Goal: Task Accomplishment & Management: Manage account settings

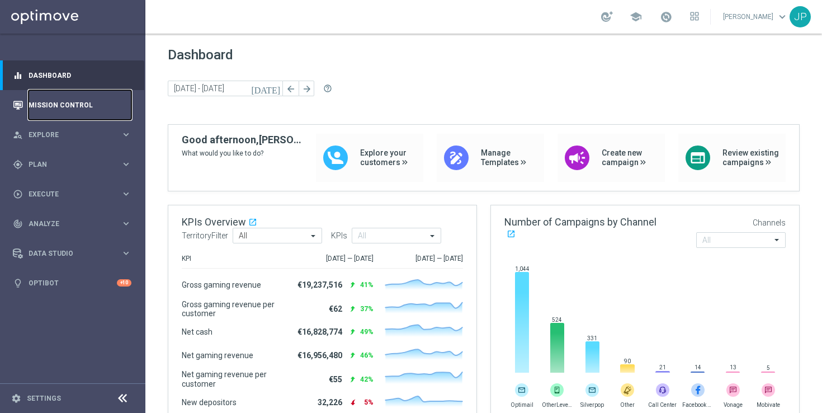
click at [100, 111] on link "Mission Control" at bounding box center [80, 105] width 103 height 30
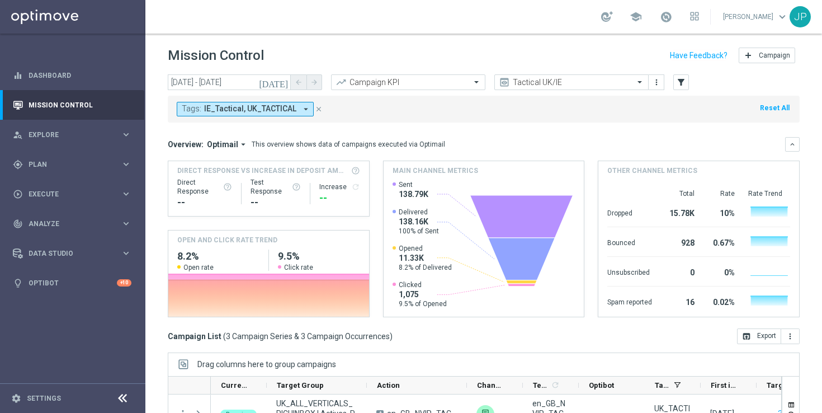
click at [285, 79] on icon "today" at bounding box center [274, 82] width 30 height 10
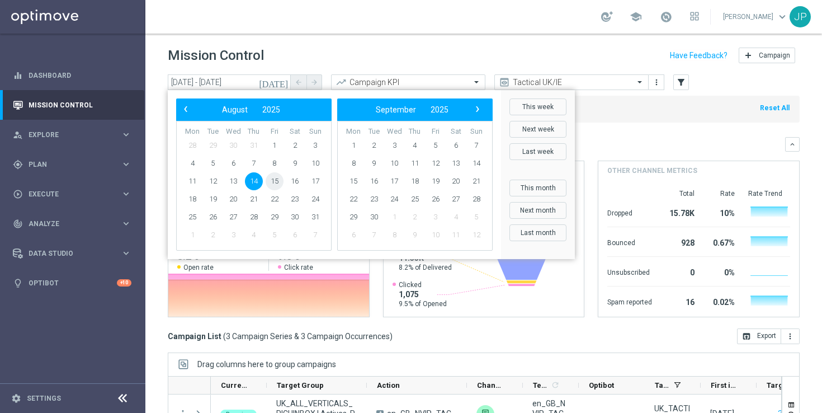
click at [281, 180] on span "15" at bounding box center [275, 181] width 18 height 18
click at [277, 179] on span "15" at bounding box center [275, 181] width 18 height 18
type input "15 Aug 2025 - 15 Aug 2025"
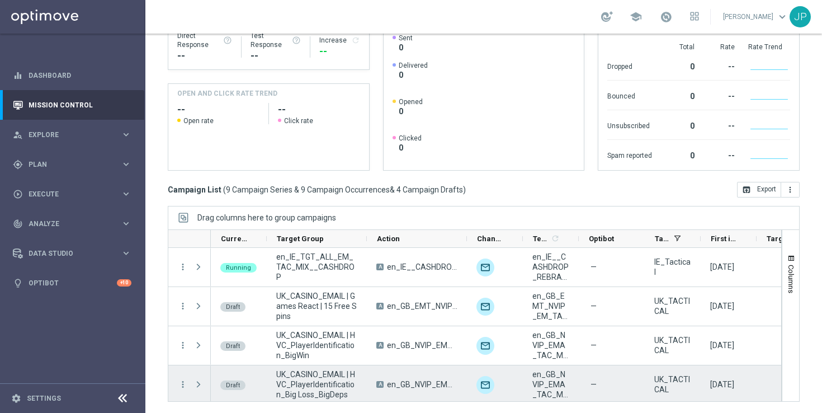
scroll to position [308, 0]
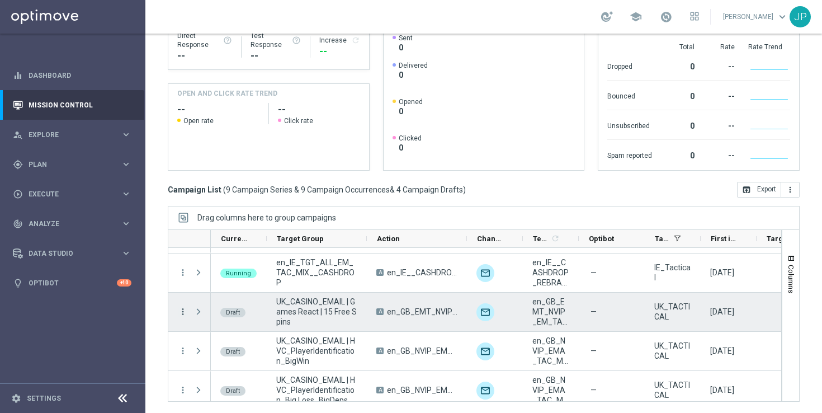
click at [182, 311] on icon "more_vert" at bounding box center [183, 312] width 10 height 10
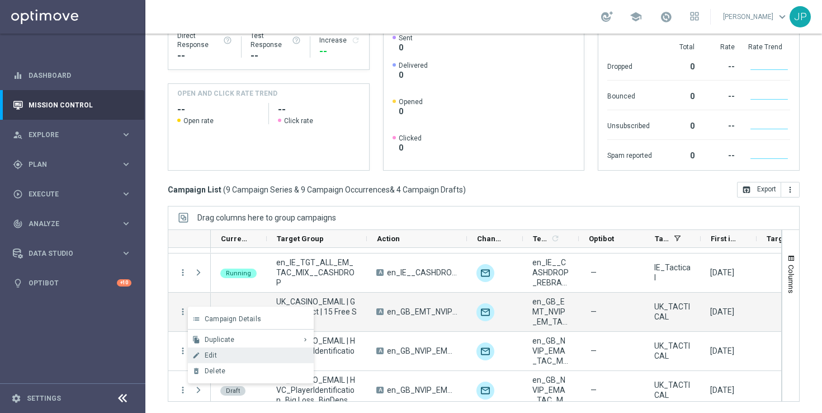
click at [214, 354] on span "Edit" at bounding box center [211, 355] width 12 height 8
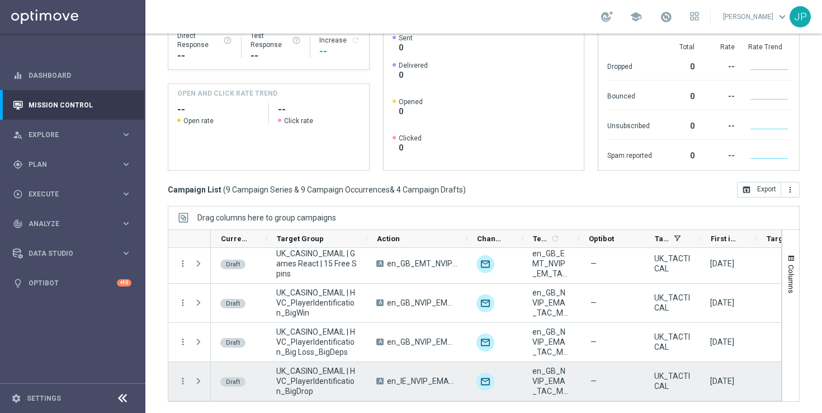
scroll to position [326, 0]
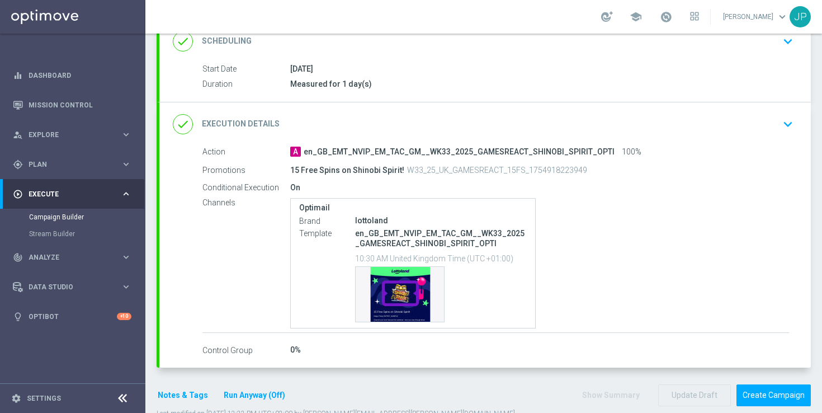
scroll to position [191, 0]
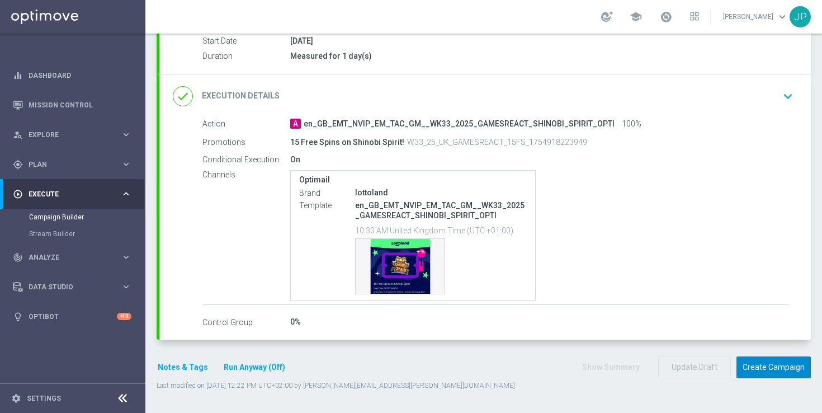
click at [779, 371] on button "Create Campaign" at bounding box center [774, 367] width 74 height 22
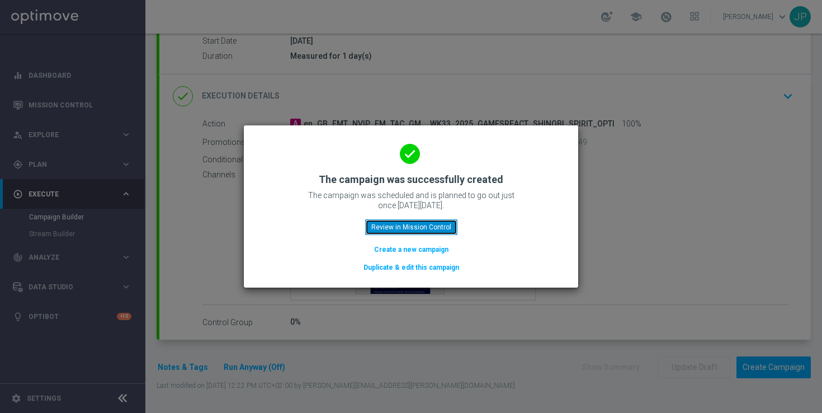
click at [446, 225] on button "Review in Mission Control" at bounding box center [411, 227] width 92 height 16
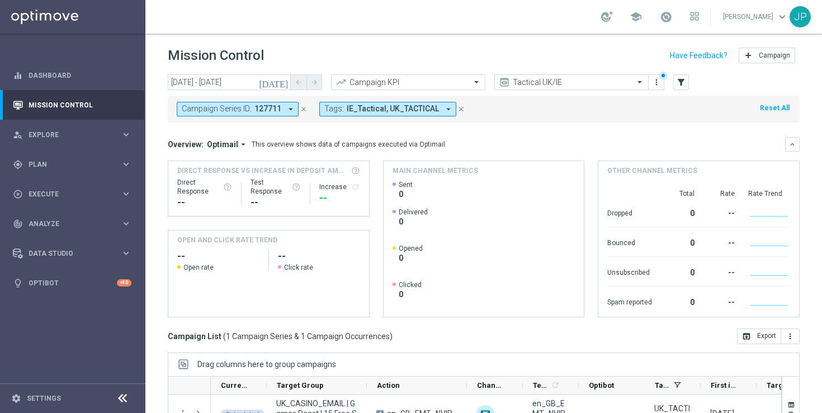
scroll to position [147, 0]
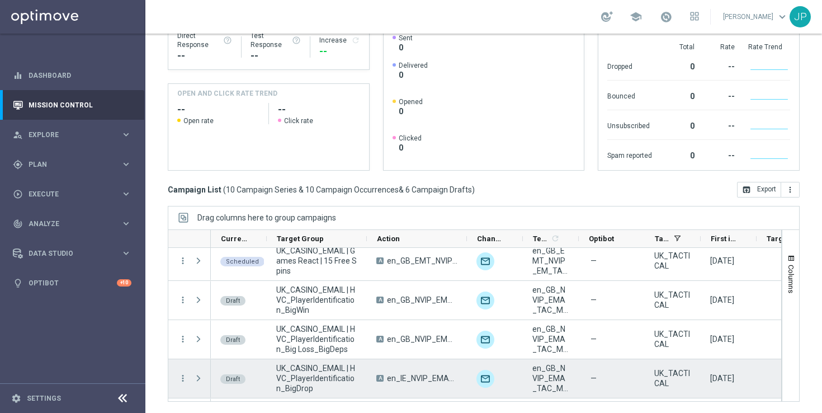
scroll to position [348, 0]
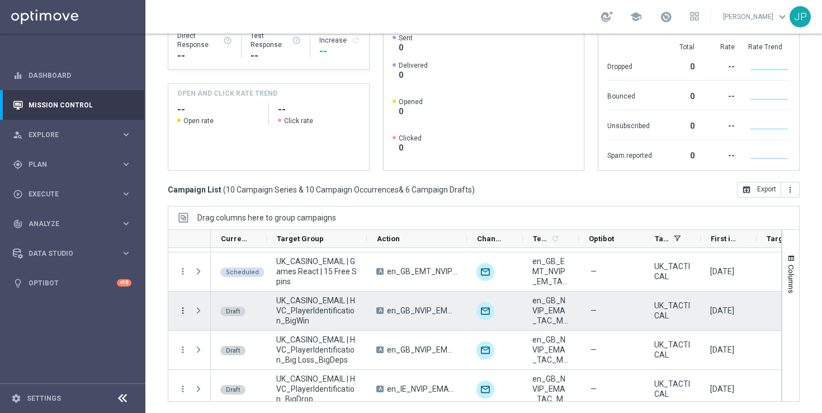
click at [183, 308] on icon "more_vert" at bounding box center [183, 310] width 10 height 10
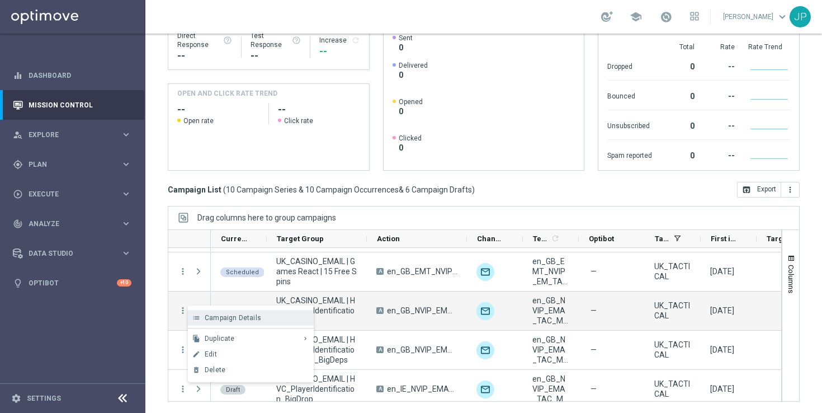
click at [221, 316] on span "Campaign Details" at bounding box center [233, 318] width 57 height 8
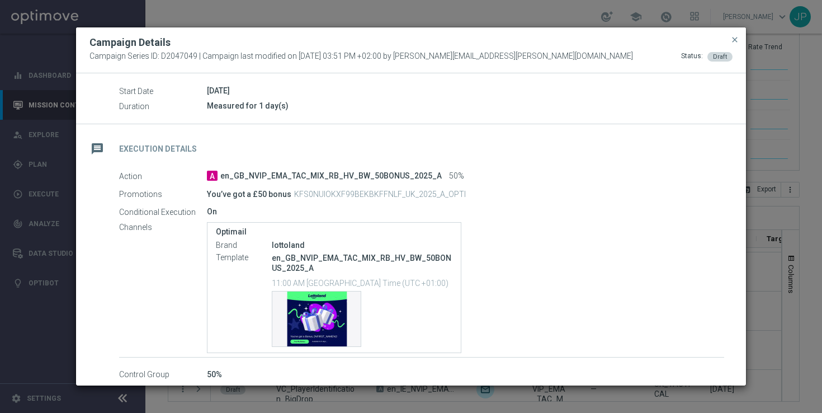
scroll to position [211, 0]
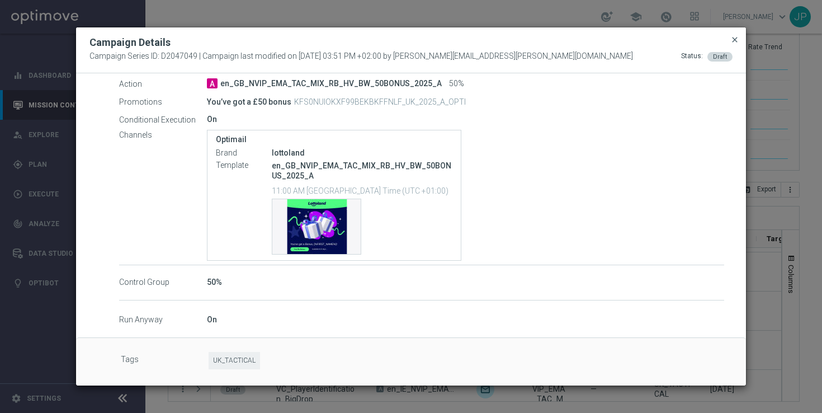
click at [737, 38] on span "close" at bounding box center [735, 39] width 9 height 9
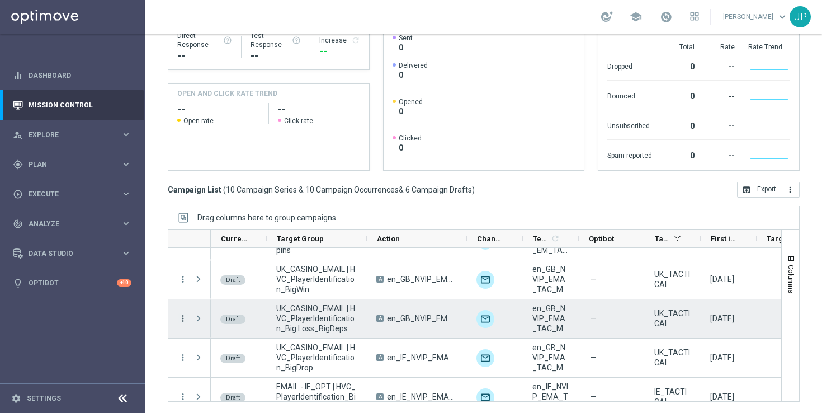
scroll to position [384, 0]
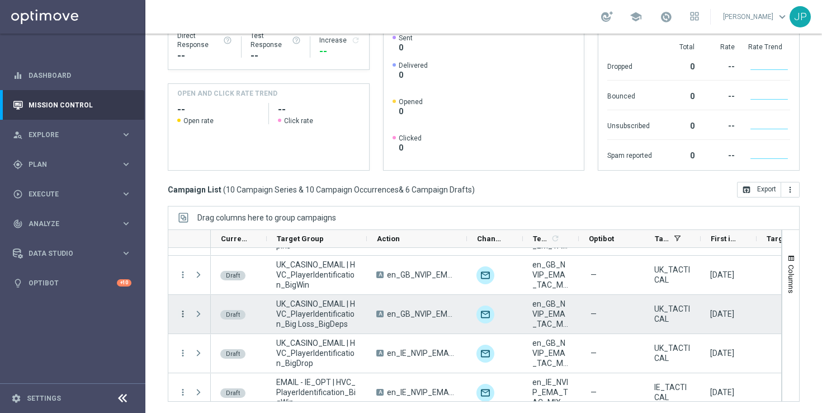
click at [182, 313] on icon "more_vert" at bounding box center [183, 314] width 10 height 10
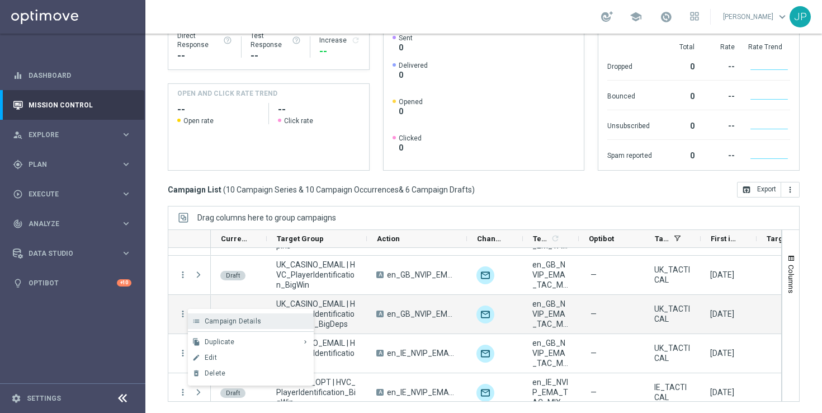
click at [227, 322] on span "Campaign Details" at bounding box center [233, 321] width 57 height 8
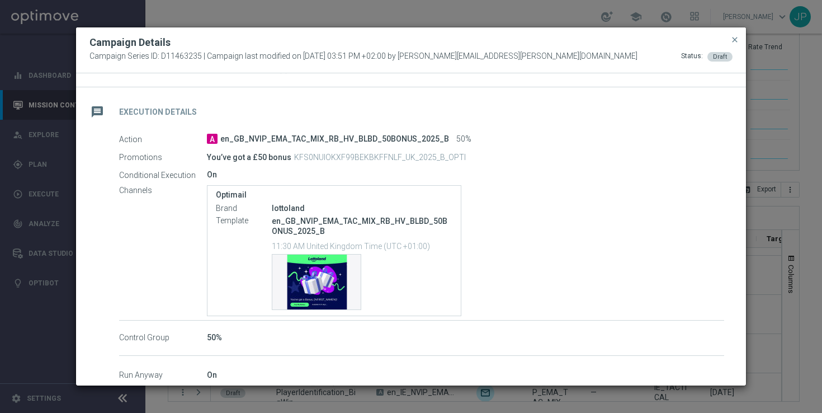
scroll to position [211, 0]
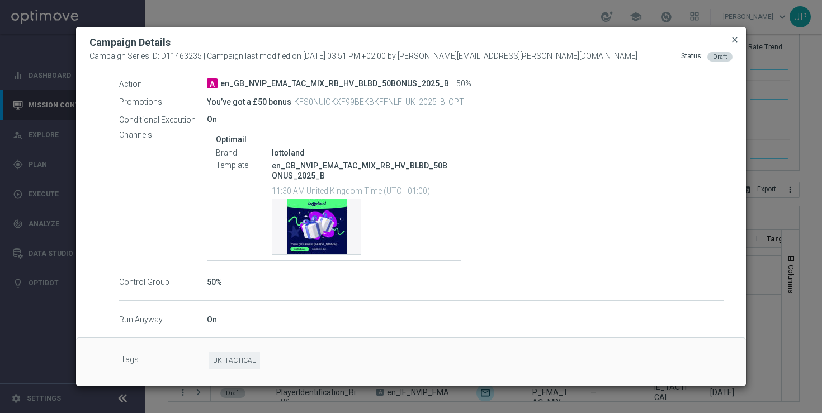
click at [735, 36] on span "close" at bounding box center [735, 39] width 9 height 9
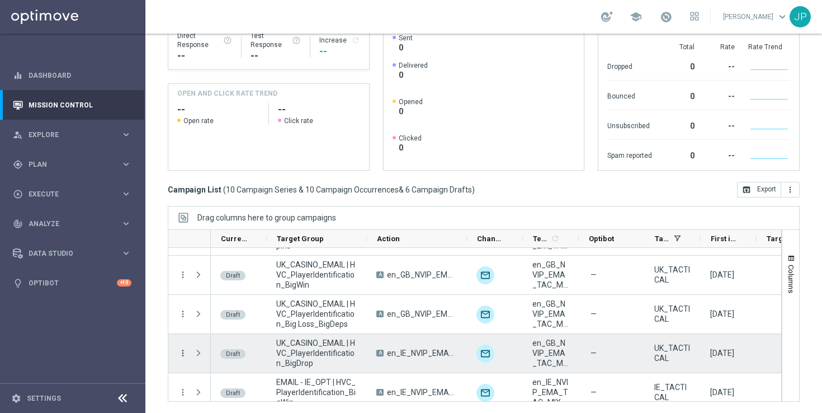
click at [181, 356] on icon "more_vert" at bounding box center [183, 353] width 10 height 10
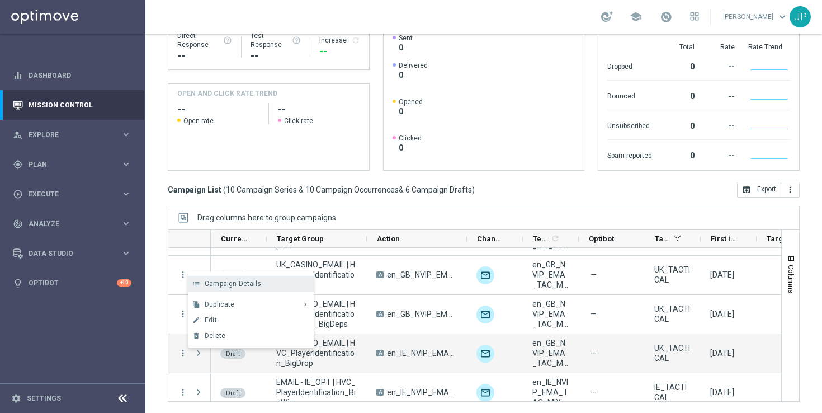
click at [264, 283] on div "Campaign Details" at bounding box center [257, 284] width 104 height 8
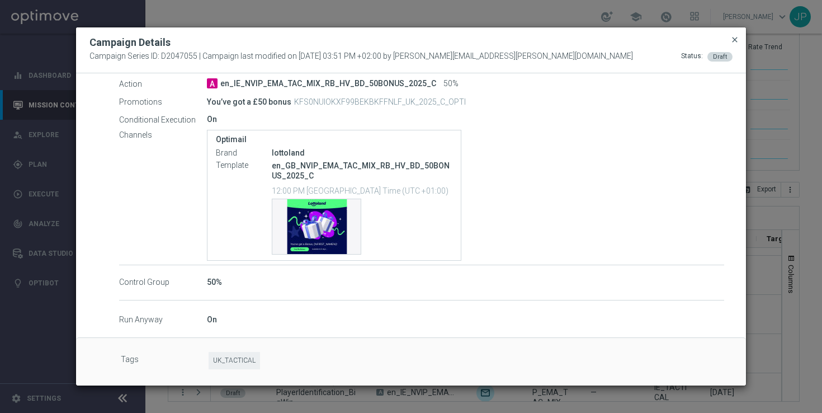
click at [732, 39] on span "close" at bounding box center [735, 39] width 9 height 9
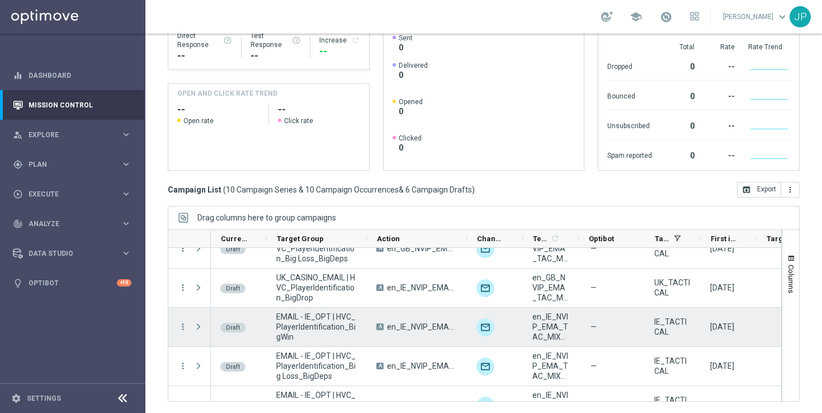
scroll to position [473, 0]
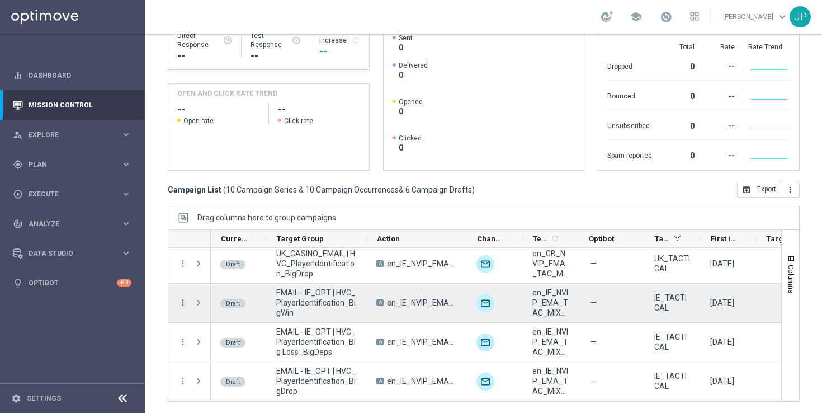
click at [182, 300] on icon "more_vert" at bounding box center [183, 303] width 10 height 10
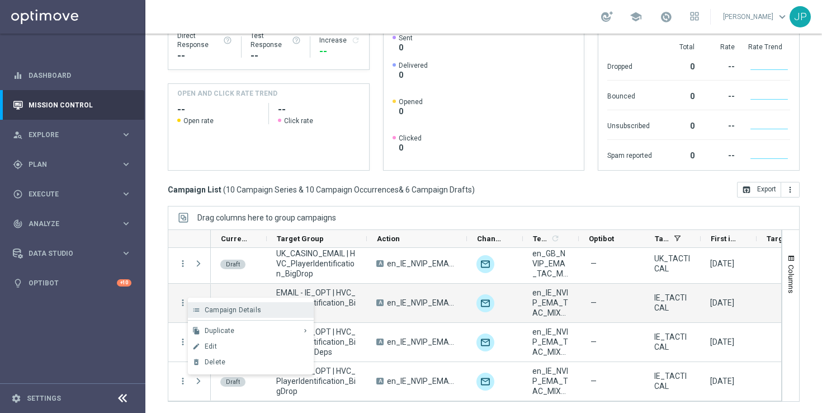
click at [228, 312] on span "Campaign Details" at bounding box center [233, 310] width 57 height 8
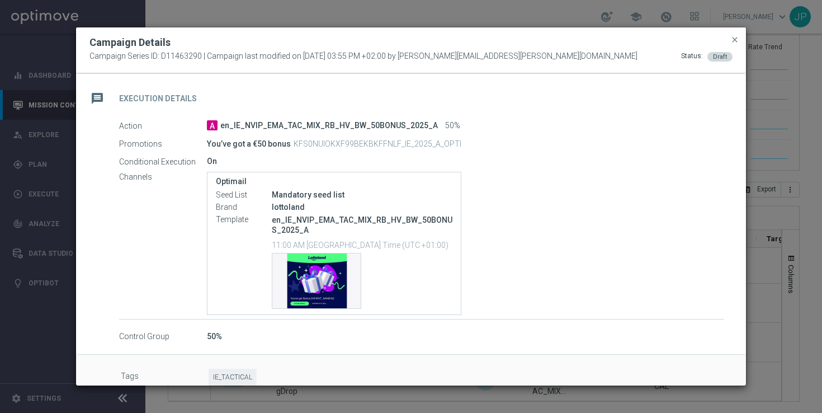
scroll to position [186, 0]
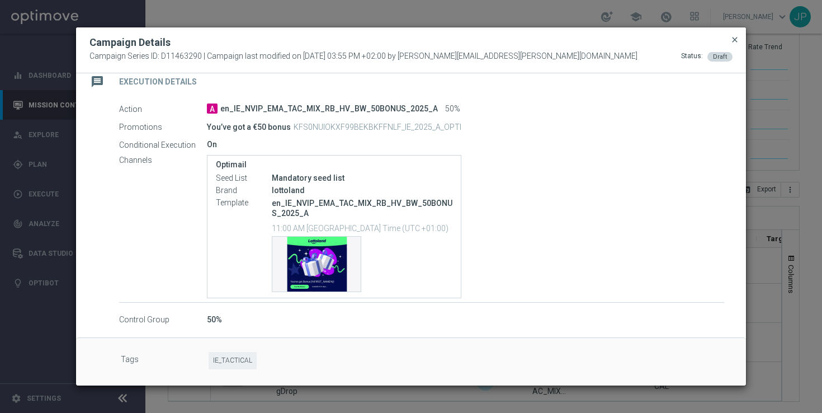
click at [735, 39] on span "close" at bounding box center [735, 39] width 9 height 9
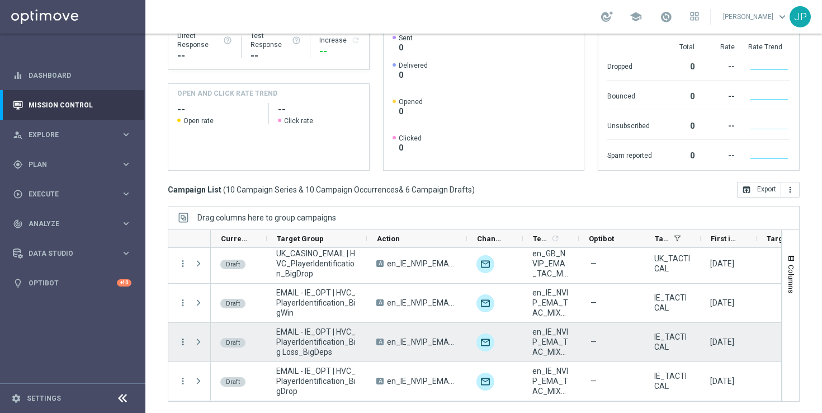
click at [182, 344] on icon "more_vert" at bounding box center [183, 342] width 10 height 10
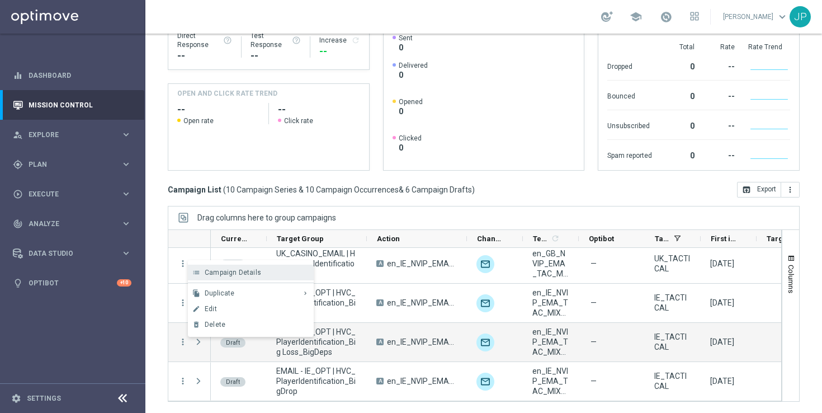
click at [250, 267] on div "list Campaign Details" at bounding box center [251, 273] width 126 height 16
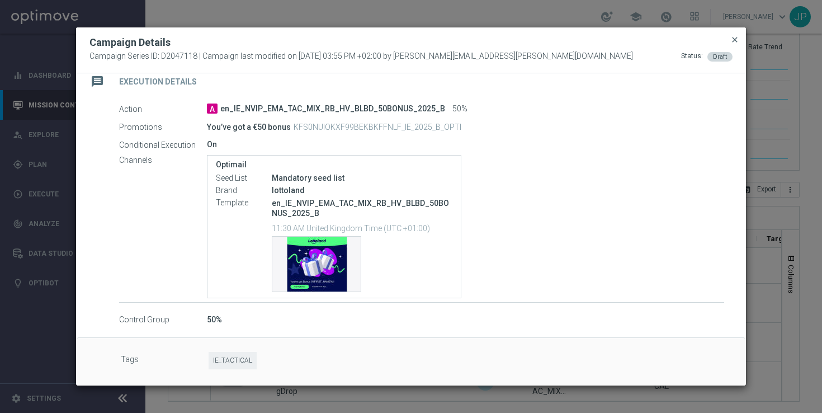
click at [736, 38] on span "close" at bounding box center [735, 39] width 9 height 9
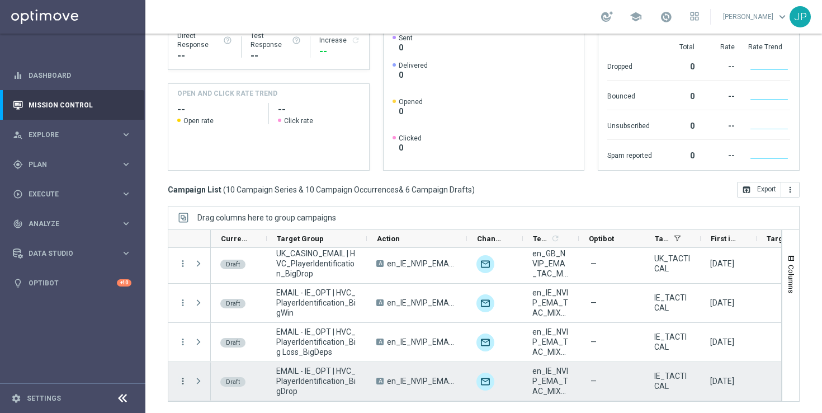
click at [181, 384] on icon "more_vert" at bounding box center [183, 381] width 10 height 10
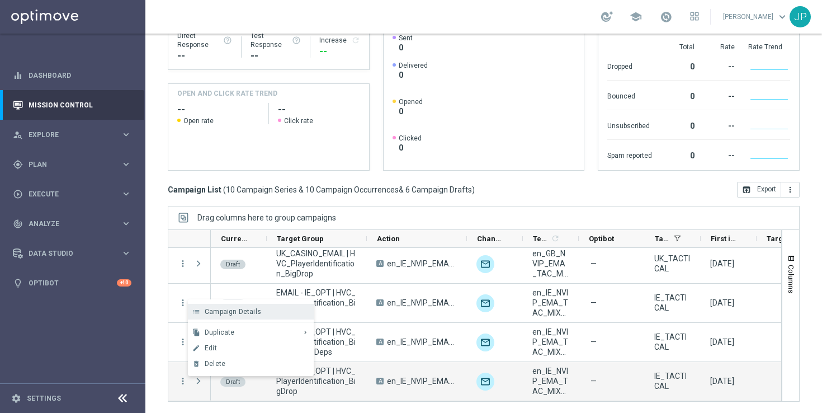
click at [240, 313] on span "Campaign Details" at bounding box center [233, 312] width 57 height 8
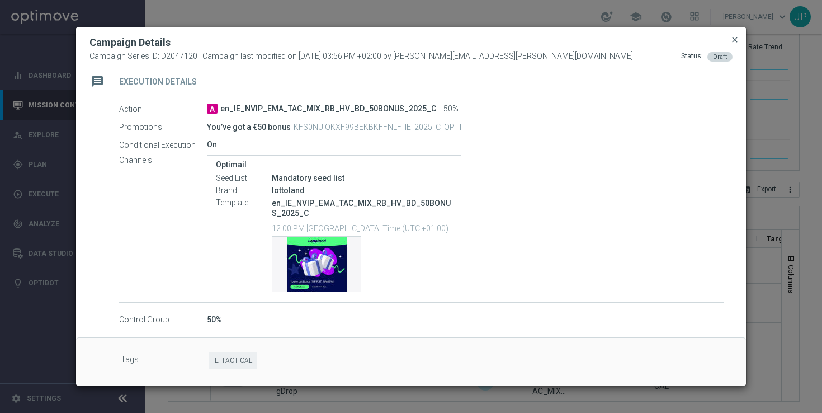
click at [735, 41] on span "close" at bounding box center [735, 39] width 9 height 9
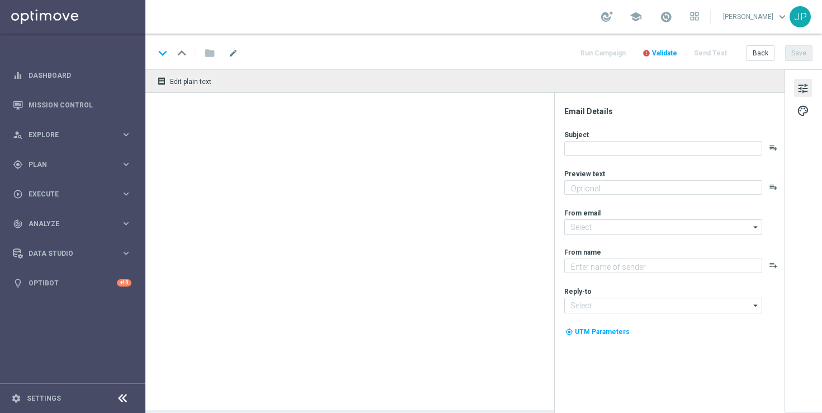
type textarea "Get 6 tickets for the price of 5 on the next draw!"
type textarea "Lottoland"
type input "[EMAIL_ADDRESS][DOMAIN_NAME]"
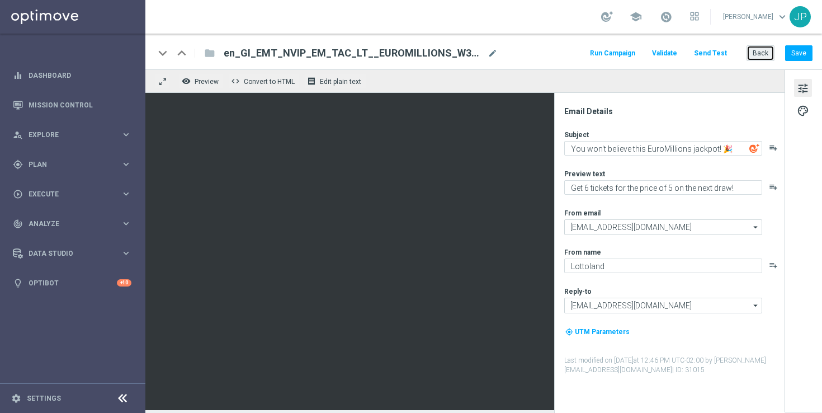
click at [761, 53] on button "Back" at bounding box center [761, 53] width 28 height 16
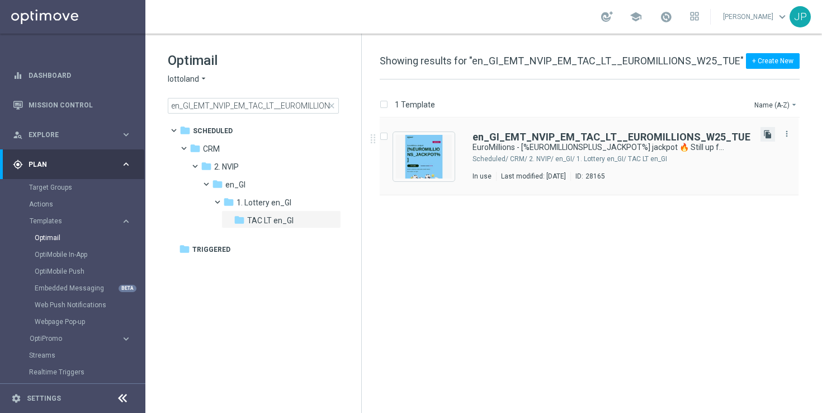
click at [767, 136] on icon "file_copy" at bounding box center [768, 134] width 9 height 9
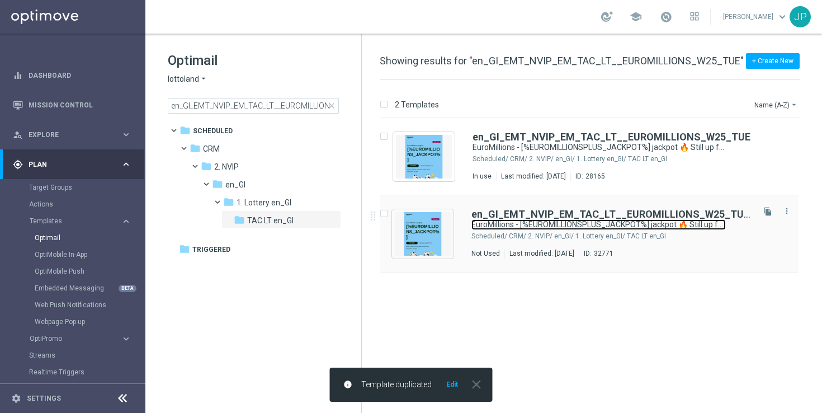
click at [608, 221] on link "EuroMillions - [%EUROMILLIONSPLUS_JACKPOT%] jackpot 🔥 Still up for grabs!!" at bounding box center [599, 224] width 255 height 11
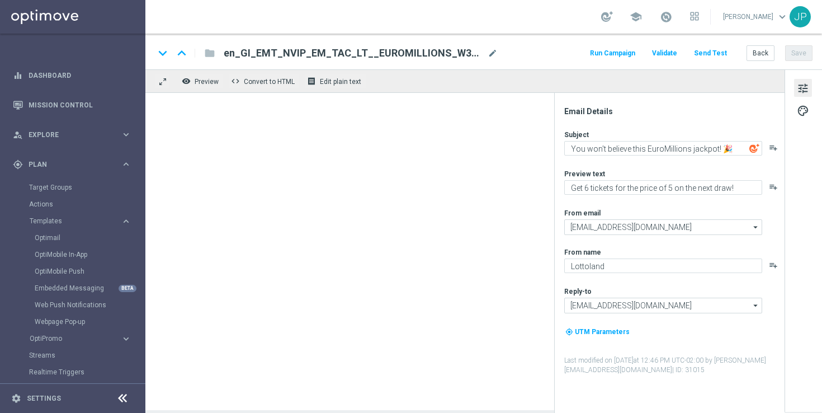
type textarea "EuroMillions - [%EUROMILLIONSPLUS_JACKPOT%] jackpot 🔥 Still up for grabs!!"
type textarea "Get 6 bets for the price of 5 on the next draw!"
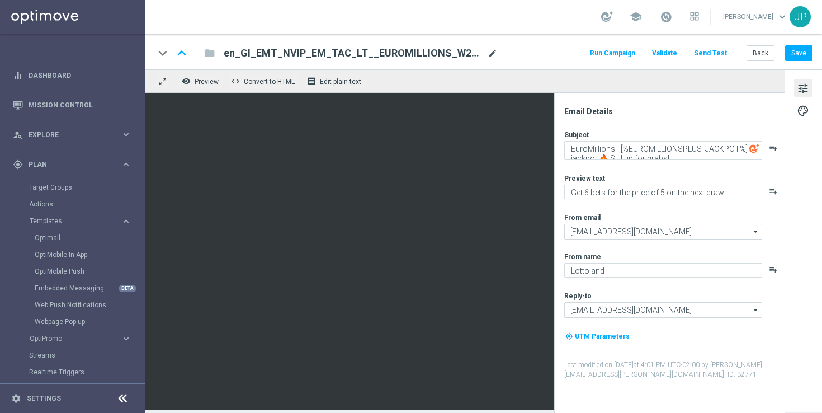
click at [491, 53] on span "mode_edit" at bounding box center [493, 53] width 10 height 10
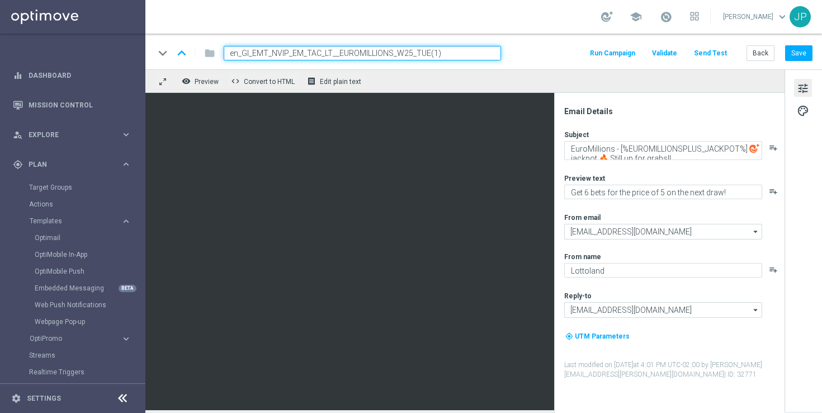
click at [459, 53] on input "en_GI_EMT_NVIP_EM_TAC_LT__EUROMILLIONS_W25_TUE(1)" at bounding box center [363, 53] width 278 height 15
paste input "33_FRI"
type input "en_GI_EMT_NVIP_EM_TAC_LT__EUROMILLIONS_W33_FRI"
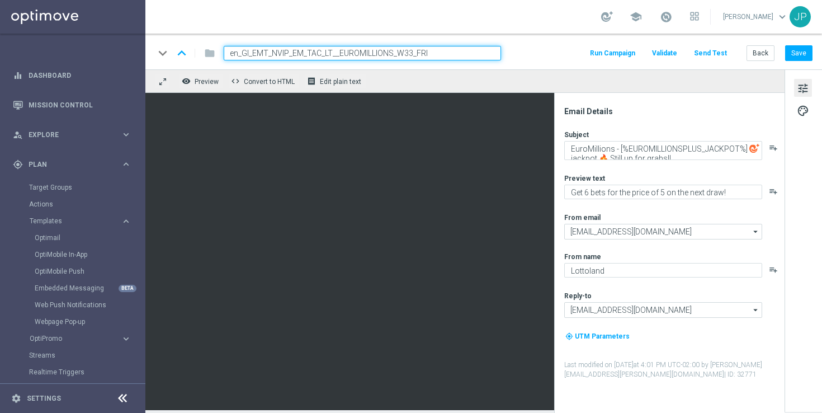
click at [526, 48] on div "keyboard_arrow_down keyboard_arrow_up folder en_GI_EMT_NVIP_EM_TAC_LT__EUROMILL…" at bounding box center [483, 53] width 659 height 15
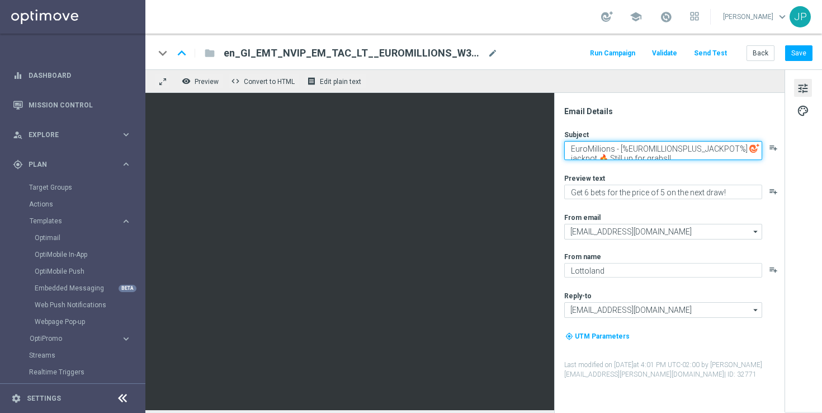
click at [633, 151] on textarea "EuroMillions - [%EUROMILLIONSPLUS_JACKPOT%] jackpot 🔥 Still up for grabs!!" at bounding box center [664, 150] width 198 height 19
drag, startPoint x: 620, startPoint y: 145, endPoint x: 563, endPoint y: 144, distance: 56.5
click at [563, 144] on div "Email Details Subject EuroMillions - [%EUROMILLIONSPLUS_JACKPOT%] jackpot 🔥 Sti…" at bounding box center [672, 259] width 223 height 307
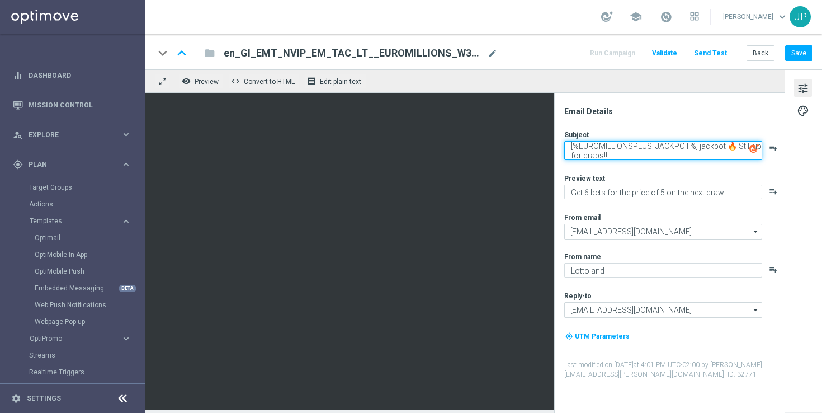
click at [740, 145] on textarea "[%EUROMILLIONSPLUS_JACKPOT%] jackpot 🔥 Still up for grabs!!" at bounding box center [664, 150] width 198 height 19
drag, startPoint x: 740, startPoint y: 145, endPoint x: 740, endPoint y: 156, distance: 10.1
click at [740, 156] on textarea "[%EUROMILLIONSPLUS_JACKPOT%] jackpot 🔥 Still up for grabs!!" at bounding box center [664, 150] width 198 height 19
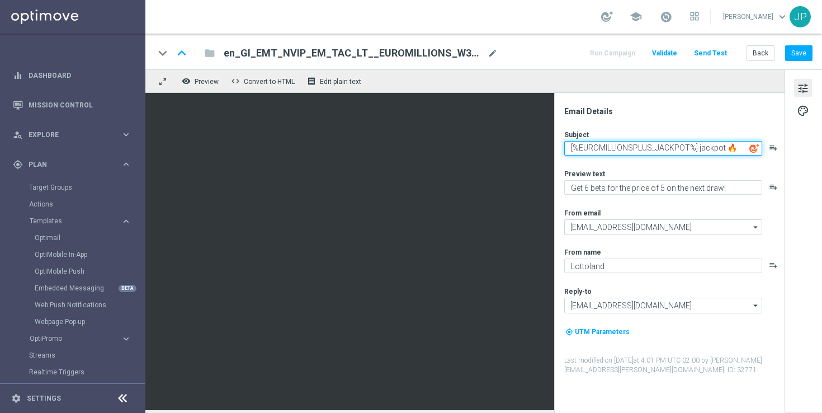
scroll to position [0, 0]
click at [698, 152] on textarea "[%EUROMILLIONSPLUS_JACKPOT%] jackpot 🔥" at bounding box center [664, 148] width 198 height 15
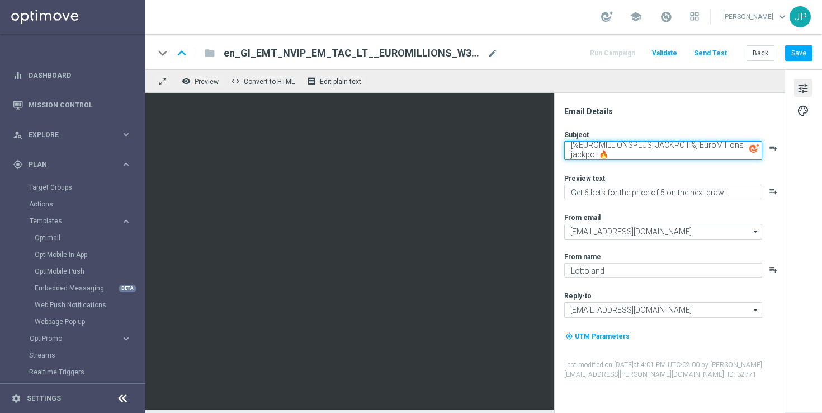
scroll to position [3, 0]
type textarea "[%EUROMILLIONSPLUS_JACKPOT%] EuroMillions jackpot 🔥"
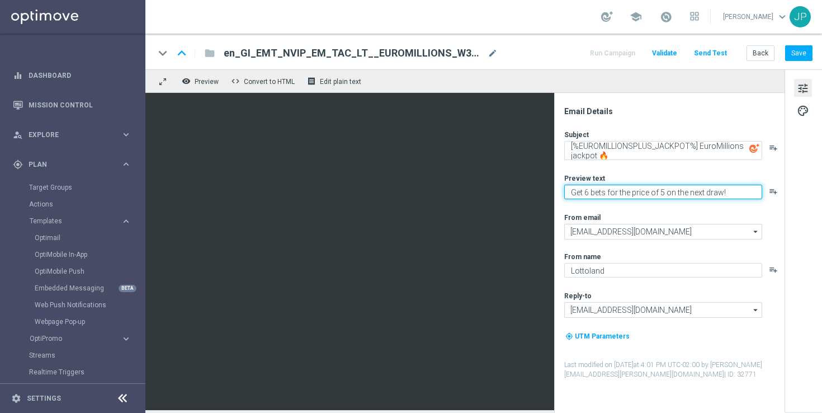
click at [576, 195] on textarea "Get 6 bets for the price of 5 on the next draw!" at bounding box center [664, 192] width 198 height 15
drag, startPoint x: 576, startPoint y: 195, endPoint x: 747, endPoint y: 200, distance: 171.3
click at [747, 200] on div "Subject [%EUROMILLIONSPLUS_JACKPOT%] EuroMillions jackpot 🔥 playlist_add Previe…" at bounding box center [674, 255] width 219 height 250
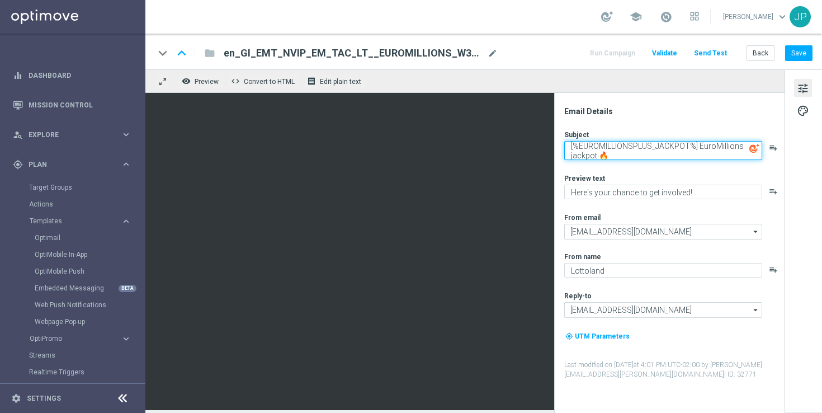
click at [664, 153] on textarea "[%EUROMILLIONSPLUS_JACKPOT%] EuroMillions jackpot 🔥" at bounding box center [664, 150] width 198 height 19
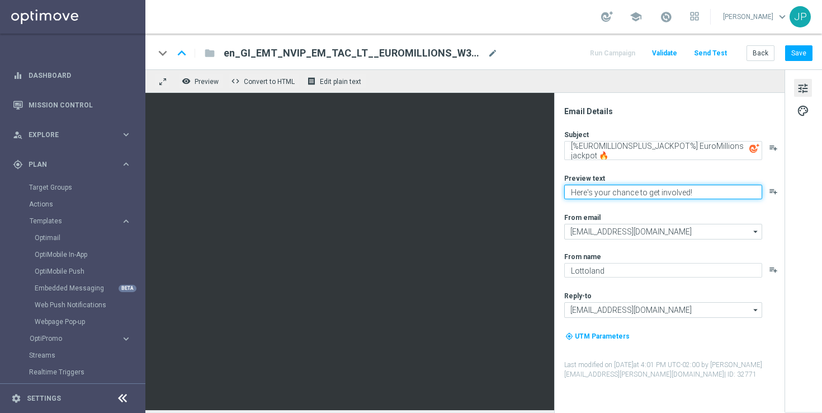
click at [646, 189] on textarea "Here's your chance to get involved!" at bounding box center [664, 192] width 198 height 15
click at [577, 193] on textarea "Here's your chance to get involved!" at bounding box center [664, 192] width 198 height 15
drag, startPoint x: 577, startPoint y: 193, endPoint x: 660, endPoint y: 192, distance: 82.2
click at [660, 192] on textarea "Here's your chance to get involved!" at bounding box center [664, 192] width 198 height 15
click at [704, 191] on textarea "Don't miss out!" at bounding box center [664, 192] width 198 height 15
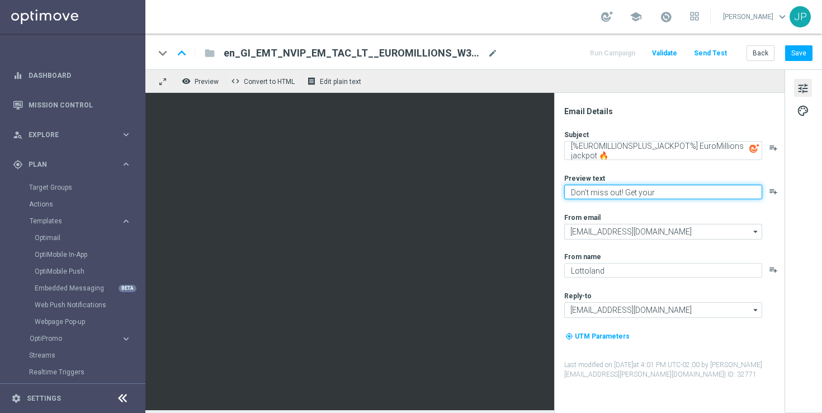
click at [655, 194] on textarea "Don't miss out! Get your" at bounding box center [664, 192] width 198 height 15
drag, startPoint x: 655, startPoint y: 194, endPoint x: 626, endPoint y: 191, distance: 28.6
click at [626, 191] on textarea "Don't miss out! Get your" at bounding box center [664, 192] width 198 height 15
click at [575, 191] on textarea "Don't miss out! Get your" at bounding box center [664, 192] width 198 height 15
drag, startPoint x: 575, startPoint y: 191, endPoint x: 675, endPoint y: 191, distance: 100.2
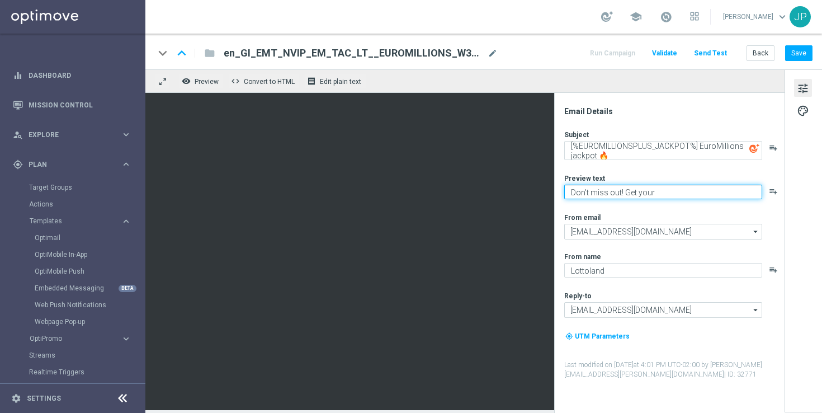
click at [675, 191] on textarea "Don't miss out! Get your" at bounding box center [664, 192] width 198 height 15
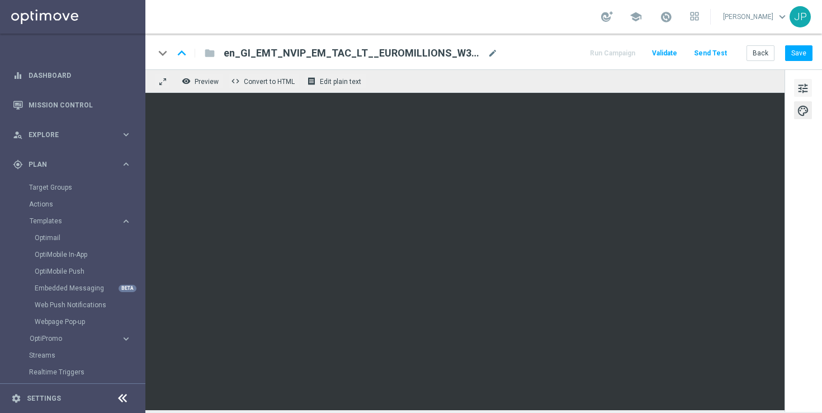
click at [808, 95] on span "tune" at bounding box center [803, 88] width 12 height 15
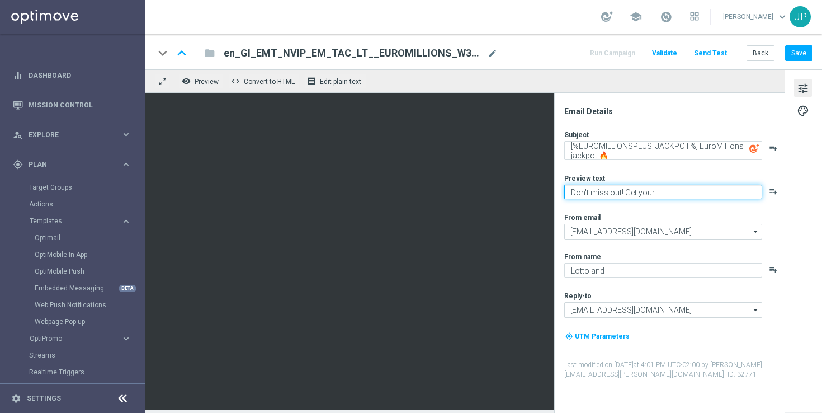
click at [638, 192] on textarea "Don't miss out! Get your" at bounding box center [664, 192] width 198 height 15
click at [629, 192] on textarea "Don't miss out! Get your" at bounding box center [664, 192] width 198 height 15
click at [667, 191] on textarea "Don't miss out! Get your" at bounding box center [664, 192] width 198 height 15
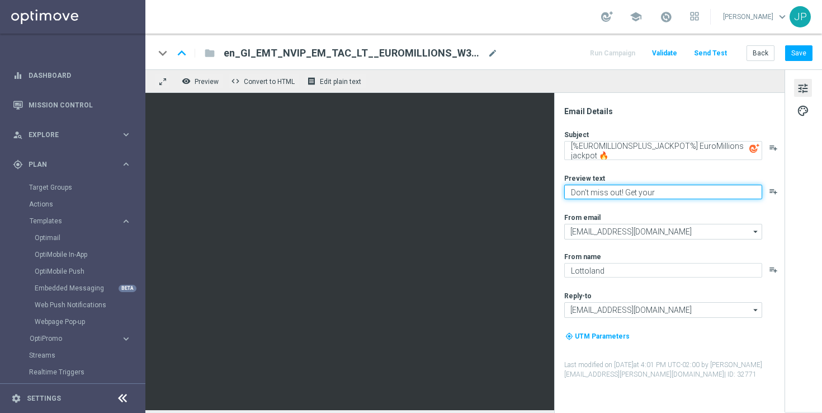
click at [667, 191] on textarea "Don't miss out! Get your" at bounding box center [664, 192] width 198 height 15
click at [688, 190] on textarea "Don't miss out! Get your" at bounding box center [664, 192] width 198 height 15
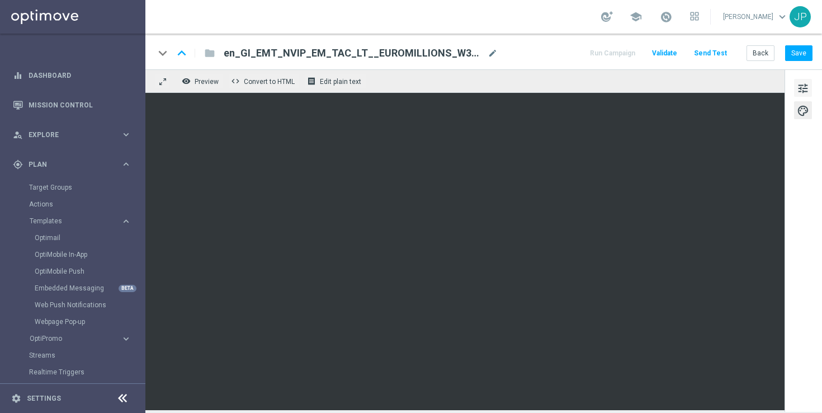
click at [810, 92] on button "tune" at bounding box center [803, 88] width 18 height 18
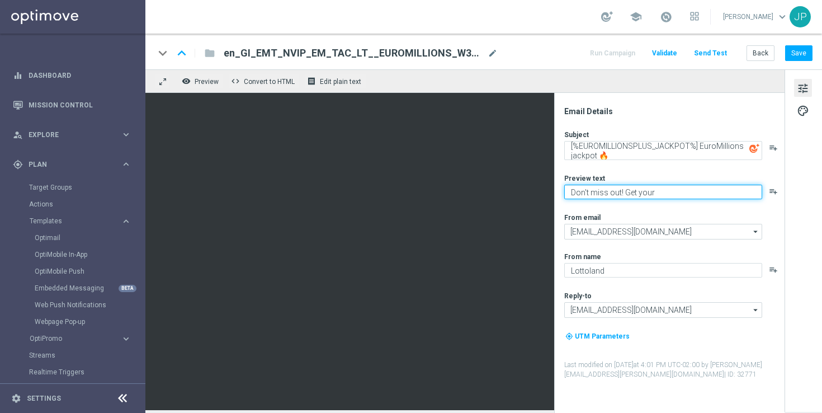
click at [658, 194] on textarea "Don't miss out! Get your" at bounding box center [664, 192] width 198 height 15
click at [627, 192] on textarea "Don't miss out! Get your" at bounding box center [664, 192] width 198 height 15
click at [682, 187] on textarea "Don't miss out! Hedge your" at bounding box center [664, 192] width 198 height 15
click at [681, 190] on textarea "Don't miss out! Hedge your" at bounding box center [664, 192] width 198 height 15
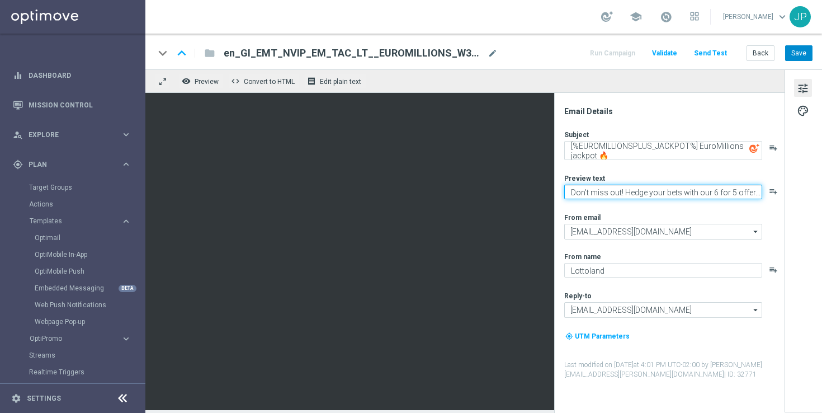
type textarea "Don't miss out! Hedge your bets with our 6 for 5 offer..."
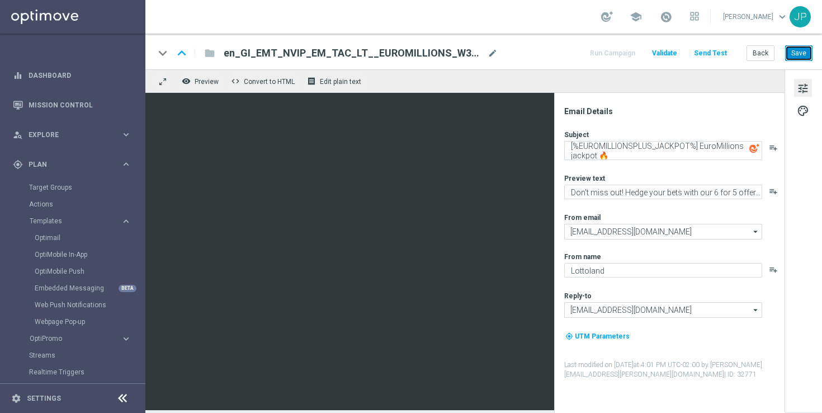
click at [806, 57] on button "Save" at bounding box center [799, 53] width 27 height 16
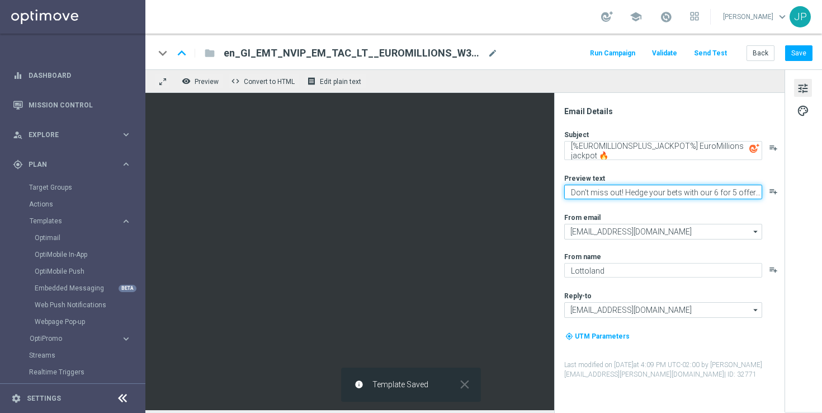
click at [689, 190] on textarea "Don't miss out! Hedge your bets with our 6 for 5 offer..." at bounding box center [664, 192] width 198 height 15
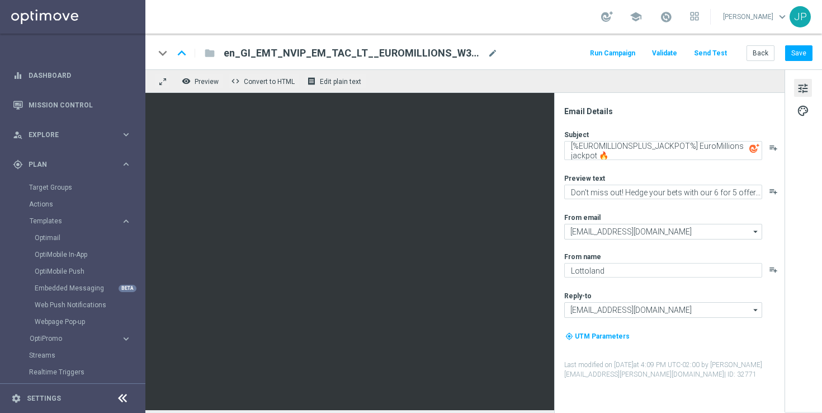
click at [815, 173] on div "tune palette" at bounding box center [803, 240] width 37 height 342
click at [803, 60] on button "Save" at bounding box center [799, 53] width 27 height 16
click at [711, 51] on button "Send Test" at bounding box center [711, 53] width 36 height 15
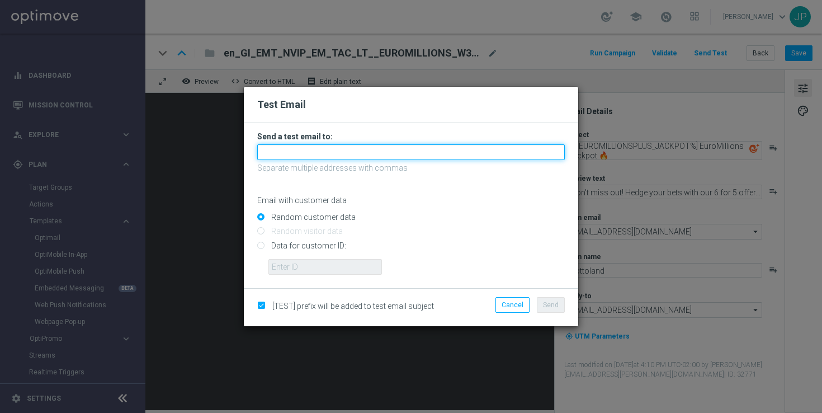
click at [363, 154] on input "text" at bounding box center [411, 152] width 308 height 16
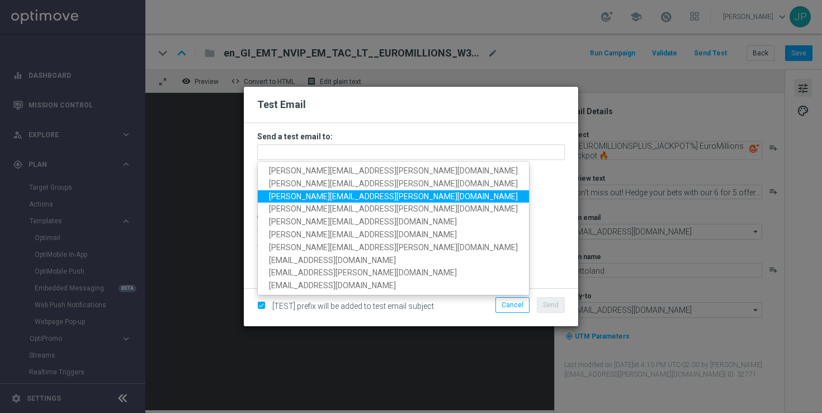
click at [295, 194] on span "james.parr@lottoland.com" at bounding box center [393, 195] width 249 height 9
type input "james.parr@lottoland.com"
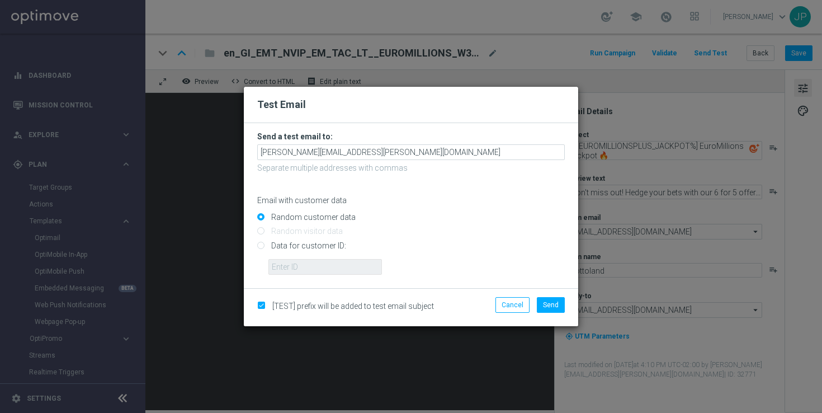
click at [324, 246] on input "Data for customer ID:" at bounding box center [411, 250] width 308 height 16
radio input "true"
click at [355, 265] on input "text" at bounding box center [326, 267] width 114 height 16
paste input "223911764"
type input "223911764"
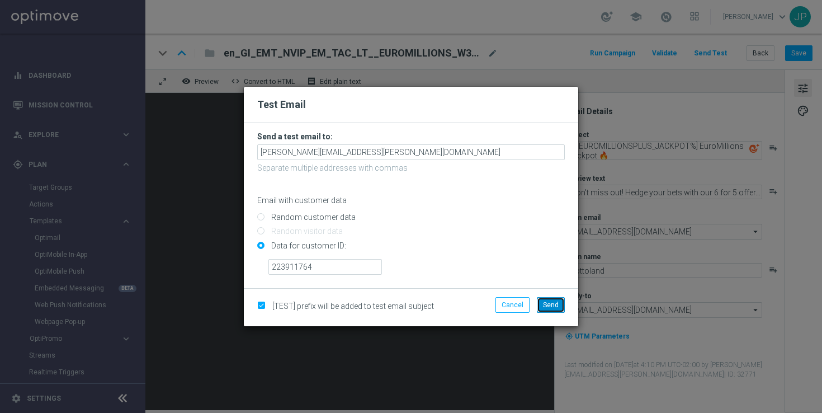
click at [547, 303] on span "Send" at bounding box center [551, 305] width 16 height 8
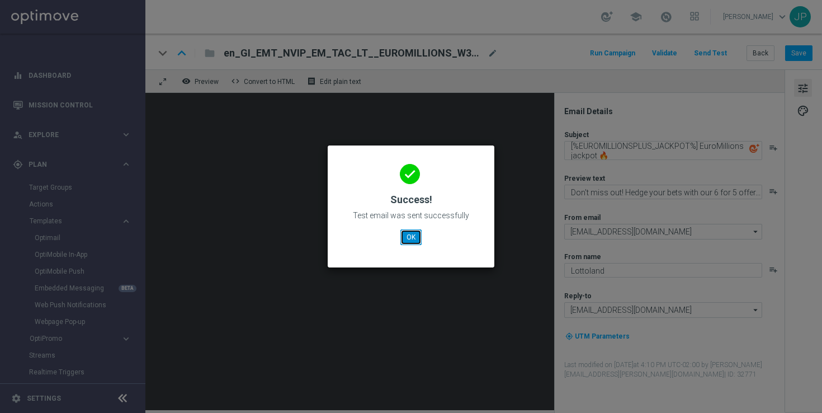
click at [415, 241] on button "OK" at bounding box center [411, 237] width 21 height 16
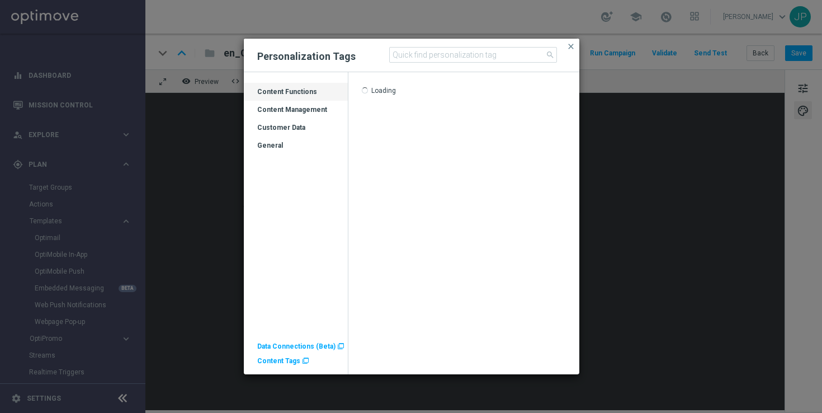
click at [299, 130] on div "Customer Data" at bounding box center [296, 132] width 104 height 18
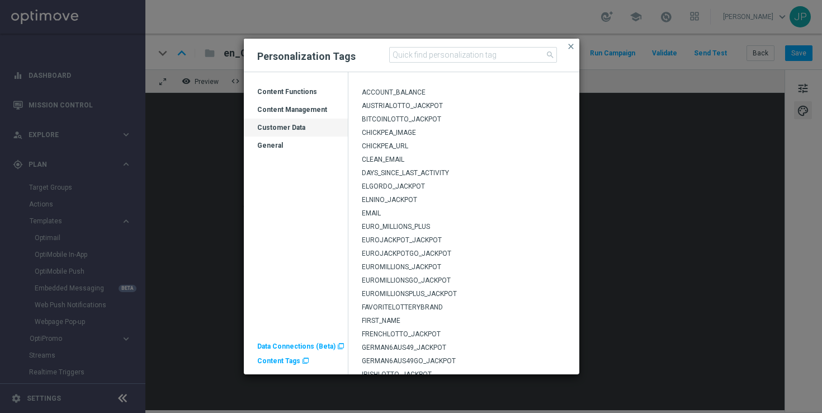
click at [434, 293] on span "EUROMILLIONSPLUS_JACKPOT" at bounding box center [409, 294] width 95 height 8
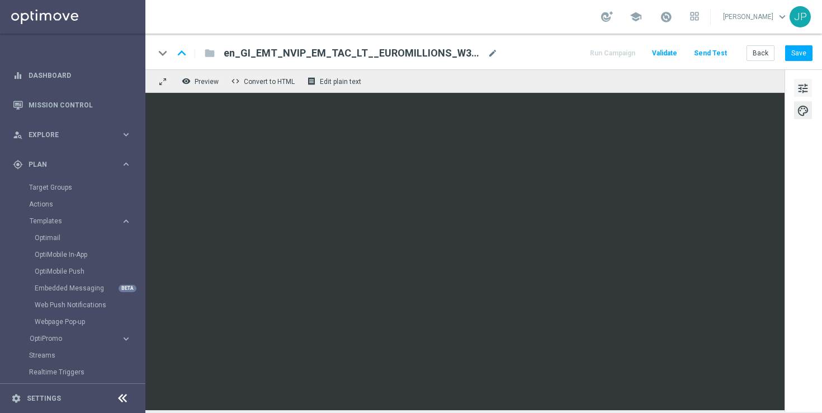
click at [803, 87] on span "tune" at bounding box center [803, 88] width 12 height 15
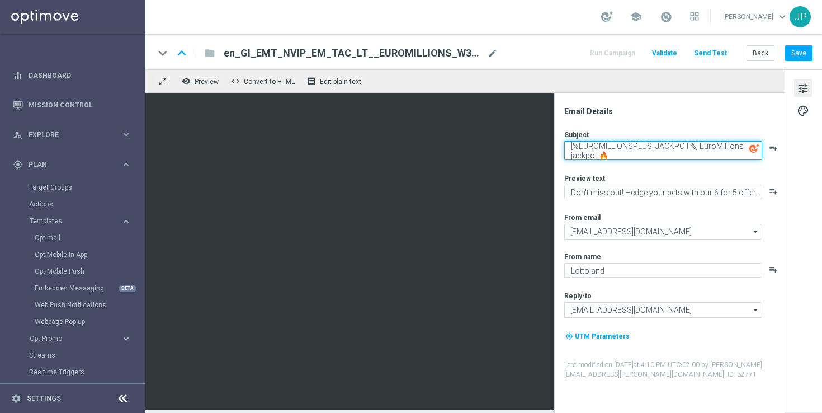
drag, startPoint x: 618, startPoint y: 153, endPoint x: 600, endPoint y: 152, distance: 17.9
click at [600, 152] on textarea "[%EUROMILLIONSPLUS_JACKPOT%] EuroMillions jackpot 🔥" at bounding box center [664, 150] width 198 height 19
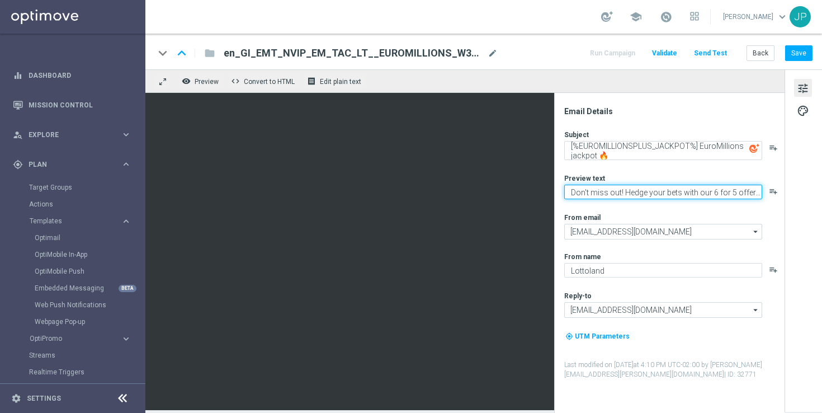
click at [628, 196] on textarea "Don't miss out! Hedge your bets with our 6 for 5 offer..." at bounding box center [664, 192] width 198 height 15
click at [643, 196] on textarea "Don't miss out! Hedge your bets with our 6 for 5 offer..." at bounding box center [664, 192] width 198 height 15
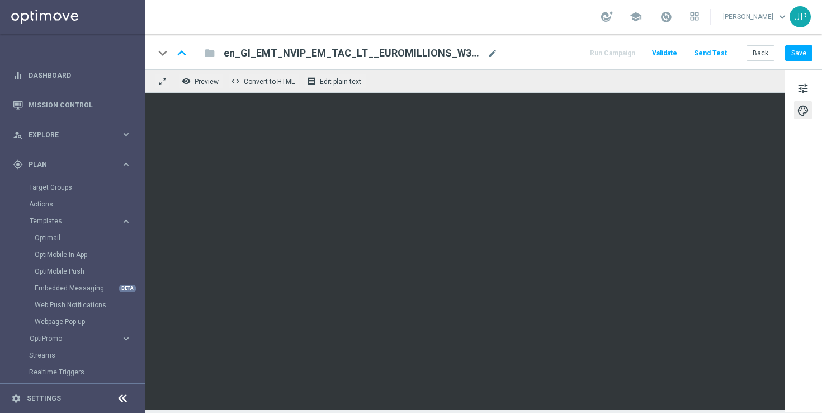
click at [718, 50] on button "Send Test" at bounding box center [711, 53] width 36 height 15
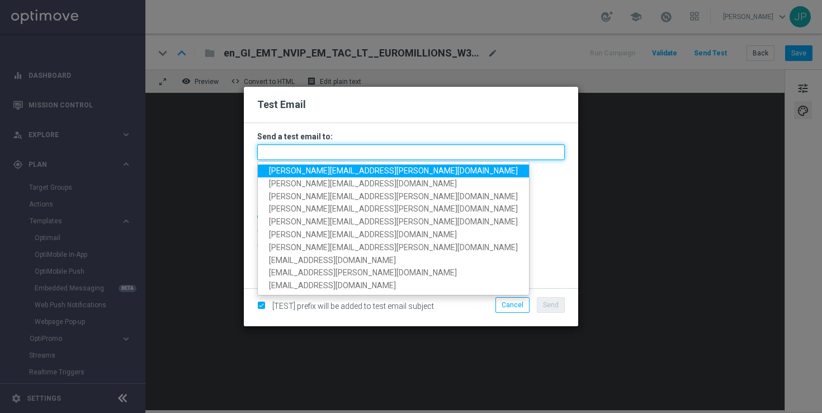
click at [375, 147] on input "text" at bounding box center [411, 152] width 308 height 16
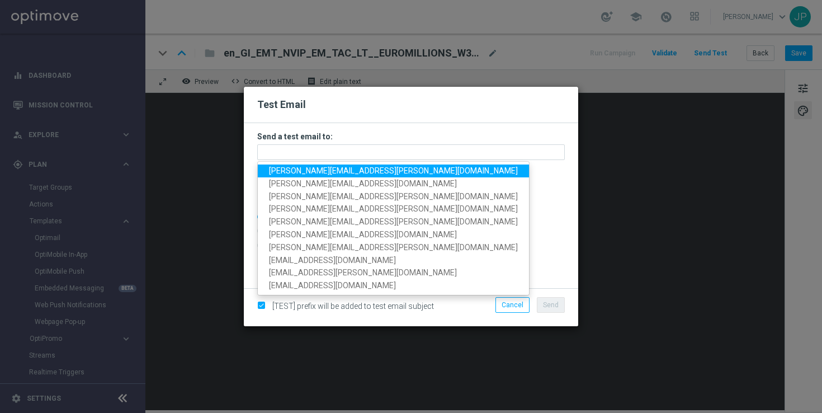
click at [293, 172] on span "ricky.hubbard@lottoland.com" at bounding box center [393, 170] width 249 height 9
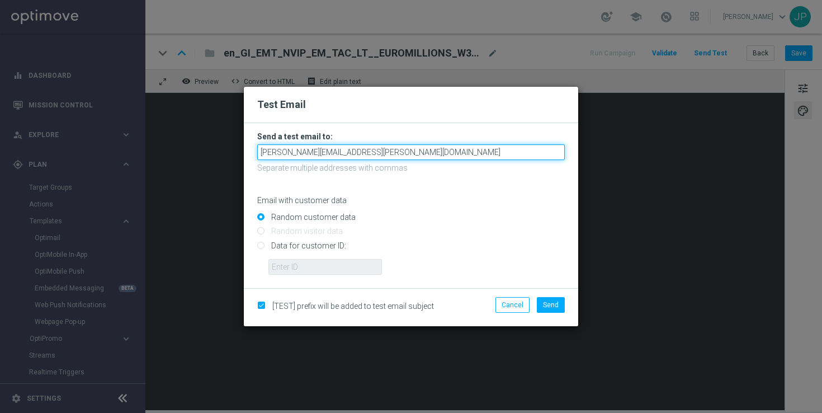
click at [392, 153] on input "ricky.hubbard@lottoland.com" at bounding box center [411, 152] width 308 height 16
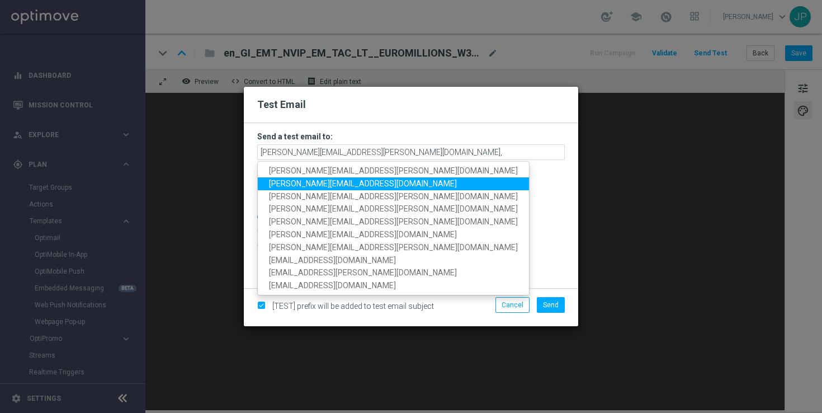
click at [348, 186] on span "nikola.misotova@lottoland.com" at bounding box center [363, 183] width 188 height 9
type input "ricky.hubbard@lottoland.com,nikola.misotova@lottoland.com"
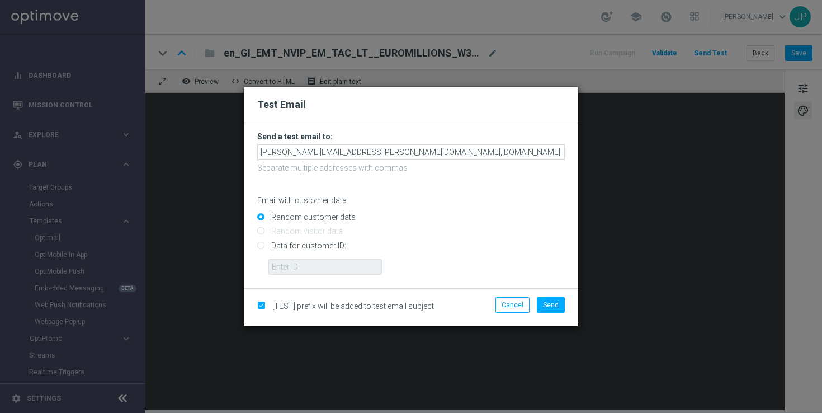
click at [325, 244] on input "Data for customer ID:" at bounding box center [411, 250] width 308 height 16
radio input "true"
click at [325, 265] on input "text" at bounding box center [326, 267] width 114 height 16
paste input "223911764"
type input "223911764"
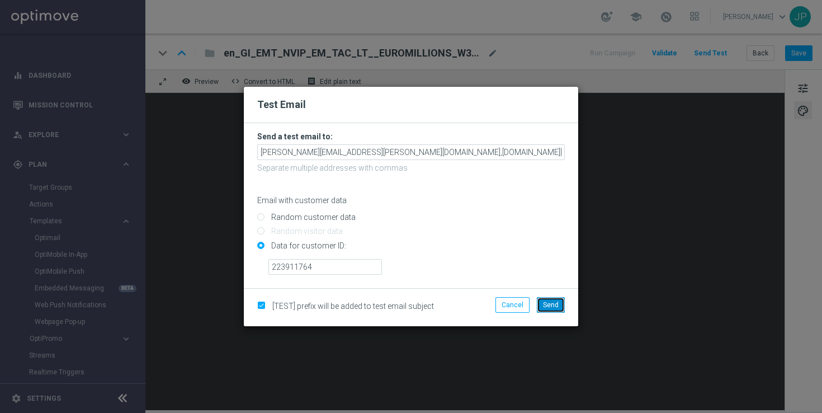
click at [557, 302] on span "Send" at bounding box center [551, 305] width 16 height 8
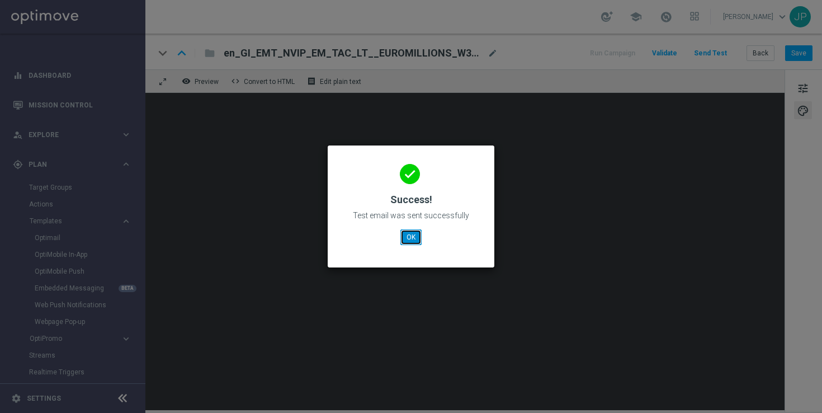
click at [419, 231] on button "OK" at bounding box center [411, 237] width 21 height 16
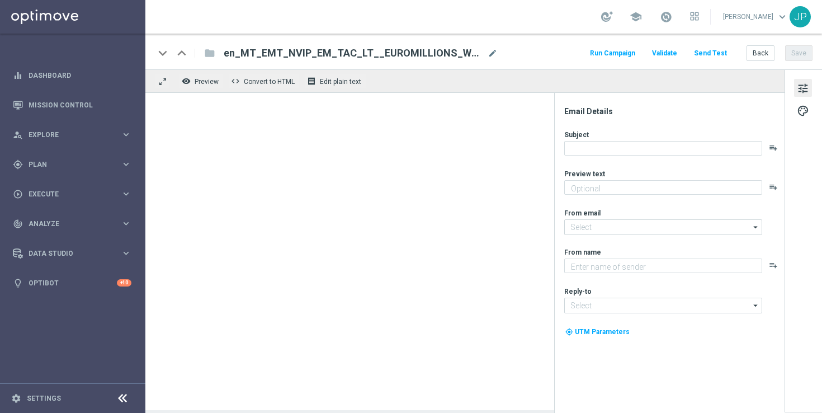
type textarea "Get 6 tickets for the price of 5 on the next draw!"
type input "[EMAIL_ADDRESS][DOMAIN_NAME]"
type textarea "Lottoland"
type input "[EMAIL_ADDRESS][DOMAIN_NAME]"
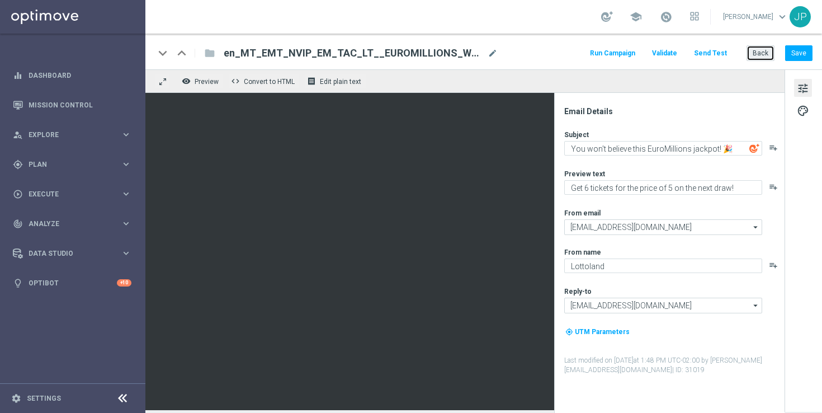
click at [763, 53] on button "Back" at bounding box center [761, 53] width 28 height 16
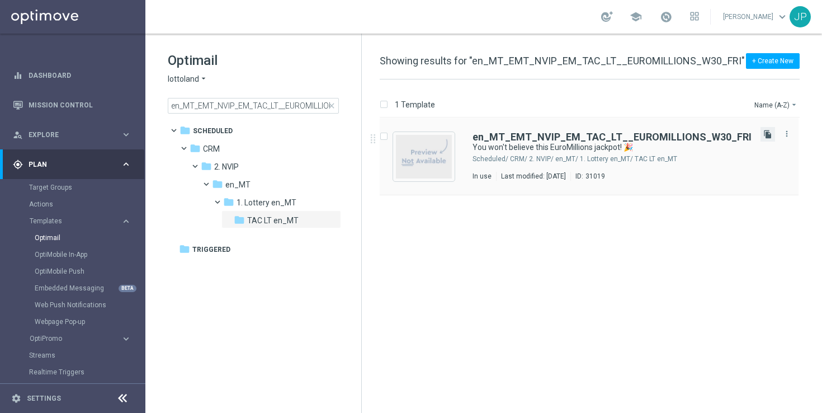
click at [767, 133] on icon "file_copy" at bounding box center [768, 134] width 9 height 9
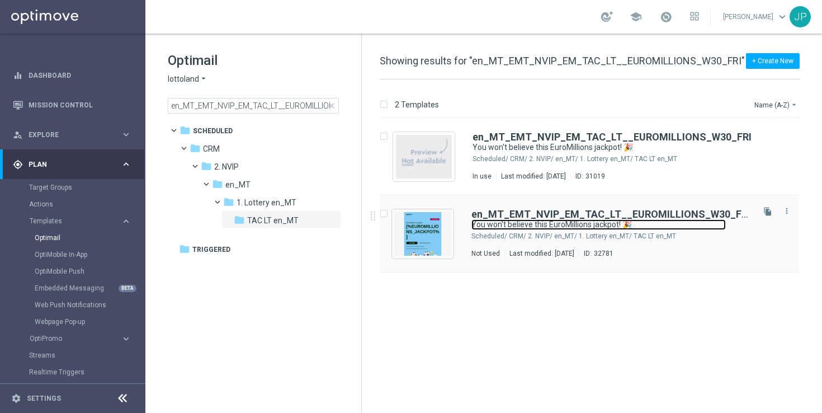
click at [688, 228] on link "You won't believe this EuroMillions jackpot! 🎉" at bounding box center [599, 224] width 255 height 11
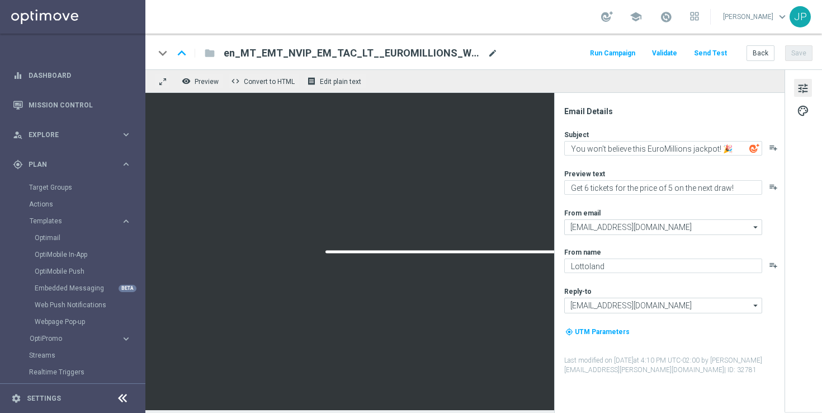
click at [490, 51] on span "mode_edit" at bounding box center [493, 53] width 10 height 10
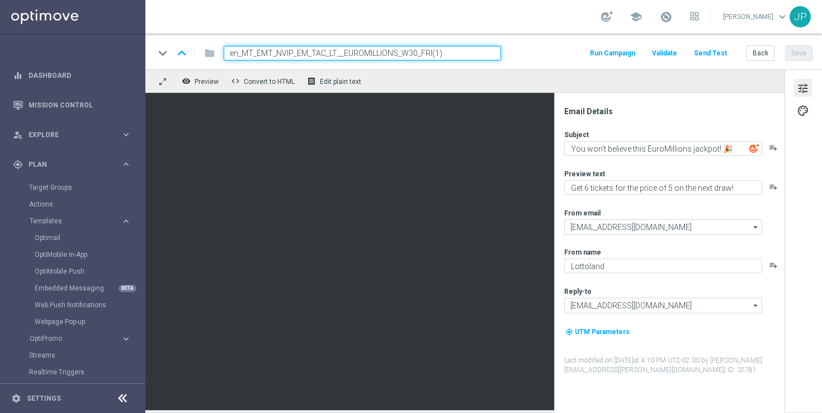
click at [419, 54] on input "en_MT_EMT_NVIP_EM_TAC_LT__EUROMILLIONS_W30_FRI(1)" at bounding box center [363, 53] width 278 height 15
paste input "3_FRI"
type input "en_MT_EMT_NVIP_EM_TAC_LT__EUROMILLIONS_W33_FRI"
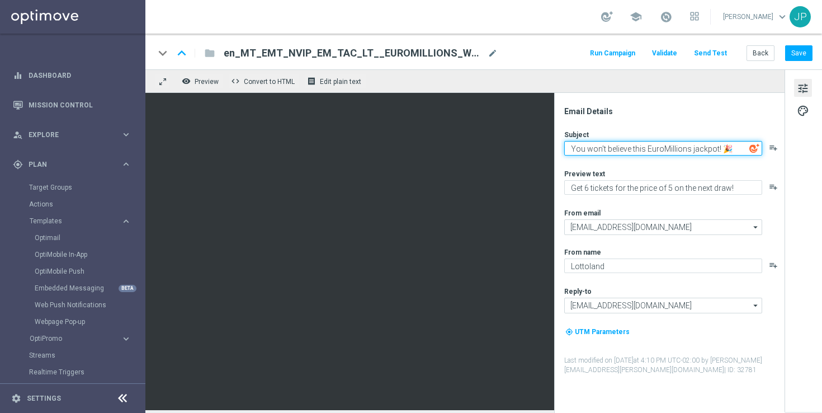
click at [699, 151] on textarea "You won't believe this EuroMillions jackpot! 🎉" at bounding box center [664, 148] width 198 height 15
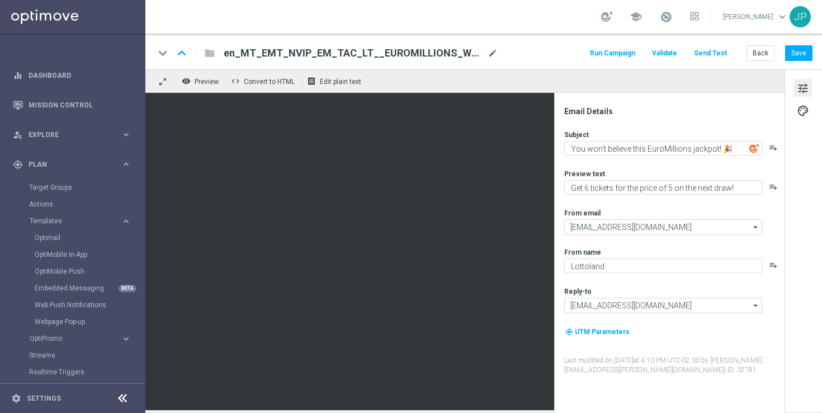
click at [775, 149] on icon "playlist_add" at bounding box center [773, 147] width 9 height 9
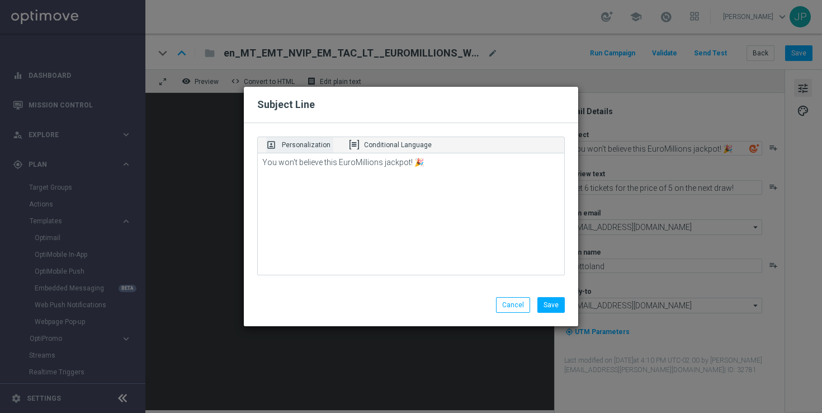
click at [314, 148] on p "Personalization" at bounding box center [306, 145] width 49 height 10
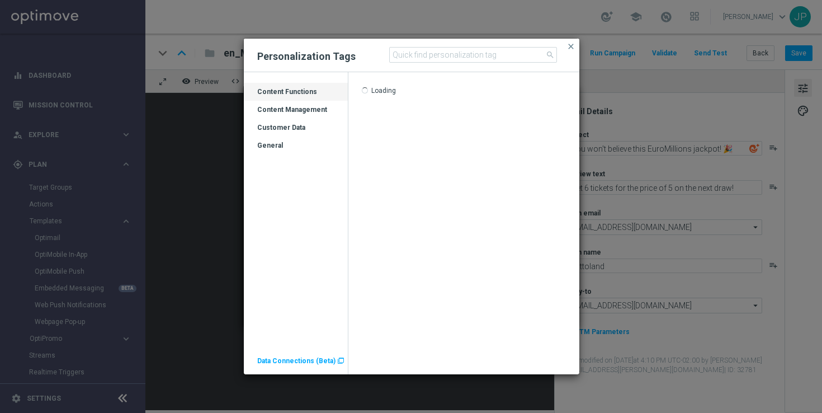
click at [283, 126] on div "Customer Data" at bounding box center [296, 132] width 104 height 18
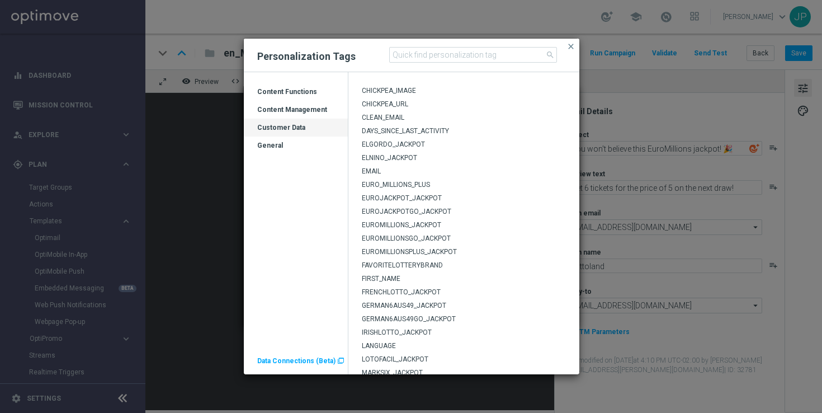
scroll to position [64, 0]
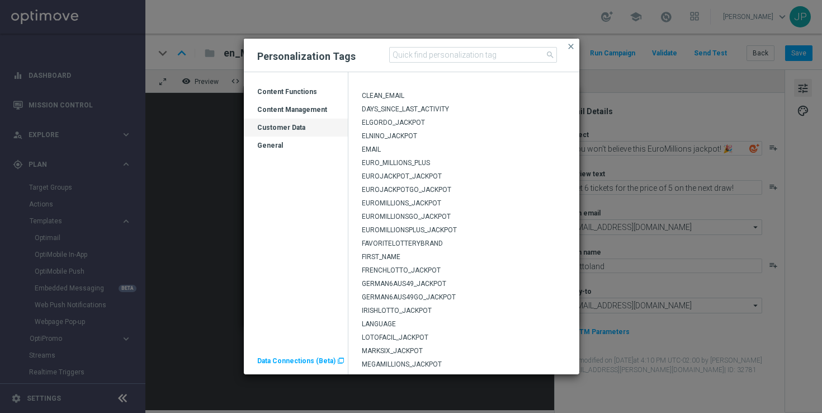
click at [430, 202] on span "EUROMILLIONS_JACKPOT" at bounding box center [401, 203] width 79 height 8
type textarea "You won't believe this EuroMillions jackpot! 🎉[%EUROMILLIONS_JACKPOT%]"
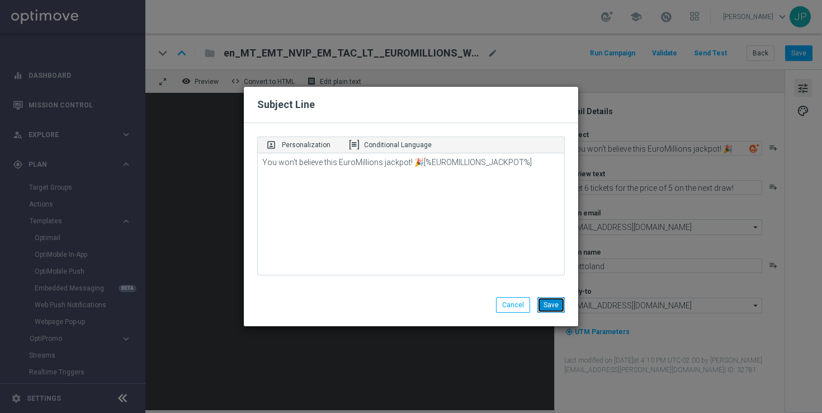
click at [555, 303] on button "Save" at bounding box center [551, 305] width 27 height 16
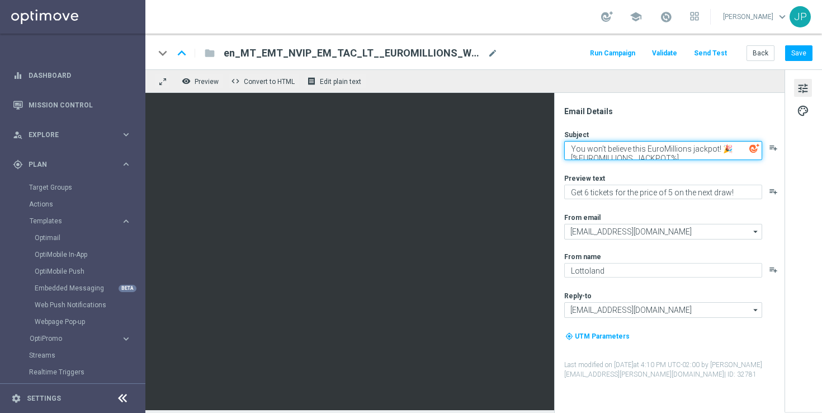
drag, startPoint x: 713, startPoint y: 147, endPoint x: 560, endPoint y: 148, distance: 153.3
click at [565, 147] on textarea "You won't believe this EuroMillions jackpot! 🎉[%EUROMILLIONS_JACKPOT%]" at bounding box center [664, 150] width 198 height 19
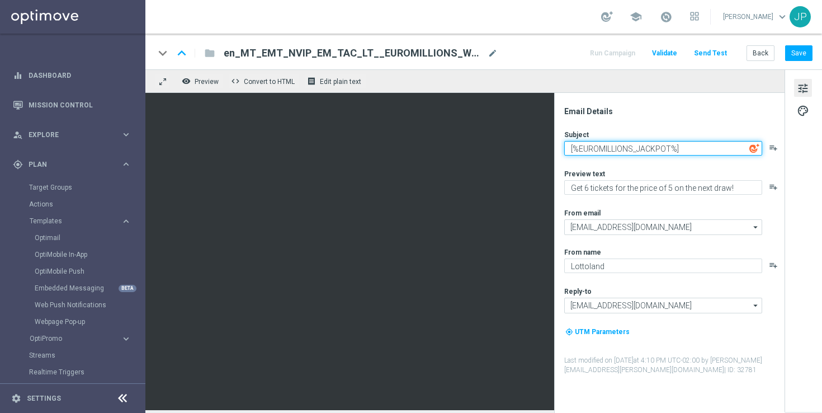
click at [698, 148] on textarea "[%EUROMILLIONS_JACKPOT%]" at bounding box center [664, 148] width 198 height 15
click at [730, 150] on textarea "[%EUROMILLIONS_JACKPOT%] EuroMillions Jackpot" at bounding box center [664, 148] width 198 height 15
paste textarea "🔥"
type textarea "[%EUROMILLIONS_JACKPOT%] EuroMillions jackpot 🔥"
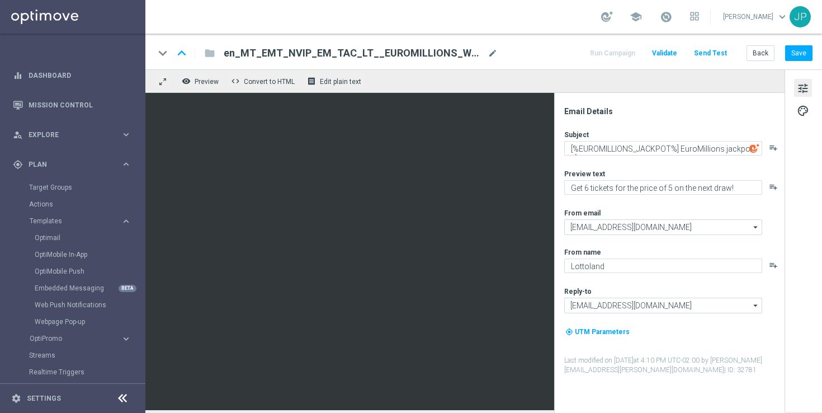
click at [630, 179] on div "Preview text Get 6 tickets for the price of 5 on the next draw! playlist_add" at bounding box center [674, 182] width 219 height 26
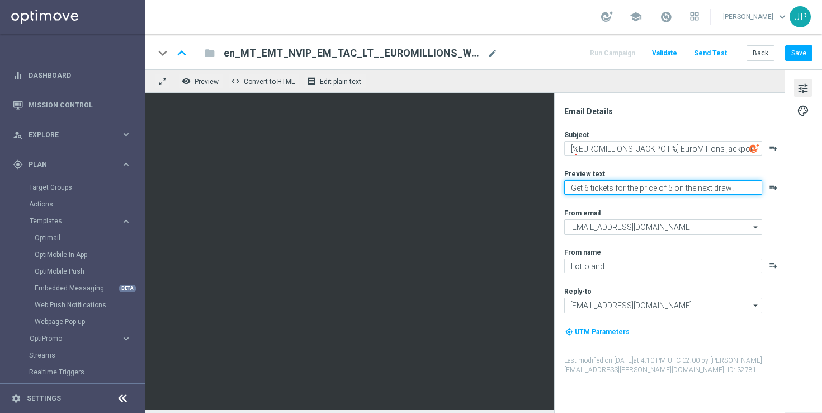
click at [629, 190] on textarea "Get 6 tickets for the price of 5 on the next draw!" at bounding box center [664, 187] width 198 height 15
paste textarea "Don't miss out! Hedge your bets with our 6 for 5 offer..."
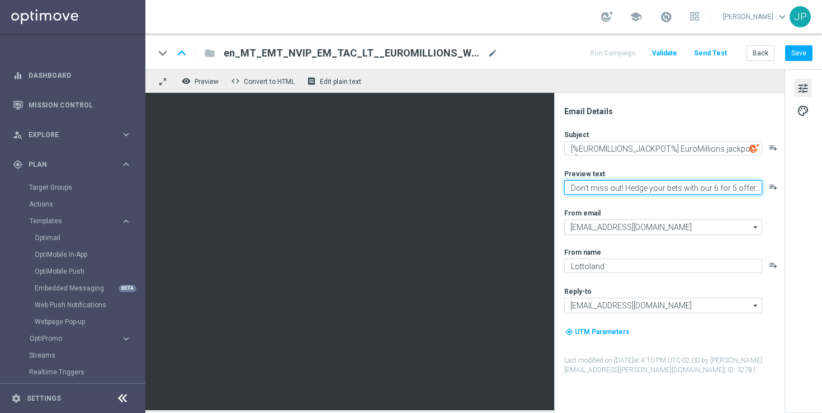
type textarea "Don't miss out! Hedge your bets with our 6 for 5 offer..."
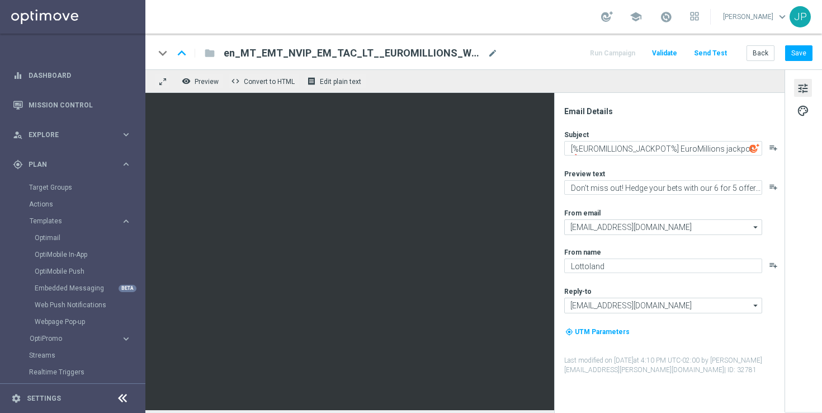
click at [802, 206] on div "tune palette" at bounding box center [803, 240] width 37 height 342
click at [802, 57] on button "Save" at bounding box center [799, 53] width 27 height 16
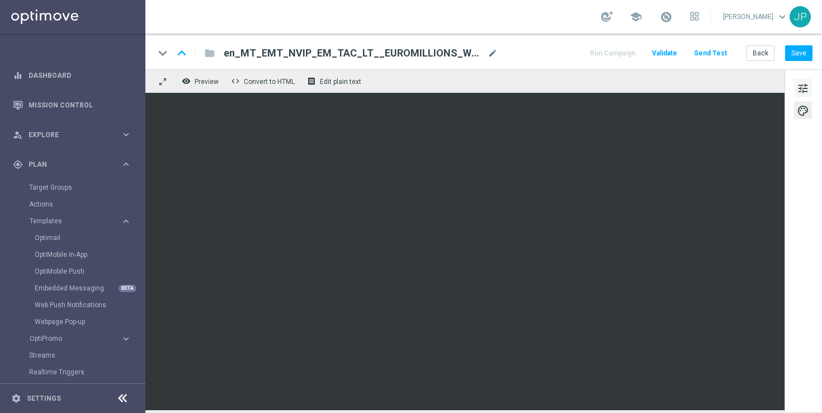
click at [811, 87] on button "tune" at bounding box center [803, 88] width 18 height 18
click at [801, 50] on button "Save" at bounding box center [799, 53] width 27 height 16
click at [710, 50] on button "Send Test" at bounding box center [711, 53] width 36 height 15
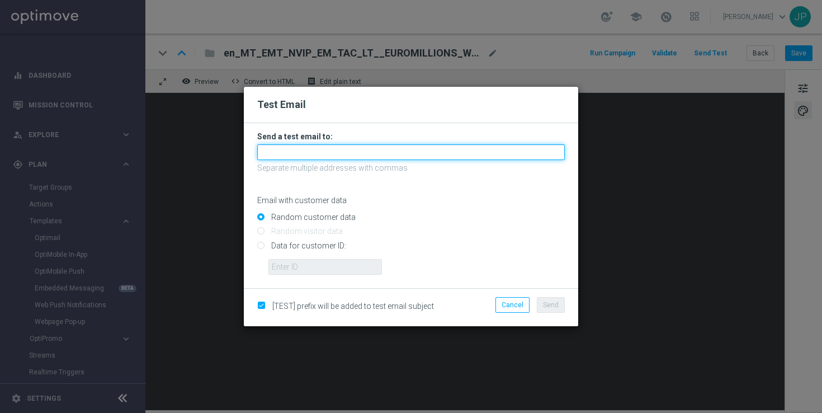
click at [399, 149] on input "text" at bounding box center [411, 152] width 308 height 16
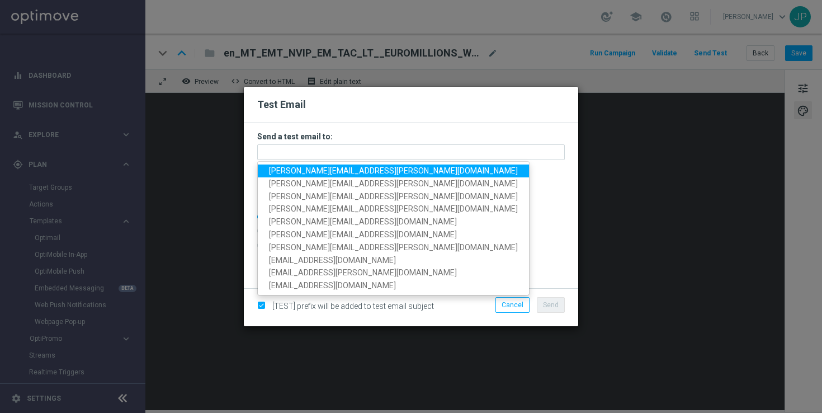
click at [300, 173] on span "[PERSON_NAME][EMAIL_ADDRESS][PERSON_NAME][DOMAIN_NAME]" at bounding box center [393, 170] width 249 height 9
type input "[PERSON_NAME][EMAIL_ADDRESS][PERSON_NAME][DOMAIN_NAME]"
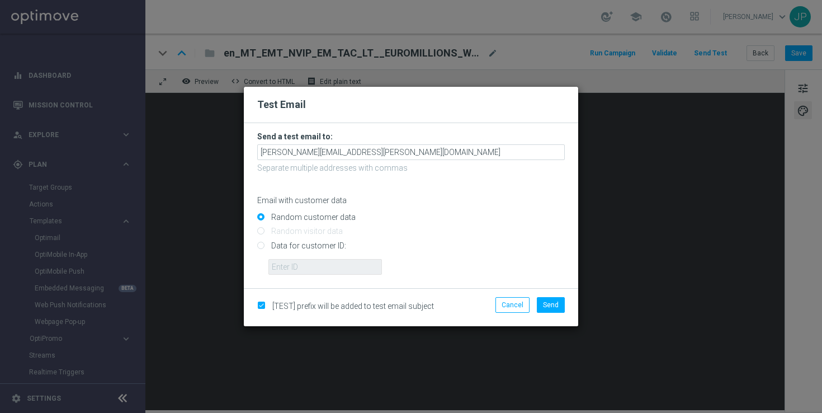
click at [330, 245] on input "Data for customer ID:" at bounding box center [411, 250] width 308 height 16
radio input "true"
click at [319, 267] on input "text" at bounding box center [326, 267] width 114 height 16
paste input "224077587"
type input "224077587"
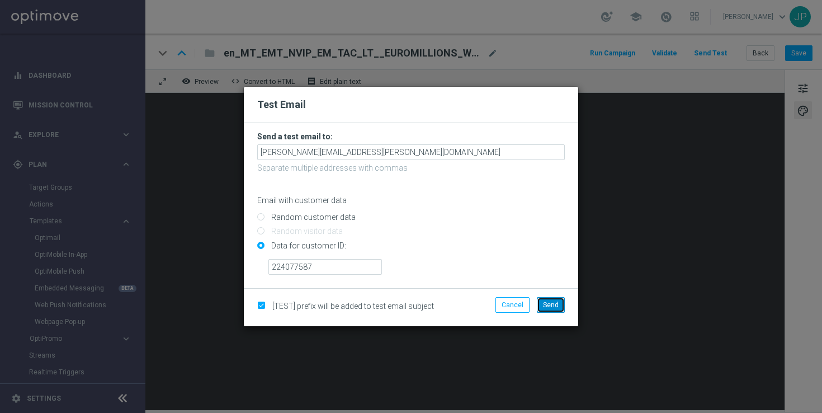
click at [559, 309] on button "Send" at bounding box center [551, 305] width 28 height 16
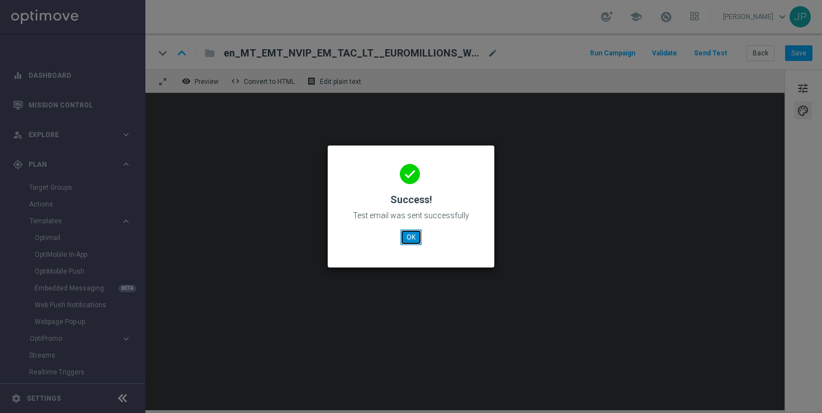
click at [411, 235] on button "OK" at bounding box center [411, 237] width 21 height 16
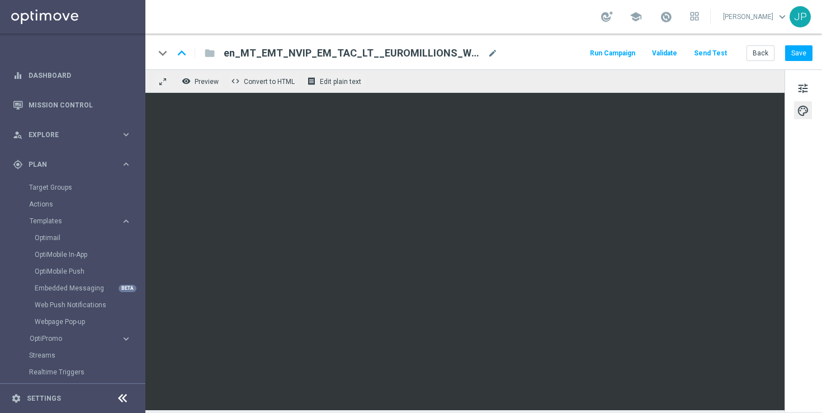
click at [714, 55] on button "Send Test" at bounding box center [711, 53] width 36 height 15
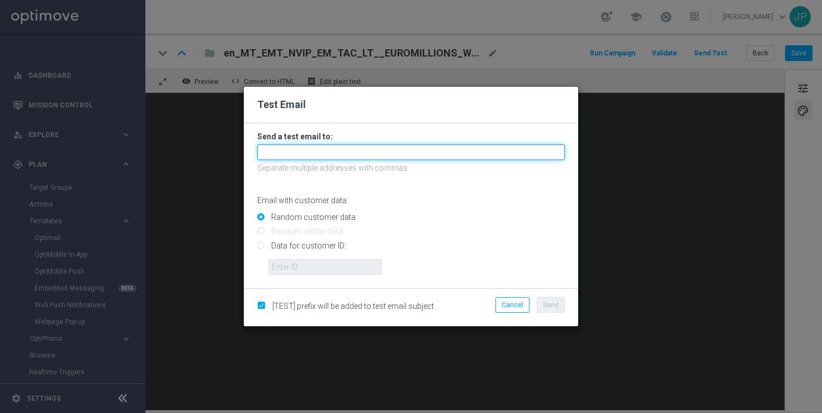
click at [343, 154] on input "text" at bounding box center [411, 152] width 308 height 16
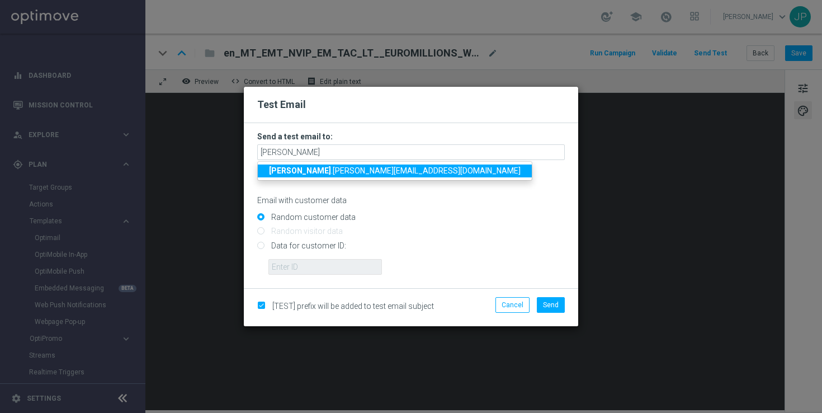
click at [303, 171] on span "[PERSON_NAME] .[PERSON_NAME][EMAIL_ADDRESS][DOMAIN_NAME]" at bounding box center [395, 170] width 252 height 9
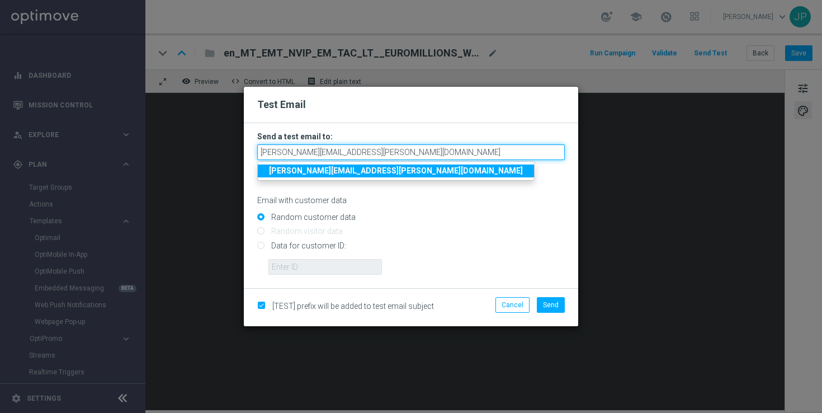
click at [379, 154] on input "[PERSON_NAME][EMAIL_ADDRESS][PERSON_NAME][DOMAIN_NAME]" at bounding box center [411, 152] width 308 height 16
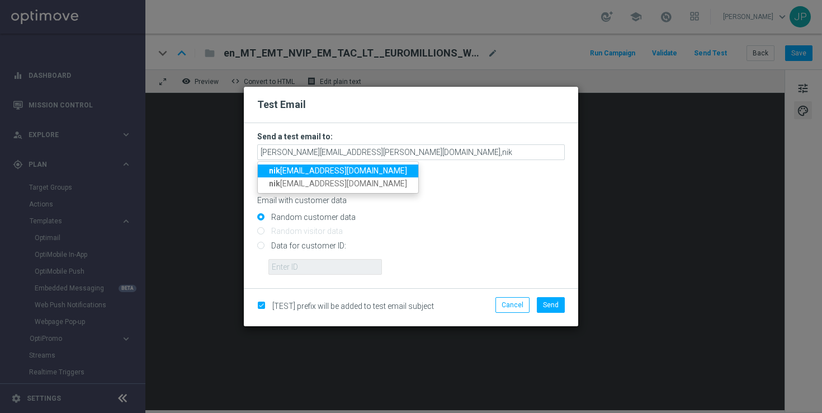
click at [335, 172] on span "nik ola.misotova@lottoland.com" at bounding box center [338, 170] width 138 height 9
type input "[PERSON_NAME][EMAIL_ADDRESS][PERSON_NAME][DOMAIN_NAME],[DOMAIN_NAME][EMAIL_ADDR…"
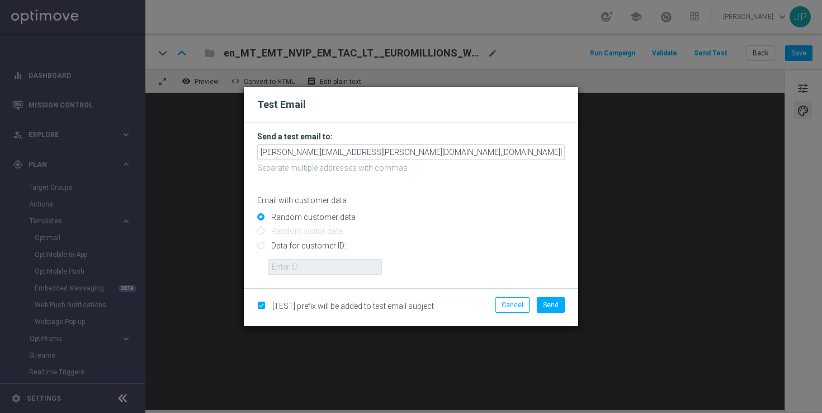
click at [314, 243] on input "Data for customer ID:" at bounding box center [411, 250] width 308 height 16
radio input "true"
click at [321, 269] on input "text" at bounding box center [326, 267] width 114 height 16
paste input "https://lottoland.atlassian.net/browse/CREAT-25653"
type input "https://lottoland.atlassian.net/browse/CREAT-25653"
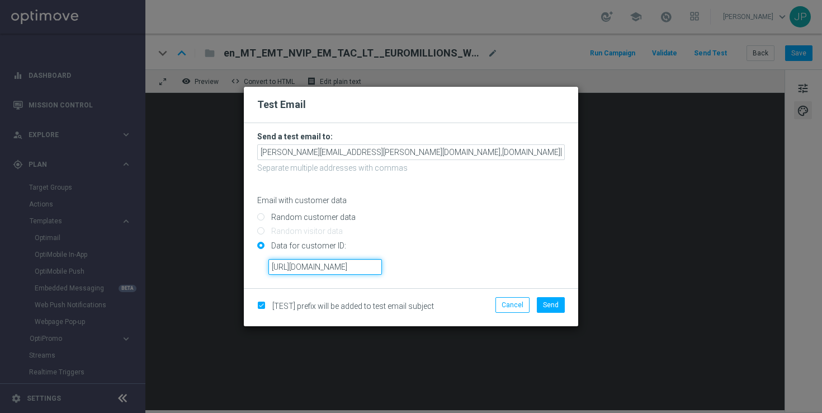
scroll to position [0, 71]
click at [340, 266] on input "https://lottoland.atlassian.net/browse/CREAT-25653" at bounding box center [326, 267] width 114 height 16
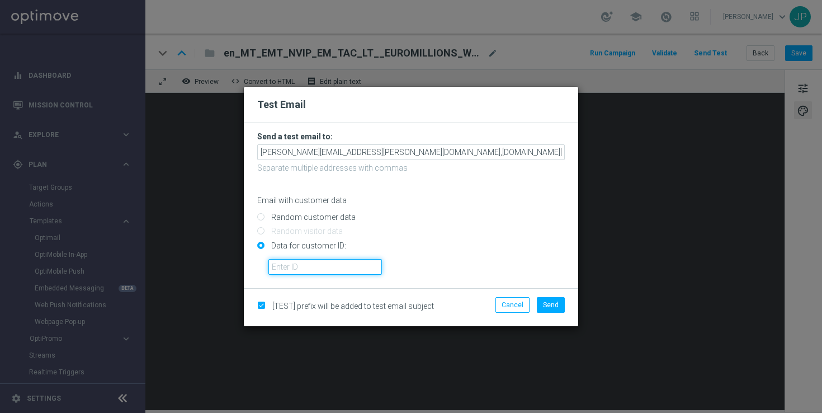
paste input "224077587"
type input "224077587"
click at [558, 302] on span "Send" at bounding box center [551, 305] width 16 height 8
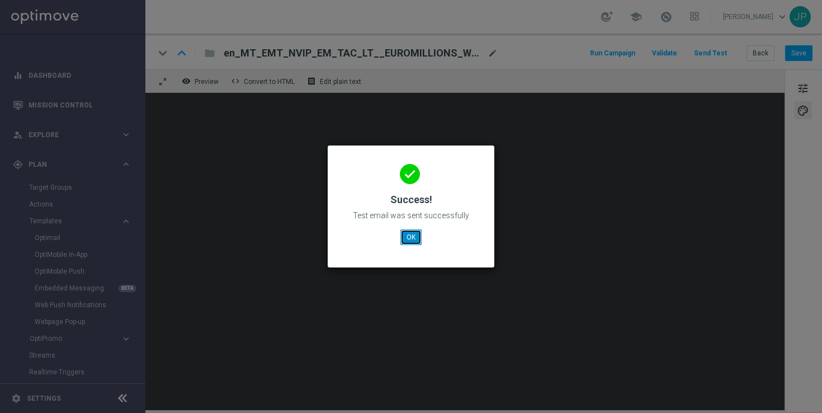
click at [412, 234] on button "OK" at bounding box center [411, 237] width 21 height 16
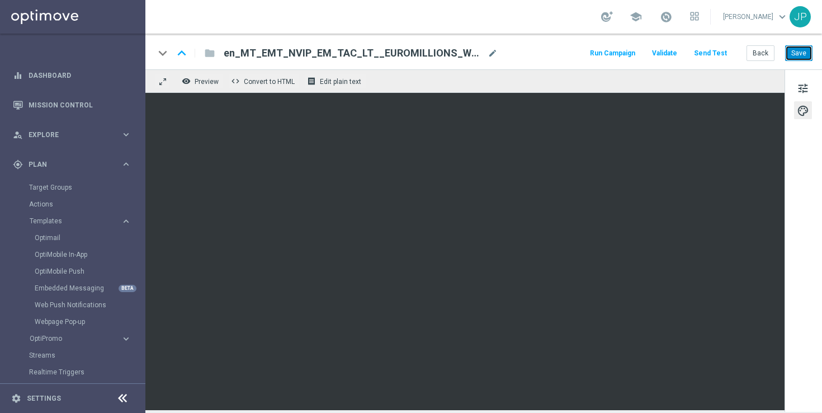
click at [805, 54] on button "Save" at bounding box center [799, 53] width 27 height 16
click at [803, 50] on button "Save" at bounding box center [799, 53] width 27 height 16
click at [812, 88] on button "tune" at bounding box center [803, 88] width 18 height 18
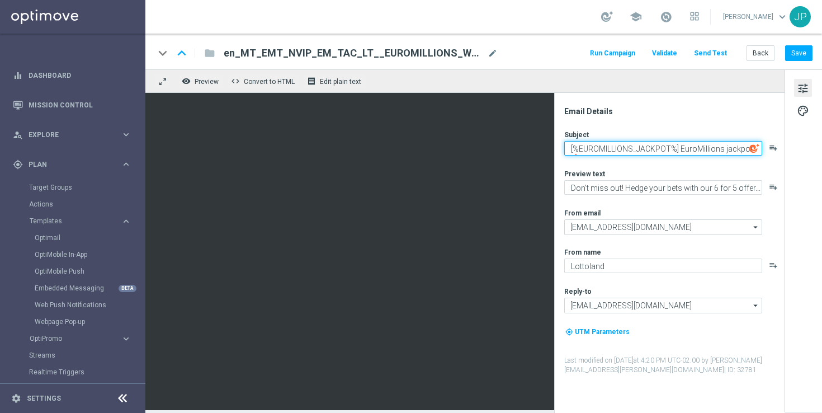
click at [659, 152] on textarea "[%EUROMILLIONS_JACKPOT%] EuroMillions jackpot 🔥" at bounding box center [664, 148] width 198 height 15
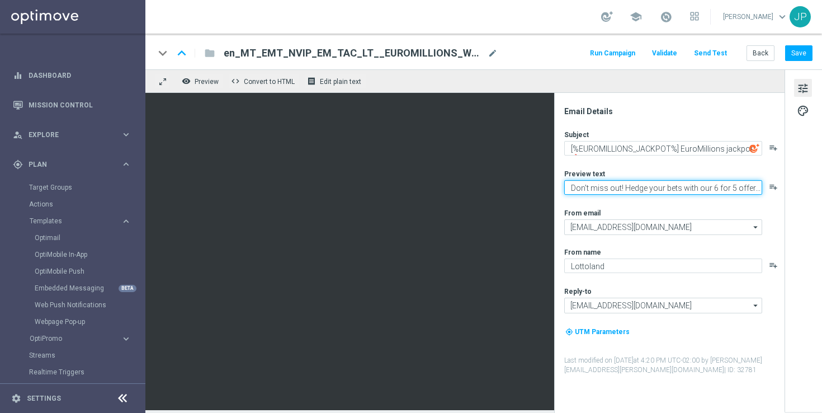
click at [658, 185] on textarea "Don't miss out! Hedge your bets with our 6 for 5 offer..." at bounding box center [664, 187] width 198 height 15
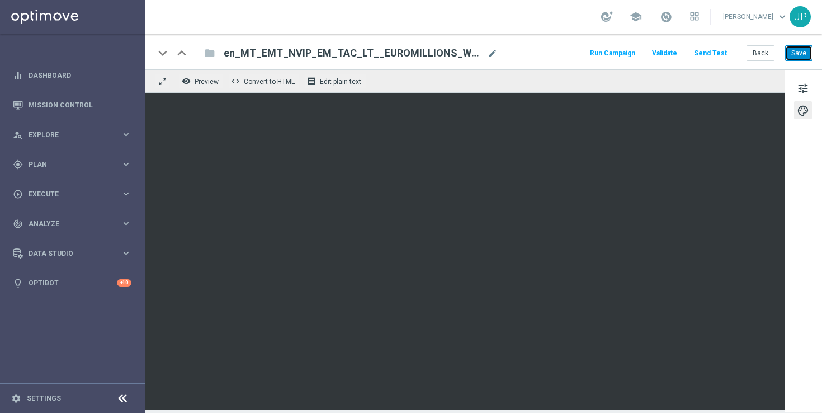
click at [806, 55] on button "Save" at bounding box center [799, 53] width 27 height 16
click at [807, 59] on button "Save" at bounding box center [799, 53] width 27 height 16
click at [720, 49] on button "Send Test" at bounding box center [711, 53] width 36 height 15
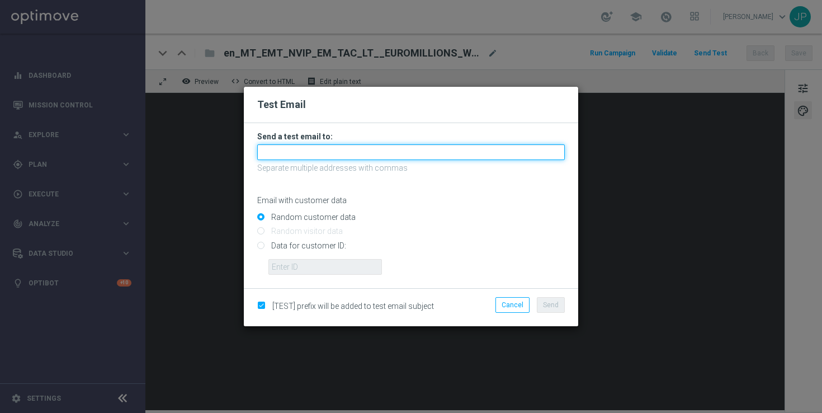
click at [392, 151] on input "text" at bounding box center [411, 152] width 308 height 16
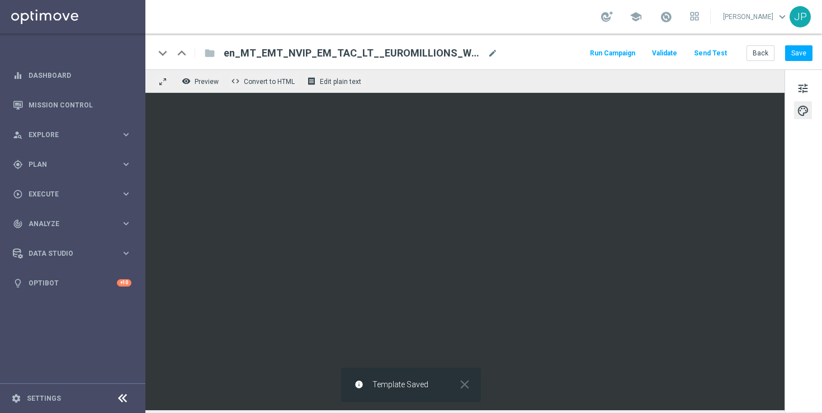
click at [714, 56] on button "Send Test" at bounding box center [711, 53] width 36 height 15
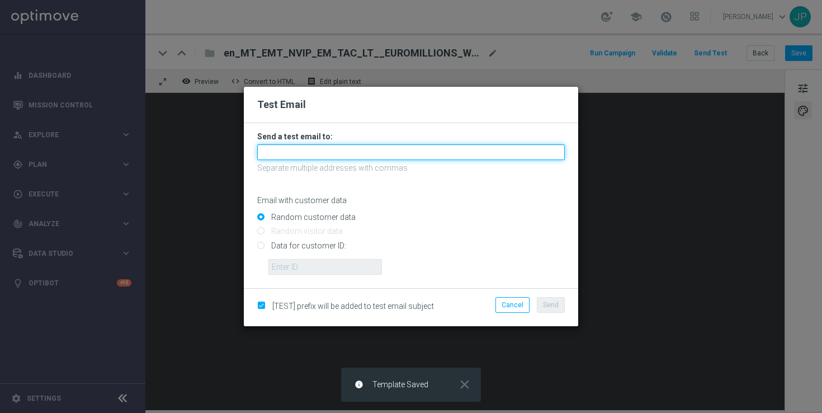
click at [362, 149] on input "text" at bounding box center [411, 152] width 308 height 16
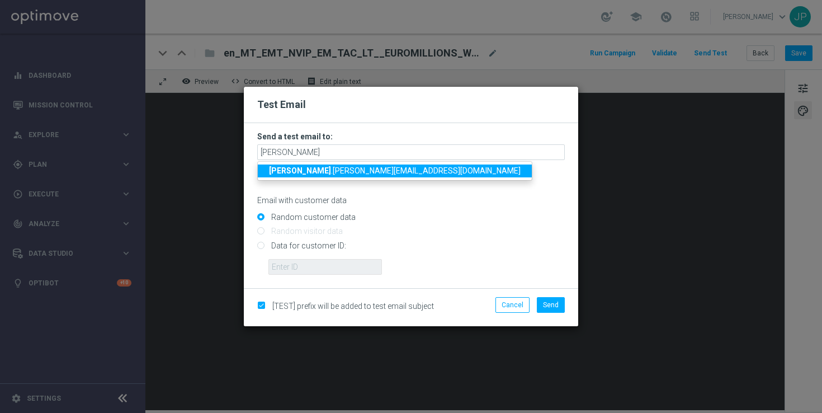
click at [351, 172] on span "[PERSON_NAME] .[PERSON_NAME][EMAIL_ADDRESS][DOMAIN_NAME]" at bounding box center [395, 170] width 252 height 9
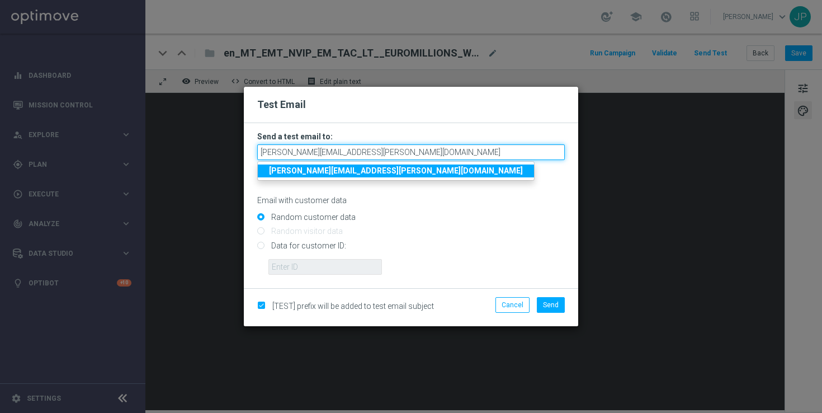
click at [415, 147] on input "[PERSON_NAME][EMAIL_ADDRESS][PERSON_NAME][DOMAIN_NAME]" at bounding box center [411, 152] width 308 height 16
click at [415, 148] on input "[PERSON_NAME][EMAIL_ADDRESS][PERSON_NAME][DOMAIN_NAME]" at bounding box center [411, 152] width 308 height 16
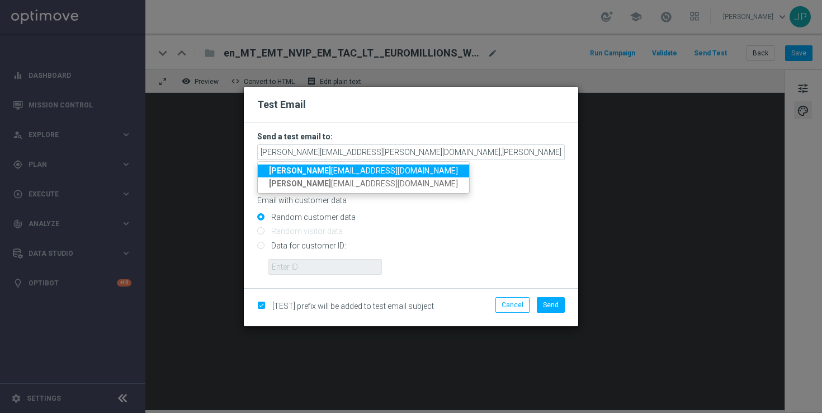
click at [340, 174] on span "[PERSON_NAME] [PERSON_NAME][EMAIL_ADDRESS][DOMAIN_NAME]" at bounding box center [363, 170] width 189 height 9
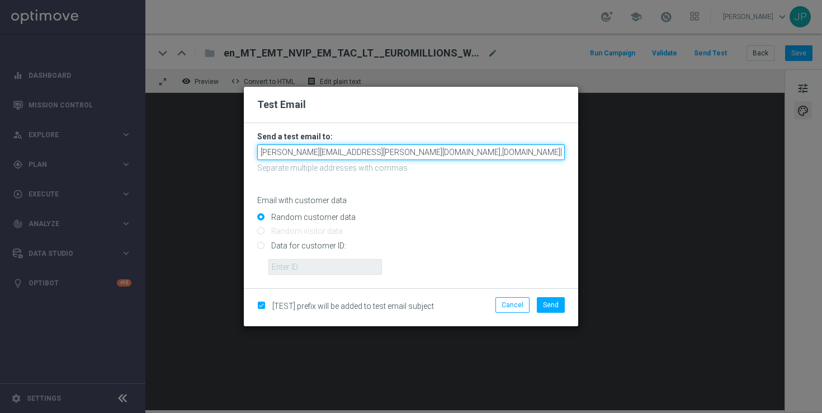
click at [489, 151] on input "[PERSON_NAME][EMAIL_ADDRESS][PERSON_NAME][DOMAIN_NAME],[DOMAIN_NAME][EMAIL_ADDR…" at bounding box center [411, 152] width 308 height 16
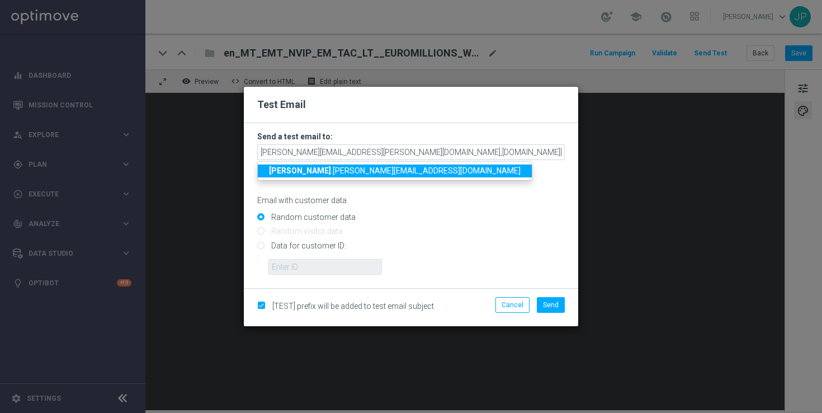
click at [295, 167] on span "[PERSON_NAME] .[PERSON_NAME][EMAIL_ADDRESS][DOMAIN_NAME]" at bounding box center [395, 170] width 252 height 9
type input "[PERSON_NAME][EMAIL_ADDRESS][PERSON_NAME][DOMAIN_NAME],[DOMAIN_NAME][EMAIL_ADDR…"
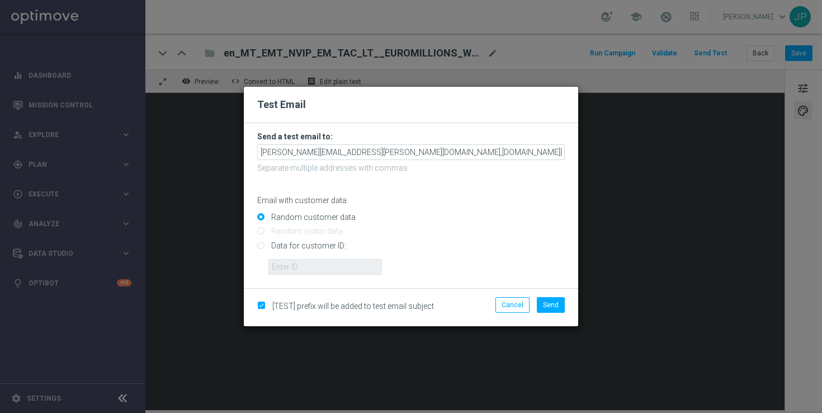
click at [310, 244] on input "Data for customer ID:" at bounding box center [411, 250] width 308 height 16
radio input "true"
click at [357, 265] on input "text" at bounding box center [326, 267] width 114 height 16
paste input "224077587"
type input "224077587"
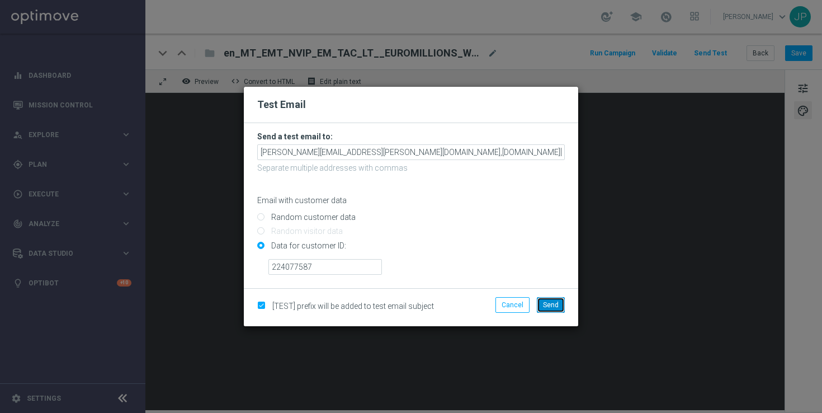
click at [561, 304] on button "Send" at bounding box center [551, 305] width 28 height 16
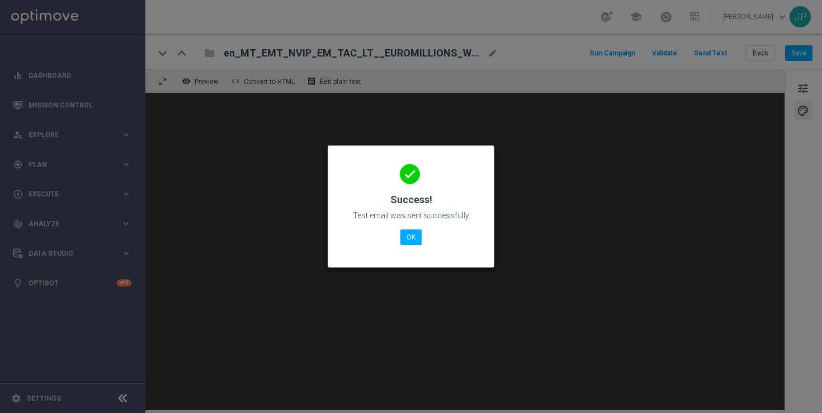
click at [809, 51] on modal-container "done Success! Test email was sent successfully OK" at bounding box center [411, 206] width 822 height 413
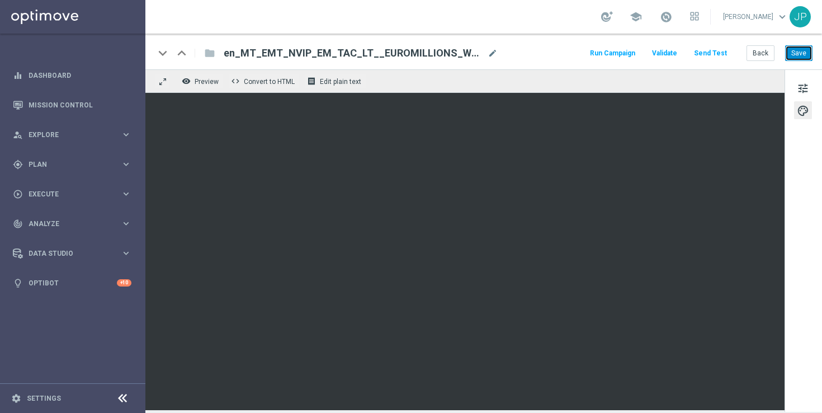
click at [799, 54] on button "Save" at bounding box center [799, 53] width 27 height 16
click at [804, 84] on span "tune" at bounding box center [803, 88] width 12 height 15
click at [803, 55] on button "Save" at bounding box center [799, 53] width 27 height 16
click at [798, 56] on button "Save" at bounding box center [799, 53] width 27 height 16
click at [722, 56] on button "Send Test" at bounding box center [711, 53] width 36 height 15
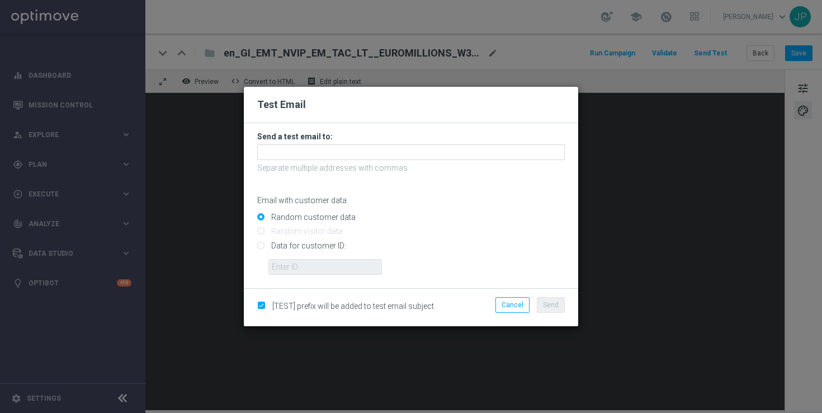
click at [405, 162] on form "Send a test email to: Separate multiple addresses with commas Email with custom…" at bounding box center [411, 202] width 308 height 143
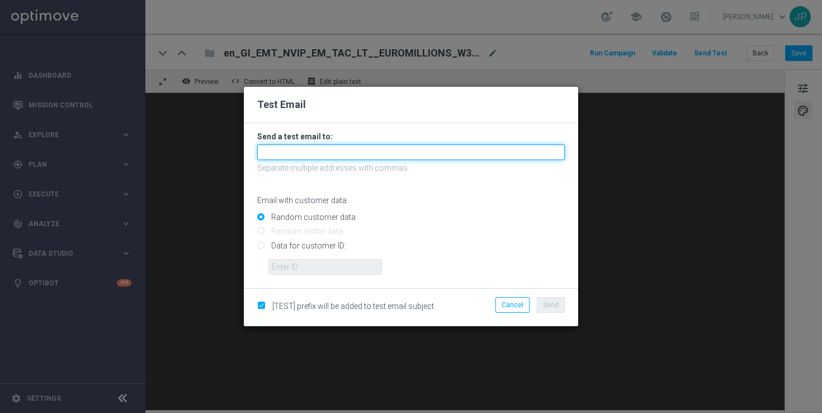
click at [413, 156] on input "text" at bounding box center [411, 152] width 308 height 16
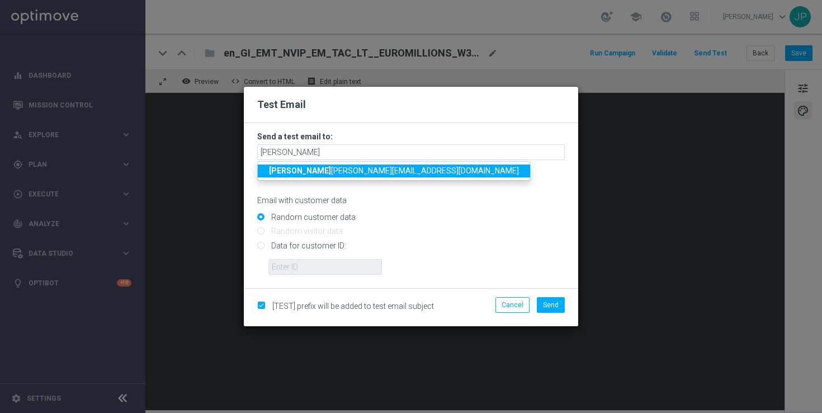
click at [338, 167] on span "rick y.hubbard@lottoland.com" at bounding box center [394, 170] width 250 height 9
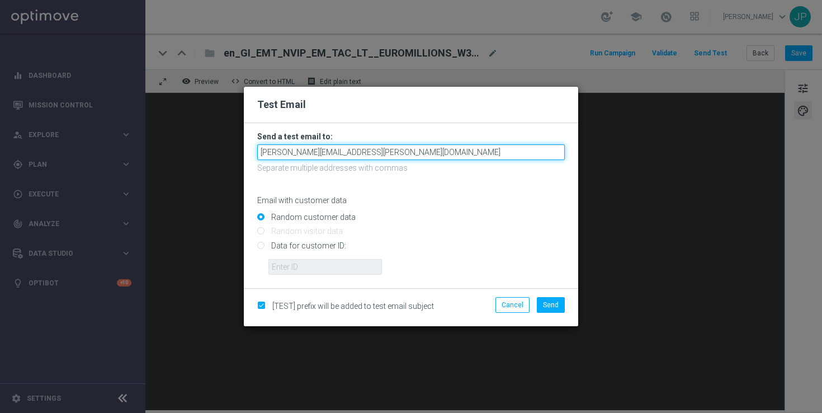
click at [408, 157] on input "ricky.hubbard@lottoland.com" at bounding box center [411, 152] width 308 height 16
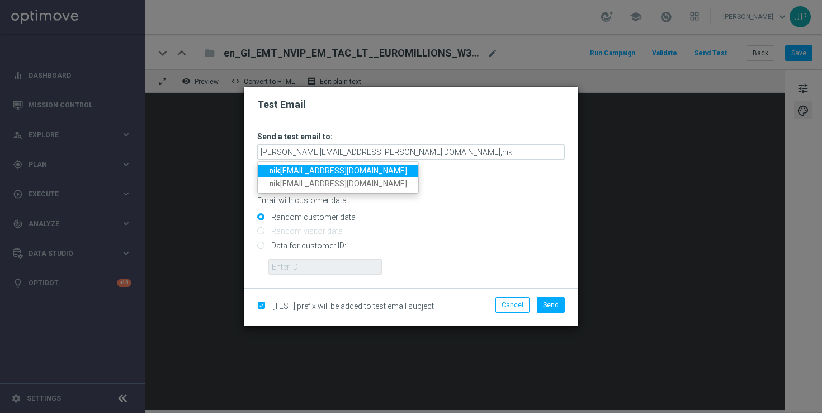
click at [346, 169] on span "nik ola.misotova@lottoland.com" at bounding box center [338, 170] width 138 height 9
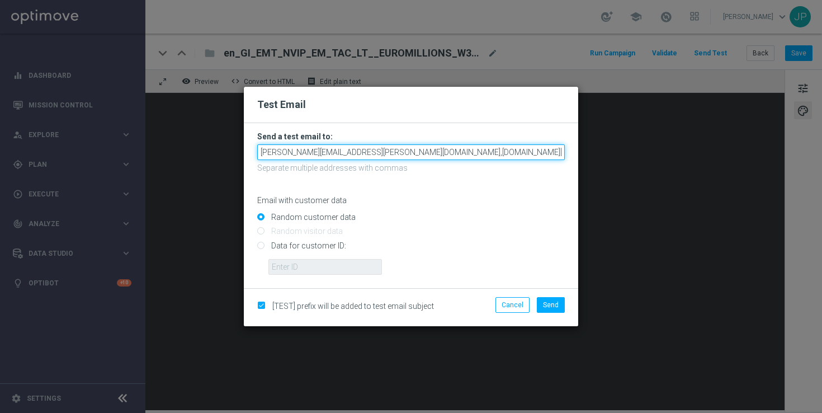
click at [489, 156] on input "ricky.hubbard@lottoland.com,nikola.misotova@lottoland.com" at bounding box center [411, 152] width 308 height 16
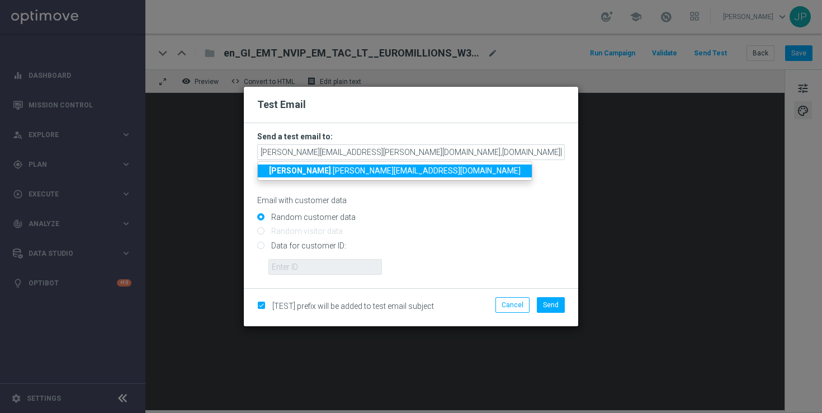
click at [342, 171] on span "james .parr@lottoland.com" at bounding box center [395, 170] width 252 height 9
type input "ricky.hubbard@lottoland.com,nikola.misotova@lottoland.com,james.parr@lottoland.…"
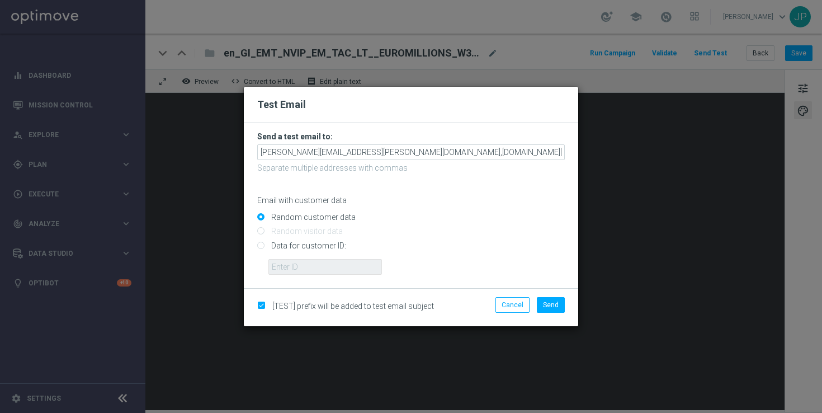
click at [310, 242] on input "Data for customer ID:" at bounding box center [411, 250] width 308 height 16
radio input "true"
click at [338, 260] on input "text" at bounding box center [326, 267] width 114 height 16
paste input "223911764"
type input "223911764"
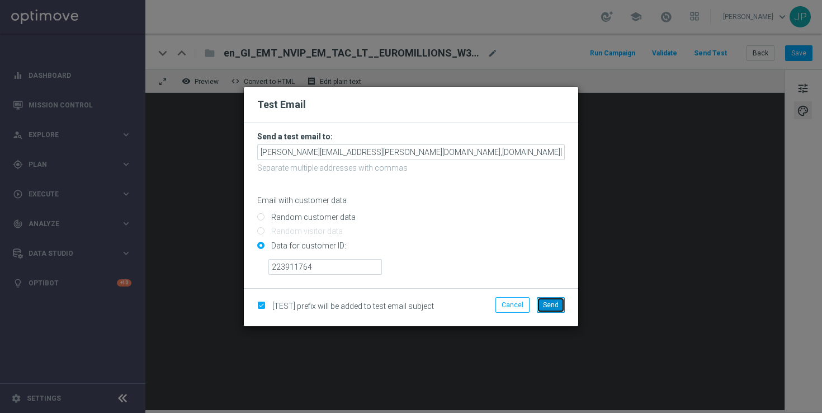
click at [560, 300] on button "Send" at bounding box center [551, 305] width 28 height 16
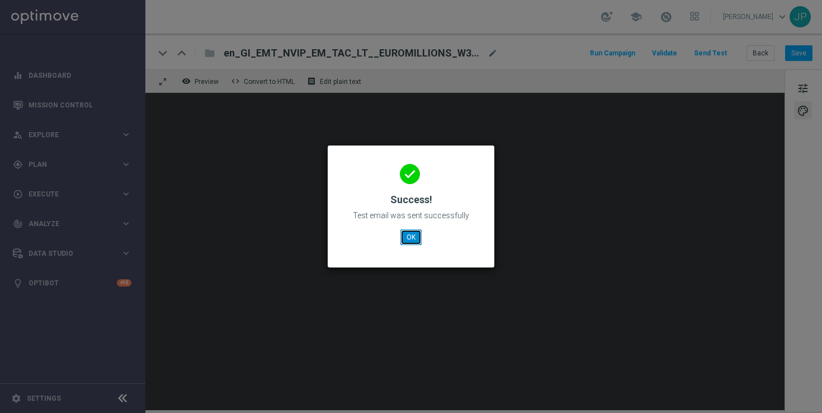
click at [411, 232] on button "OK" at bounding box center [411, 237] width 21 height 16
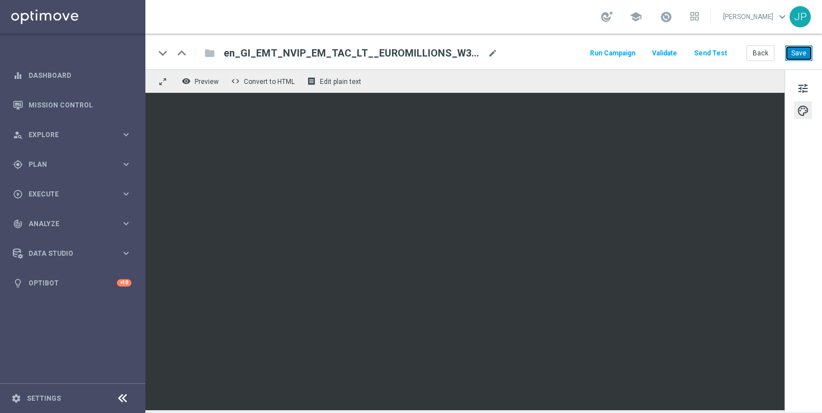
click at [805, 45] on button "Save" at bounding box center [799, 53] width 27 height 16
click at [801, 57] on button "Save" at bounding box center [799, 53] width 27 height 16
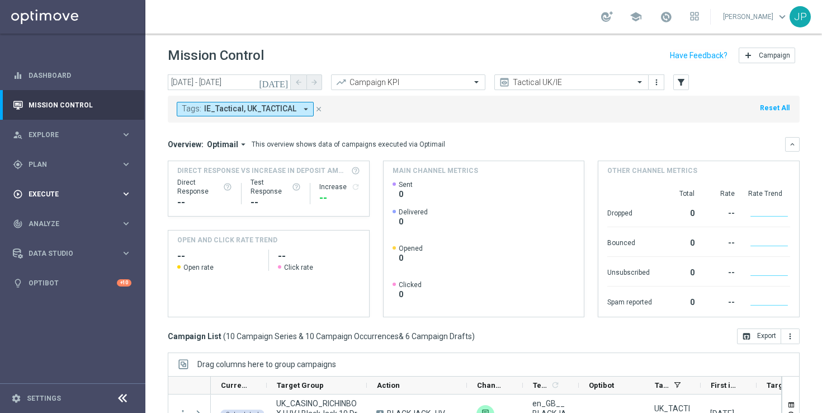
click at [77, 192] on span "Execute" at bounding box center [75, 194] width 92 height 7
click at [72, 214] on link "Campaign Builder" at bounding box center [72, 217] width 87 height 9
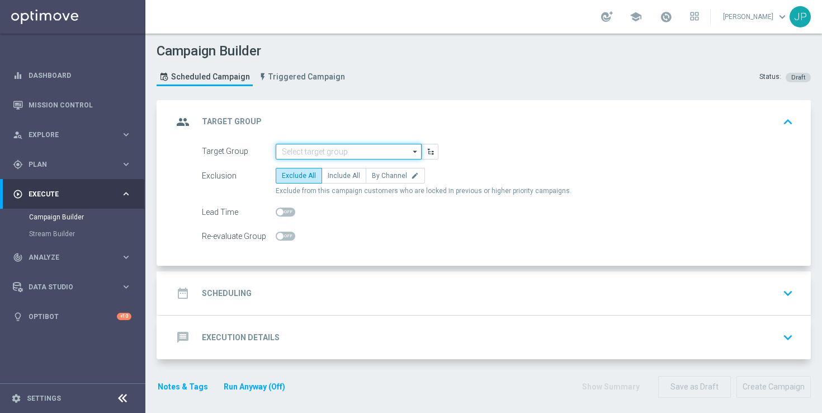
click at [361, 148] on input at bounding box center [349, 152] width 146 height 16
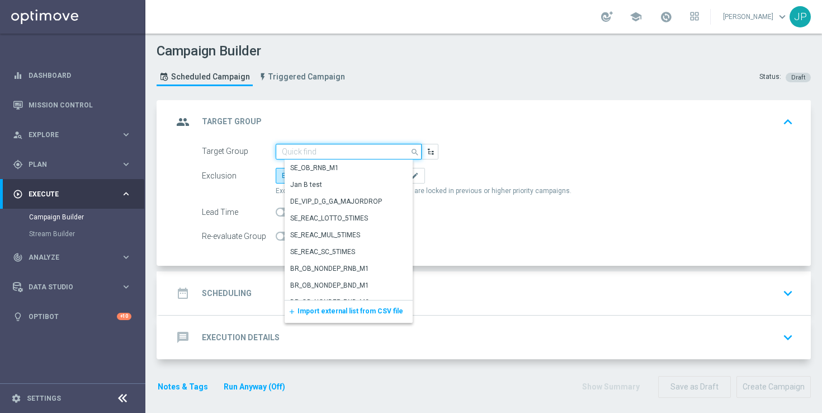
paste input "EMAIL - GI ALL | 1 >= Deps lifetime"
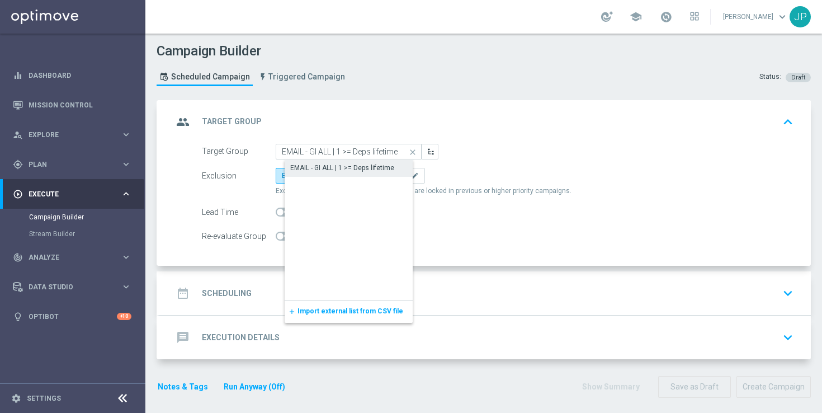
click at [355, 169] on div "EMAIL - GI ALL | 1 >= Deps lifetime" at bounding box center [342, 168] width 104 height 10
type input "EMAIL - GI ALL | 1 >= Deps lifetime"
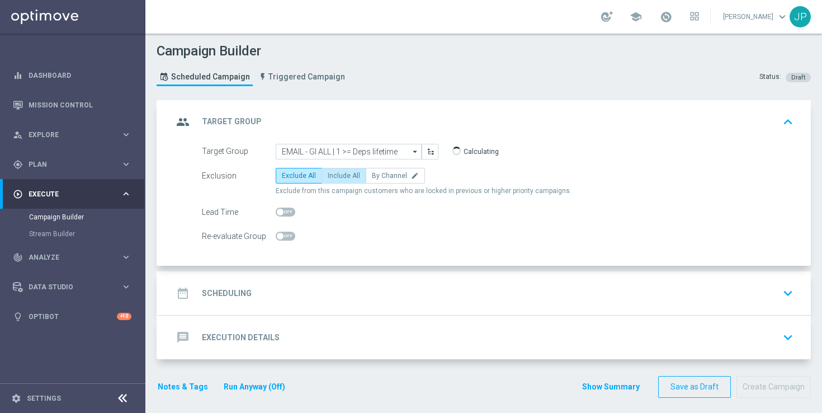
click at [352, 176] on span "Include All" at bounding box center [344, 176] width 32 height 8
click at [335, 176] on input "Include All" at bounding box center [331, 177] width 7 height 7
radio input "true"
click at [479, 285] on div "date_range Scheduling keyboard_arrow_down" at bounding box center [485, 293] width 625 height 21
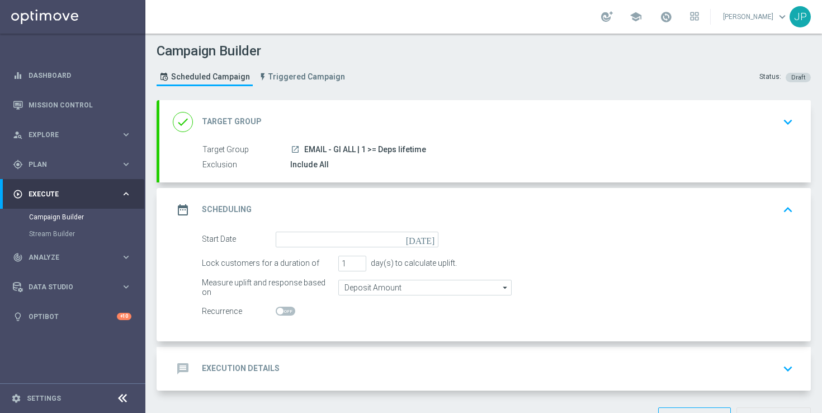
click at [432, 235] on icon "[DATE]" at bounding box center [422, 238] width 33 height 12
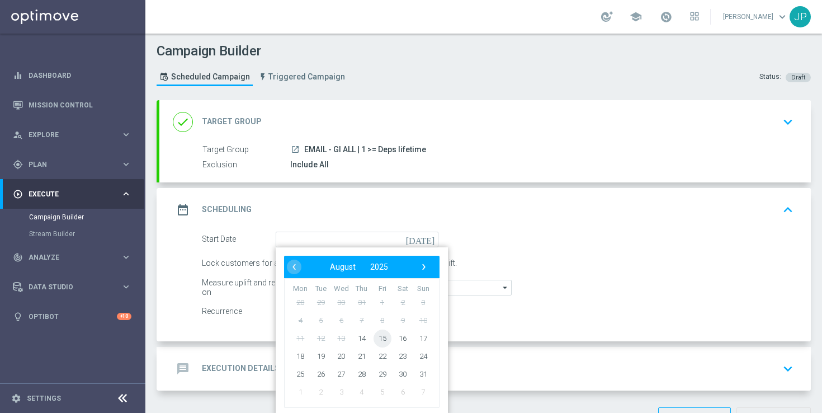
click at [385, 336] on span "15" at bounding box center [383, 338] width 18 height 18
type input "[DATE]"
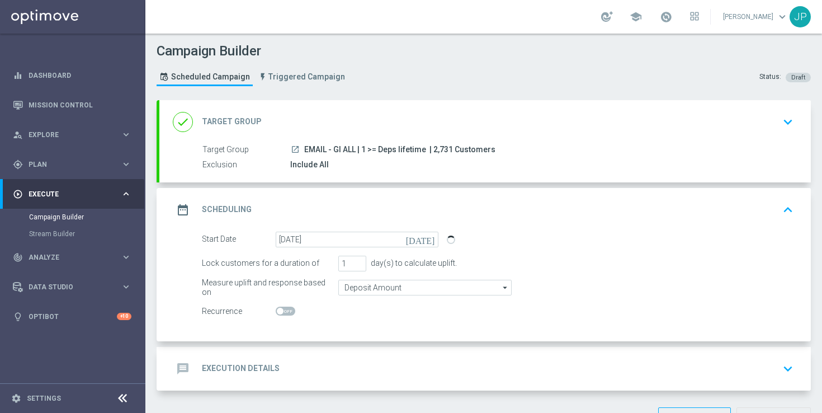
scroll to position [38, 0]
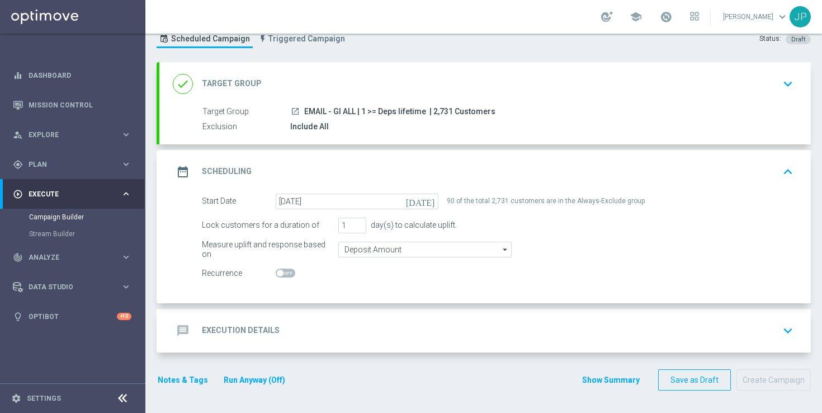
click at [514, 321] on div "message Execution Details keyboard_arrow_down" at bounding box center [485, 330] width 625 height 21
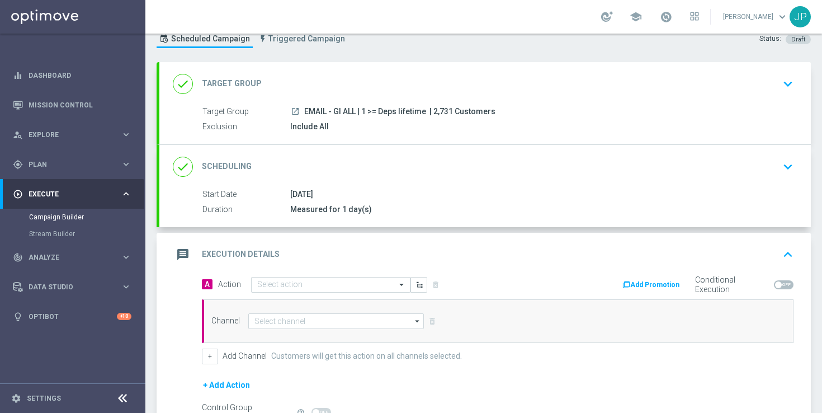
scroll to position [166, 0]
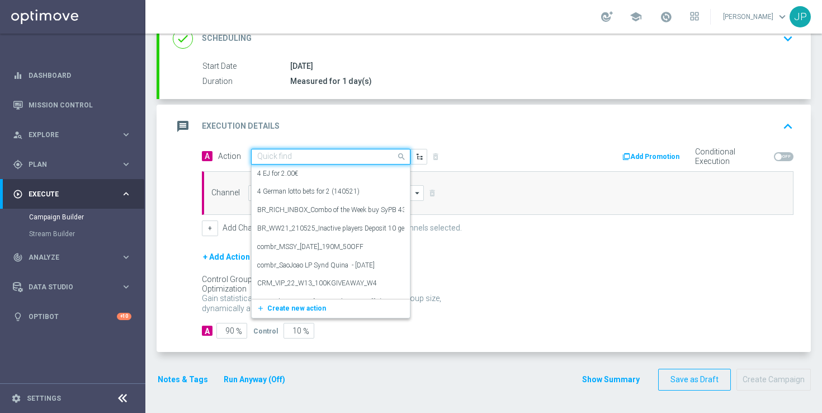
click at [300, 157] on input "text" at bounding box center [319, 157] width 125 height 10
paste input "en_GI_EMT_NVIP_EM_TAC_LT__EUROMILLIONS_W33_FRI"
type input "en_GI_EMT_NVIP_EM_TAC_LT__EUROMILLIONS_W33_FRI"
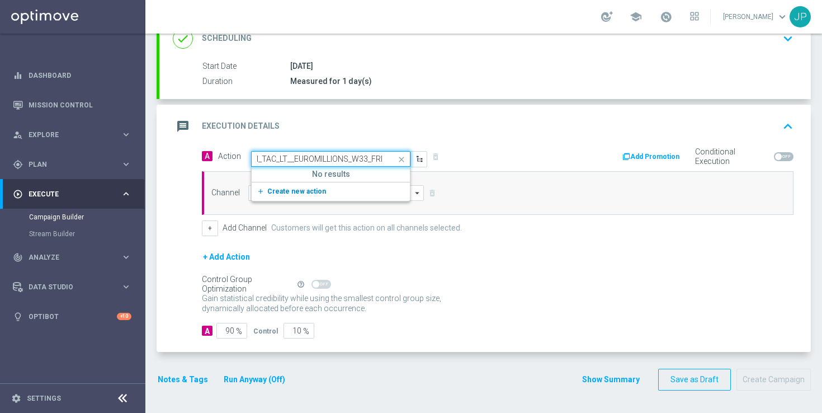
click at [316, 192] on span "Create new action" at bounding box center [296, 191] width 59 height 8
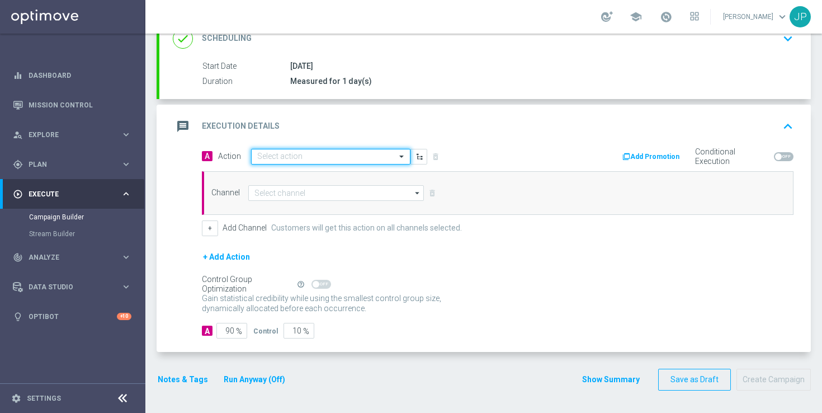
scroll to position [0, 0]
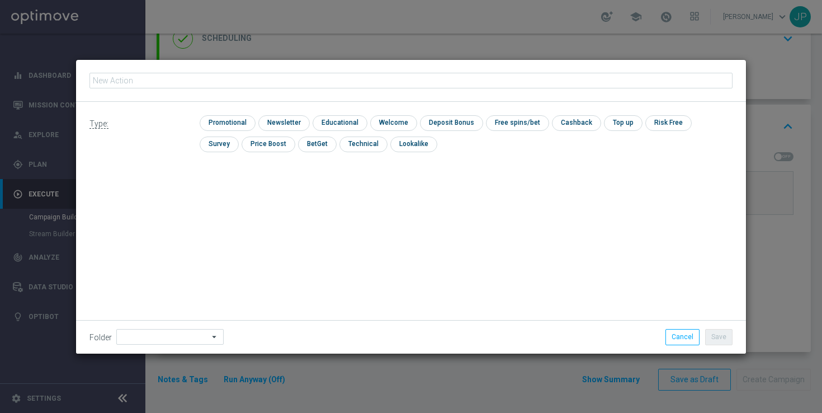
type input "en_GI_EMT_NVIP_EM_TAC_LT__EUROMILLIONS_W33_FRI"
click at [234, 121] on input "checkbox" at bounding box center [226, 122] width 53 height 15
checkbox input "true"
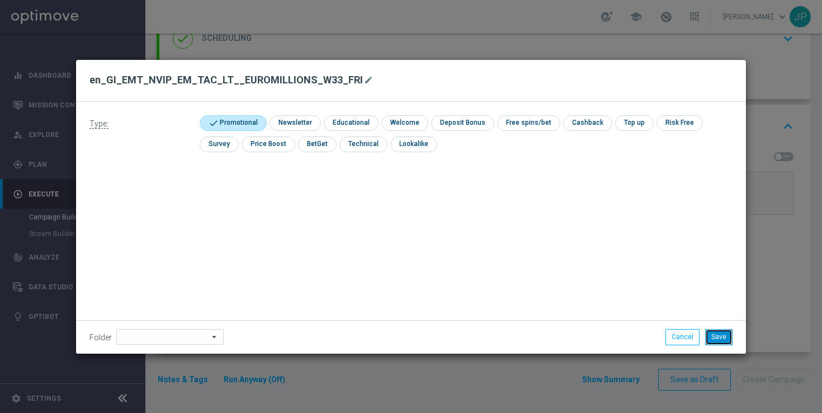
click at [725, 337] on button "Save" at bounding box center [719, 337] width 27 height 16
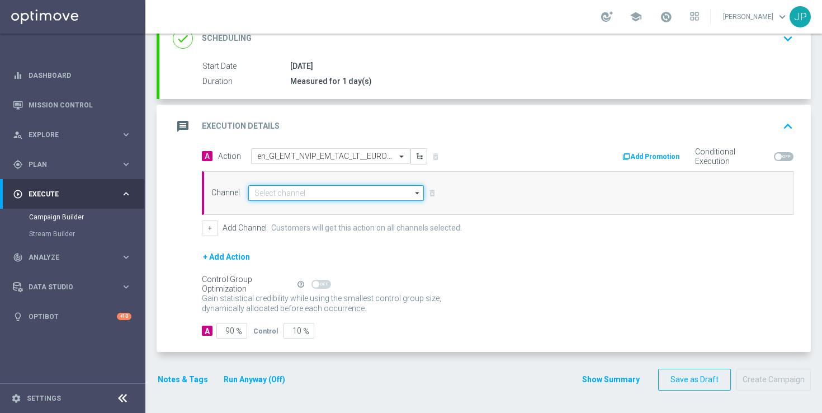
click at [332, 199] on input at bounding box center [336, 193] width 176 height 16
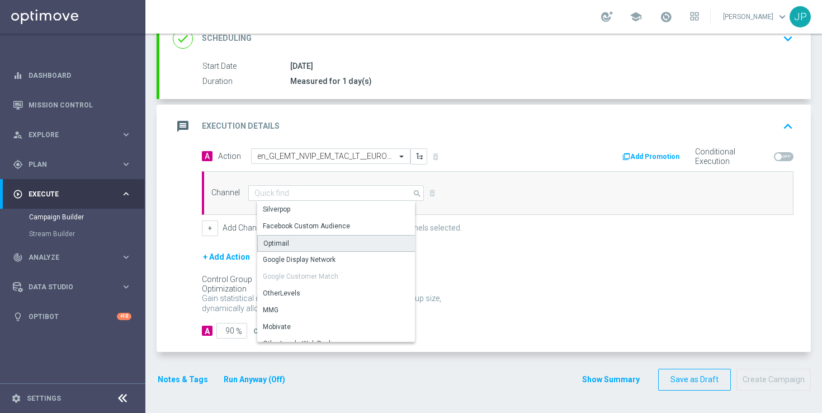
click at [347, 238] on div "Optimail" at bounding box center [340, 243] width 167 height 17
type input "Optimail"
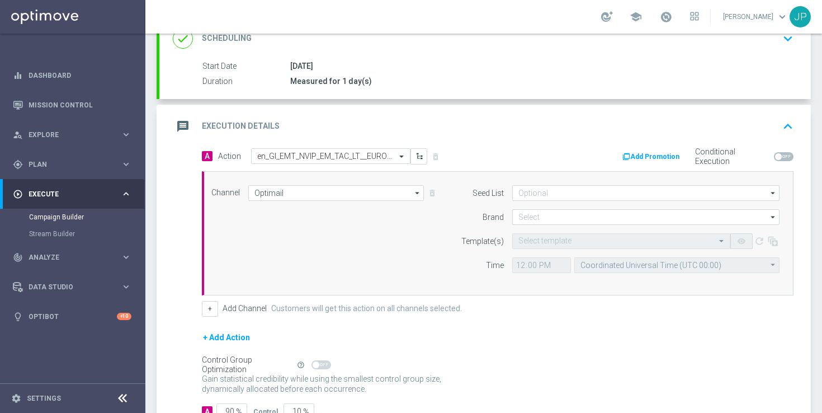
scroll to position [247, 0]
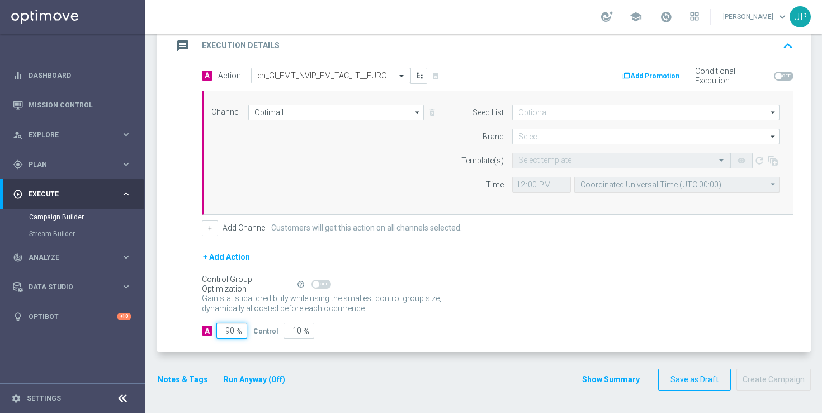
click at [231, 333] on input "90" at bounding box center [232, 331] width 31 height 16
type input "0"
type input "100"
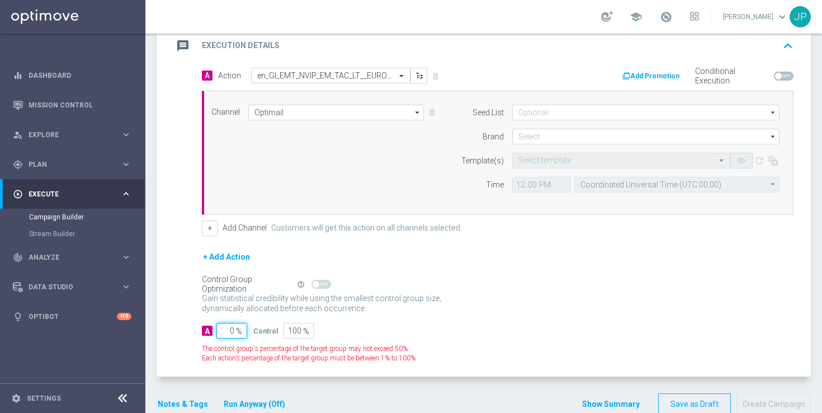
type input "10"
type input "90"
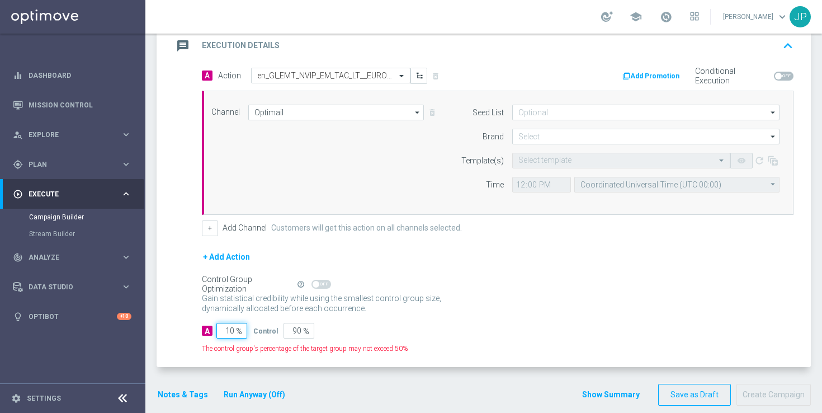
type input "100"
type input "0"
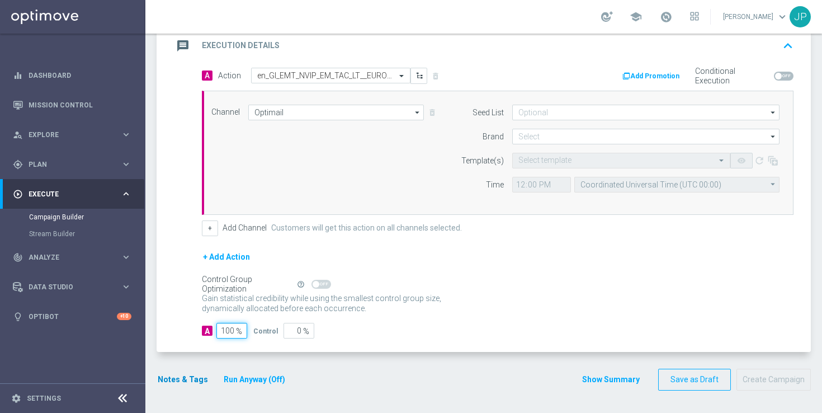
type input "100"
click at [187, 378] on button "Notes & Tags" at bounding box center [183, 380] width 53 height 14
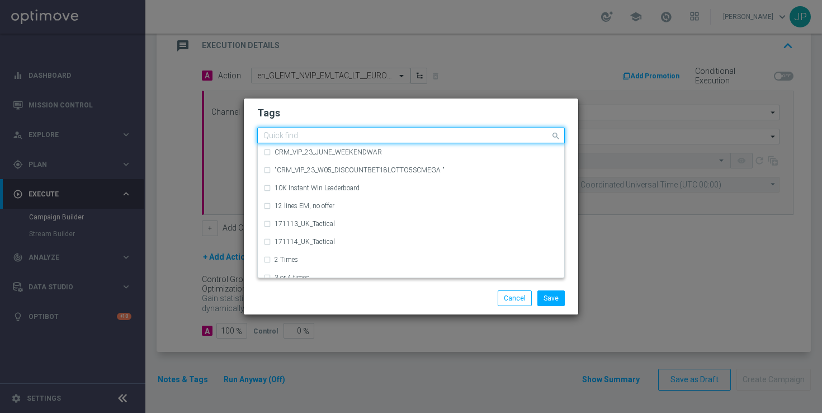
click at [380, 129] on div "Quick find" at bounding box center [404, 136] width 293 height 14
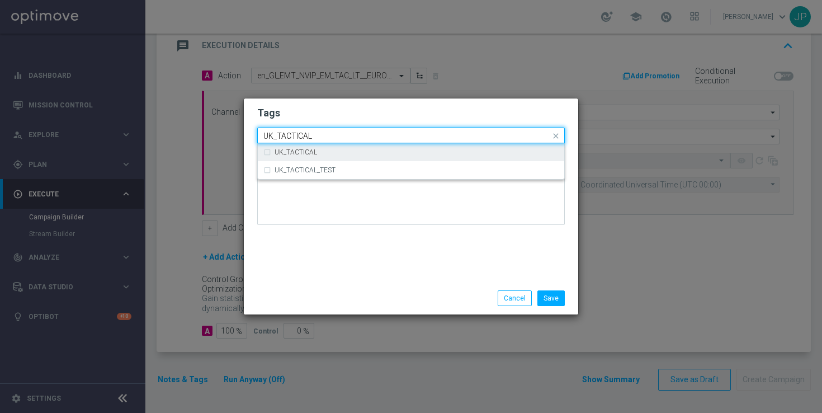
click at [398, 149] on div "UK_TACTICAL" at bounding box center [417, 152] width 284 height 7
type input "UK_TACTICAL"
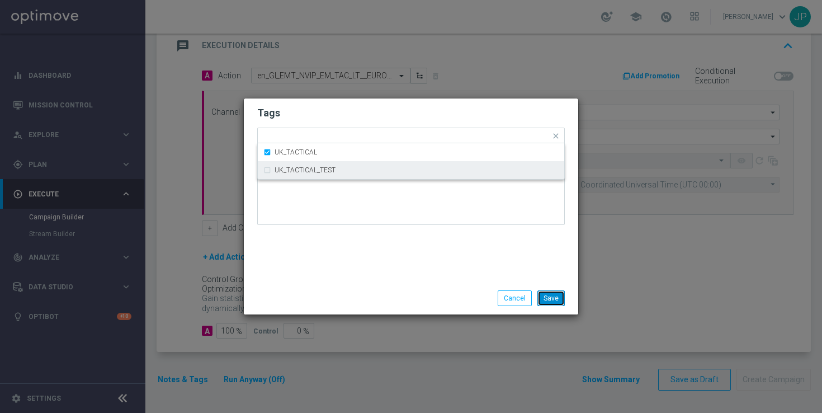
click at [551, 295] on button "Save" at bounding box center [551, 298] width 27 height 16
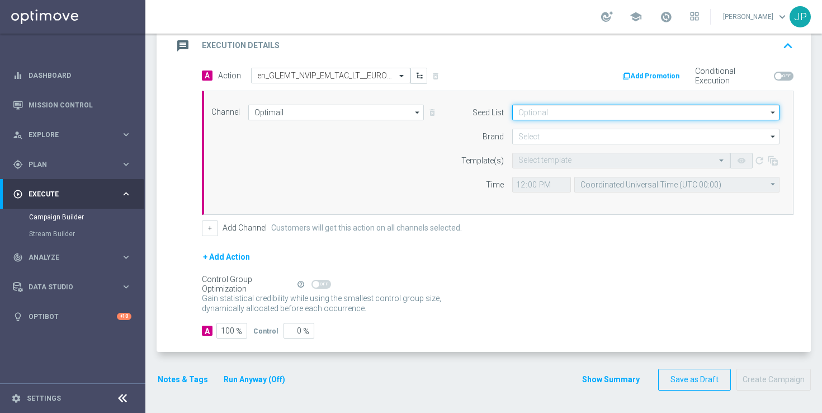
click at [543, 109] on input at bounding box center [646, 113] width 267 height 16
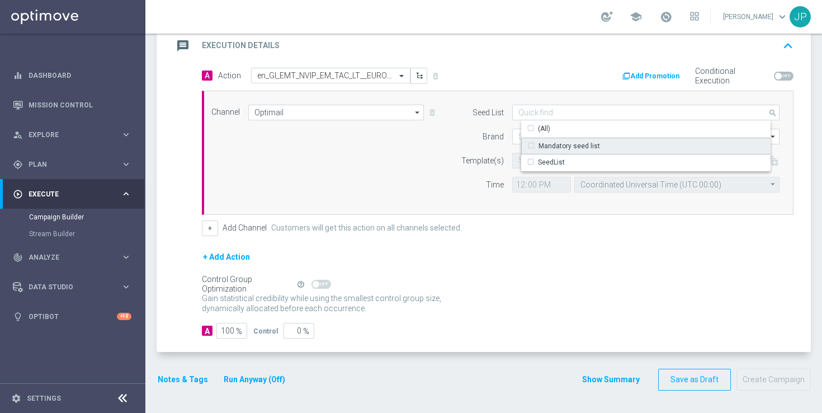
click at [554, 145] on div "Mandatory seed list" at bounding box center [570, 146] width 62 height 10
click at [479, 140] on div "Brand" at bounding box center [475, 137] width 57 height 16
type input "Mandatory seed list"
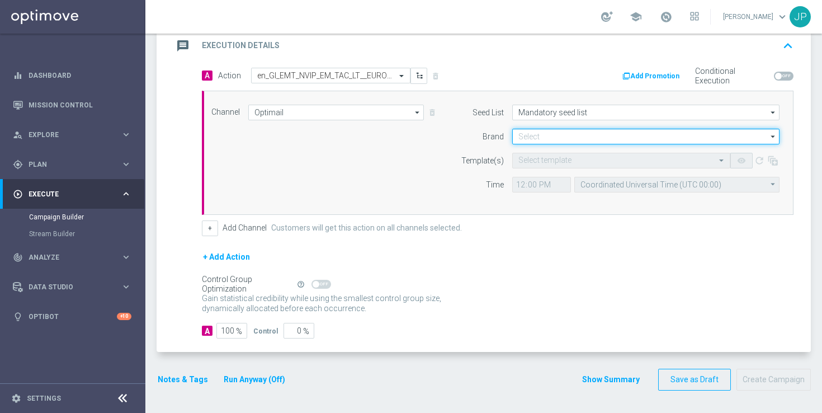
click at [524, 139] on input at bounding box center [646, 137] width 267 height 16
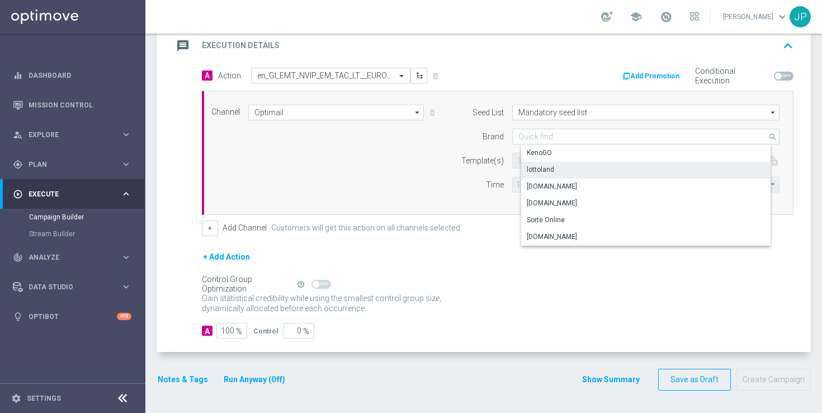
click at [563, 173] on div "lottoland" at bounding box center [654, 170] width 267 height 16
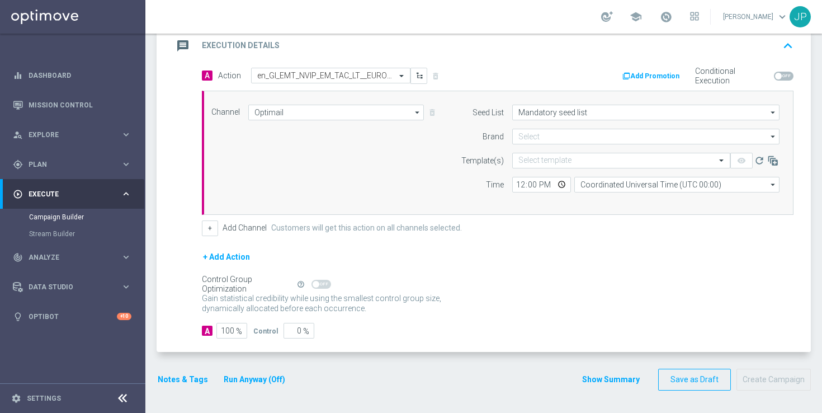
type input "lottoland"
click at [480, 245] on form "A Action Select action en_GI_EMT_NVIP_EM_TAC_LT__EUROMILLIONS_W33_FRI delete_fo…" at bounding box center [498, 203] width 592 height 271
click at [521, 185] on input "12:00" at bounding box center [542, 185] width 59 height 16
type input "10:00"
click at [616, 183] on input "Coordinated Universal Time (UTC 00:00)" at bounding box center [677, 185] width 205 height 16
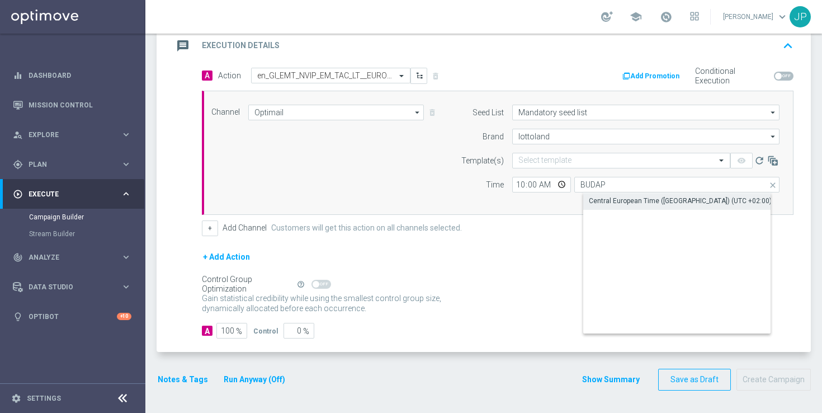
click at [691, 201] on div "Central European Time ([GEOGRAPHIC_DATA]) (UTC +02:00)" at bounding box center [680, 201] width 183 height 10
type input "Central European Time ([GEOGRAPHIC_DATA]) (UTC +02:00)"
click at [671, 274] on div "+ Add Action" at bounding box center [498, 264] width 592 height 28
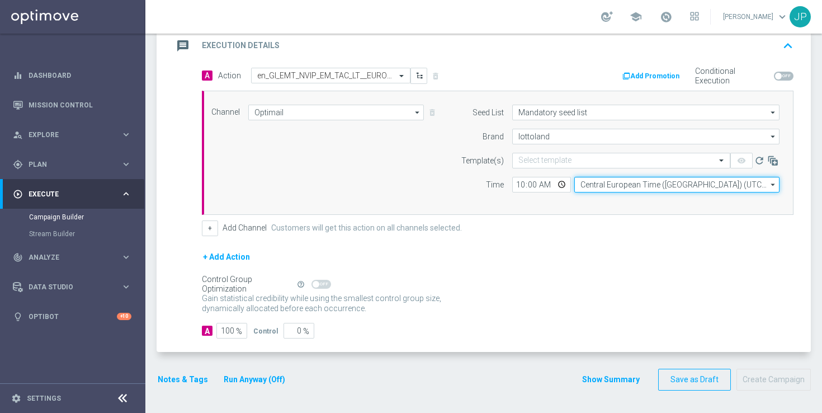
click at [652, 183] on input "Central European Time ([GEOGRAPHIC_DATA]) (UTC +02:00)" at bounding box center [677, 185] width 205 height 16
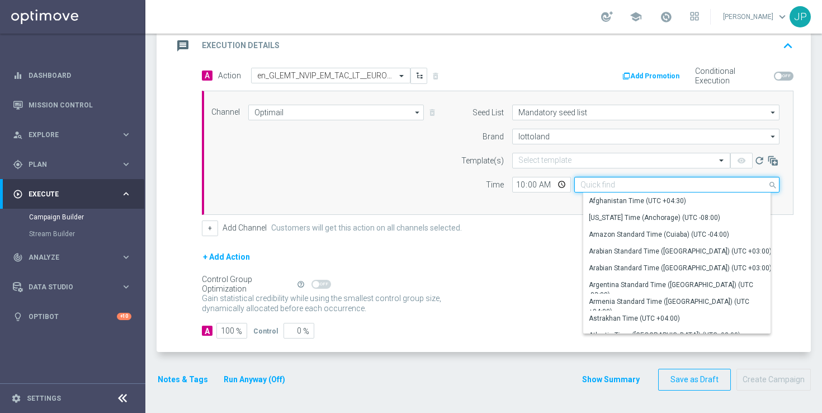
click at [597, 182] on input at bounding box center [677, 185] width 205 height 16
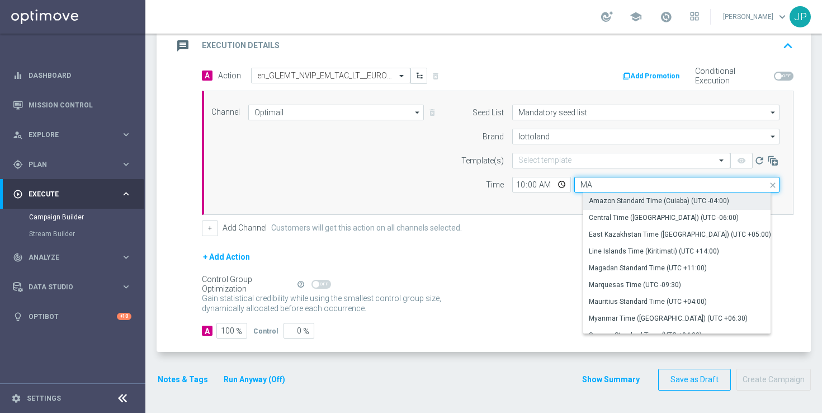
type input "M"
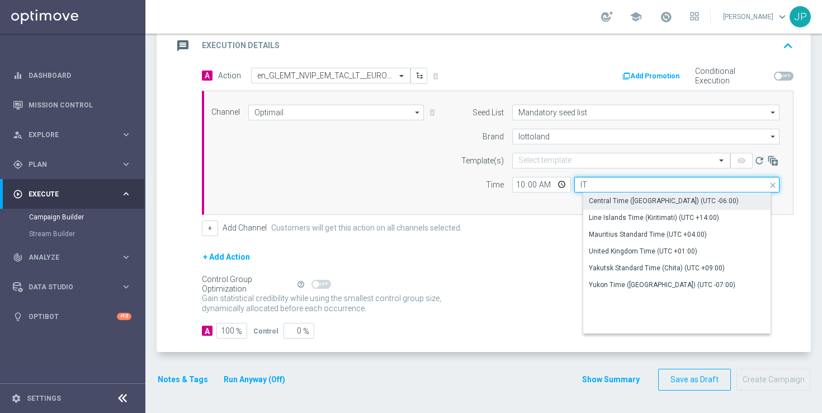
type input "I"
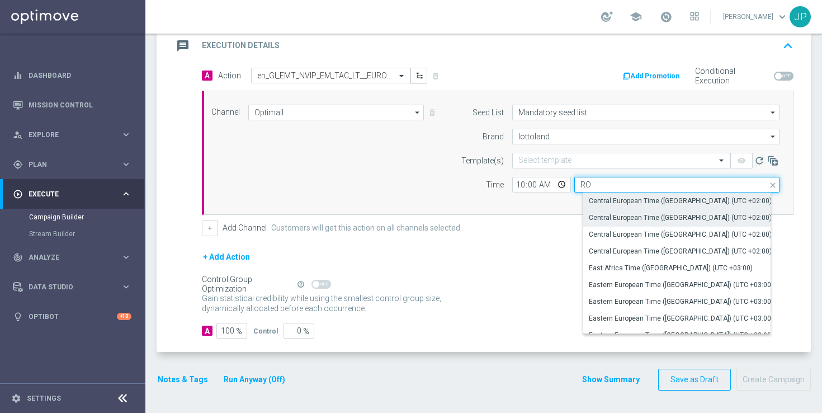
type input "R"
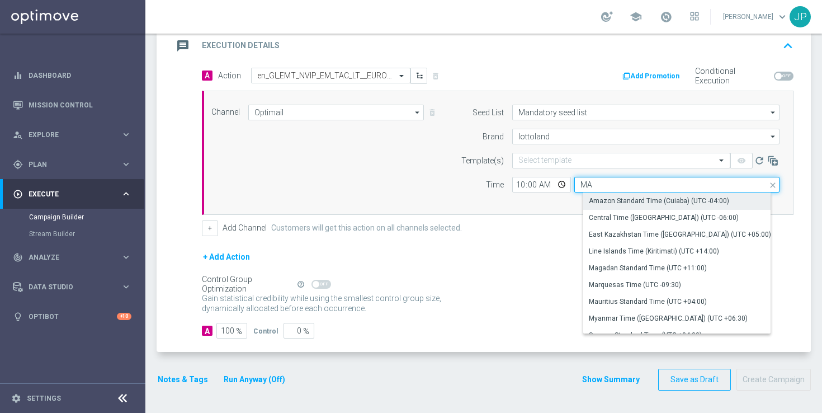
type input "M"
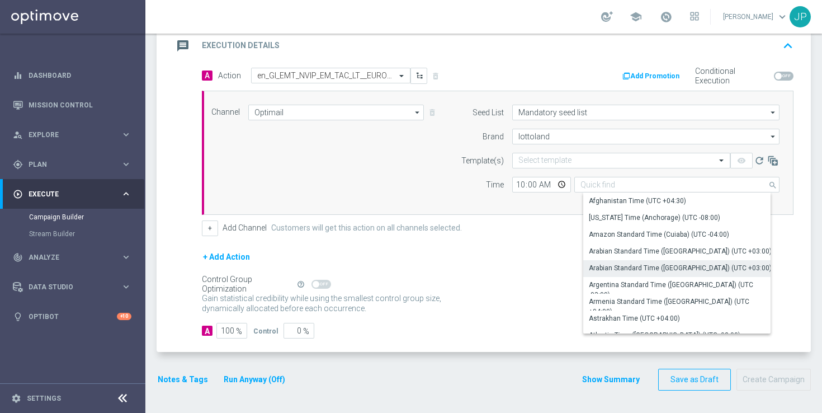
click at [554, 261] on div "+ Add Action" at bounding box center [498, 264] width 592 height 28
type input "Central European Time ([GEOGRAPHIC_DATA]) (UTC +02:00)"
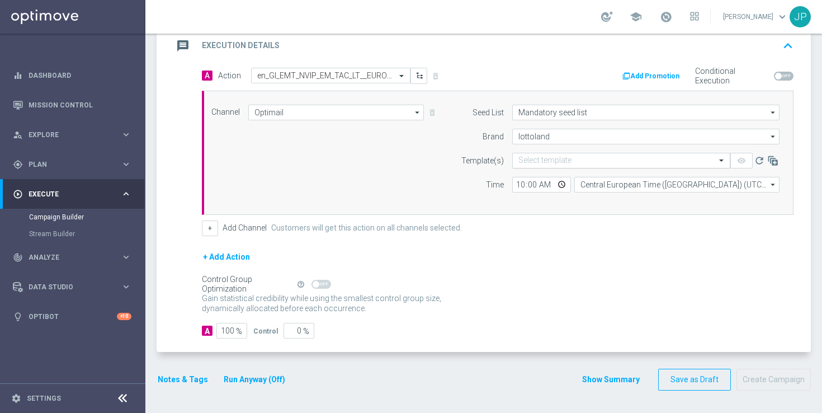
click at [572, 160] on input "text" at bounding box center [611, 161] width 184 height 10
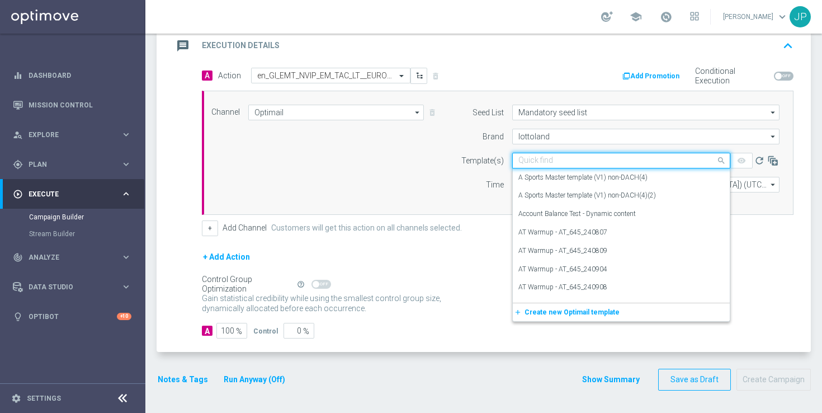
paste input "en_GI_EMT_NVIP_EM_TAC_LT__EUROMILLIONS_W33_FRI"
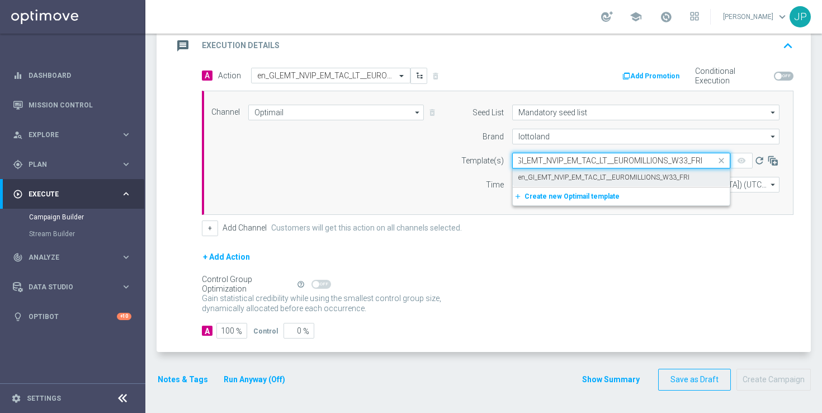
click at [587, 175] on label "en_GI_EMT_NVIP_EM_TAC_LT__EUROMILLIONS_W33_FRI" at bounding box center [604, 178] width 171 height 10
type input "en_GI_EMT_NVIP_EM_TAC_LT__EUROMILLIONS_W33_FRI"
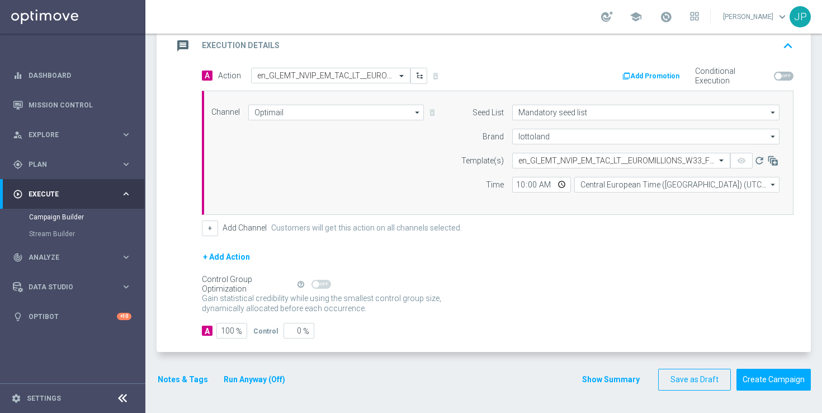
scroll to position [0, 0]
click at [587, 270] on div "+ Add Action" at bounding box center [498, 264] width 592 height 28
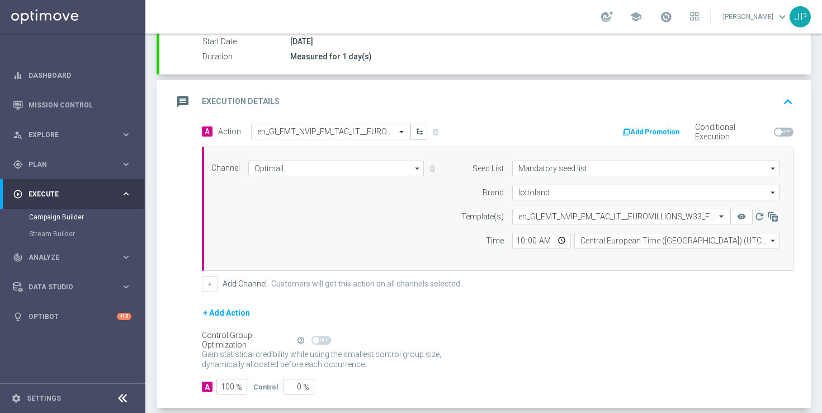
scroll to position [247, 0]
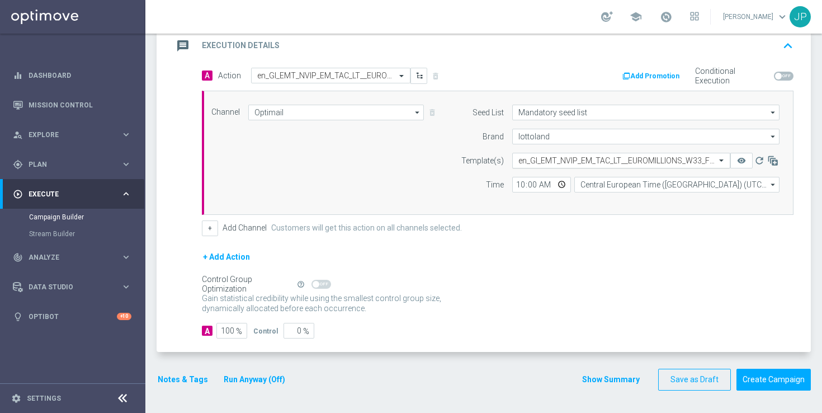
click at [706, 157] on div at bounding box center [621, 161] width 217 height 10
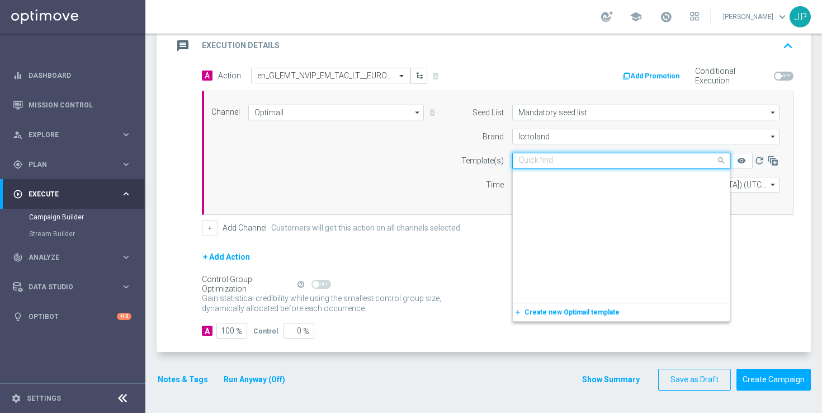
scroll to position [53507, 0]
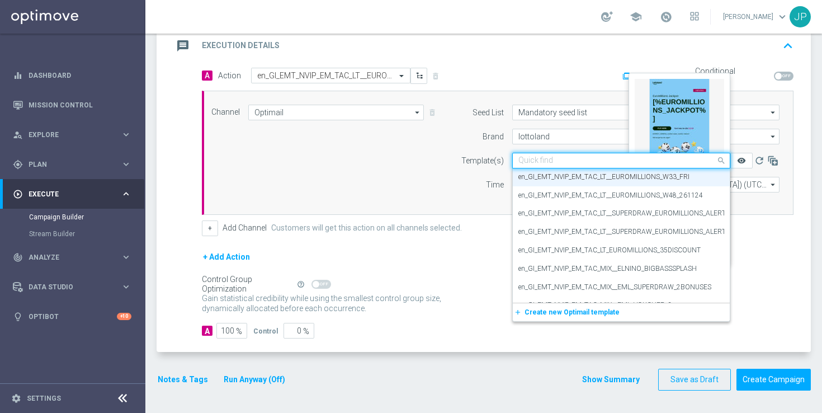
click at [742, 163] on icon "remove_red_eye" at bounding box center [741, 160] width 9 height 9
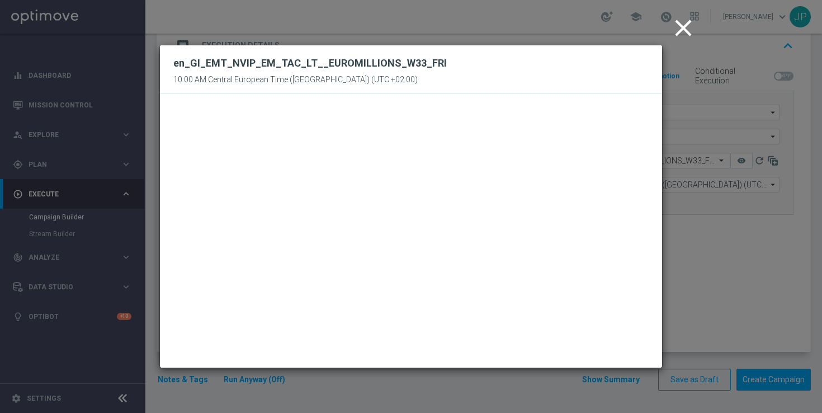
click at [681, 26] on icon "close" at bounding box center [684, 28] width 28 height 28
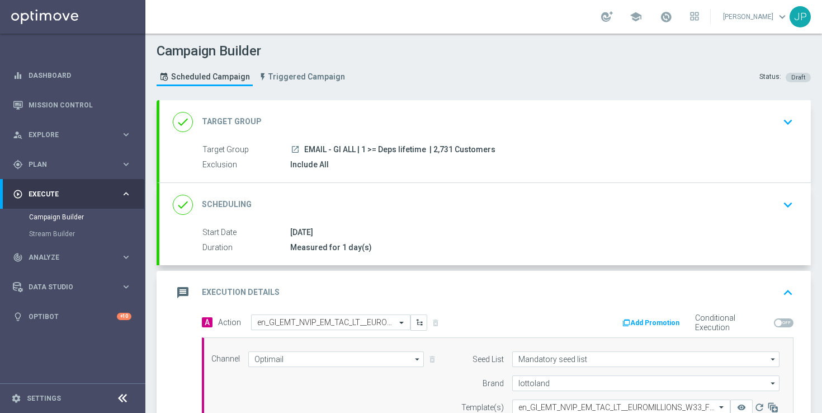
scroll to position [2, 0]
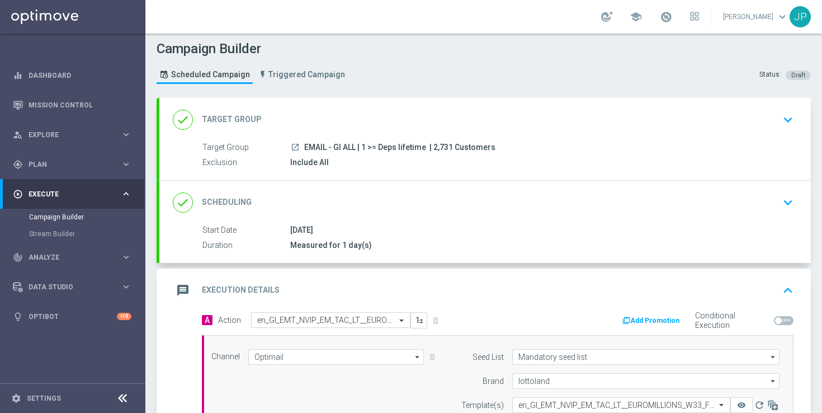
click at [446, 147] on span "| 2,731 Customers" at bounding box center [463, 148] width 66 height 10
drag, startPoint x: 446, startPoint y: 147, endPoint x: 433, endPoint y: 147, distance: 12.9
click at [432, 147] on span "| 2,731 Customers" at bounding box center [463, 148] width 66 height 10
copy span "2,731"
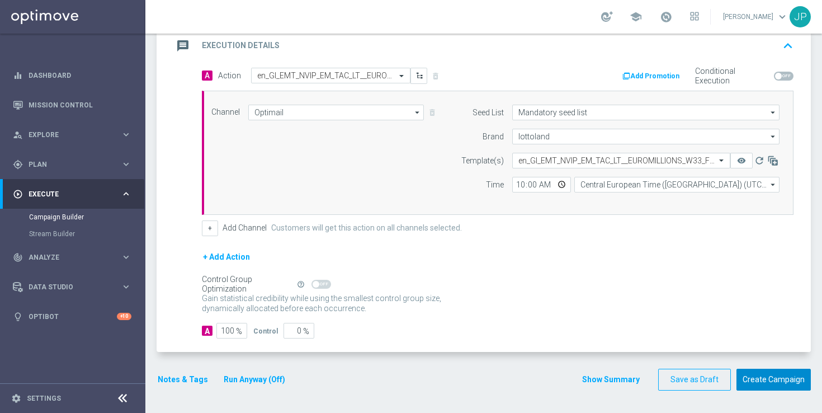
click at [773, 373] on button "Create Campaign" at bounding box center [774, 380] width 74 height 22
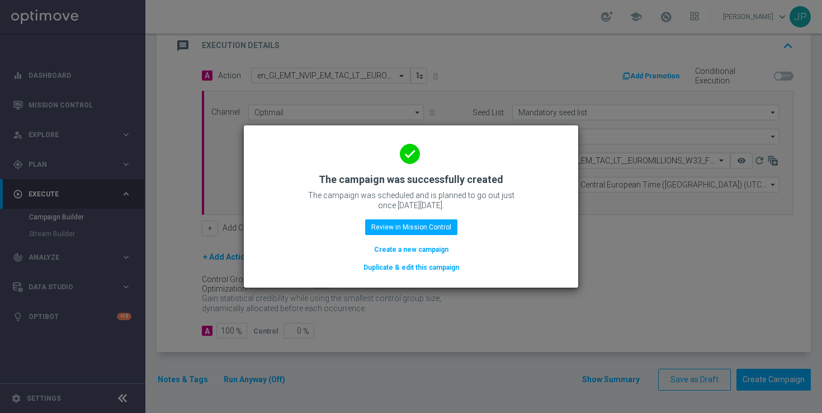
click at [424, 266] on button "Duplicate & edit this campaign" at bounding box center [412, 267] width 98 height 12
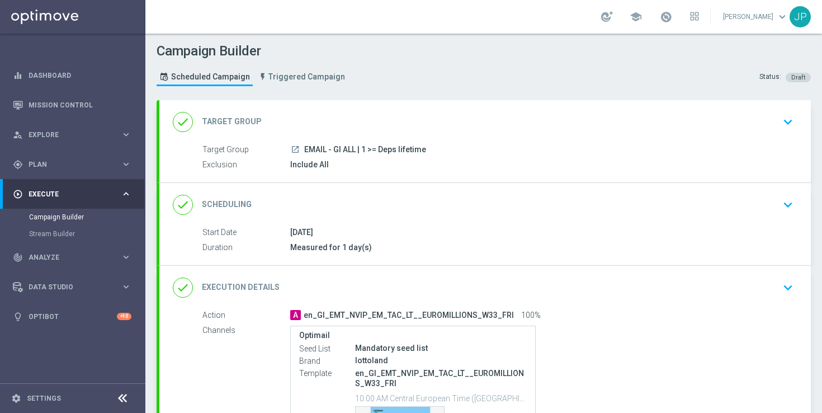
click at [613, 133] on div "done Target Group keyboard_arrow_down" at bounding box center [485, 122] width 652 height 44
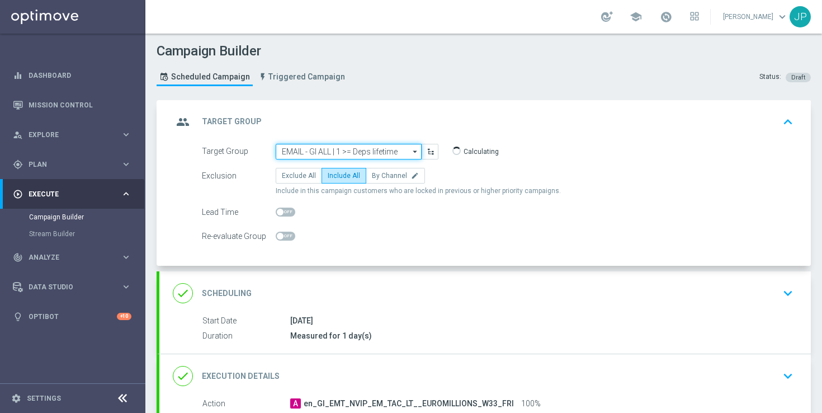
click at [357, 150] on input "EMAIL - GI ALL | 1 >= Deps lifetime" at bounding box center [349, 152] width 146 height 16
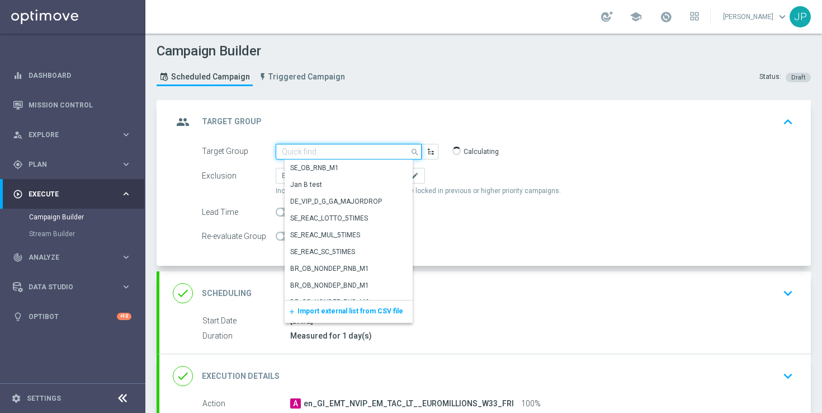
paste input "EMAIL - MT ALL | 1 >= Deps lifetime | 2"
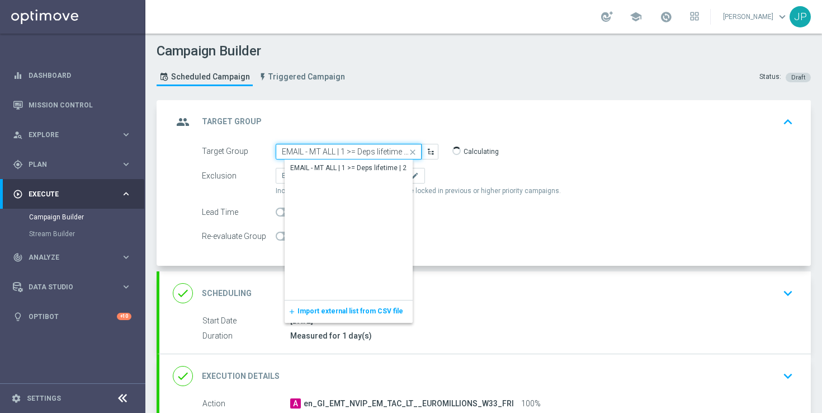
scroll to position [0, 3]
click at [358, 164] on div "EMAIL - MT ALL | 1 >= Deps lifetime | 2" at bounding box center [348, 168] width 116 height 10
type input "EMAIL - MT ALL | 1 >= Deps lifetime | 2"
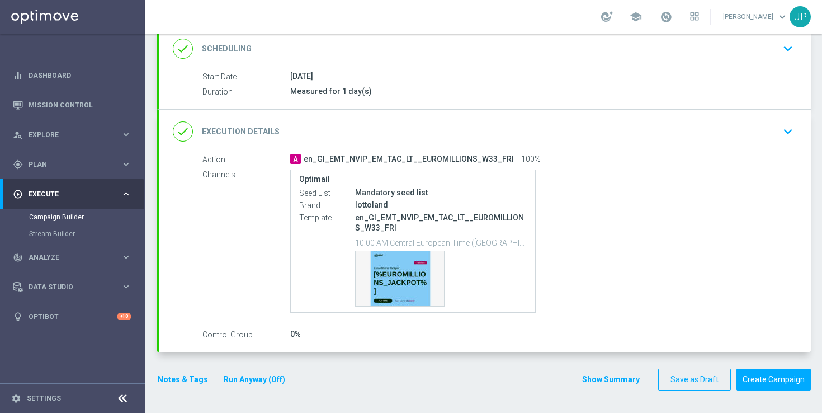
click at [624, 136] on div "done Execution Details keyboard_arrow_down" at bounding box center [485, 131] width 625 height 21
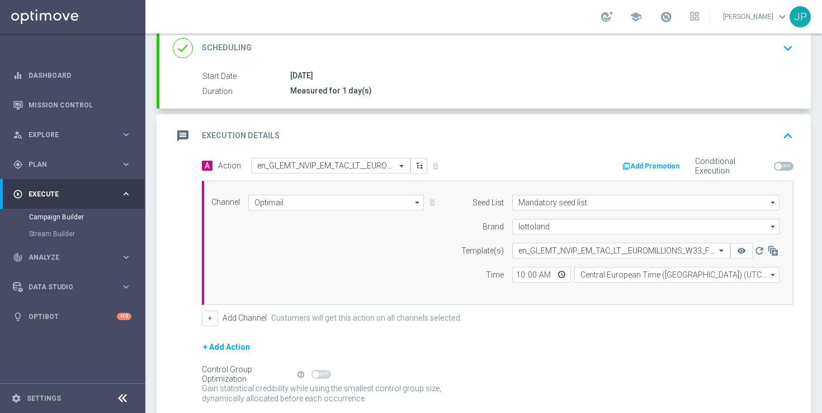
scroll to position [156, 0]
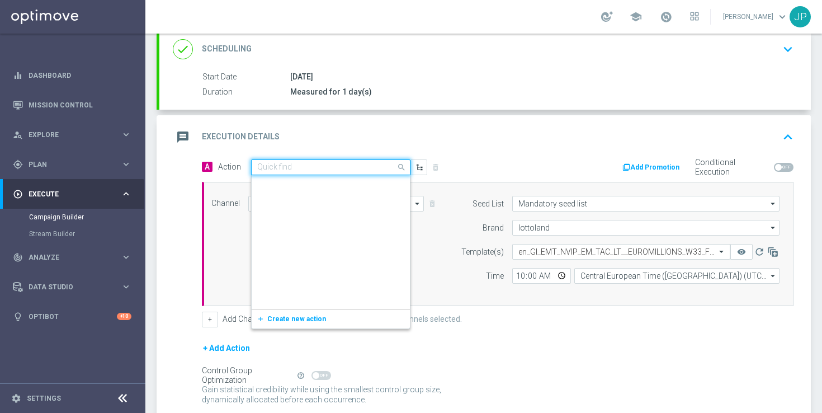
click at [335, 165] on input "text" at bounding box center [319, 168] width 125 height 10
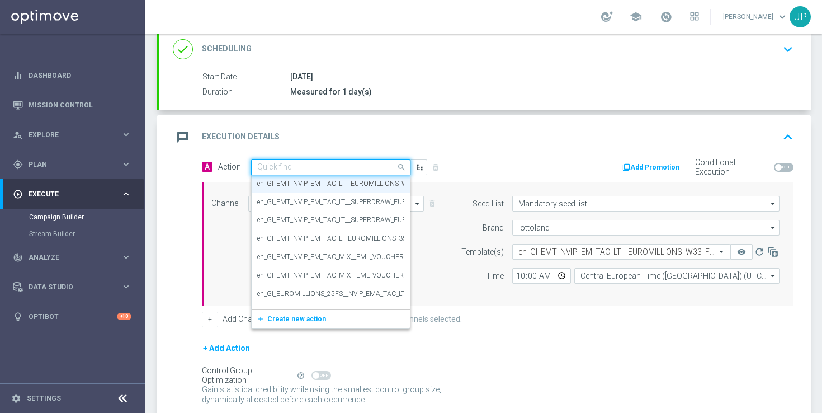
paste input "en_MT_EMT_NVIP_EM_TAC_LT__EUROMILLIONS_W33_FRI"
type input "en_MT_EMT_NVIP_EM_TAC_LT__EUROMILLIONS_W33_FRI"
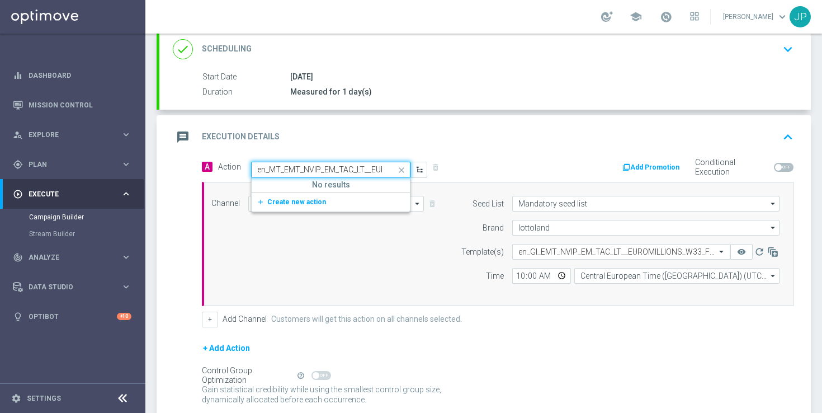
scroll to position [0, 0]
click at [321, 200] on button "add_new Create new action" at bounding box center [329, 202] width 154 height 13
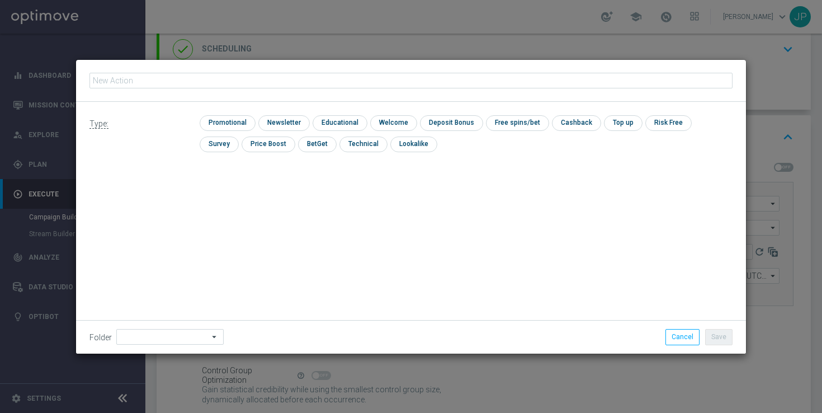
type input "en_MT_EMT_NVIP_EM_TAC_LT__EUROMILLIONS_W33_FRI"
click at [239, 123] on input "checkbox" at bounding box center [226, 122] width 53 height 15
checkbox input "true"
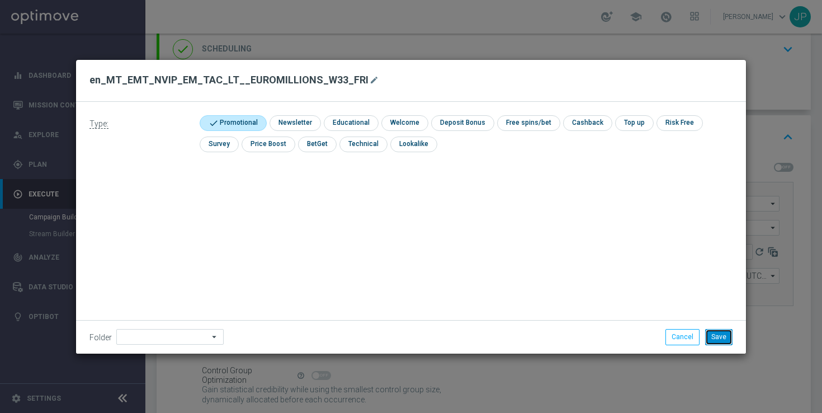
click at [716, 339] on button "Save" at bounding box center [719, 337] width 27 height 16
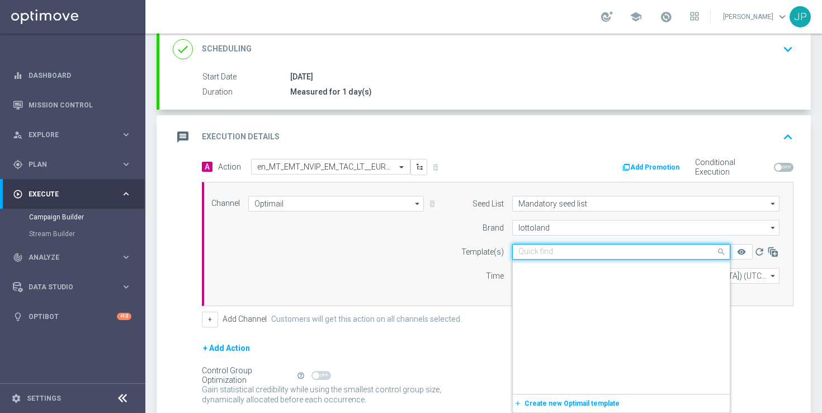
click at [588, 252] on input "text" at bounding box center [611, 252] width 184 height 10
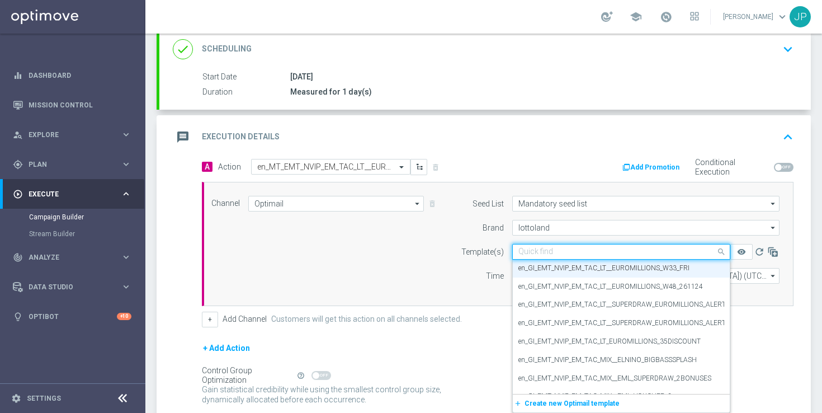
paste input "en_MT_EMT_NVIP_EM_TAC_LT__EUROMILLIONS_W33_FRI"
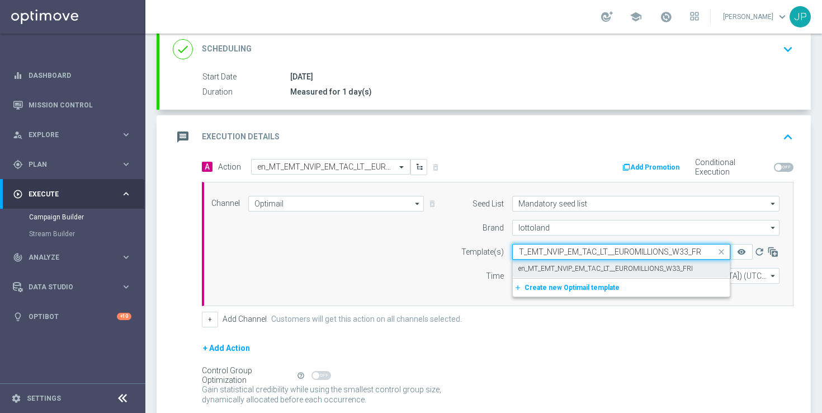
click at [586, 265] on label "en_MT_EMT_NVIP_EM_TAC_LT__EUROMILLIONS_W33_FRI" at bounding box center [606, 269] width 175 height 10
type input "en_MT_EMT_NVIP_EM_TAC_LT__EUROMILLIONS_W33_FRI"
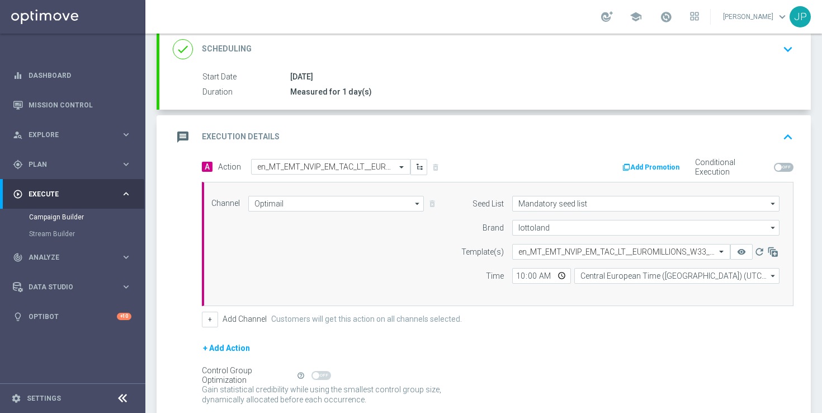
click at [388, 281] on div "Channel Optimail Optimail arrow_drop_down Drag here to set row groups Drag here…" at bounding box center [495, 244] width 585 height 96
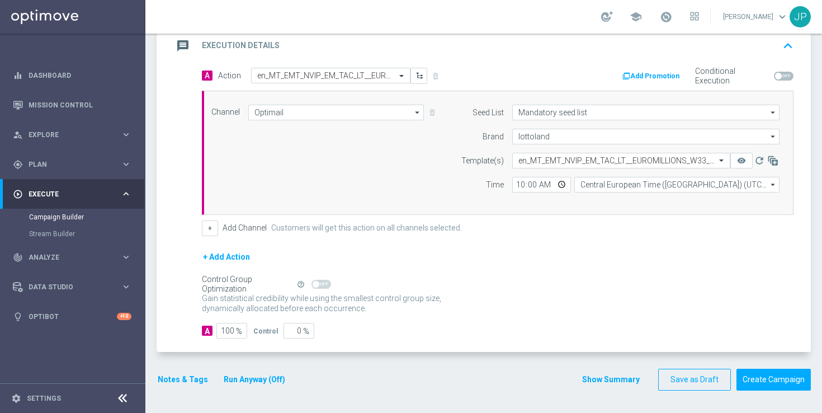
click at [199, 374] on button "Notes & Tags" at bounding box center [183, 380] width 53 height 14
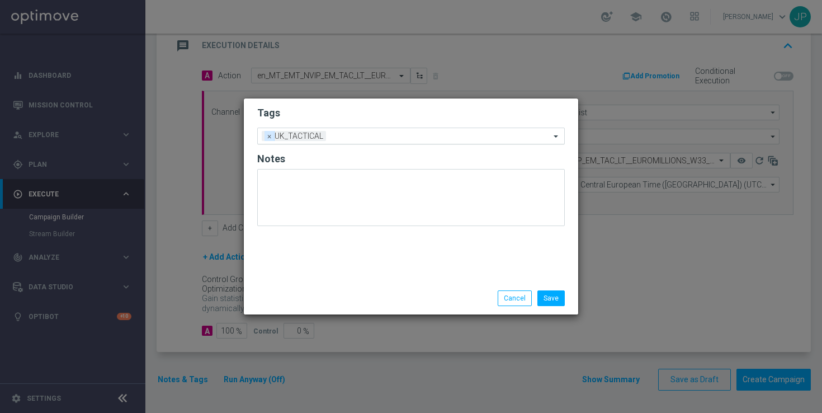
click at [267, 136] on span "×" at bounding box center [270, 136] width 10 height 10
click at [309, 135] on input "text" at bounding box center [407, 136] width 287 height 10
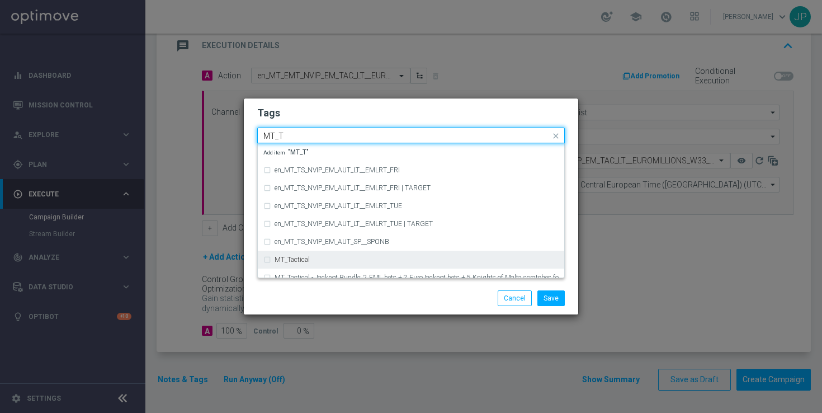
click at [301, 256] on div "MT_Tactical" at bounding box center [411, 260] width 295 height 18
type input "MT_T"
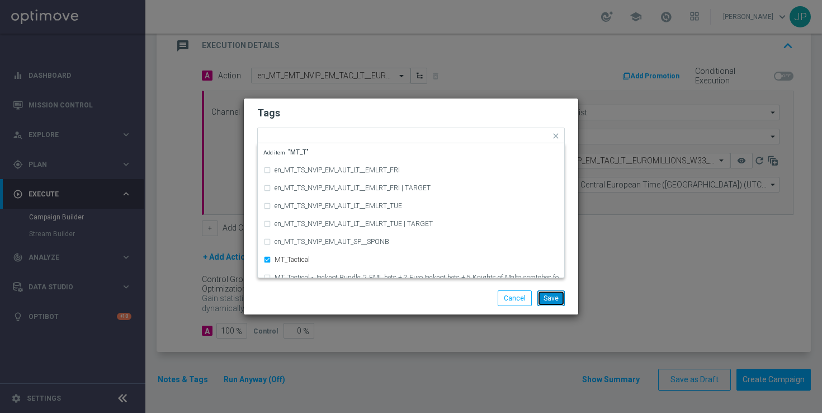
click at [560, 300] on button "Save" at bounding box center [551, 298] width 27 height 16
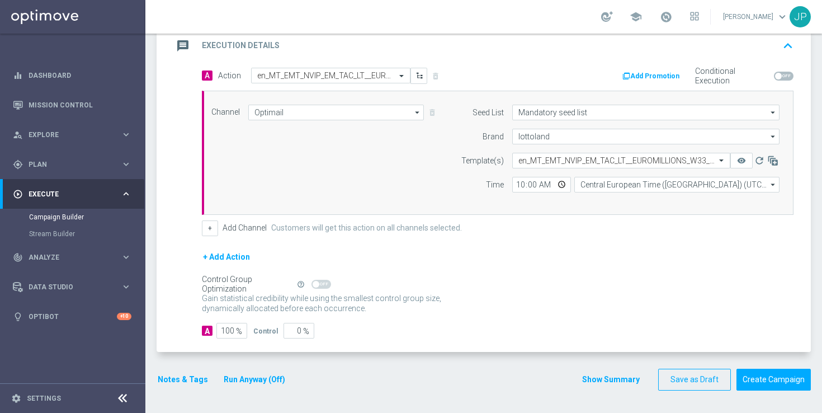
scroll to position [0, 0]
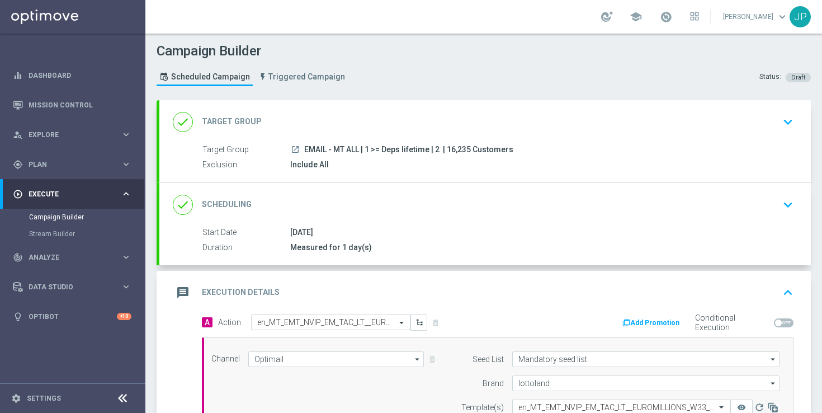
click at [453, 151] on span "| 16,235 Customers" at bounding box center [478, 150] width 70 height 10
click at [457, 151] on span "| 16,235 Customers" at bounding box center [478, 150] width 70 height 10
copy span "16,235"
click at [429, 168] on div "Include All" at bounding box center [539, 164] width 499 height 11
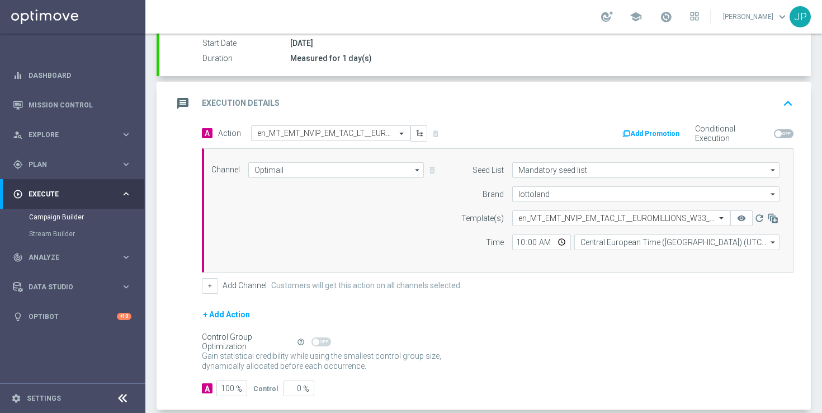
scroll to position [247, 0]
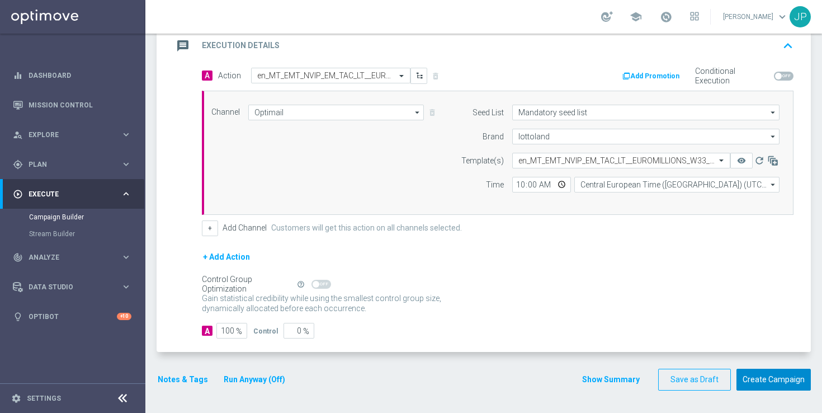
click at [791, 379] on button "Create Campaign" at bounding box center [774, 380] width 74 height 22
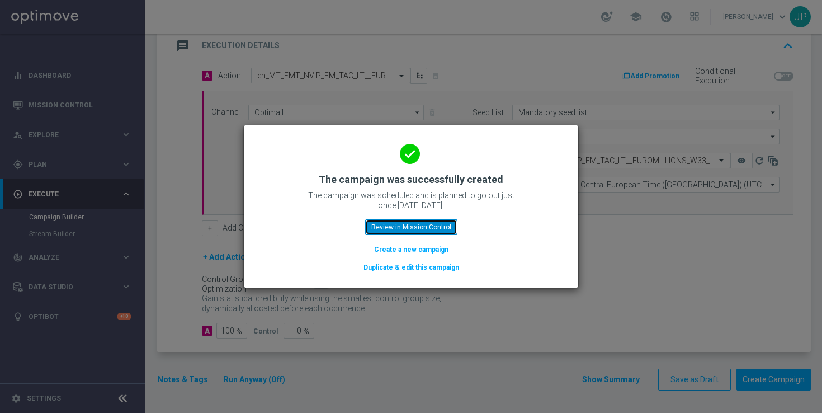
click at [448, 228] on button "Review in Mission Control" at bounding box center [411, 227] width 92 height 16
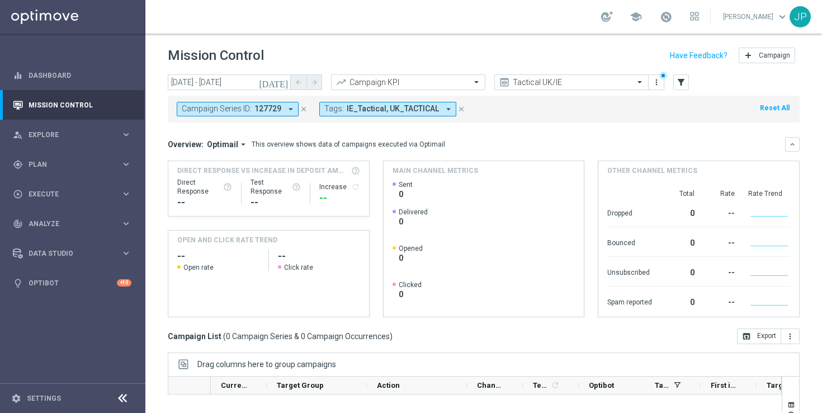
click at [302, 109] on icon "close" at bounding box center [304, 109] width 8 height 8
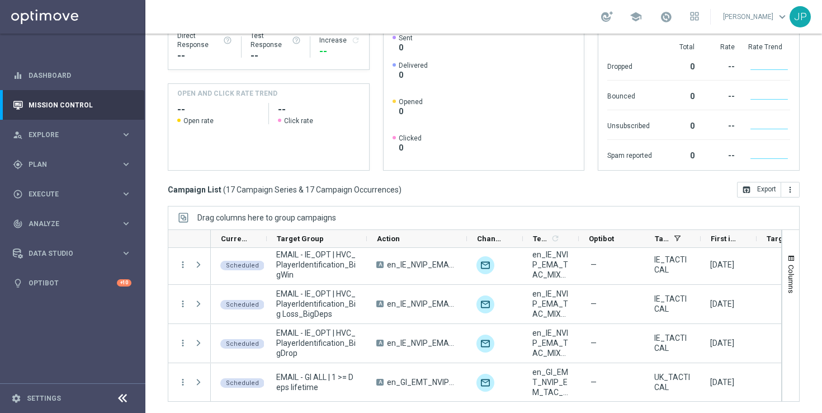
scroll to position [513, 0]
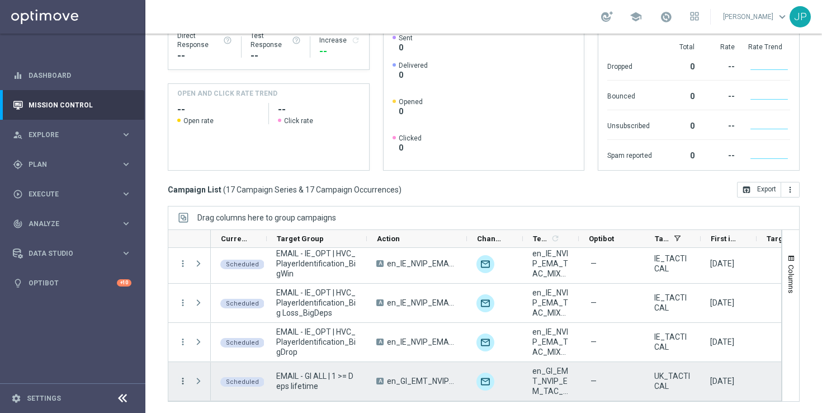
click at [182, 380] on icon "more_vert" at bounding box center [183, 381] width 10 height 10
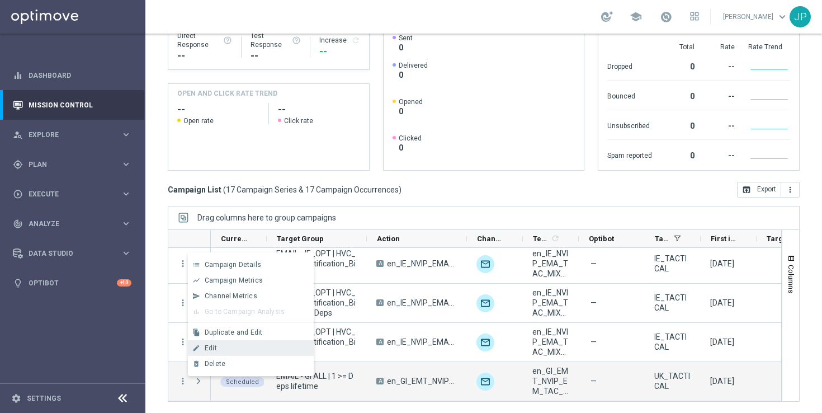
click at [233, 352] on div "edit Edit" at bounding box center [251, 348] width 126 height 16
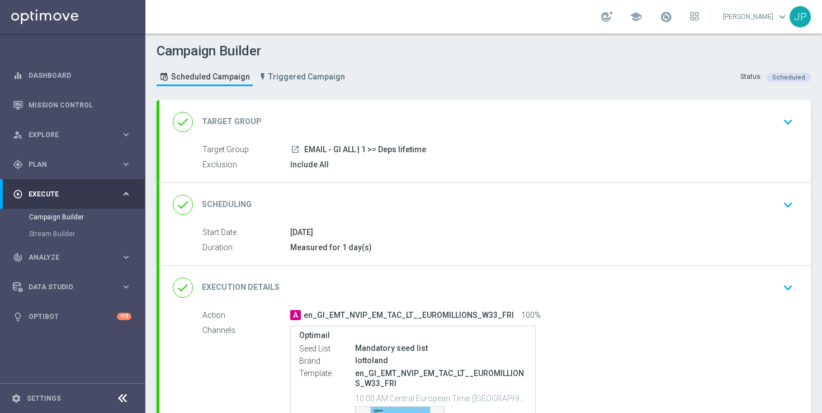
scroll to position [156, 0]
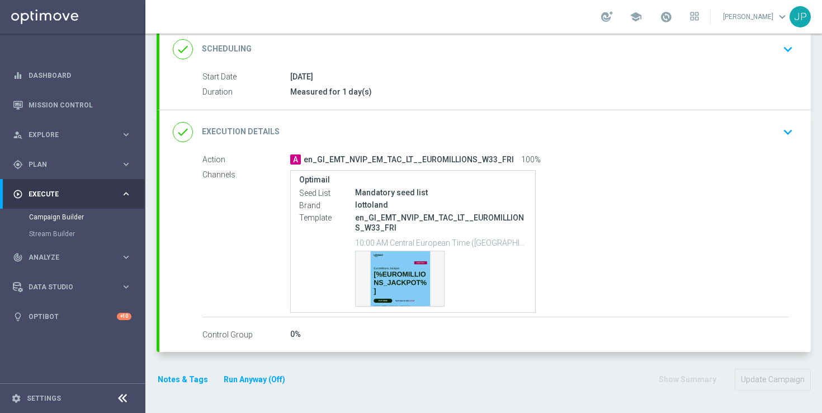
click at [178, 379] on button "Notes & Tags" at bounding box center [183, 380] width 53 height 14
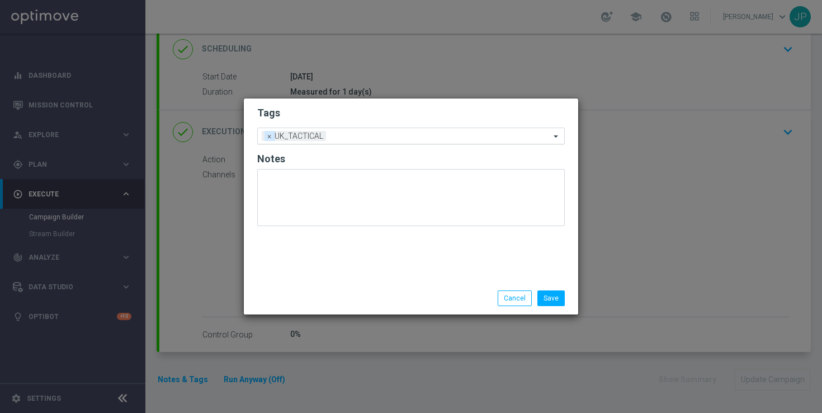
click at [266, 135] on span "×" at bounding box center [270, 136] width 10 height 10
click at [299, 138] on input "text" at bounding box center [407, 136] width 287 height 10
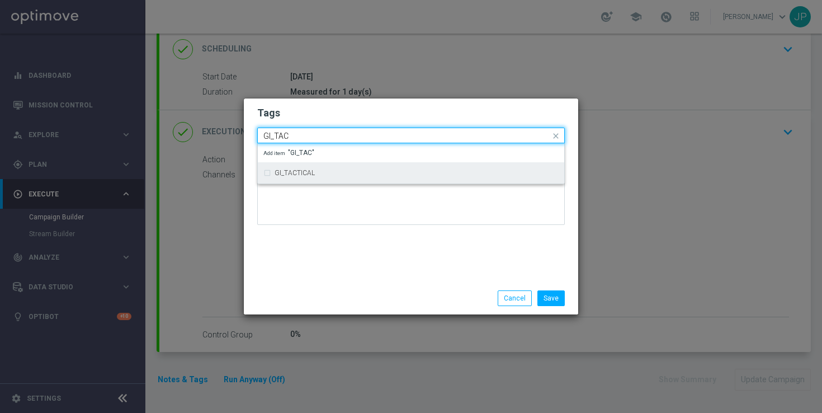
click at [313, 177] on div "GI_TACTICAL" at bounding box center [411, 173] width 295 height 18
type input "GI_TAC"
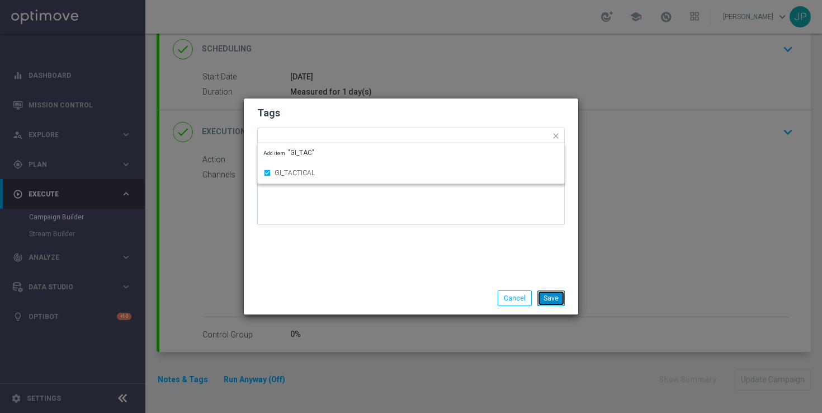
click at [548, 298] on button "Save" at bounding box center [551, 298] width 27 height 16
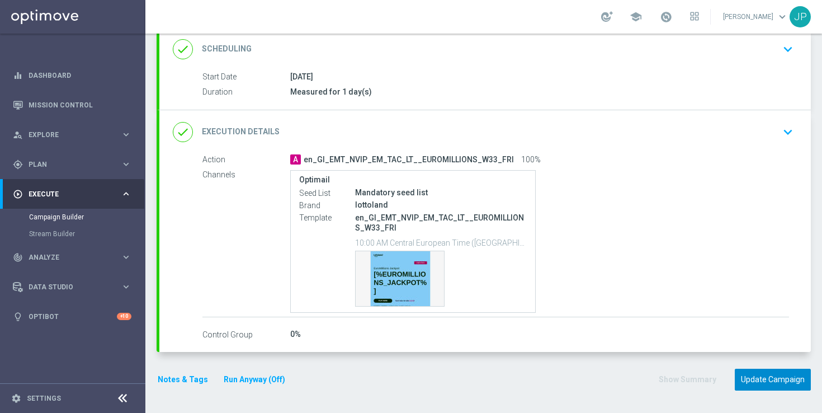
click at [758, 380] on button "Update Campaign" at bounding box center [773, 380] width 76 height 22
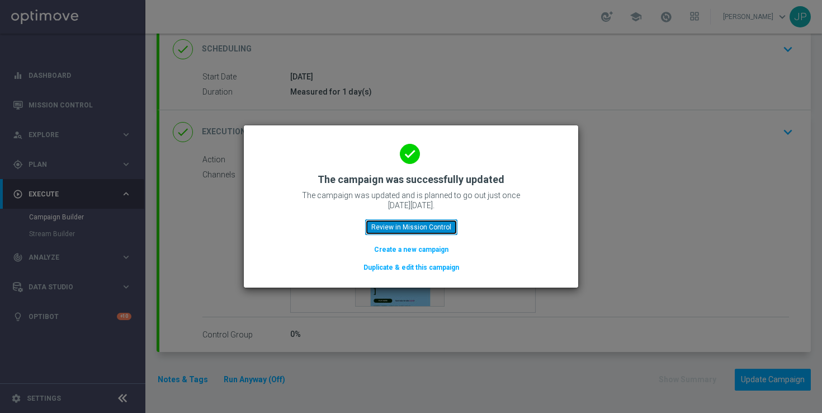
click at [419, 220] on button "Review in Mission Control" at bounding box center [411, 227] width 92 height 16
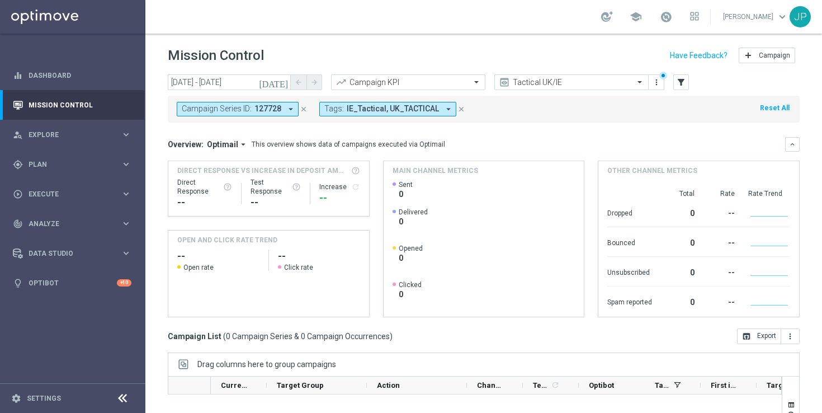
click at [458, 109] on icon "close" at bounding box center [462, 109] width 8 height 8
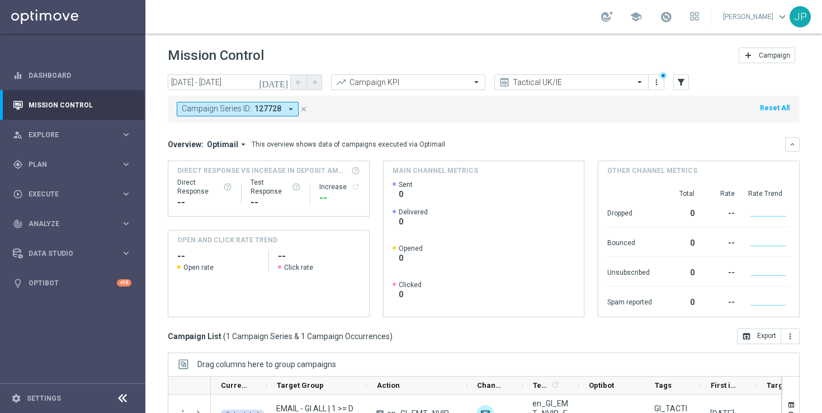
scroll to position [147, 0]
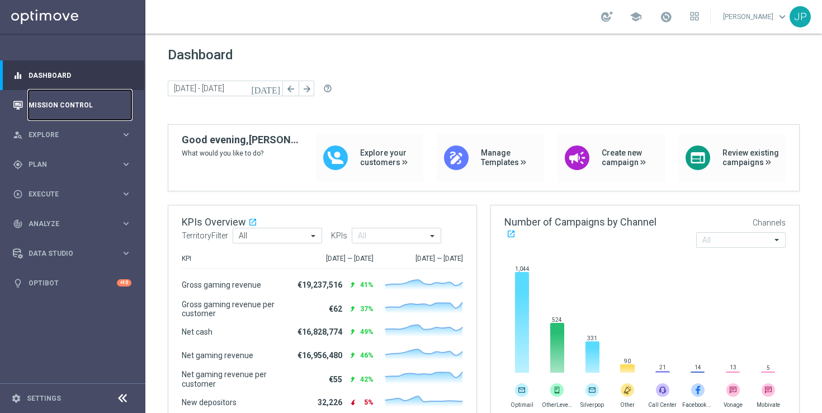
click at [75, 102] on link "Mission Control" at bounding box center [80, 105] width 103 height 30
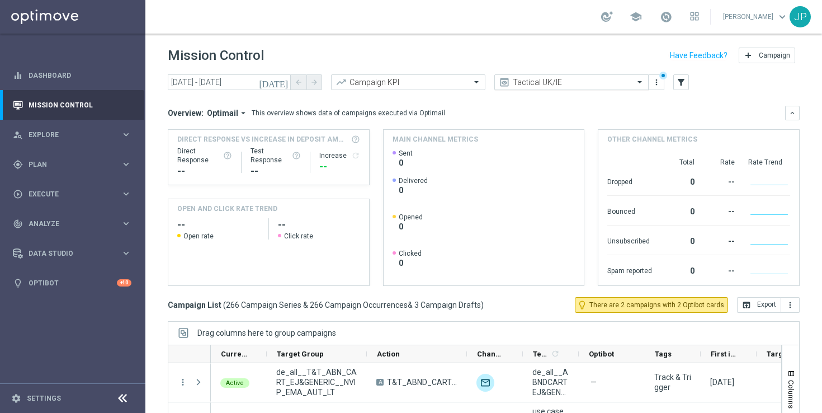
click at [638, 83] on span at bounding box center [641, 82] width 14 height 10
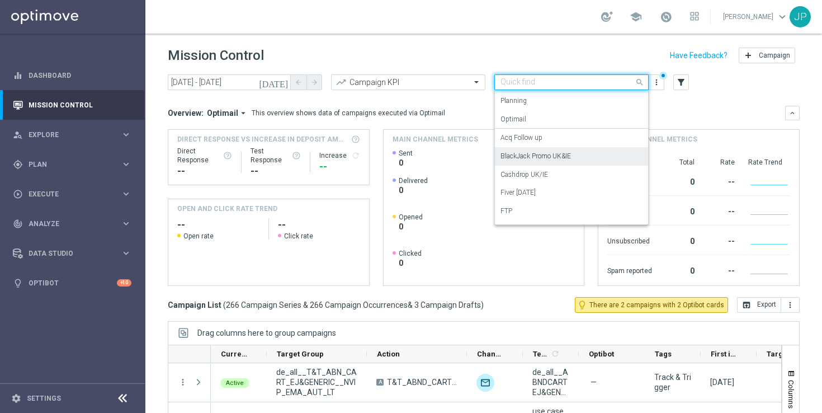
scroll to position [39, 0]
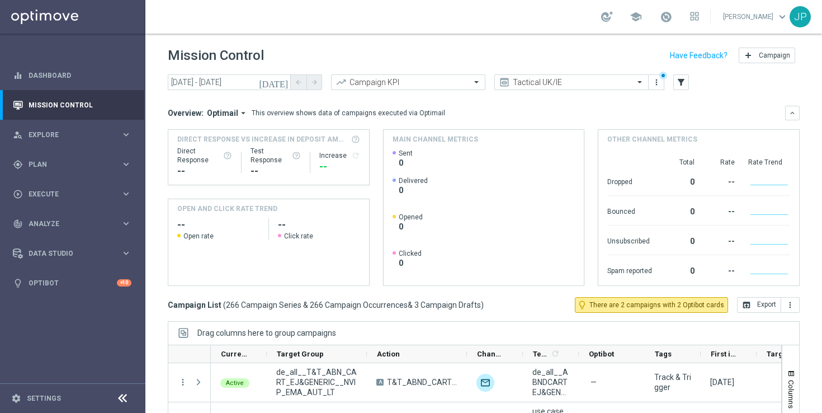
click at [478, 101] on mini-dashboard "Overview: Optimail arrow_drop_down This overview shows data of campaigns execut…" at bounding box center [484, 194] width 632 height 206
click at [477, 84] on span at bounding box center [478, 82] width 14 height 10
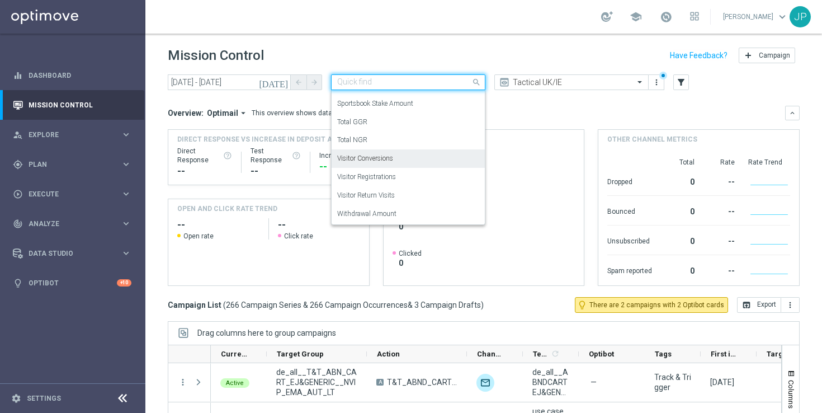
scroll to position [0, 0]
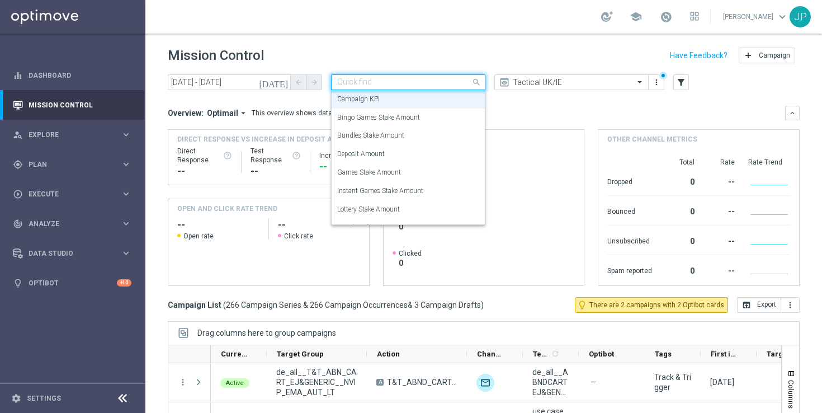
click at [479, 46] on div "Mission Control add Campaign" at bounding box center [484, 56] width 632 height 22
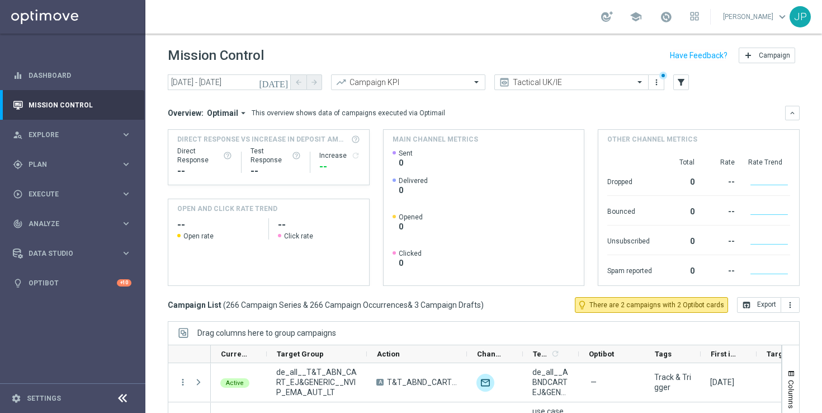
click at [284, 81] on icon "[DATE]" at bounding box center [274, 82] width 30 height 10
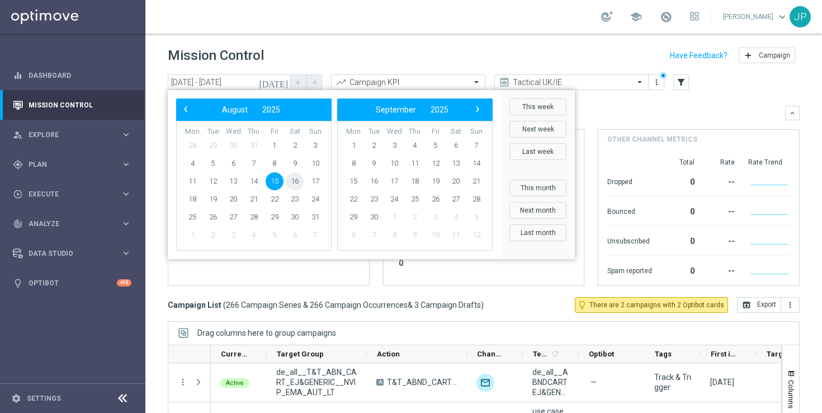
click at [298, 186] on span "16" at bounding box center [295, 181] width 18 height 18
click at [299, 180] on span "16" at bounding box center [295, 181] width 18 height 18
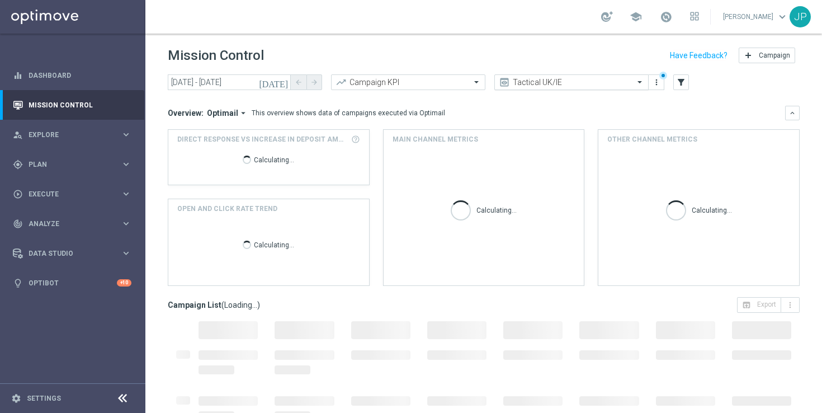
click at [641, 81] on span at bounding box center [641, 82] width 14 height 10
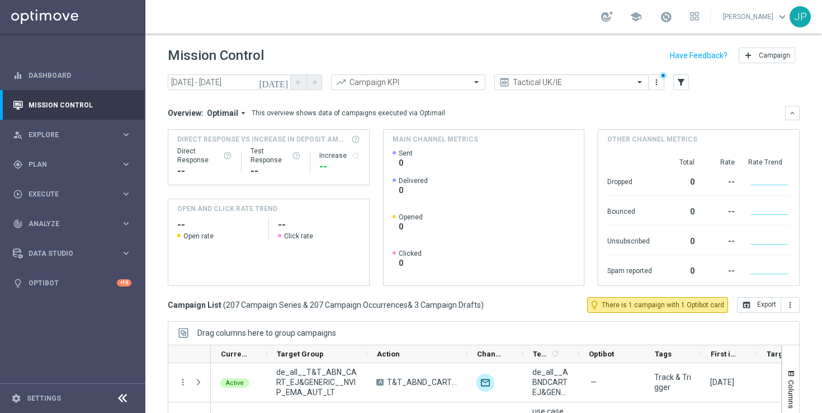
click at [713, 100] on mini-dashboard "Overview: Optimail arrow_drop_down This overview shows data of campaigns execut…" at bounding box center [484, 194] width 632 height 206
click at [684, 88] on button "filter_alt" at bounding box center [682, 82] width 16 height 16
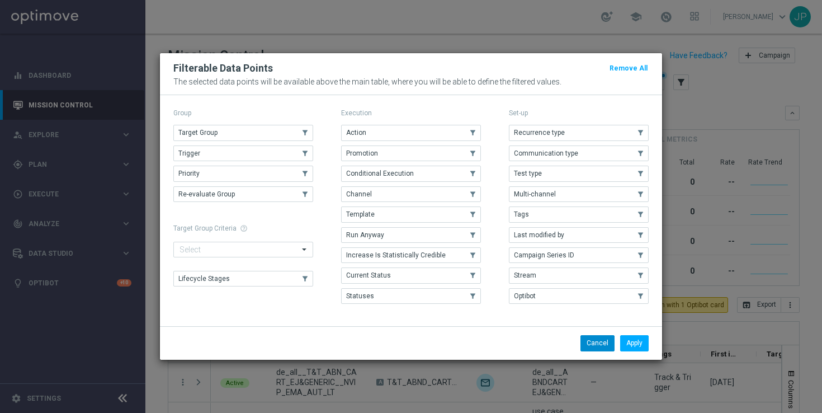
click at [601, 341] on button "Cancel" at bounding box center [598, 343] width 34 height 16
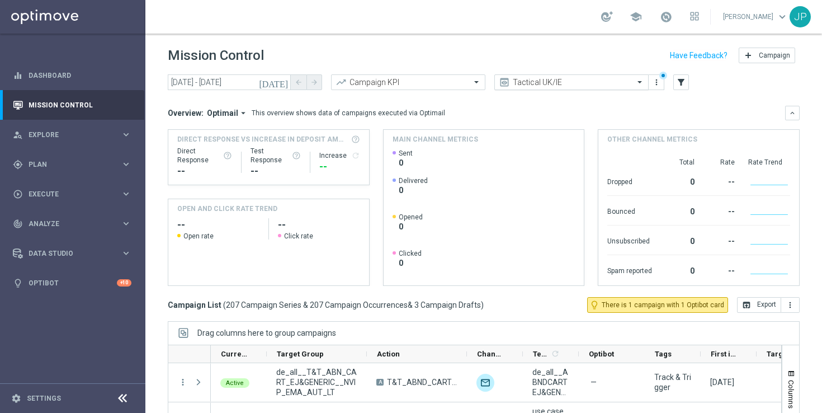
click at [571, 83] on input "text" at bounding box center [561, 83] width 120 height 10
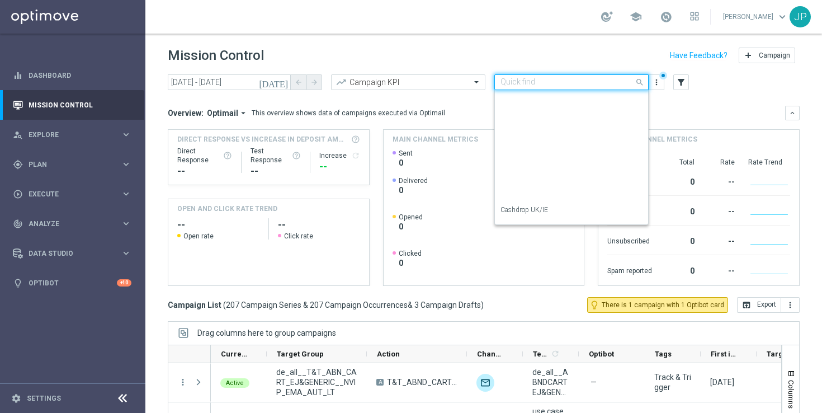
scroll to position [198, 0]
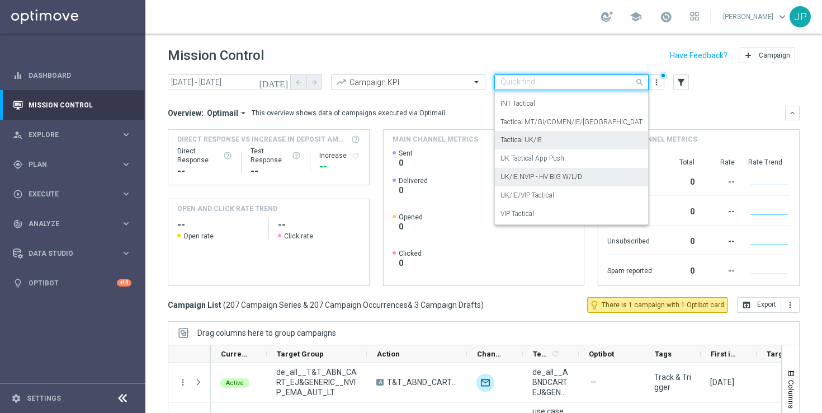
click at [551, 170] on div "UK/IE NVIP - HV BIG W/L/D" at bounding box center [572, 177] width 142 height 18
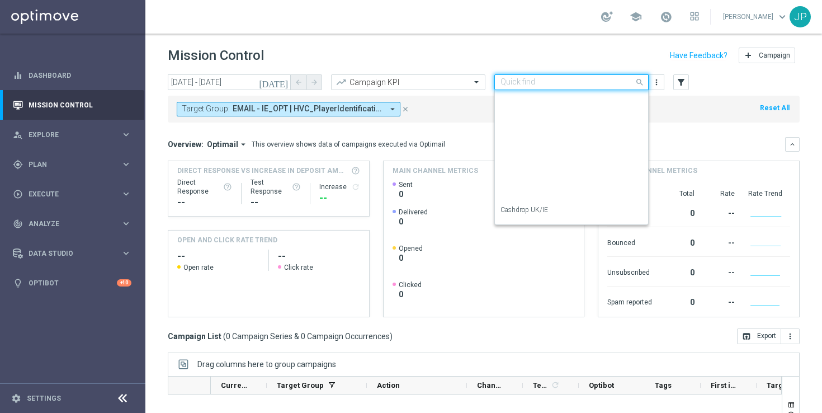
click at [619, 83] on input "text" at bounding box center [561, 83] width 120 height 10
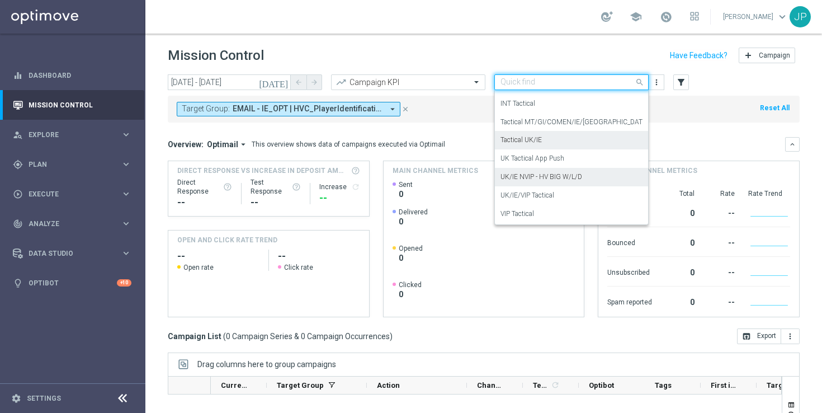
click at [601, 133] on div "Tactical UK/IE" at bounding box center [572, 140] width 142 height 18
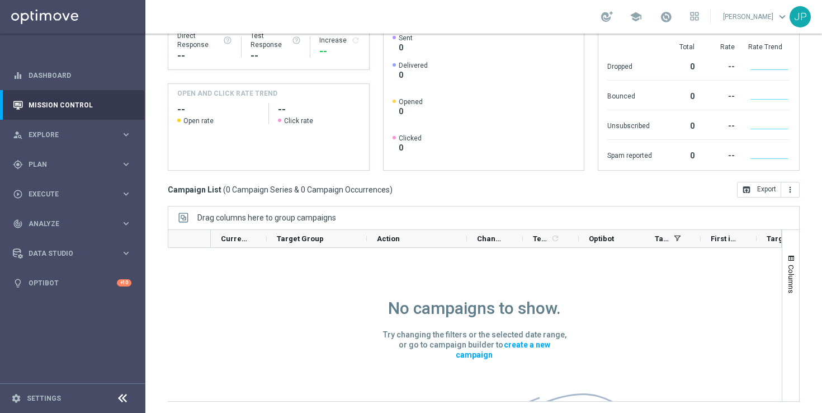
scroll to position [0, 0]
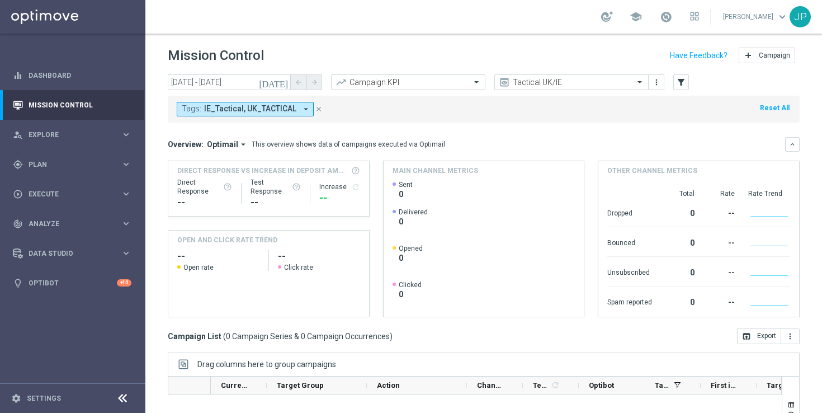
click at [283, 82] on icon "[DATE]" at bounding box center [274, 82] width 30 height 10
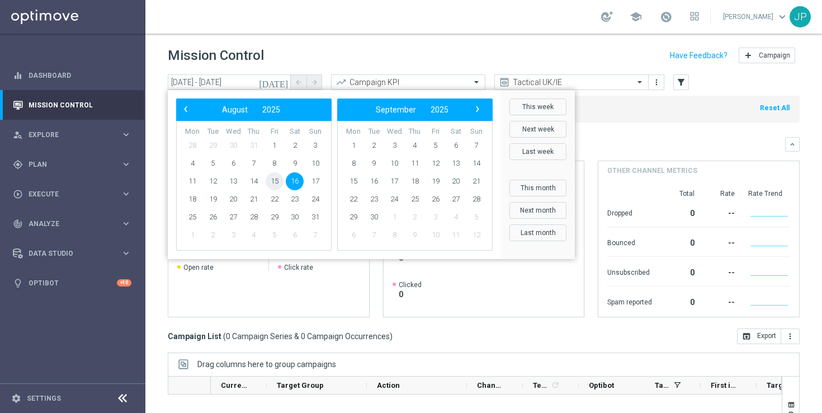
click at [280, 184] on span "15" at bounding box center [275, 181] width 18 height 18
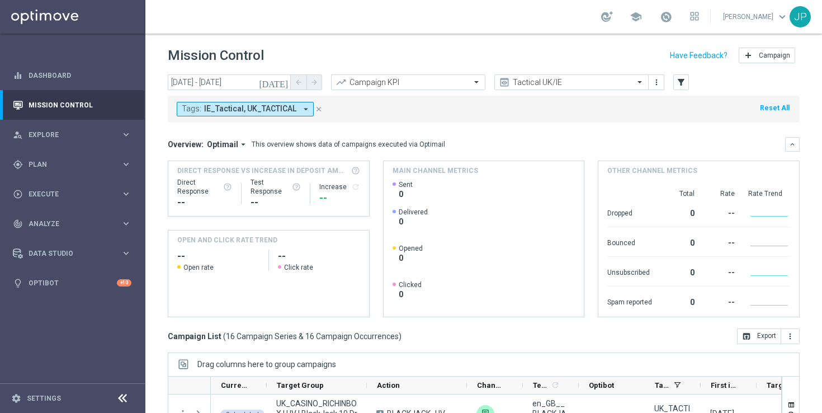
click at [284, 83] on icon "[DATE]" at bounding box center [274, 82] width 30 height 10
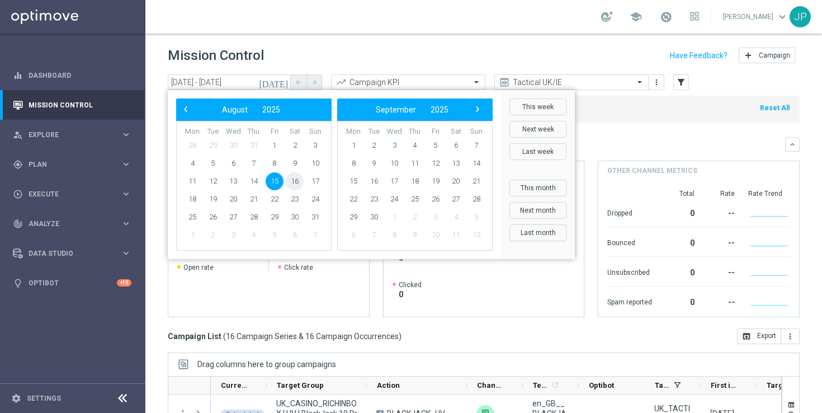
click at [293, 180] on span "16" at bounding box center [295, 181] width 18 height 18
click at [290, 176] on span "16" at bounding box center [295, 181] width 18 height 18
type input "[DATE] - [DATE]"
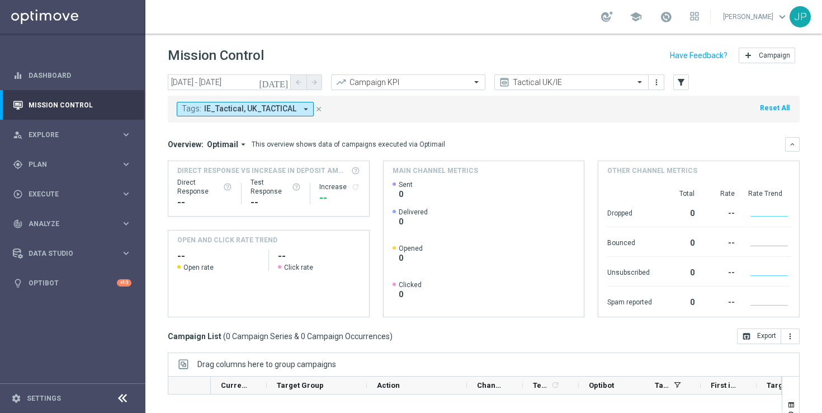
click at [316, 107] on icon "close" at bounding box center [319, 109] width 8 height 8
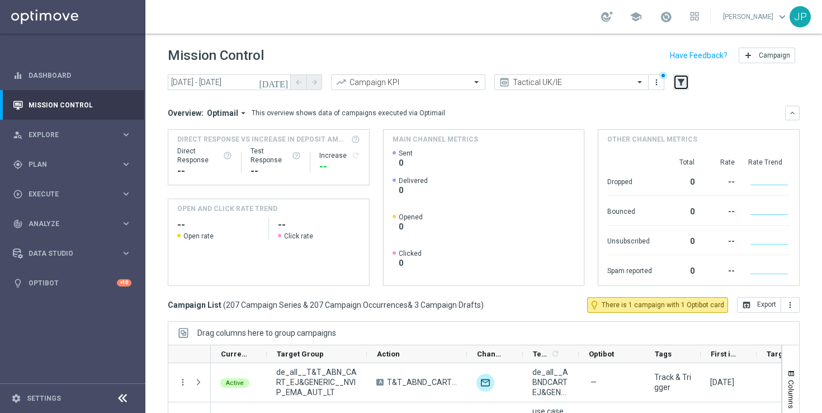
click at [684, 87] on icon "filter_alt" at bounding box center [681, 82] width 10 height 10
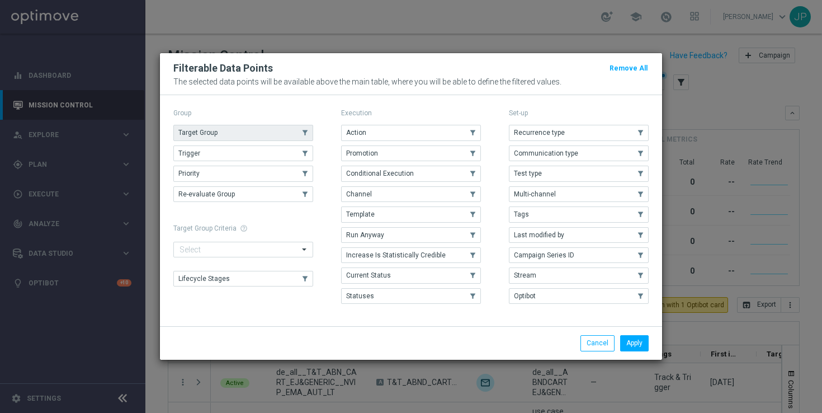
click at [307, 131] on use "button" at bounding box center [306, 133] width 8 height 8
click at [636, 338] on button "Apply" at bounding box center [634, 343] width 29 height 16
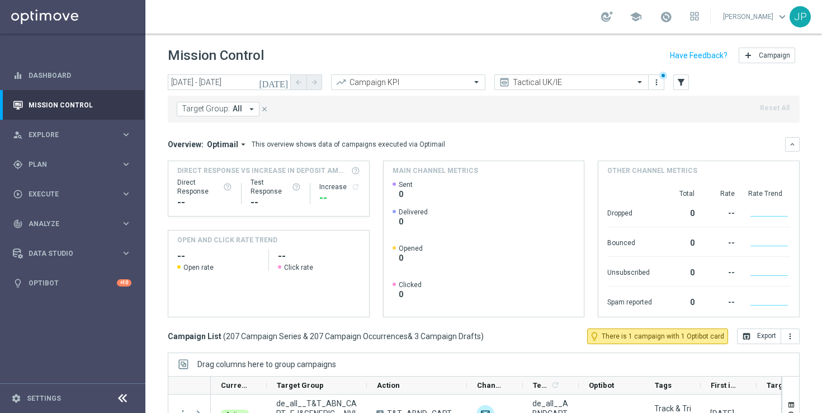
click at [241, 110] on button "Target Group: All arrow_drop_down" at bounding box center [218, 109] width 83 height 15
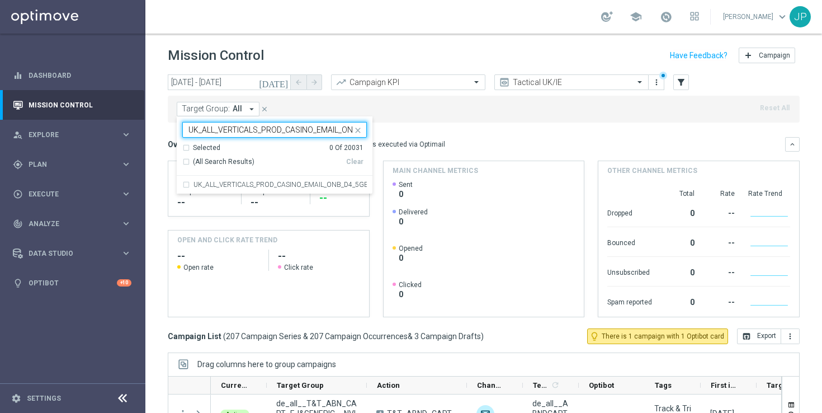
scroll to position [0, 69]
click at [249, 184] on label "UK_ALL_VERTICALS_PROD_CASINO_EMAIL_ONB_D4_5GBP_BONUS" at bounding box center [280, 184] width 173 height 7
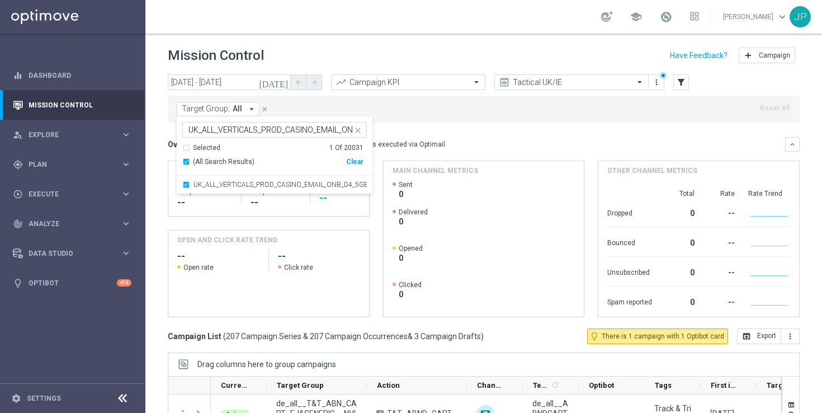
click at [260, 128] on input "UK_ALL_VERTICALS_PROD_CASINO_EMAIL_ONB_D4_5GBP_BONUS" at bounding box center [271, 130] width 164 height 10
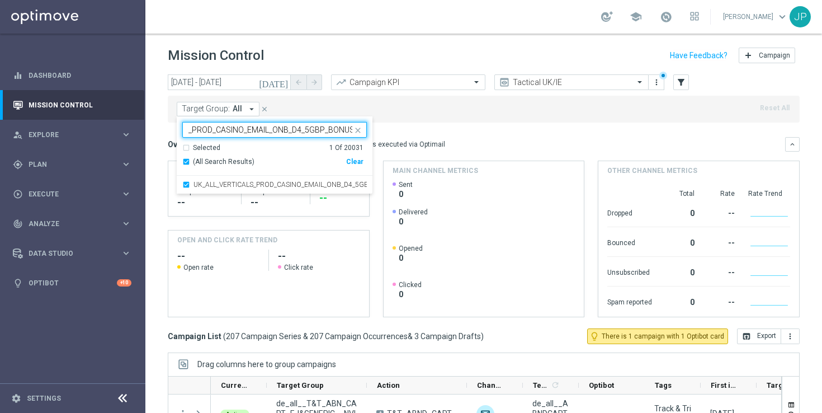
click at [260, 128] on input "UK_ALL_VERTICALS_PROD_CASINO_EMAIL_ONB_D4_5GBP_BONUS" at bounding box center [271, 130] width 164 height 10
paste input "10"
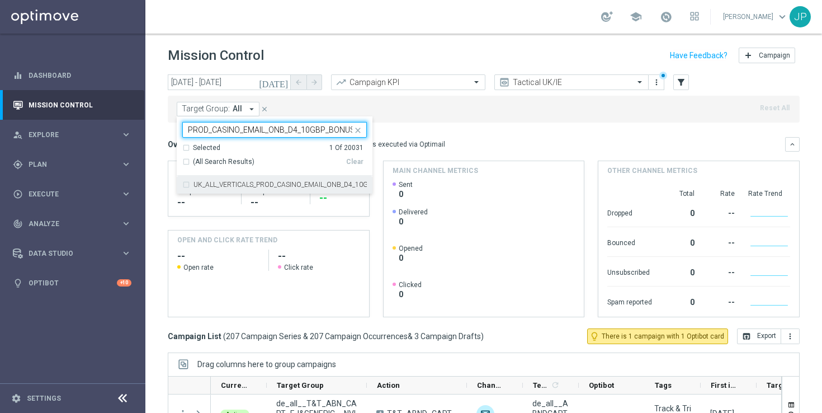
click at [238, 184] on label "UK_ALL_VERTICALS_PROD_CASINO_EMAIL_ONB_D4_10GBP_BONUS" at bounding box center [280, 184] width 173 height 7
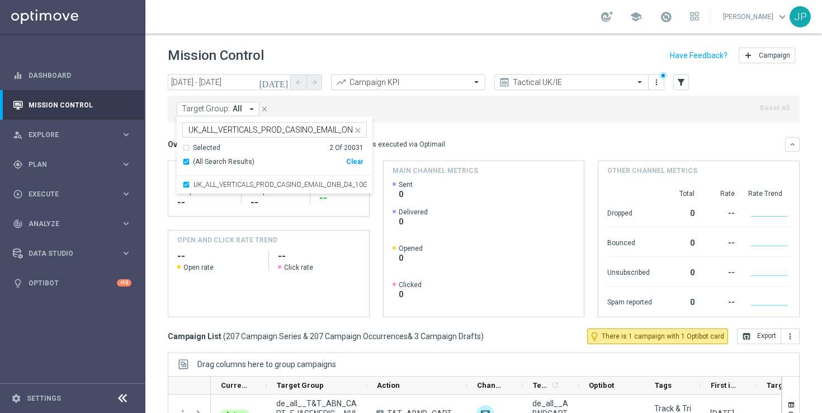
click at [225, 131] on input "UK_ALL_VERTICALS_PROD_CASINO_EMAIL_ONB_D4_10GBP_BONUS" at bounding box center [271, 130] width 164 height 10
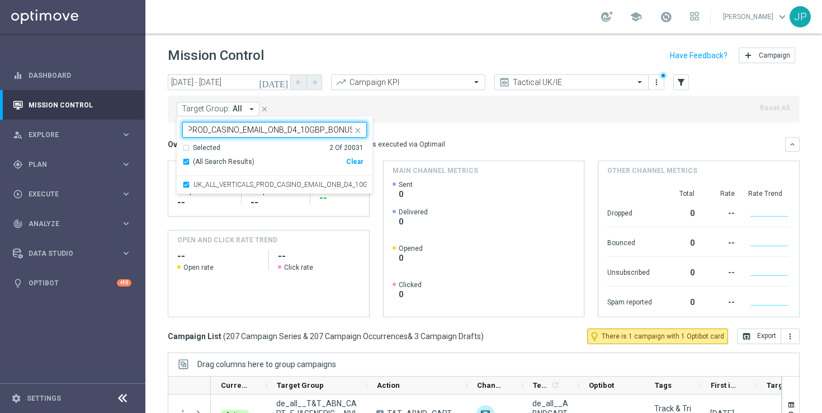
click at [225, 131] on input "UK_ALL_VERTICALS_PROD_CASINO_EMAIL_ONB_D4_10GBP_BONUS" at bounding box center [271, 130] width 164 height 10
paste input "25"
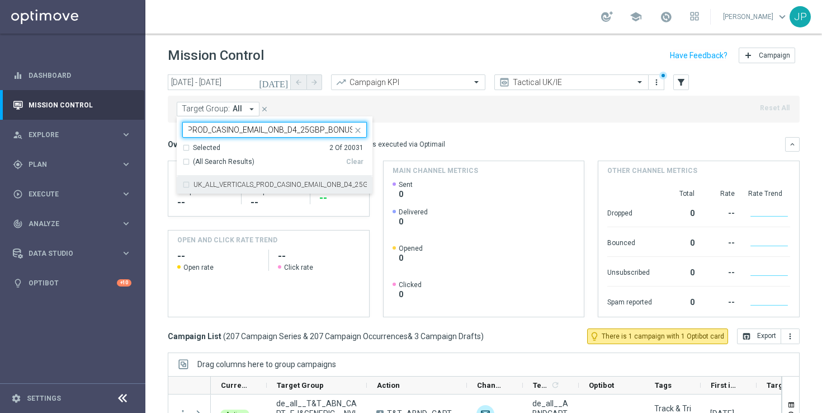
click at [224, 185] on label "UK_ALL_VERTICALS_PROD_CASINO_EMAIL_ONB_D4_25GBP_BONUS" at bounding box center [280, 184] width 173 height 7
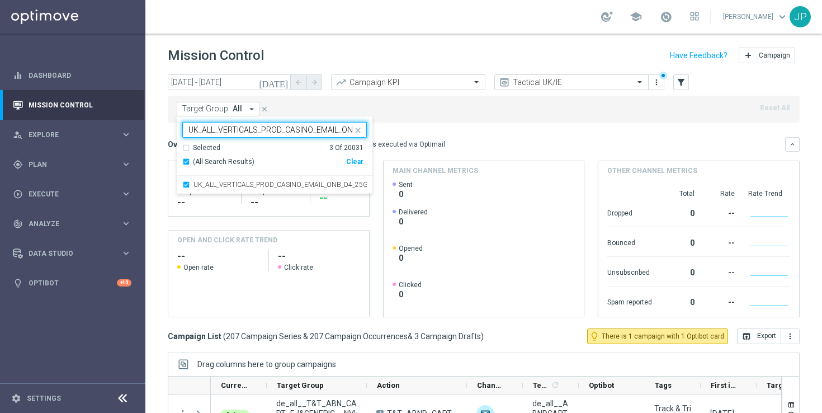
click at [250, 130] on input "UK_ALL_VERTICALS_PROD_CASINO_EMAIL_ONB_D4_25GBP_BONUS" at bounding box center [271, 130] width 164 height 10
paste input "50"
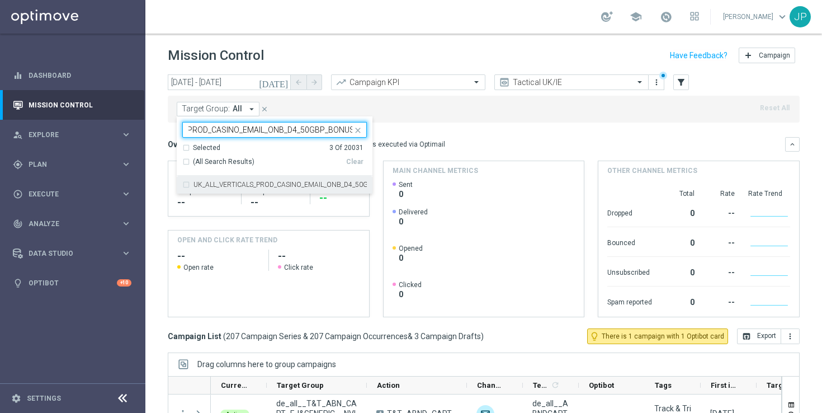
click at [242, 187] on label "UK_ALL_VERTICALS_PROD_CASINO_EMAIL_ONB_D4_50GBP_BONUS" at bounding box center [280, 184] width 173 height 7
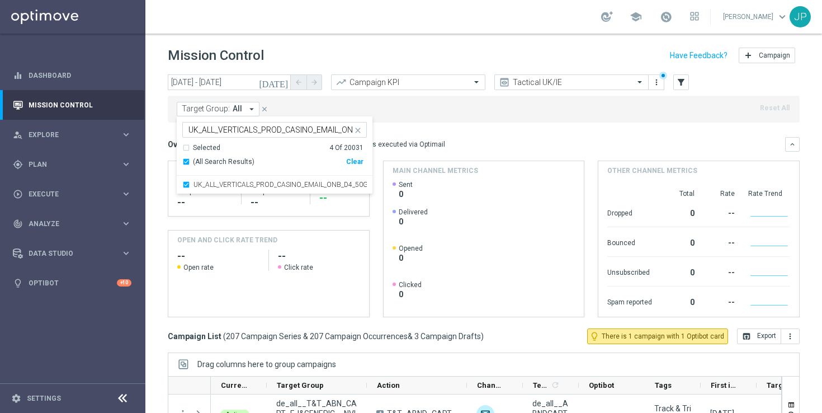
click at [299, 130] on input "UK_ALL_VERTICALS_PROD_CASINO_EMAIL_ONB_D4_50GBP_BONUS" at bounding box center [271, 130] width 164 height 10
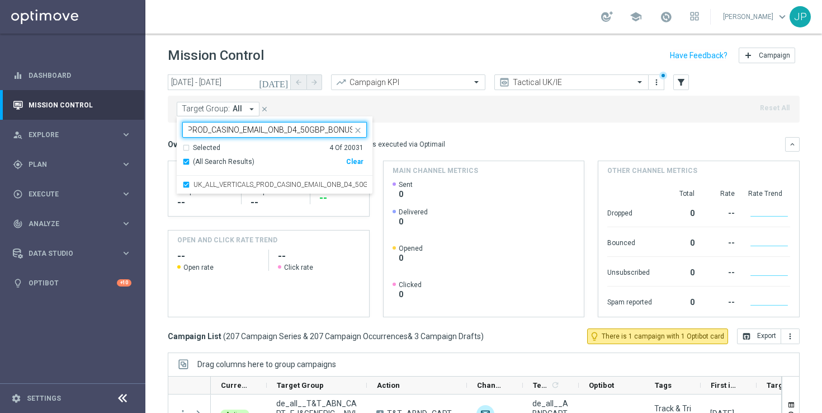
click at [299, 130] on input "UK_ALL_VERTICALS_PROD_CASINO_EMAIL_ONB_D4_50GBP_BONUS" at bounding box center [271, 130] width 164 height 10
paste input "1GBP_0R_FREE_SPINS"
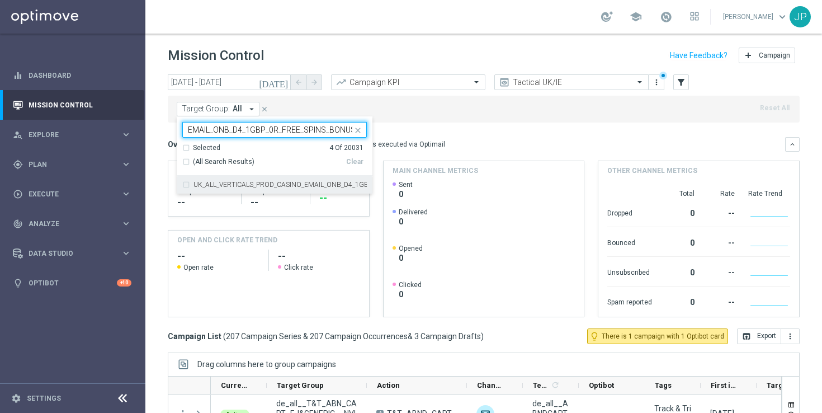
click at [285, 184] on label "UK_ALL_VERTICALS_PROD_CASINO_EMAIL_ONB_D4_1GBP_0R_FREE_SPINS_BONUS" at bounding box center [280, 184] width 173 height 7
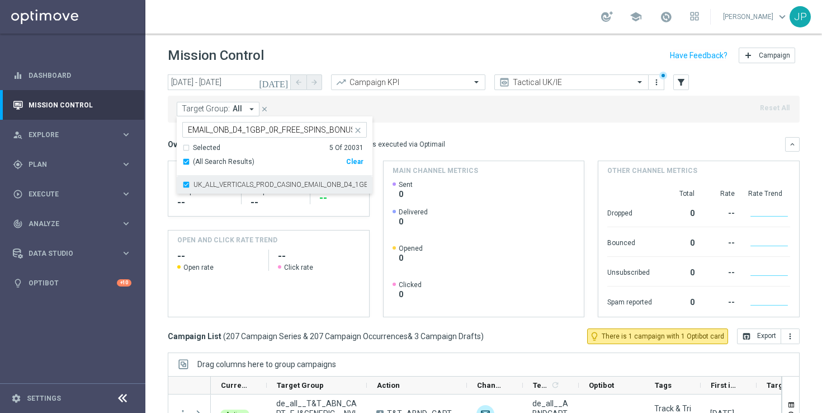
scroll to position [0, 0]
click at [272, 127] on input "UK_ALL_VERTICALS_PROD_CASINO_EMAIL_ONB_D4_1GBP_0R_FREE_SPINS_BONUS" at bounding box center [271, 130] width 164 height 10
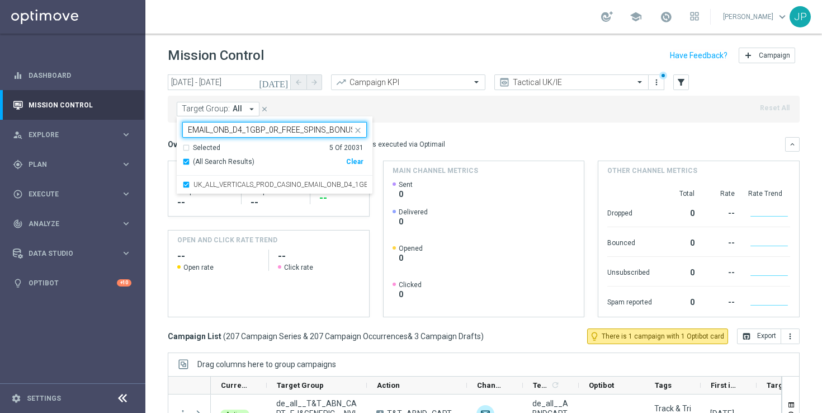
click at [272, 127] on input "UK_ALL_VERTICALS_PROD_CASINO_EMAIL_ONB_D4_1GBP_0R_FREE_SPINS_BONUS" at bounding box center [271, 130] width 164 height 10
paste input "[PERSON_NAME]"
click at [264, 181] on label "UK_ALL_VERTICALS_PROD_LOTTO_EMAIL_ONB_D4_1GBP_0R_FREE_SPINS_BONUS" at bounding box center [280, 184] width 173 height 7
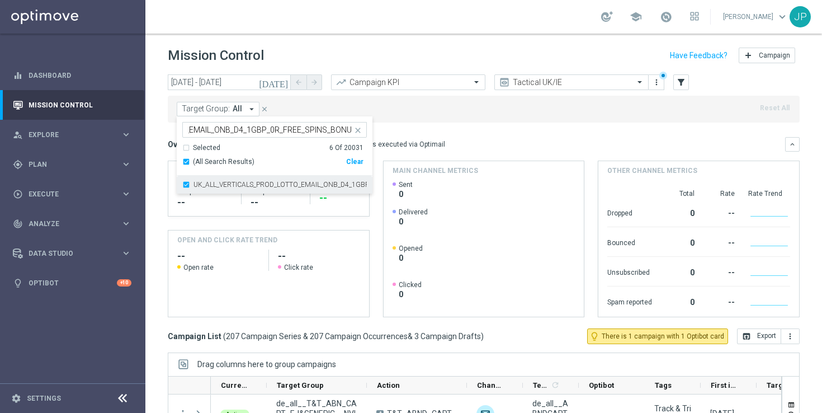
scroll to position [0, 0]
click at [304, 131] on input "UK_ALL_VERTICALS_PROD_LOTTO_EMAIL_ONB_D4_1GBP_0R_FREE_SPINS_BONUS" at bounding box center [271, 130] width 164 height 10
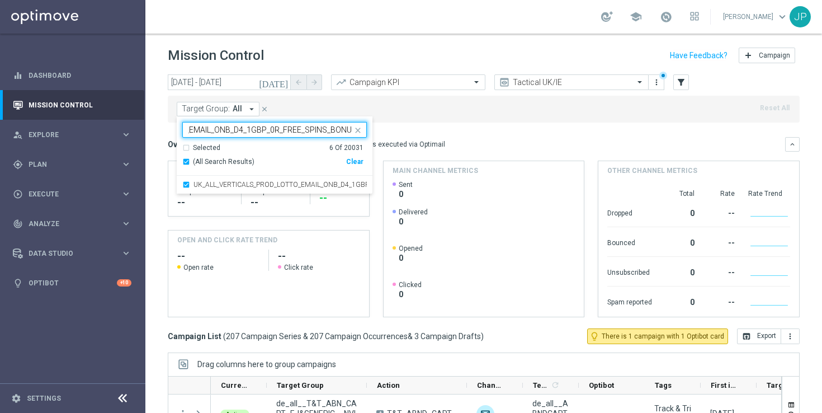
click at [304, 131] on input "UK_ALL_VERTICALS_PROD_LOTTO_EMAIL_ONB_D4_1GBP_0R_FREE_SPINS_BONUS" at bounding box center [271, 130] width 164 height 10
paste input "5GBP"
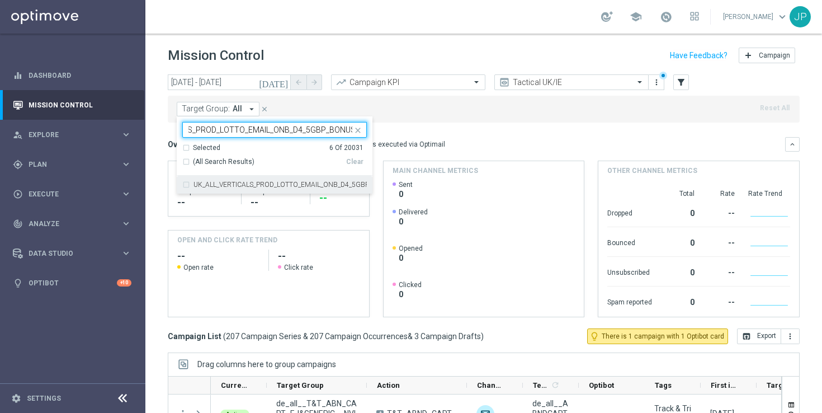
click at [286, 185] on label "UK_ALL_VERTICALS_PROD_LOTTO_EMAIL_ONB_D4_5GBP_BONUS" at bounding box center [280, 184] width 173 height 7
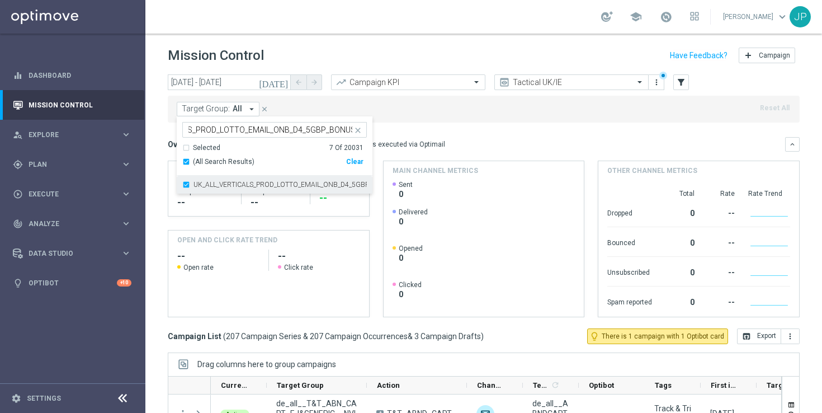
scroll to position [0, 0]
click at [255, 132] on input "UK_ALL_VERTICALS_PROD_LOTTO_EMAIL_ONB_D4_5GBP_BONUS" at bounding box center [271, 130] width 164 height 10
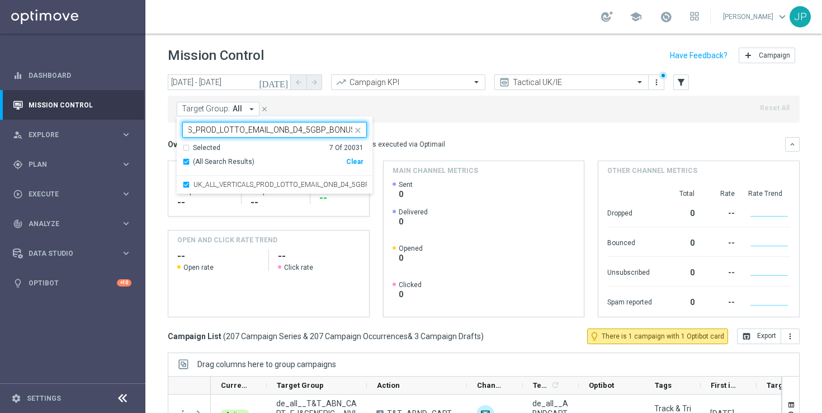
click at [255, 132] on input "UK_ALL_VERTICALS_PROD_LOTTO_EMAIL_ONB_D4_5GBP_BONUS" at bounding box center [271, 130] width 164 height 10
paste input "10"
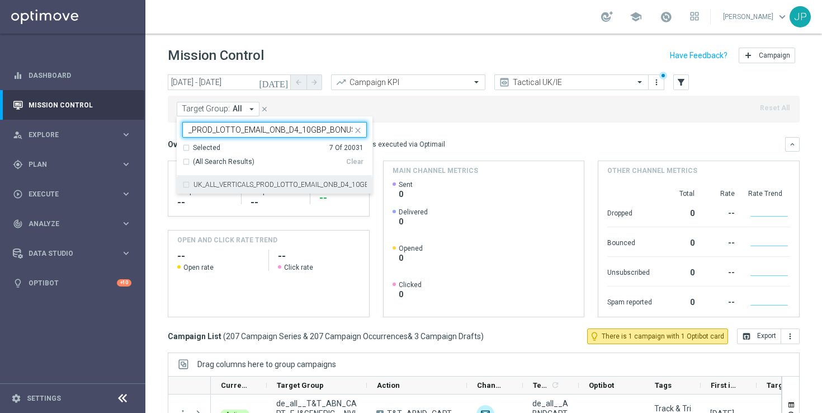
click at [255, 182] on label "UK_ALL_VERTICALS_PROD_LOTTO_EMAIL_ONB_D4_10GBP_BONUS" at bounding box center [280, 184] width 173 height 7
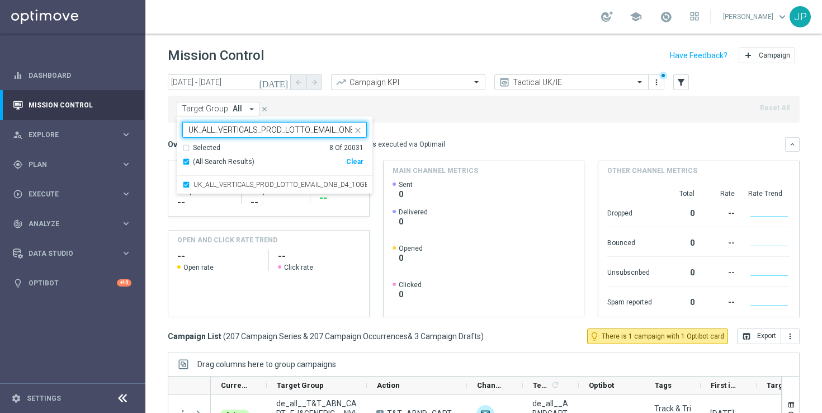
click at [232, 128] on input "UK_ALL_VERTICALS_PROD_LOTTO_EMAIL_ONB_D4_10GBP_BONUS" at bounding box center [271, 130] width 164 height 10
paste input "25"
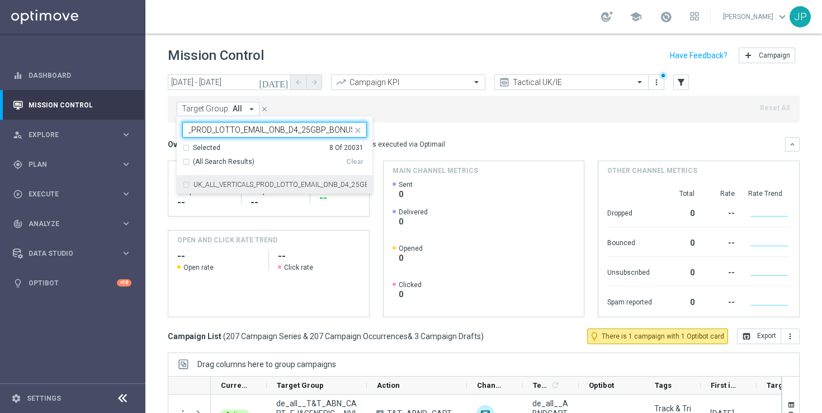
click at [239, 183] on label "UK_ALL_VERTICALS_PROD_LOTTO_EMAIL_ONB_D4_25GBP_BONUS" at bounding box center [280, 184] width 173 height 7
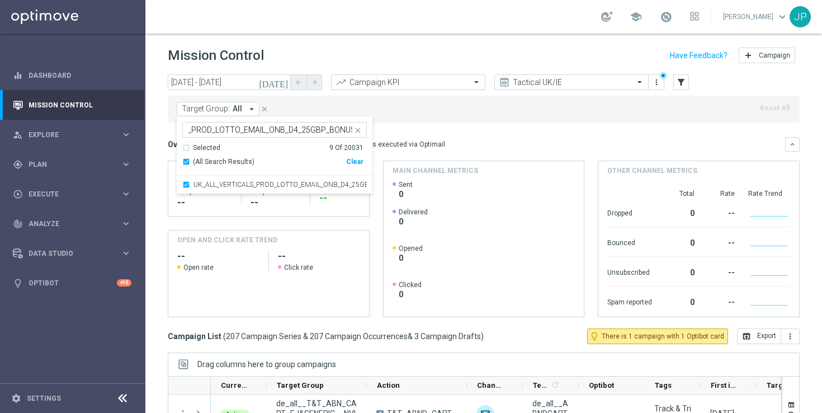
click at [258, 133] on input "UK_ALL_VERTICALS_PROD_LOTTO_EMAIL_ONB_D4_25GBP_BONUS" at bounding box center [271, 130] width 164 height 10
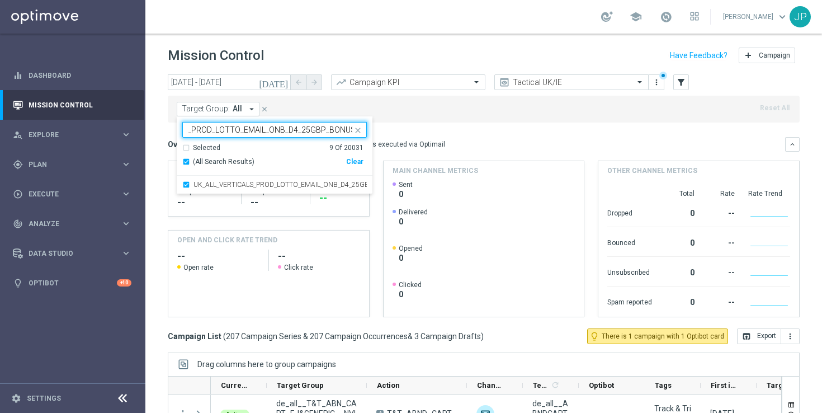
click at [258, 133] on input "UK_ALL_VERTICALS_PROD_LOTTO_EMAIL_ONB_D4_25GBP_BONUS" at bounding box center [271, 130] width 164 height 10
paste input "50"
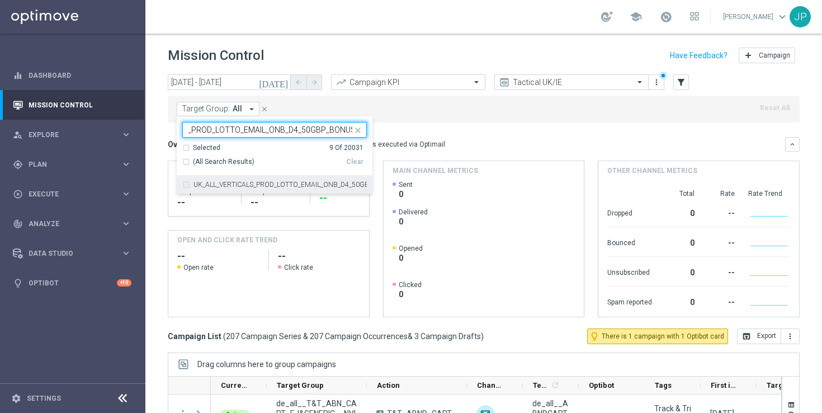
click at [254, 182] on label "UK_ALL_VERTICALS_PROD_LOTTO_EMAIL_ONB_D4_50GBP_BONUS" at bounding box center [280, 184] width 173 height 7
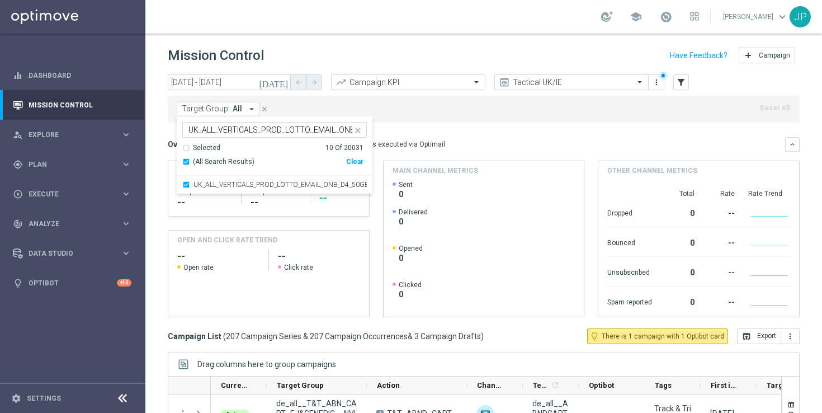
click at [255, 128] on input "UK_ALL_VERTICALS_PROD_LOTTO_EMAIL_ONB_D4_50GBP_BONUS" at bounding box center [271, 130] width 164 height 10
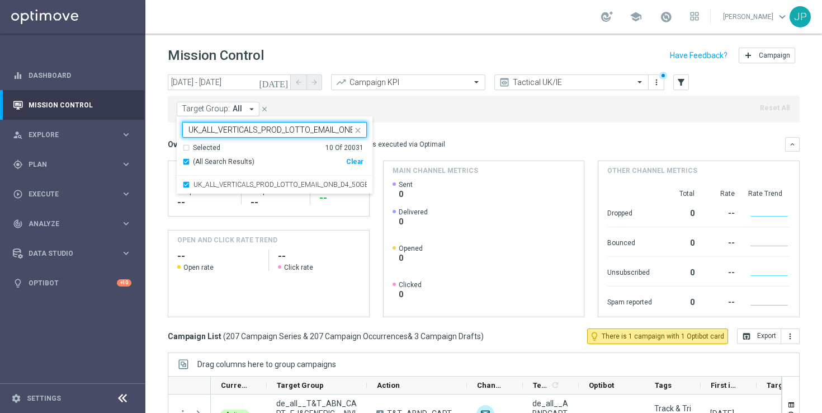
scroll to position [0, 70]
click at [255, 128] on input "UK_ALL_VERTICALS_PROD_LOTTO_EMAIL_ONB_D4_50GBP_BONUS" at bounding box center [271, 130] width 164 height 10
paste input "SPORTS_EMAIL_ONB_D4_1GBP_FREE_BET"
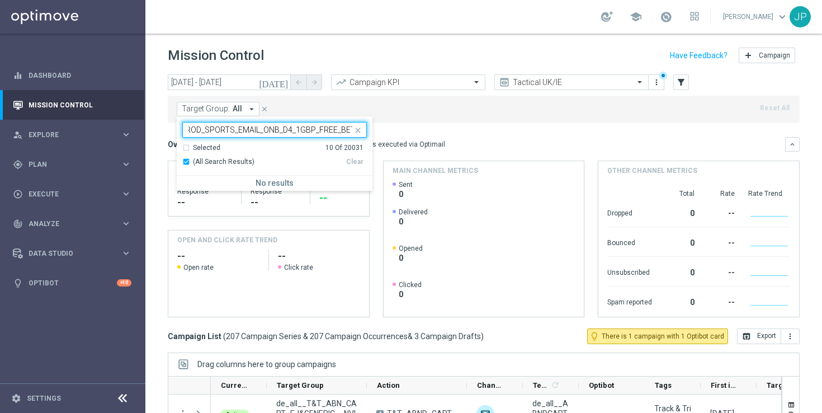
type input "UK_ALL_VERTICALS_PROD_SPORTS_EMAIL_ONB_D4_1GBP_FREE_BET"
click at [402, 115] on div "Target Group: All arrow_drop_down Selected 10 of 20031 UK_ALL_VERTICALS_PROD_SP…" at bounding box center [484, 109] width 632 height 27
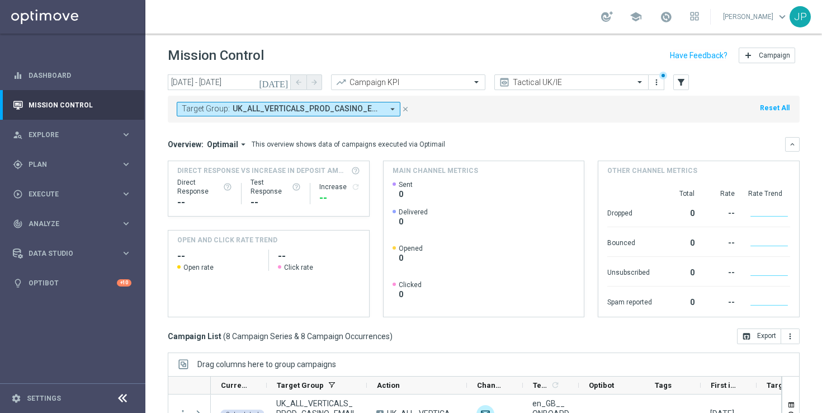
click at [391, 107] on icon "arrow_drop_down" at bounding box center [393, 109] width 10 height 10
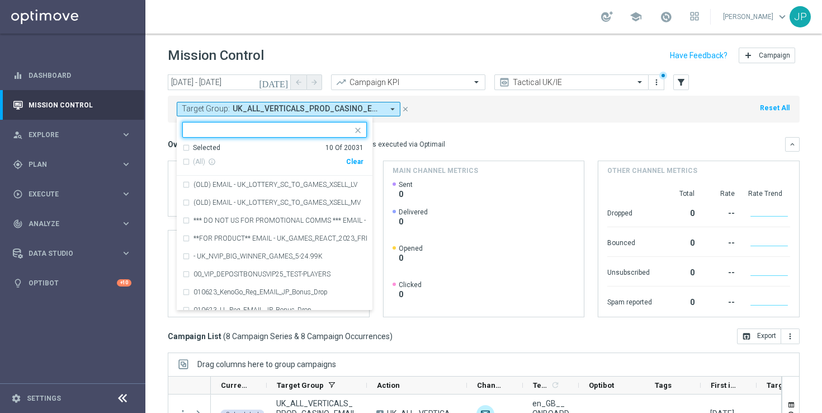
click at [285, 128] on input "text" at bounding box center [271, 130] width 164 height 10
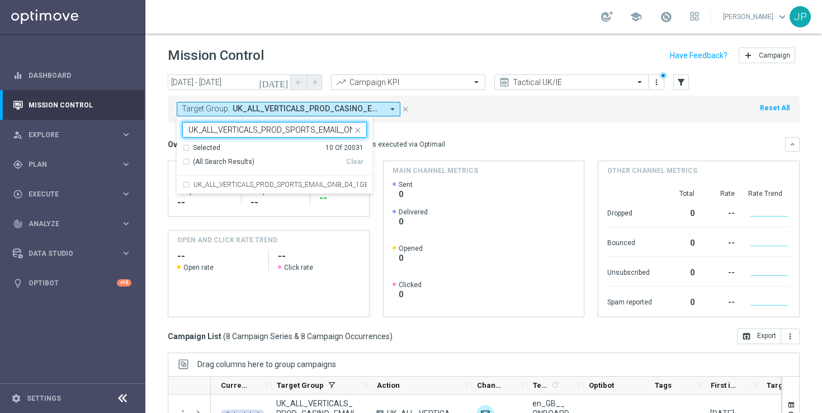
scroll to position [0, 130]
click at [269, 186] on label "UK_ALL_VERTICALS_PROD_SPORTS_EMAIL_ONB_D4_1GBP_0R_FREE_SPINS_BONUS" at bounding box center [280, 184] width 173 height 7
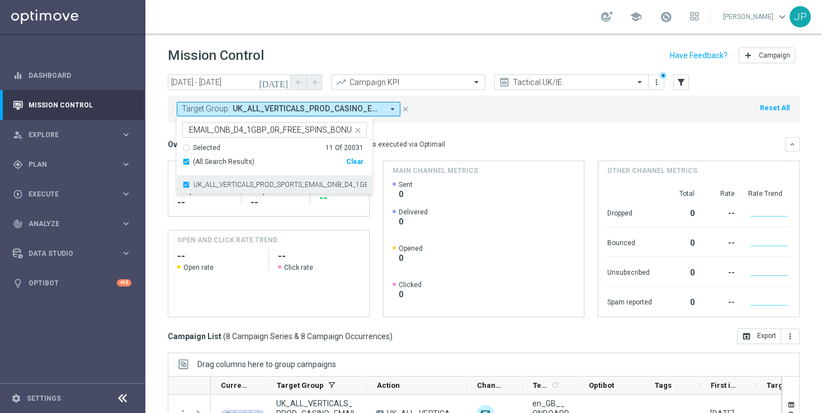
scroll to position [0, 0]
click at [279, 128] on input "UK_ALL_VERTICALS_PROD_SPORTS_EMAIL_ONB_D4_1GBP_0R_FREE_SPINS_BONUS" at bounding box center [271, 130] width 164 height 10
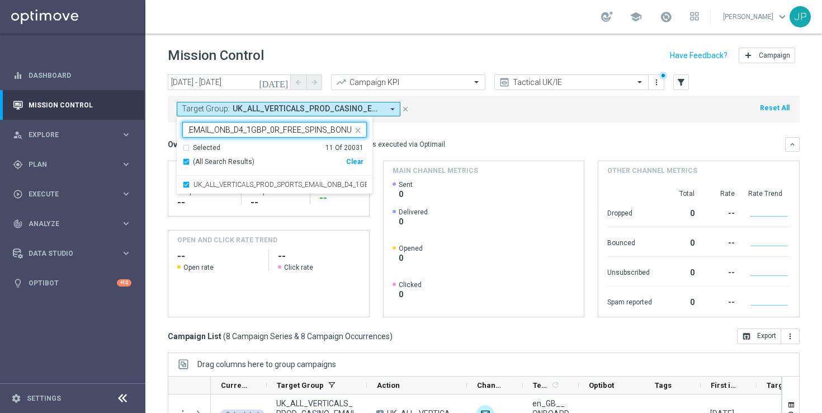
click at [279, 128] on input "UK_ALL_VERTICALS_PROD_SPORTS_EMAIL_ONB_D4_1GBP_0R_FREE_SPINS_BONUS" at bounding box center [271, 130] width 164 height 10
paste input "5GBP"
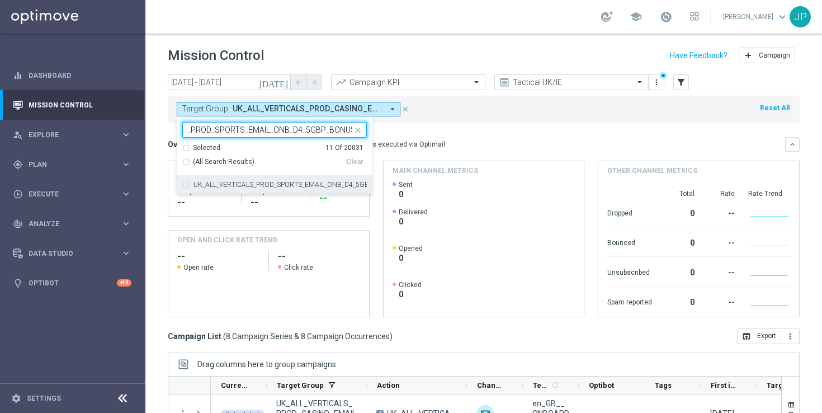
click at [262, 185] on label "UK_ALL_VERTICALS_PROD_SPORTS_EMAIL_ONB_D4_5GBP_BONUS" at bounding box center [280, 184] width 173 height 7
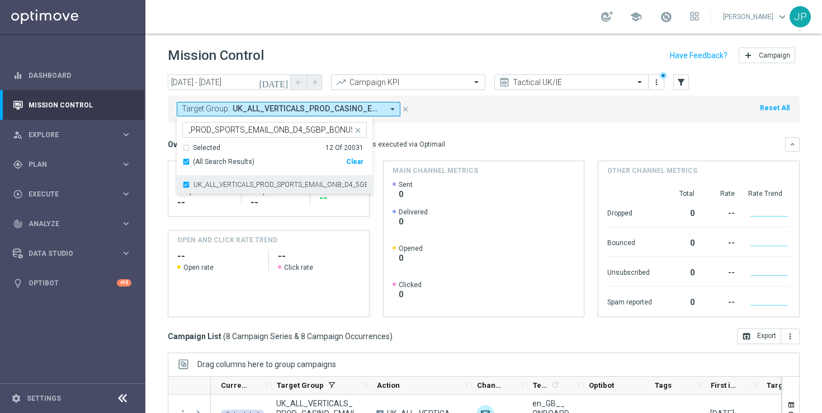
scroll to position [0, 0]
click at [283, 129] on input "UK_ALL_VERTICALS_PROD_SPORTS_EMAIL_ONB_D4_5GBP_BONUS" at bounding box center [271, 130] width 164 height 10
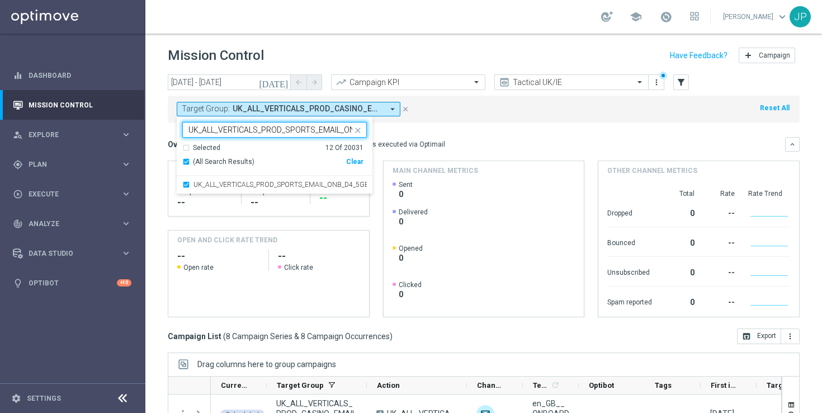
scroll to position [0, 70]
click at [283, 129] on input "UK_ALL_VERTICALS_PROD_SPORTS_EMAIL_ONB_D4_5GBP_BONUS" at bounding box center [271, 130] width 164 height 10
paste input "10"
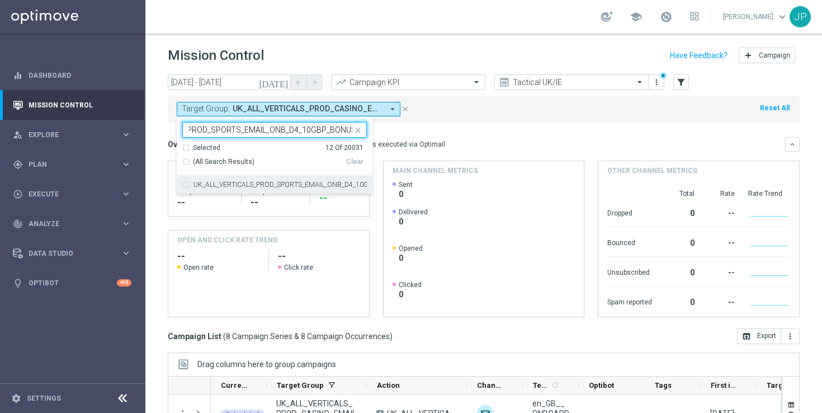
click at [278, 185] on label "UK_ALL_VERTICALS_PROD_SPORTS_EMAIL_ONB_D4_10GBP_BONUS" at bounding box center [280, 184] width 173 height 7
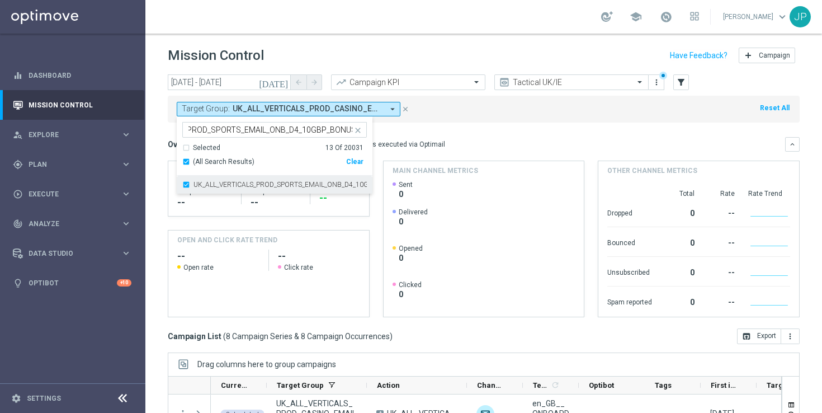
scroll to position [0, 0]
click at [270, 130] on input "UK_ALL_VERTICALS_PROD_SPORTS_EMAIL_ONB_D4_10GBP_BONUS" at bounding box center [271, 130] width 164 height 10
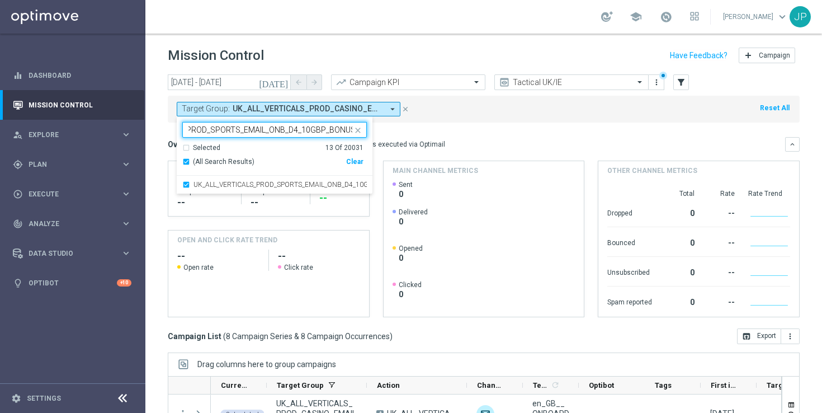
click at [270, 130] on input "UK_ALL_VERTICALS_PROD_SPORTS_EMAIL_ONB_D4_10GBP_BONUS" at bounding box center [271, 130] width 164 height 10
paste input "25"
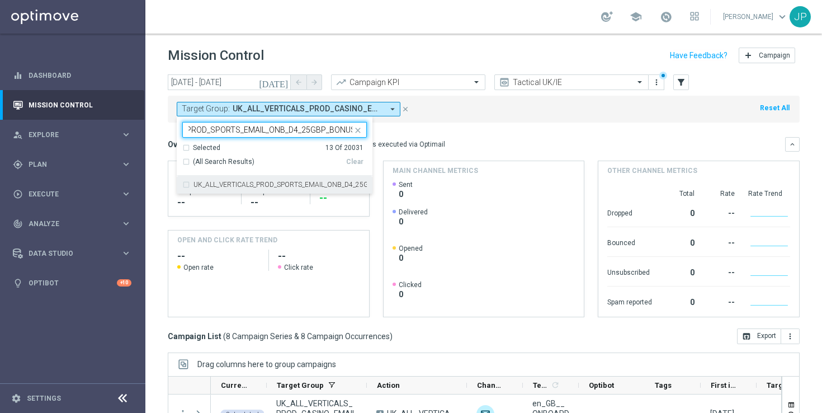
click at [267, 185] on label "UK_ALL_VERTICALS_PROD_SPORTS_EMAIL_ONB_D4_25GBP_BONUS" at bounding box center [280, 184] width 173 height 7
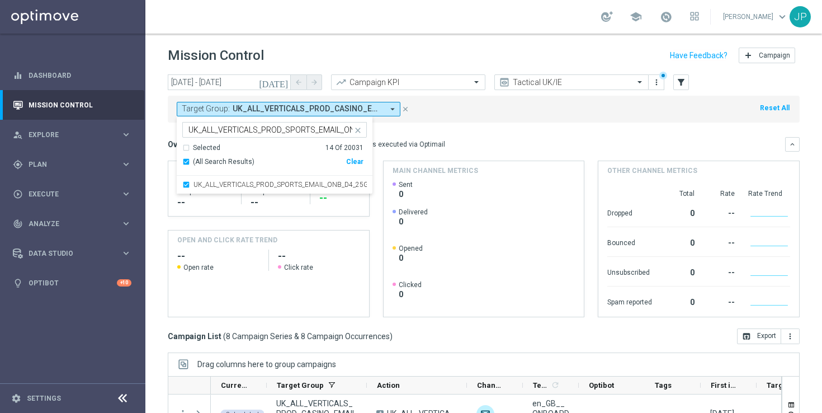
click at [266, 129] on input "UK_ALL_VERTICALS_PROD_SPORTS_EMAIL_ONB_D4_25GBP_BONUS" at bounding box center [271, 130] width 164 height 10
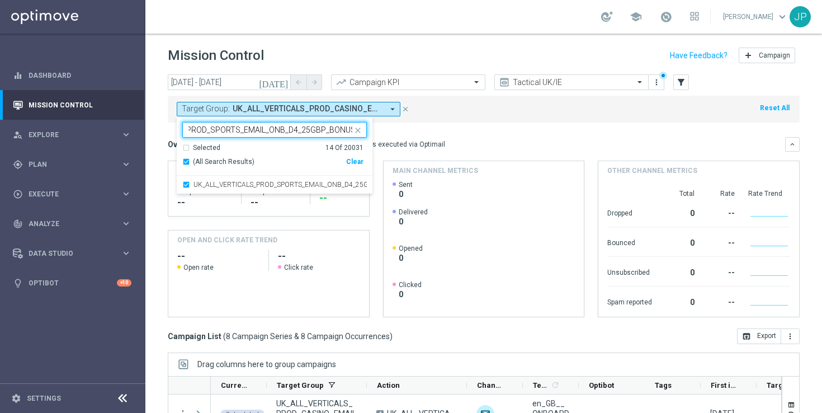
click at [266, 129] on input "UK_ALL_VERTICALS_PROD_SPORTS_EMAIL_ONB_D4_25GBP_BONUS" at bounding box center [271, 130] width 164 height 10
paste input "50"
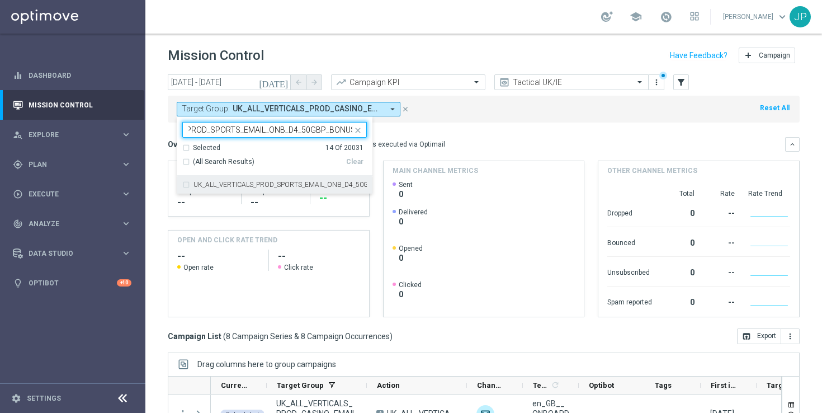
click at [251, 184] on label "UK_ALL_VERTICALS_PROD_SPORTS_EMAIL_ONB_D4_50GBP_BONUS" at bounding box center [280, 184] width 173 height 7
type input "UK_ALL_VERTICALS_PROD_SPORTS_EMAIL_ONB_D4_50GBP_BONUS"
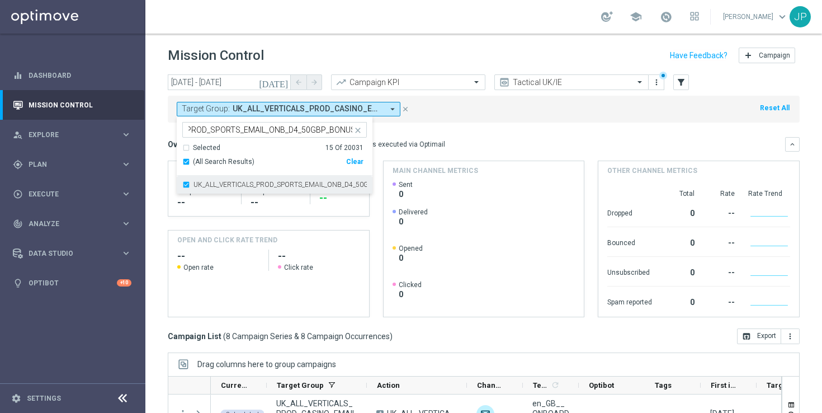
scroll to position [0, 0]
click at [452, 117] on div "Target Group: UK_ALL_VERTICALS_PROD_CASINO_EMAIL_ONB_D4_10GBP_BONUS, UK_ALL_VER…" at bounding box center [484, 109] width 632 height 27
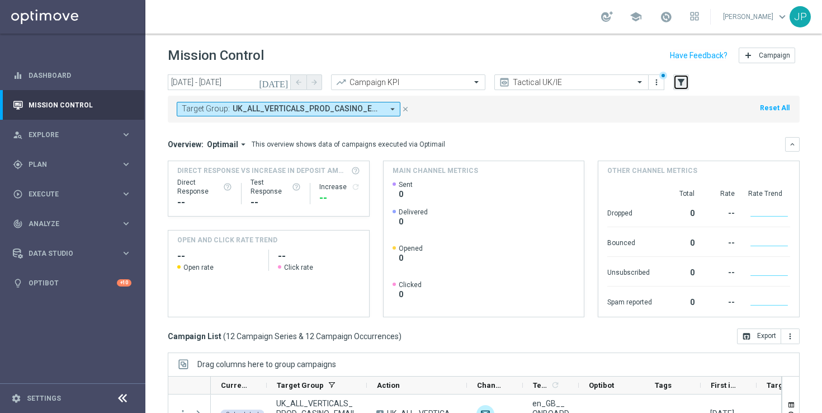
click at [680, 79] on icon "filter_alt" at bounding box center [681, 82] width 10 height 10
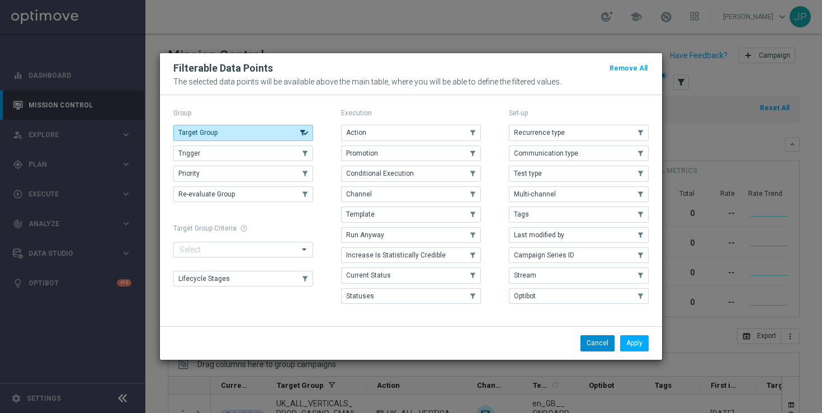
click at [593, 341] on button "Cancel" at bounding box center [598, 343] width 34 height 16
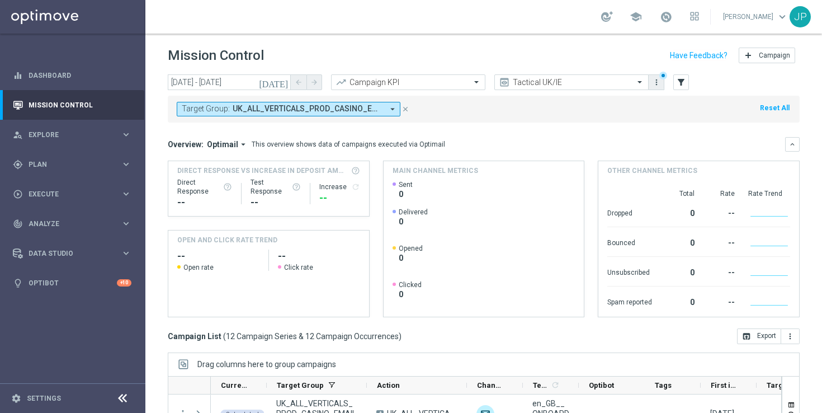
click at [656, 84] on icon "more_vert" at bounding box center [656, 82] width 9 height 9
click at [678, 117] on div "Save as new view" at bounding box center [715, 119] width 101 height 8
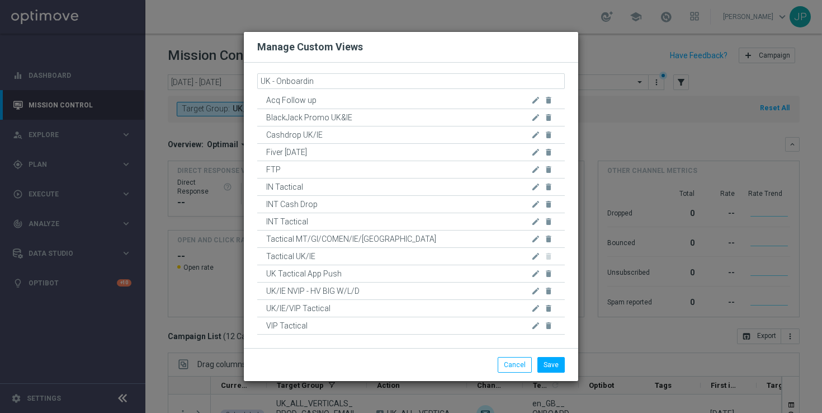
type input "UK - Onboarding"
click at [544, 367] on button "Save" at bounding box center [551, 365] width 27 height 16
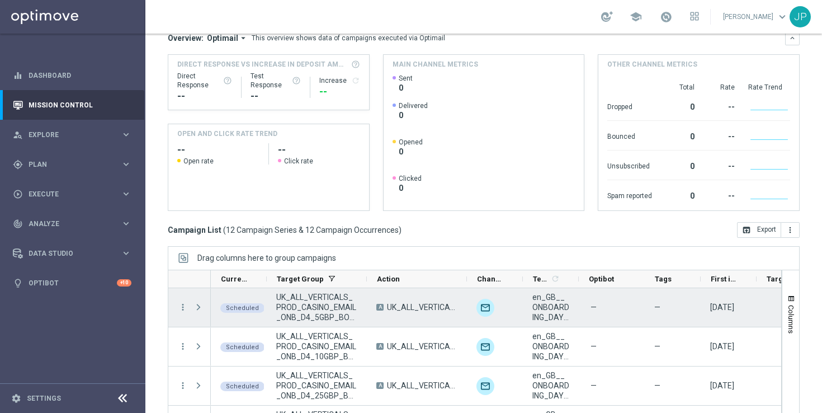
scroll to position [147, 0]
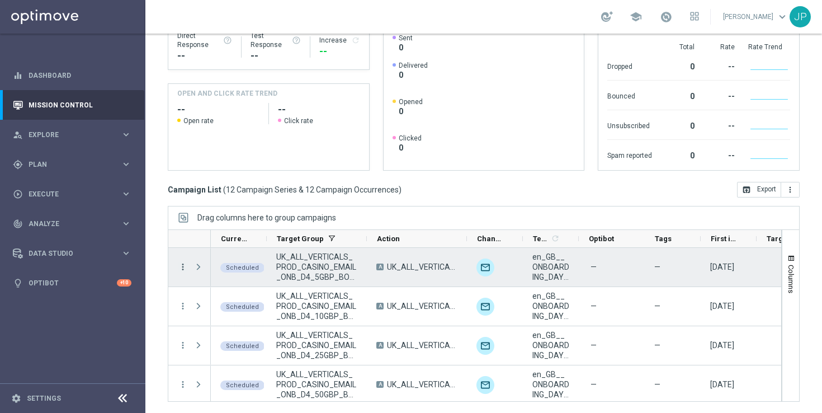
click at [182, 265] on icon "more_vert" at bounding box center [183, 267] width 10 height 10
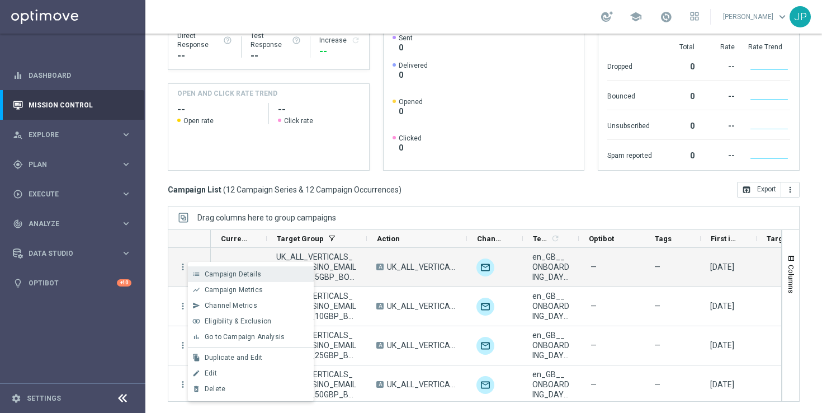
click at [245, 272] on span "Campaign Details" at bounding box center [233, 274] width 57 height 8
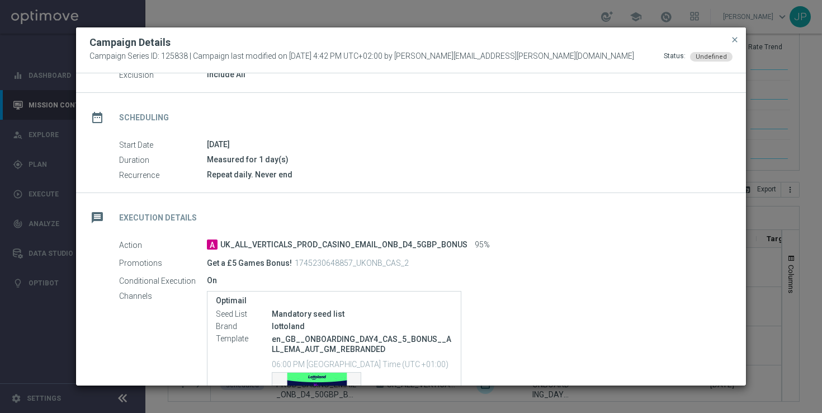
scroll to position [0, 0]
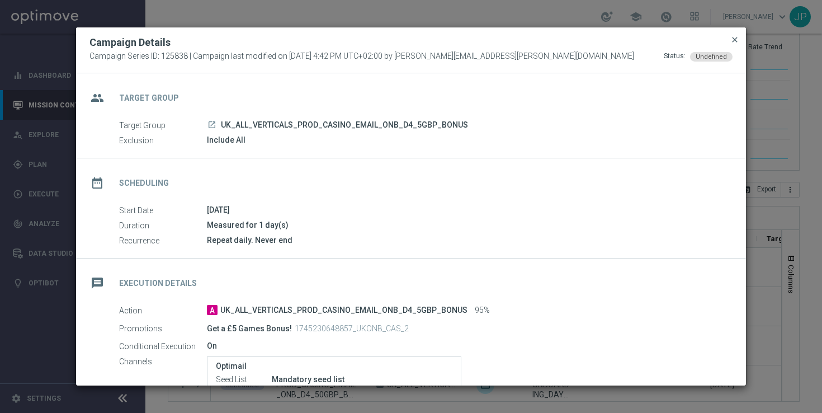
click at [734, 40] on span "close" at bounding box center [735, 39] width 9 height 9
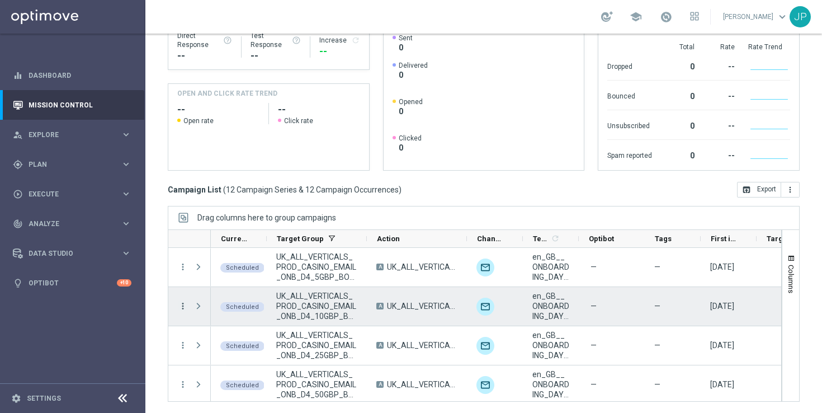
click at [182, 305] on icon "more_vert" at bounding box center [183, 306] width 10 height 10
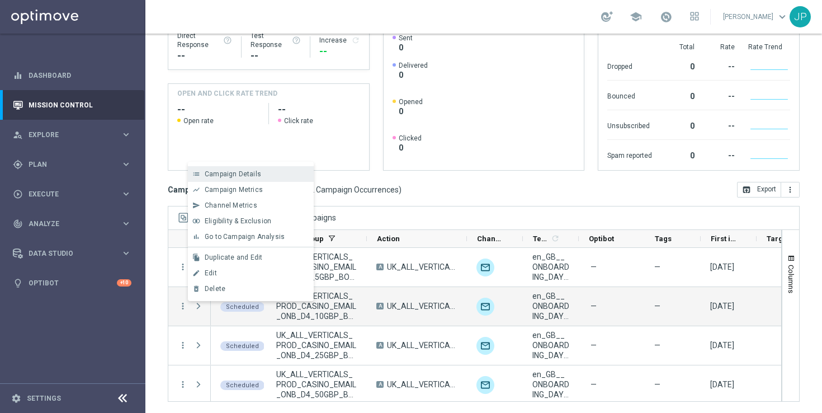
click at [256, 175] on span "Campaign Details" at bounding box center [233, 174] width 57 height 8
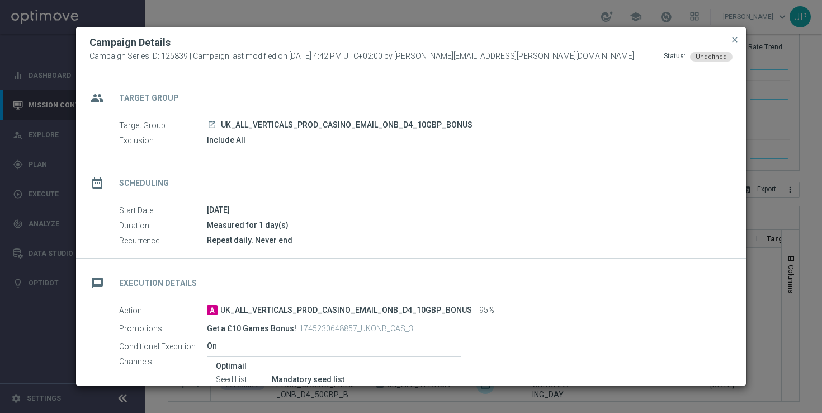
click at [737, 33] on button "close" at bounding box center [735, 39] width 11 height 13
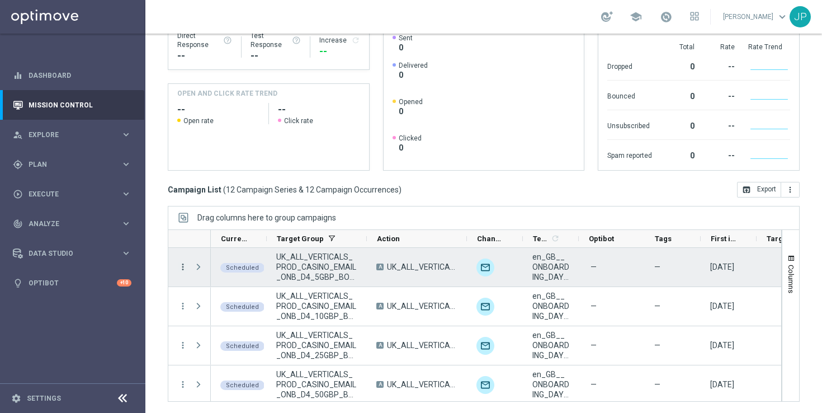
click at [181, 265] on icon "more_vert" at bounding box center [183, 267] width 10 height 10
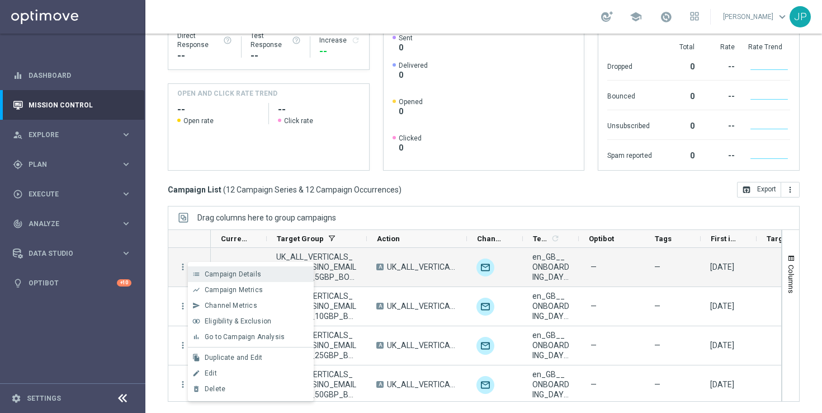
click at [250, 272] on span "Campaign Details" at bounding box center [233, 274] width 57 height 8
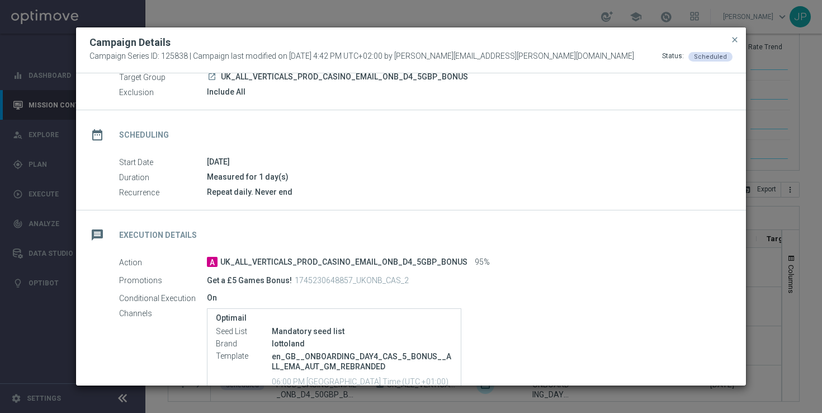
scroll to position [153, 0]
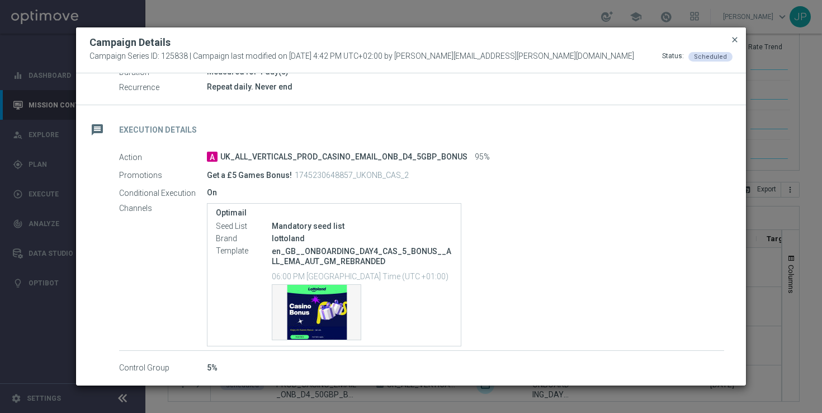
click at [739, 36] on span "close" at bounding box center [735, 39] width 9 height 9
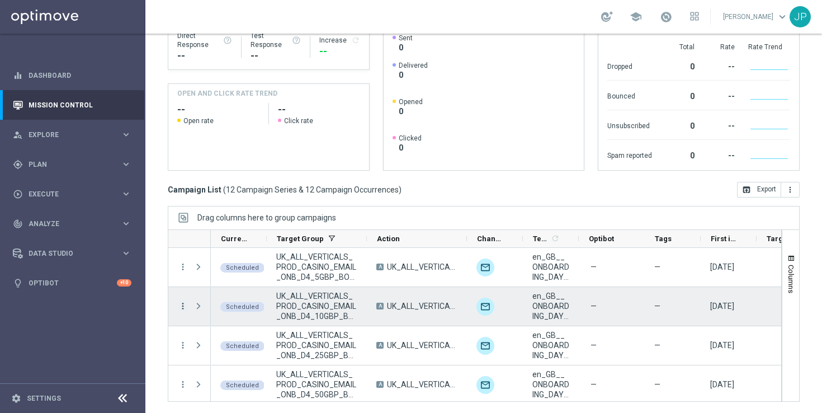
click at [180, 307] on icon "more_vert" at bounding box center [183, 306] width 10 height 10
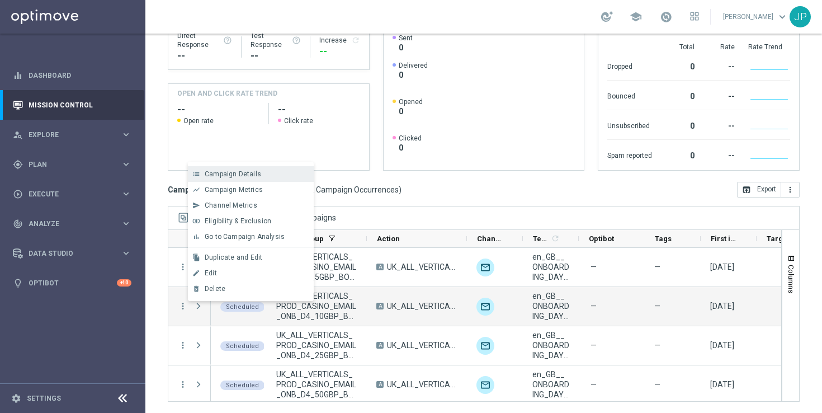
click at [263, 175] on div "Campaign Details" at bounding box center [257, 174] width 104 height 8
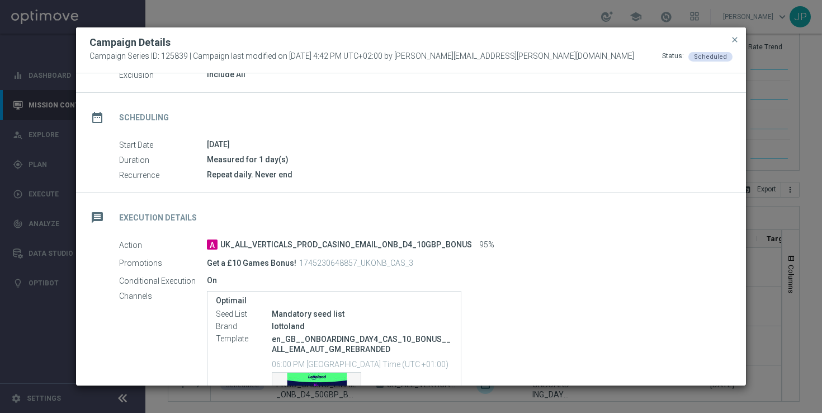
scroll to position [62, 0]
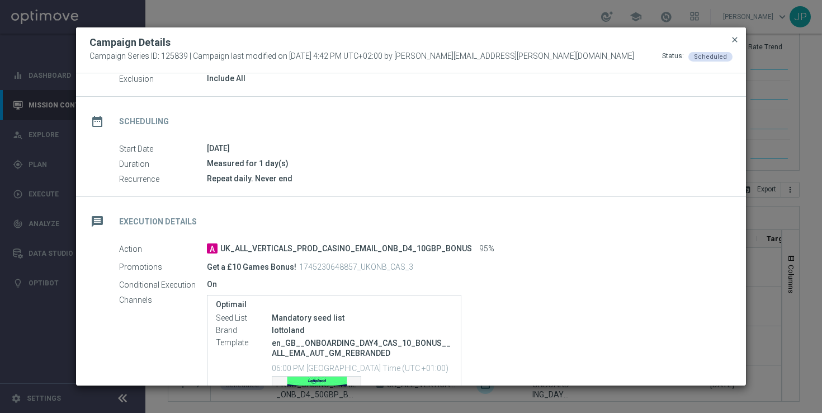
click at [735, 37] on span "close" at bounding box center [735, 39] width 9 height 9
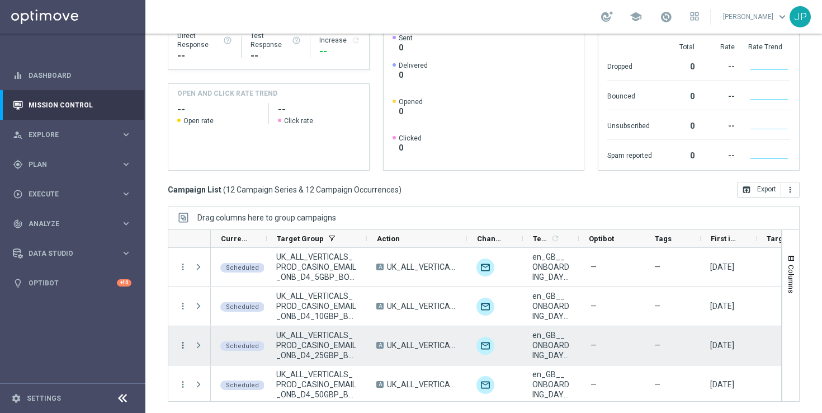
click at [181, 346] on icon "more_vert" at bounding box center [183, 345] width 10 height 10
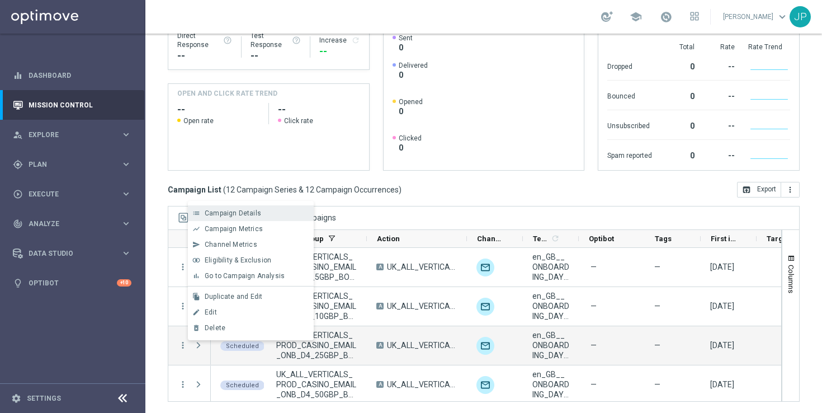
click at [283, 216] on div "Campaign Details" at bounding box center [257, 213] width 104 height 8
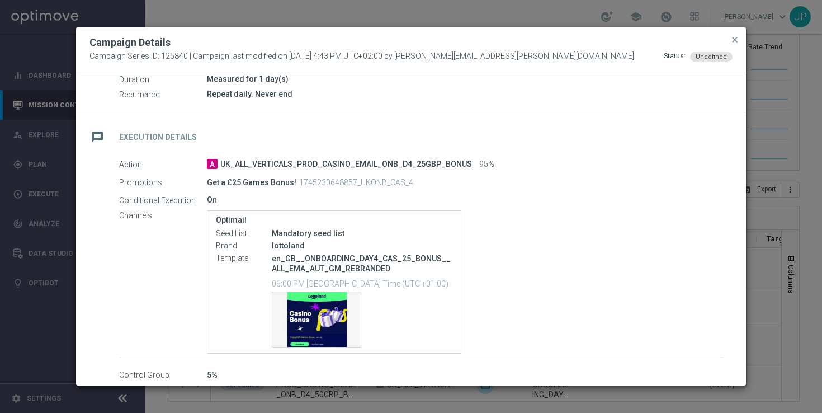
scroll to position [153, 0]
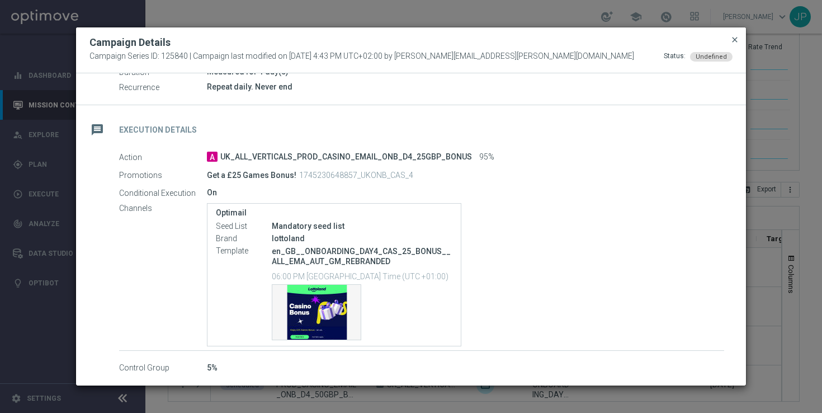
click at [737, 39] on span "close" at bounding box center [735, 39] width 9 height 9
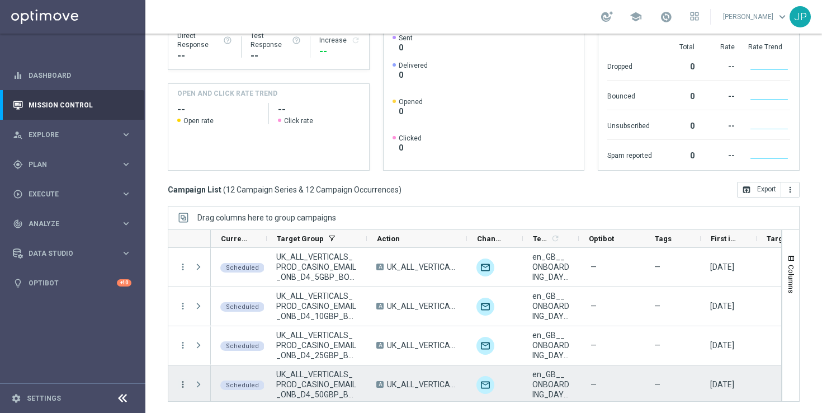
click at [183, 385] on icon "more_vert" at bounding box center [183, 384] width 10 height 10
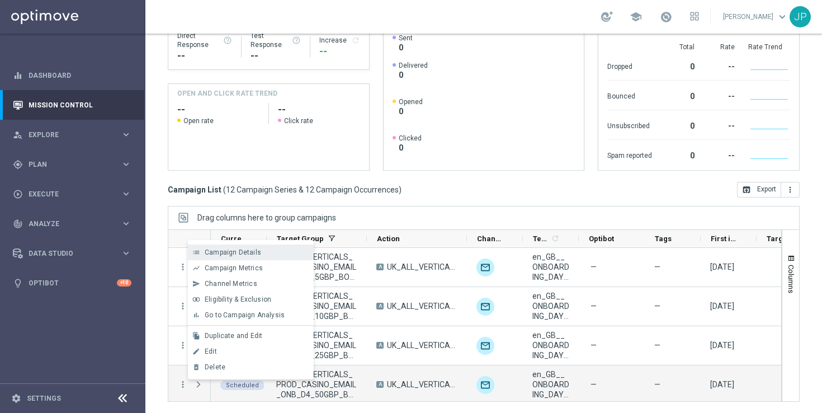
click at [281, 255] on div "Campaign Details" at bounding box center [257, 252] width 104 height 8
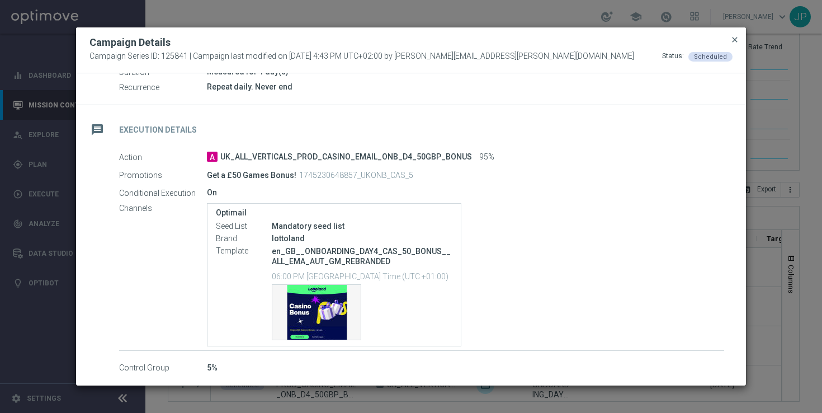
click at [734, 40] on span "close" at bounding box center [735, 39] width 9 height 9
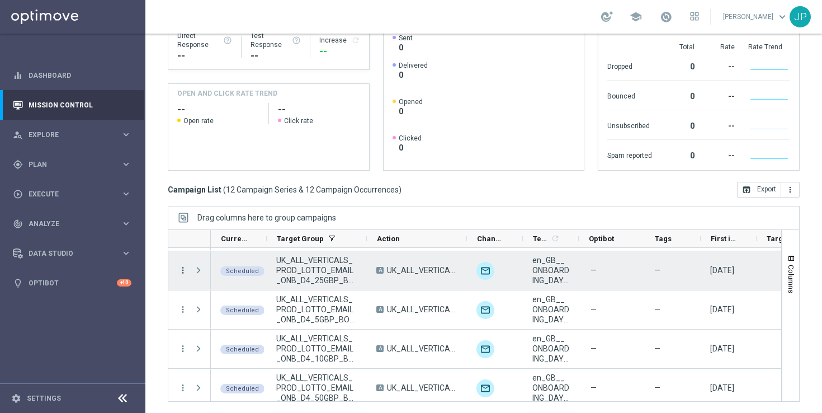
click at [184, 269] on icon "more_vert" at bounding box center [183, 270] width 10 height 10
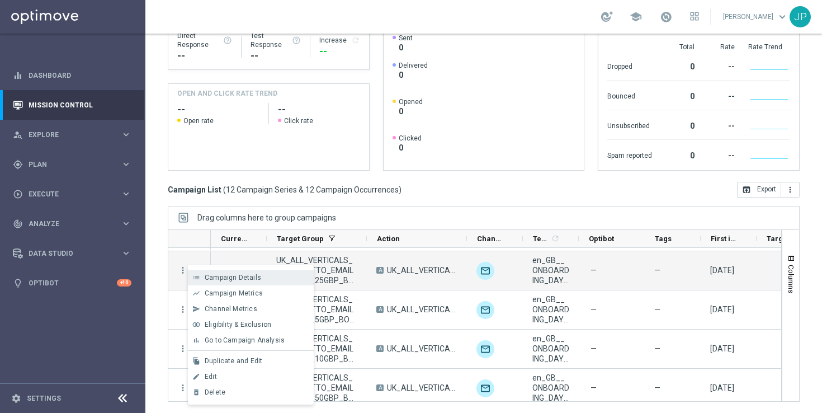
click at [250, 272] on div "list Campaign Details" at bounding box center [251, 278] width 126 height 16
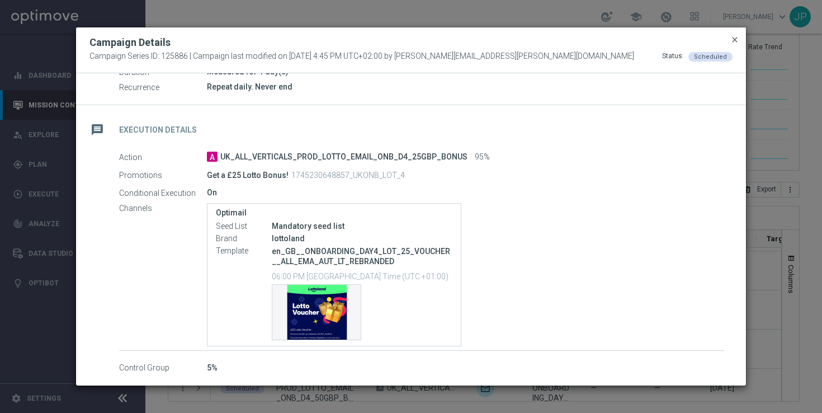
click at [736, 37] on span "close" at bounding box center [735, 39] width 9 height 9
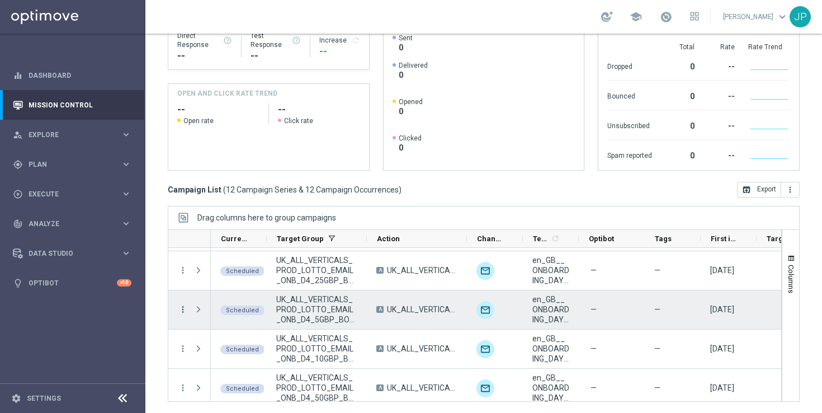
click at [180, 310] on icon "more_vert" at bounding box center [183, 309] width 10 height 10
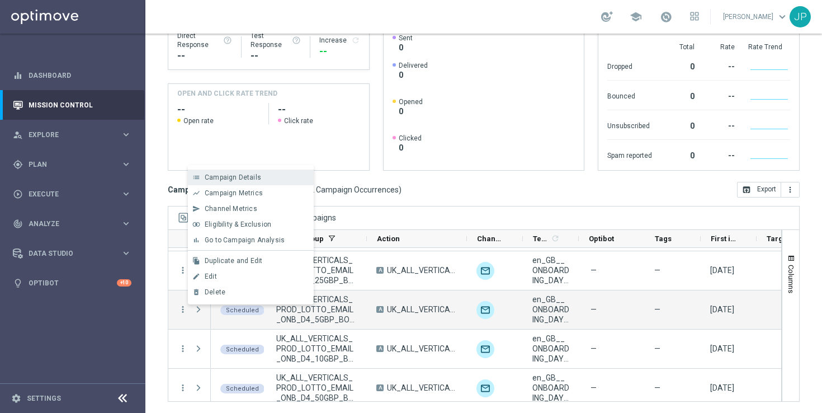
click at [278, 177] on div "Campaign Details" at bounding box center [257, 177] width 104 height 8
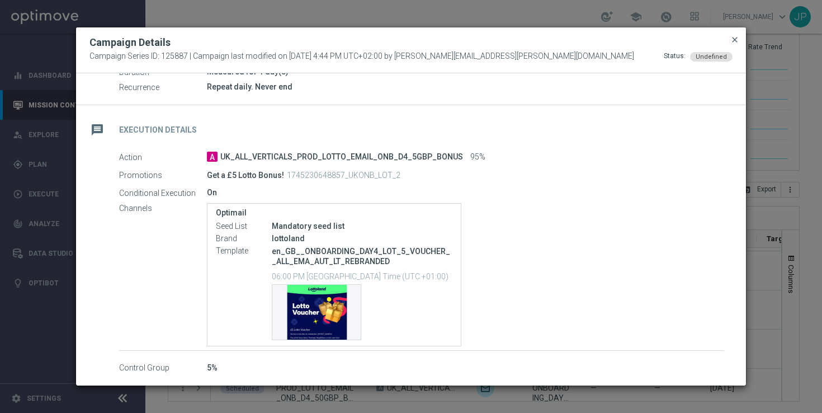
click at [737, 39] on span "close" at bounding box center [735, 39] width 9 height 9
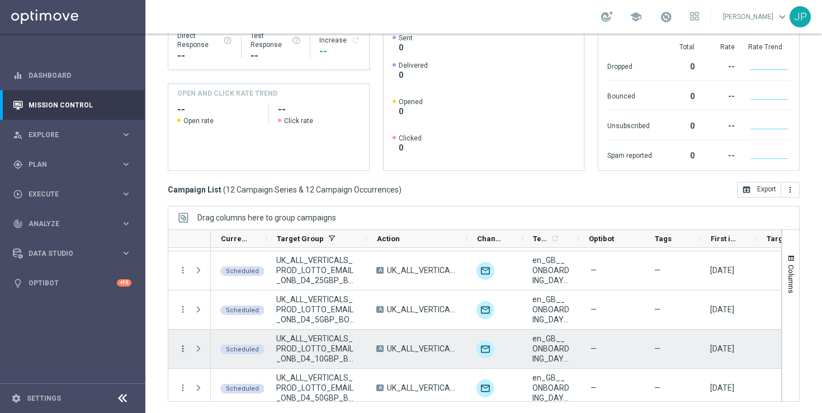
click at [182, 348] on icon "more_vert" at bounding box center [183, 349] width 10 height 10
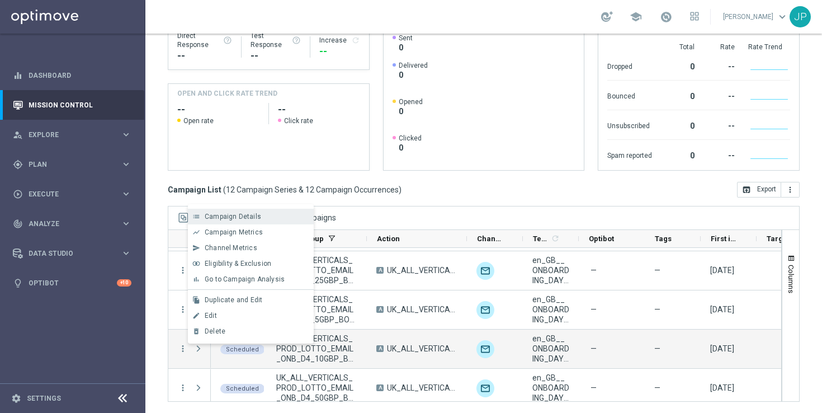
click at [276, 215] on div "Campaign Details" at bounding box center [257, 217] width 104 height 8
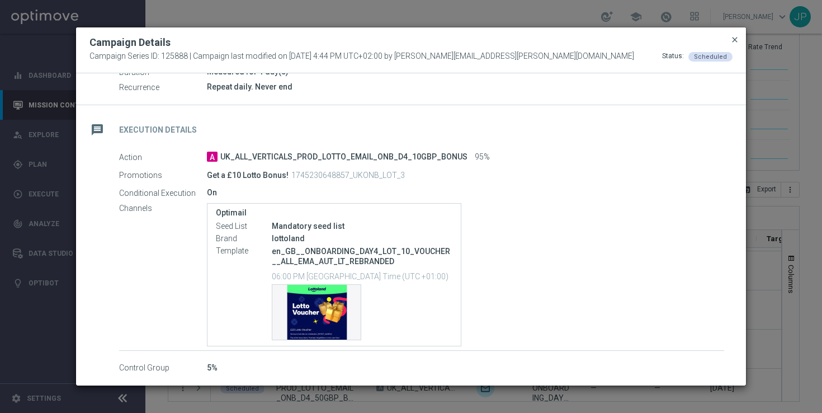
click at [736, 36] on span "close" at bounding box center [735, 39] width 9 height 9
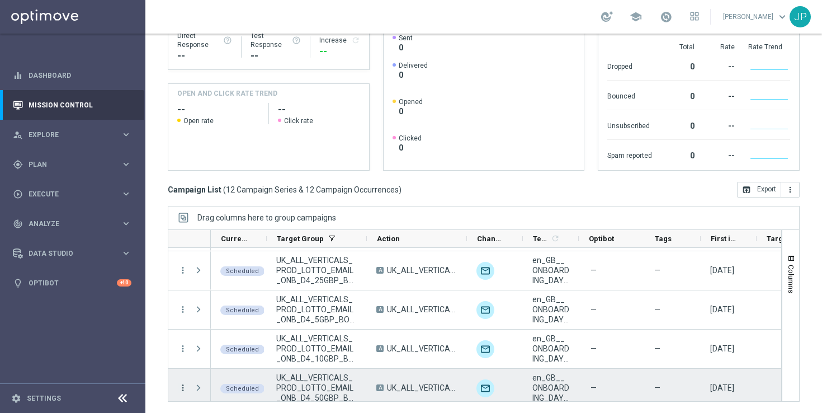
click at [184, 385] on icon "more_vert" at bounding box center [183, 388] width 10 height 10
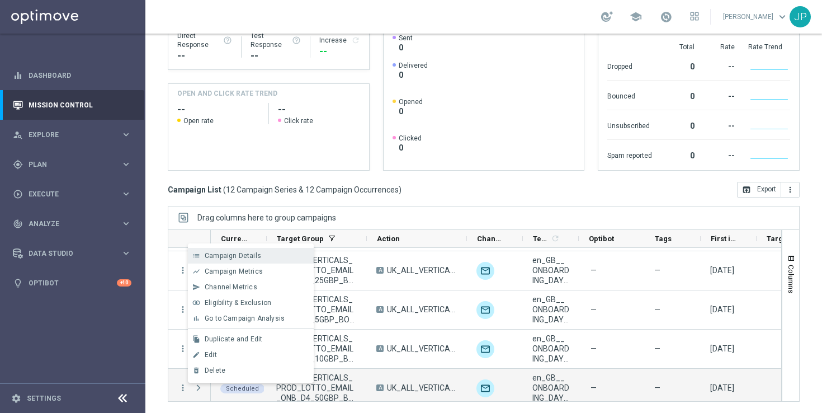
click at [265, 251] on div "list Campaign Details" at bounding box center [251, 256] width 126 height 16
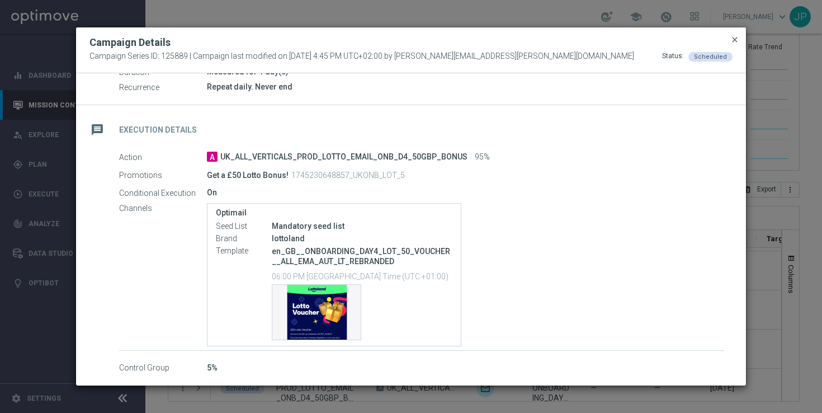
click at [735, 40] on span "close" at bounding box center [735, 39] width 9 height 9
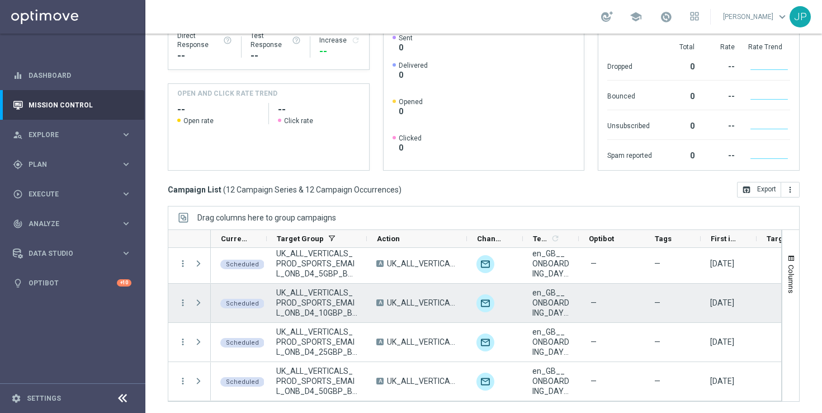
scroll to position [316, 0]
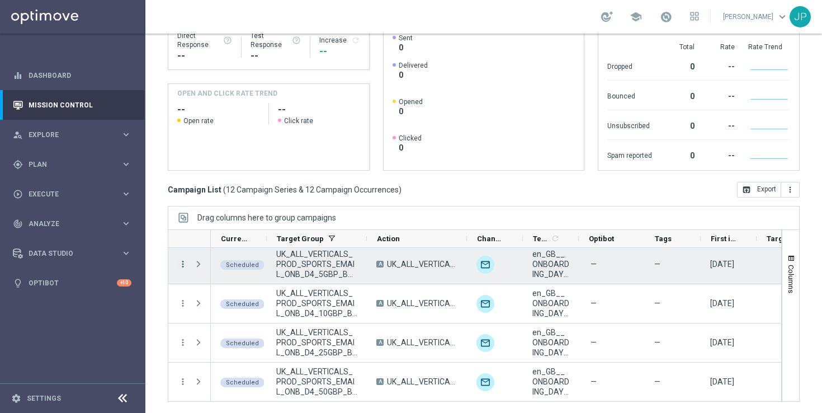
click at [179, 261] on icon "more_vert" at bounding box center [183, 264] width 10 height 10
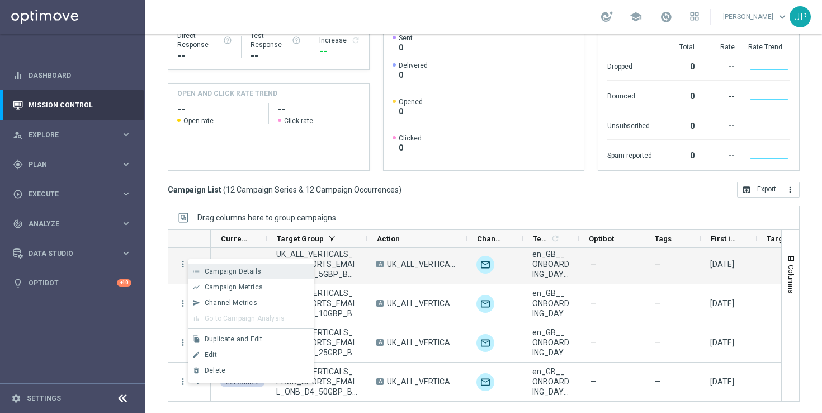
click at [282, 275] on div "list Campaign Details" at bounding box center [251, 272] width 126 height 16
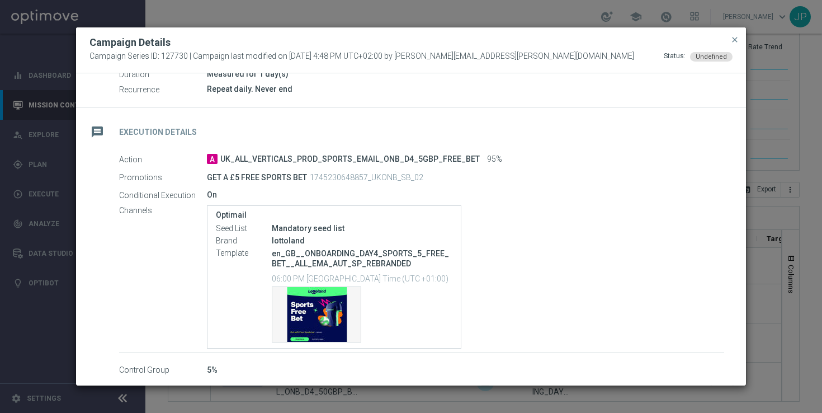
scroll to position [153, 0]
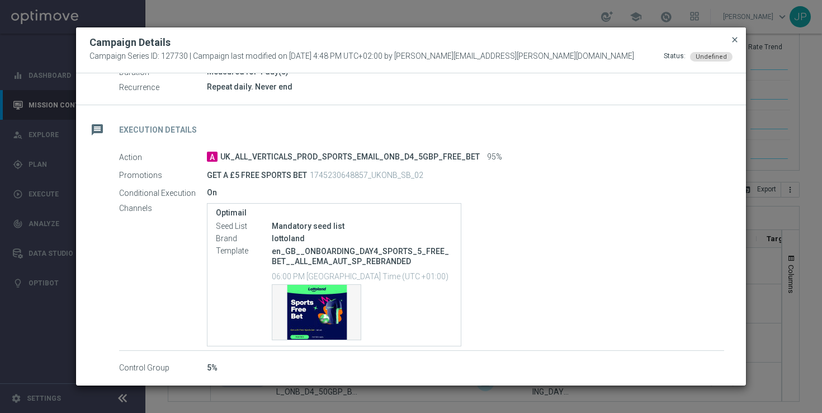
click at [732, 41] on span "close" at bounding box center [735, 39] width 9 height 9
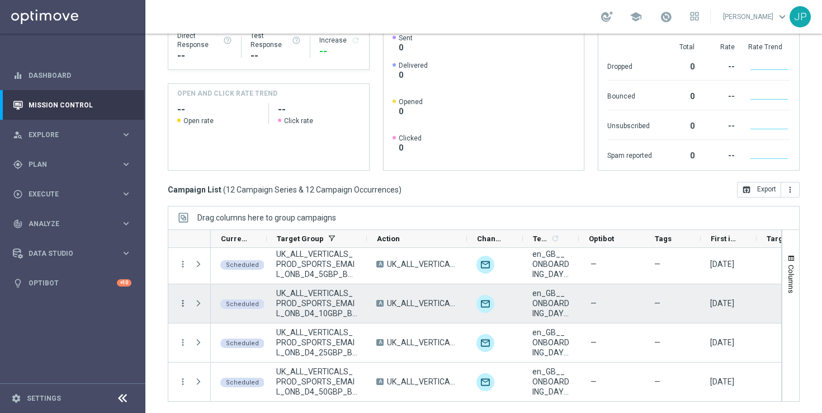
click at [180, 303] on icon "more_vert" at bounding box center [183, 303] width 10 height 10
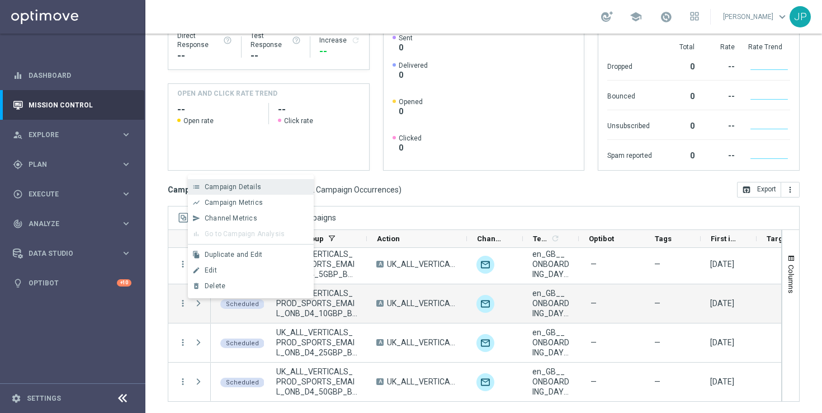
click at [279, 190] on div "Campaign Details" at bounding box center [257, 187] width 104 height 8
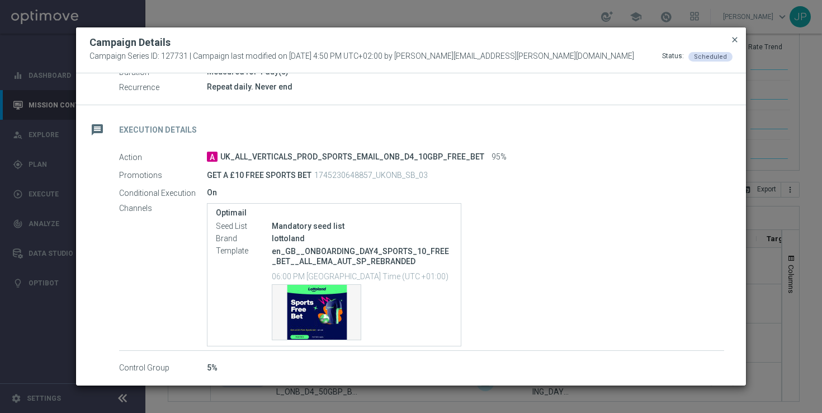
click at [732, 39] on span "close" at bounding box center [735, 39] width 9 height 9
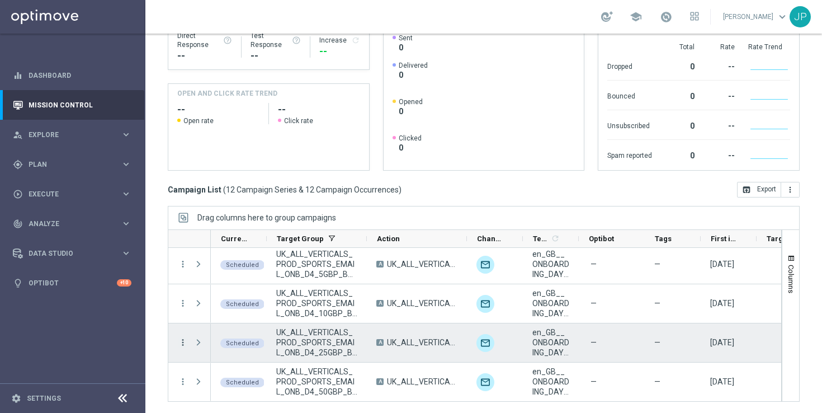
click at [180, 343] on icon "more_vert" at bounding box center [183, 342] width 10 height 10
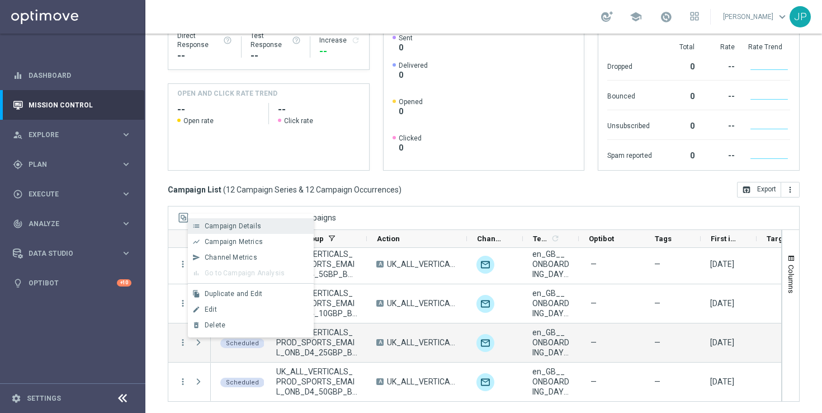
click at [286, 225] on div "Campaign Details" at bounding box center [257, 226] width 104 height 8
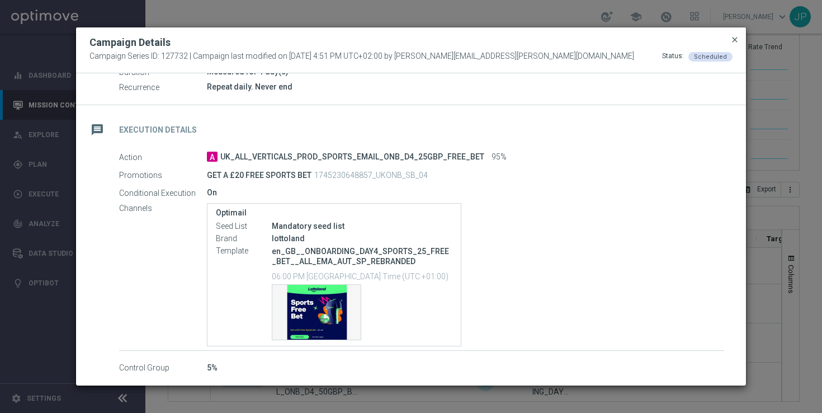
click at [737, 39] on span "close" at bounding box center [735, 39] width 9 height 9
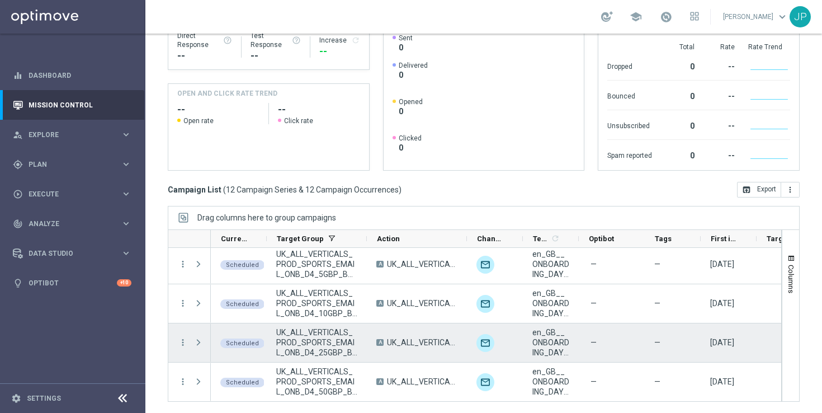
scroll to position [317, 0]
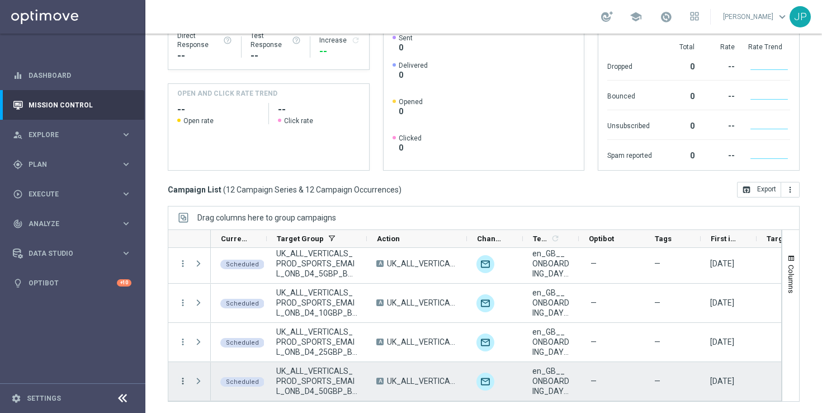
click at [181, 380] on icon "more_vert" at bounding box center [183, 381] width 10 height 10
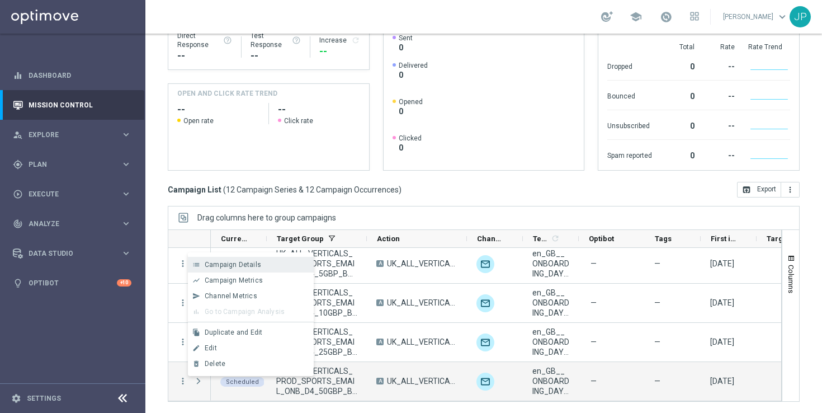
click at [271, 266] on div "Campaign Details" at bounding box center [257, 265] width 104 height 8
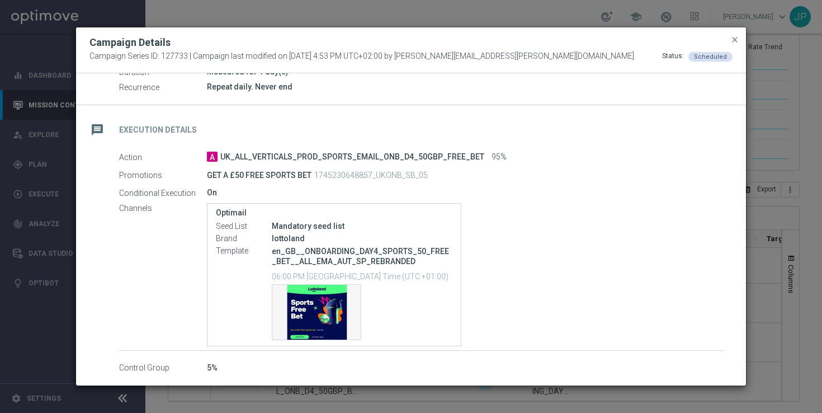
scroll to position [0, 0]
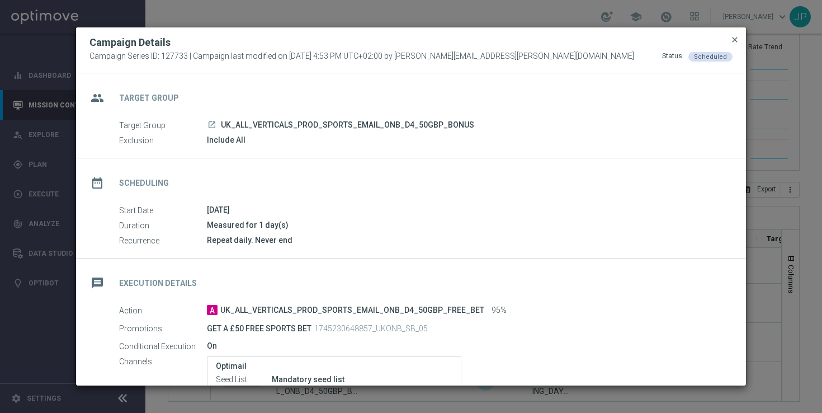
click at [734, 39] on span "close" at bounding box center [735, 39] width 9 height 9
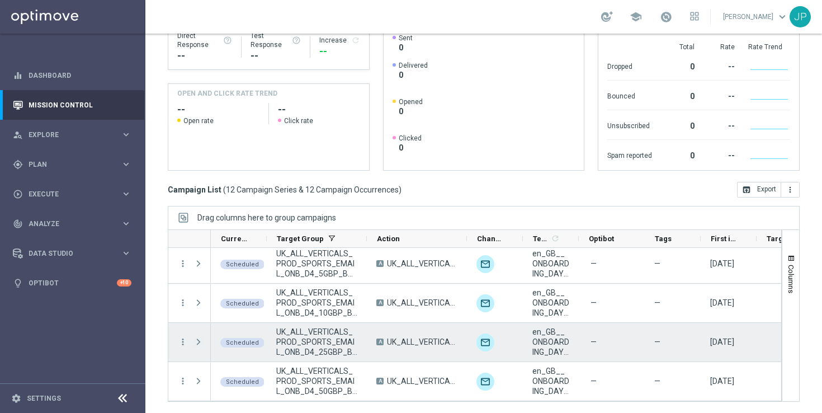
click at [195, 342] on span "Press SPACE to select this row." at bounding box center [199, 341] width 10 height 9
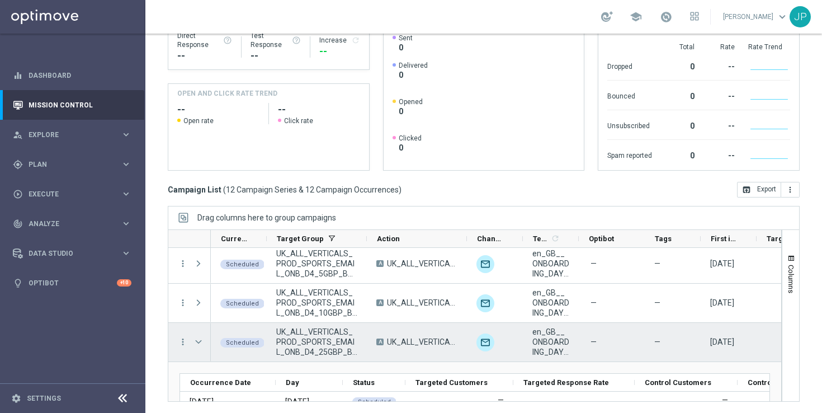
scroll to position [389, 0]
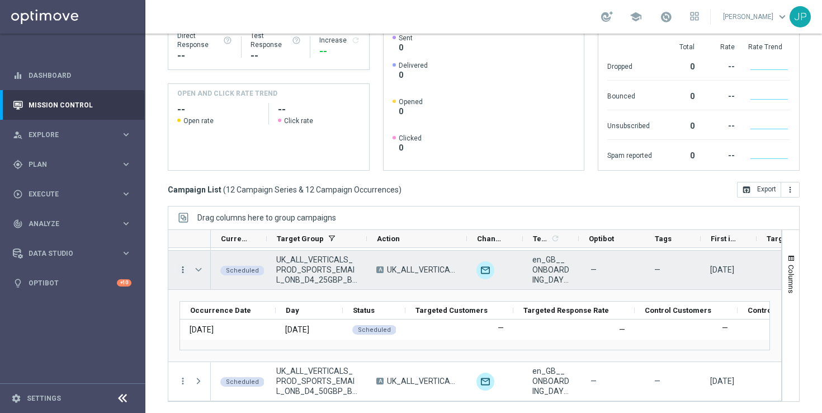
click at [182, 268] on icon "more_vert" at bounding box center [183, 270] width 10 height 10
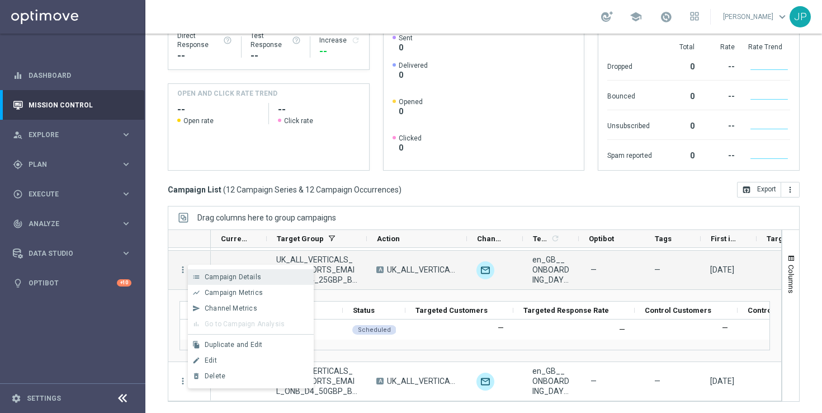
click at [252, 275] on span "Campaign Details" at bounding box center [233, 277] width 57 height 8
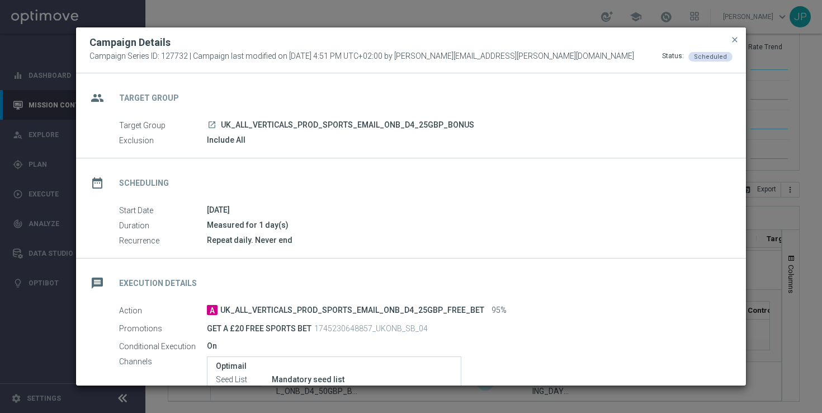
scroll to position [59, 0]
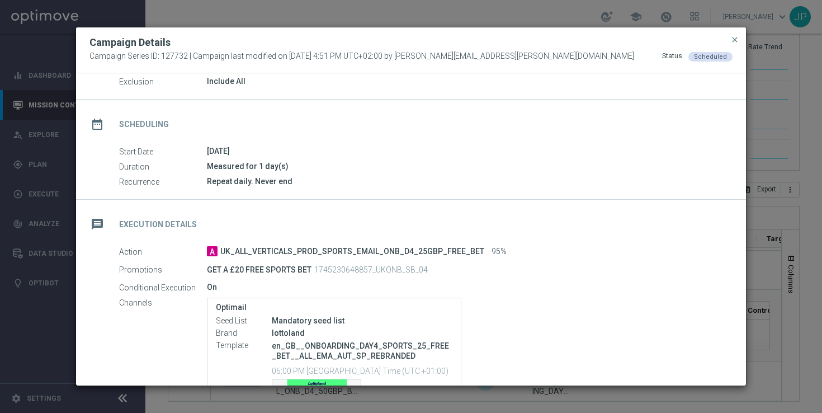
click at [391, 267] on p "1745230648857_UKONB_SB_04" at bounding box center [371, 270] width 114 height 10
copy p "1745230648857_UKONB_SB_04"
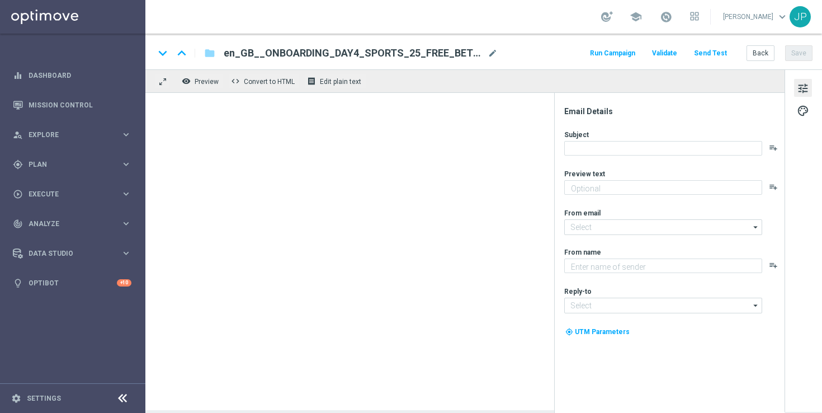
type textarea "Get your bets on your favourite sports with this exclusive freebie."
type textarea "Lottoland"
type input "[EMAIL_ADDRESS][DOMAIN_NAME]"
type textarea "Get your bets on your favourite sports with this exclusive freebie."
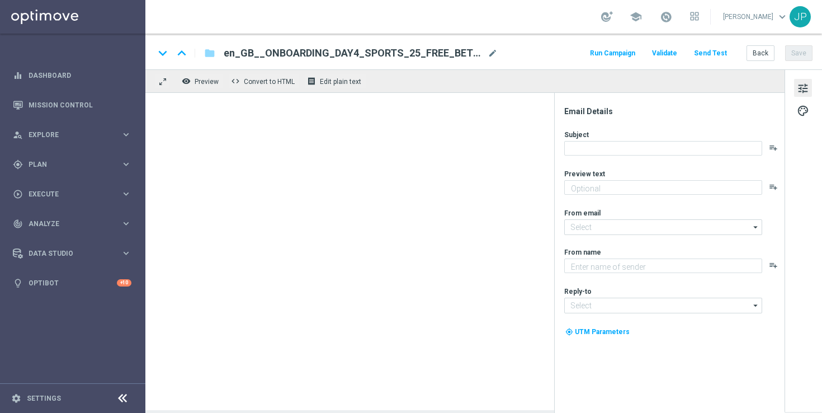
type input "mail@crm.lottoland.com"
type textarea "Lottoland"
type input "support@lottoland.co.uk"
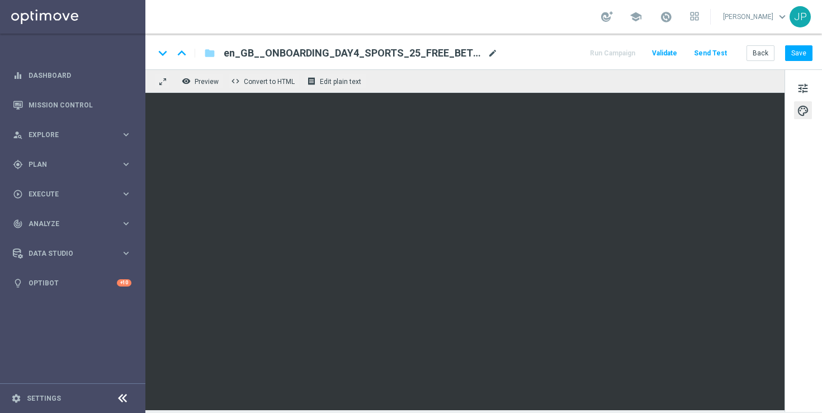
click at [490, 51] on span "mode_edit" at bounding box center [493, 53] width 10 height 10
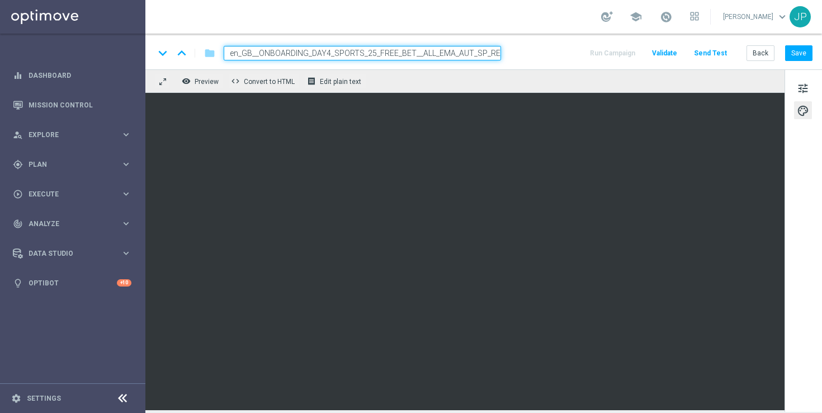
scroll to position [0, 30]
click at [344, 54] on input "en_GB__ONBOARDING_DAY4_SPORTS_25_FREE_BET__ALL_EMA_AUT_SP_REBRANDED" at bounding box center [363, 53] width 278 height 15
click at [534, 50] on div "keyboard_arrow_down keyboard_arrow_up folder en_GB__ONBOARDING_DAY4_SPORTS_20_F…" at bounding box center [483, 53] width 659 height 15
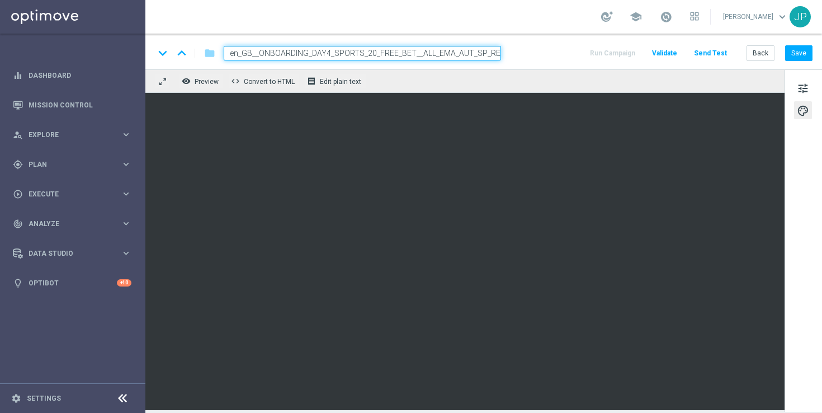
click at [373, 50] on input "en_GB__ONBOARDING_DAY4_SPORTS_20_FREE_BET__ALL_EMA_AUT_SP_REBRANDED" at bounding box center [363, 53] width 278 height 15
click at [551, 47] on div "keyboard_arrow_down keyboard_arrow_up folder en_GB__ONBOARDING_DAY4_SPORTS_25_F…" at bounding box center [483, 53] width 659 height 15
click at [803, 53] on button "Save" at bounding box center [799, 53] width 27 height 16
click at [374, 51] on input "en_GB__ONBOARDING_DAY4_SPORTS_25_FREE_BET__ALL_EMA_AUT_SP_REBRANDED" at bounding box center [363, 53] width 278 height 15
type input "en_GB__ONBOARDING_DAY4_SPORTS_20_FREE_BET__ALL_EMA_AUT_SP_REBRANDED"
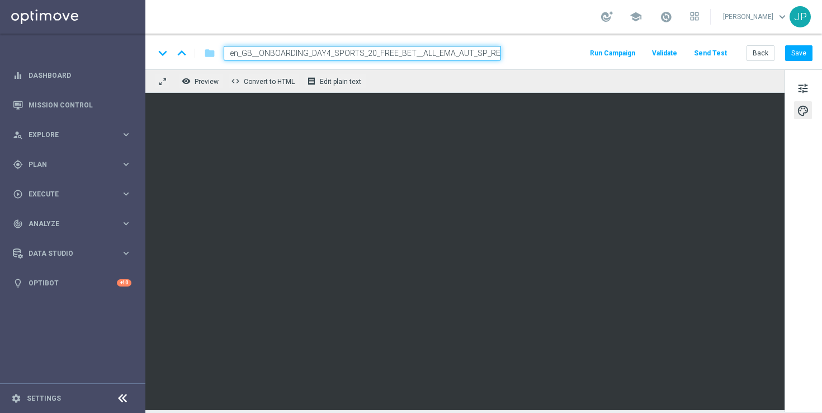
click at [540, 58] on div "keyboard_arrow_down keyboard_arrow_up folder en_GB__ONBOARDING_DAY4_SPORTS_20_F…" at bounding box center [483, 53] width 659 height 15
click at [795, 58] on button "Save" at bounding box center [799, 53] width 27 height 16
click at [807, 54] on button "Save" at bounding box center [799, 53] width 27 height 16
click at [804, 48] on button "Save" at bounding box center [799, 53] width 27 height 16
click at [801, 49] on button "Save" at bounding box center [799, 53] width 27 height 16
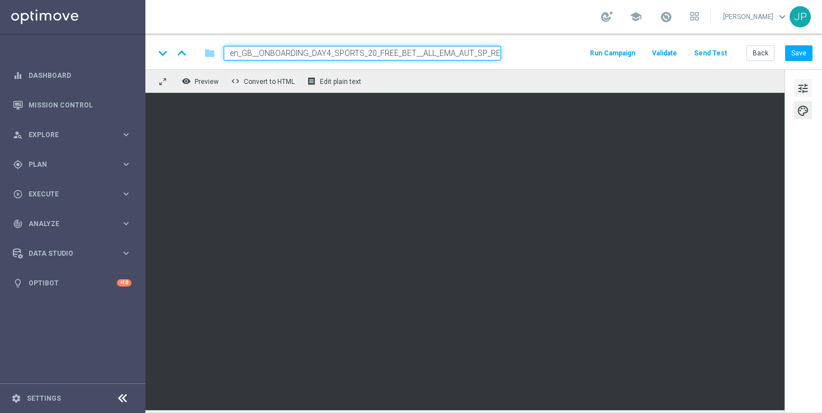
click at [807, 81] on span "tune" at bounding box center [803, 88] width 12 height 15
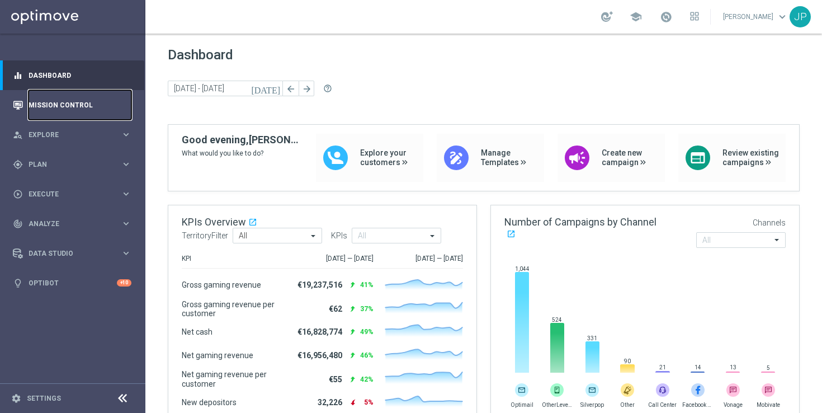
click at [84, 107] on link "Mission Control" at bounding box center [80, 105] width 103 height 30
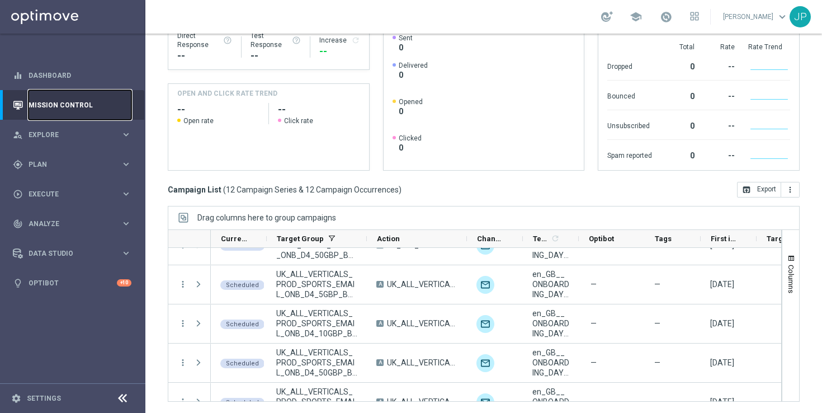
scroll to position [317, 0]
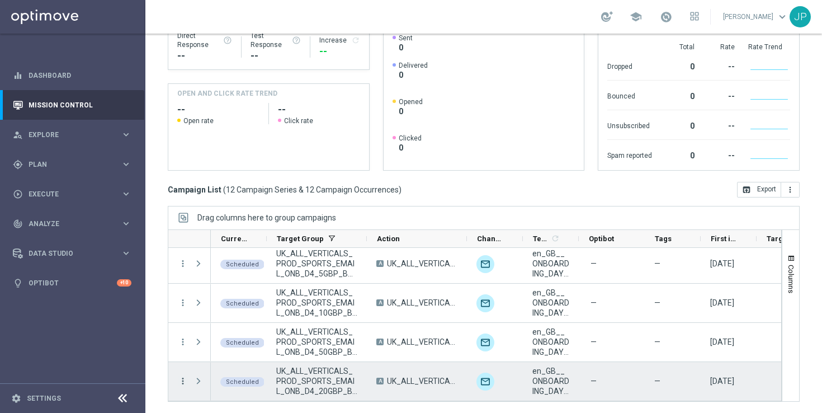
click at [180, 379] on icon "more_vert" at bounding box center [183, 381] width 10 height 10
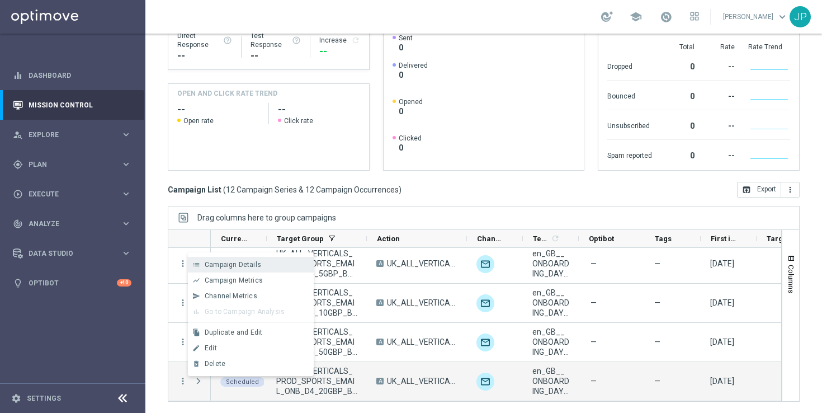
click at [265, 264] on div "Campaign Details" at bounding box center [257, 265] width 104 height 8
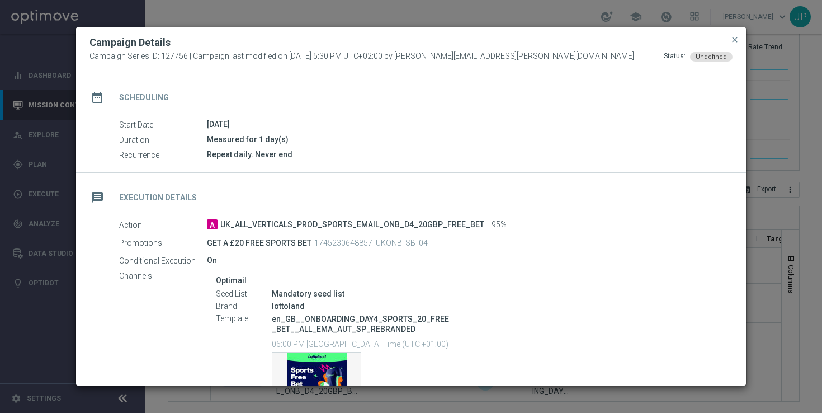
scroll to position [153, 0]
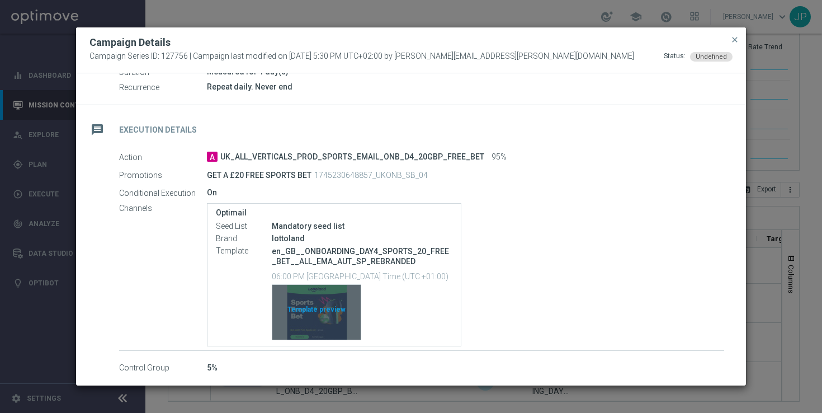
click at [314, 308] on div "Template preview" at bounding box center [316, 312] width 88 height 55
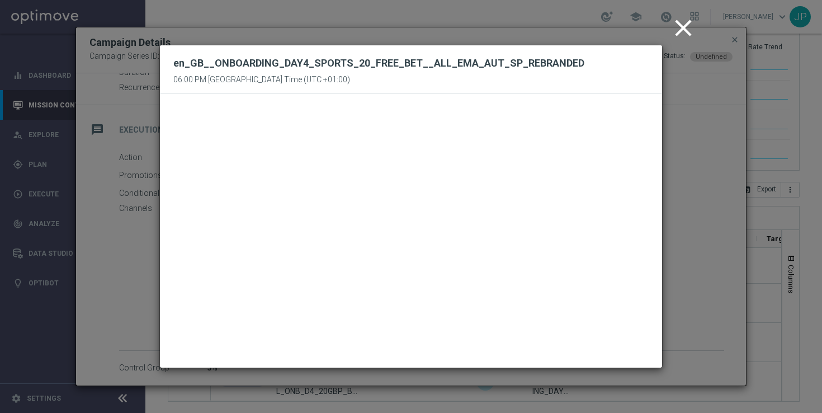
click at [683, 29] on icon "close" at bounding box center [684, 28] width 28 height 28
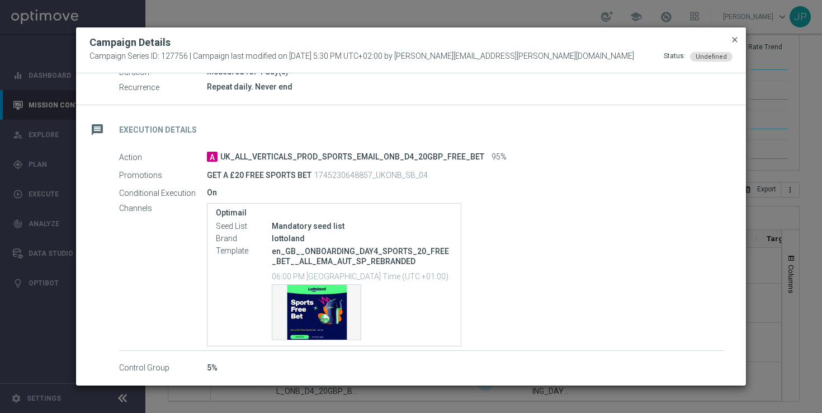
click at [734, 41] on span "close" at bounding box center [735, 39] width 9 height 9
